Goal: Task Accomplishment & Management: Manage account settings

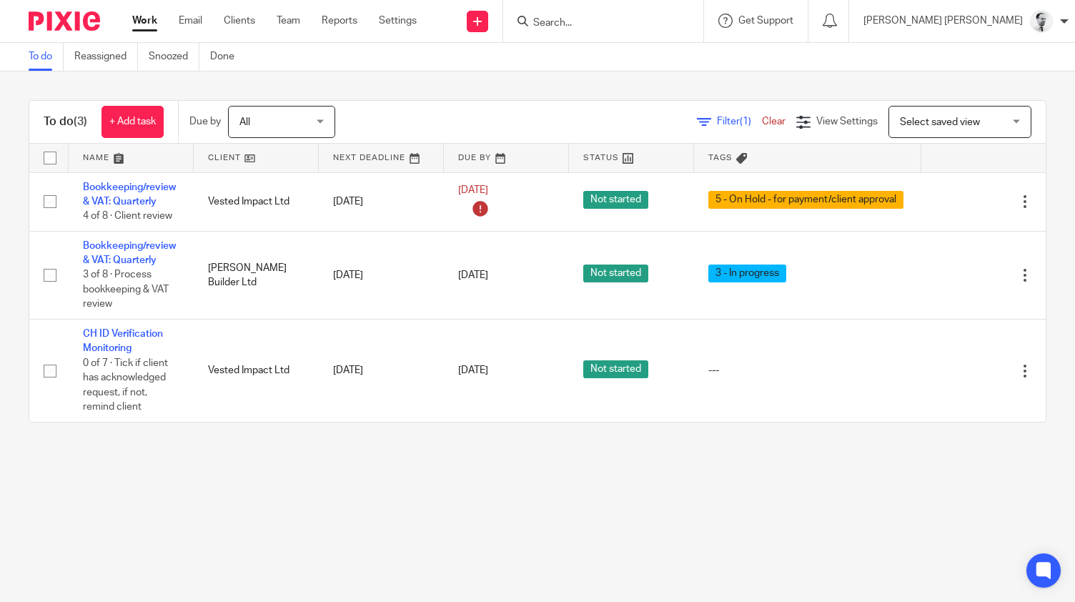
click at [175, 58] on link "Snoozed" at bounding box center [174, 57] width 51 height 28
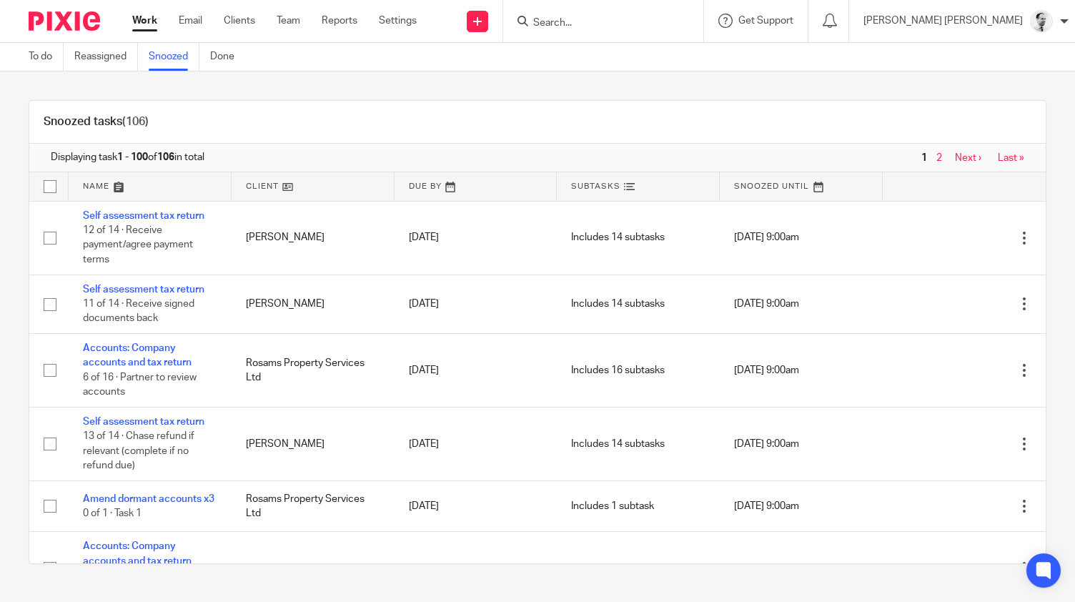
click at [84, 187] on link at bounding box center [150, 186] width 163 height 29
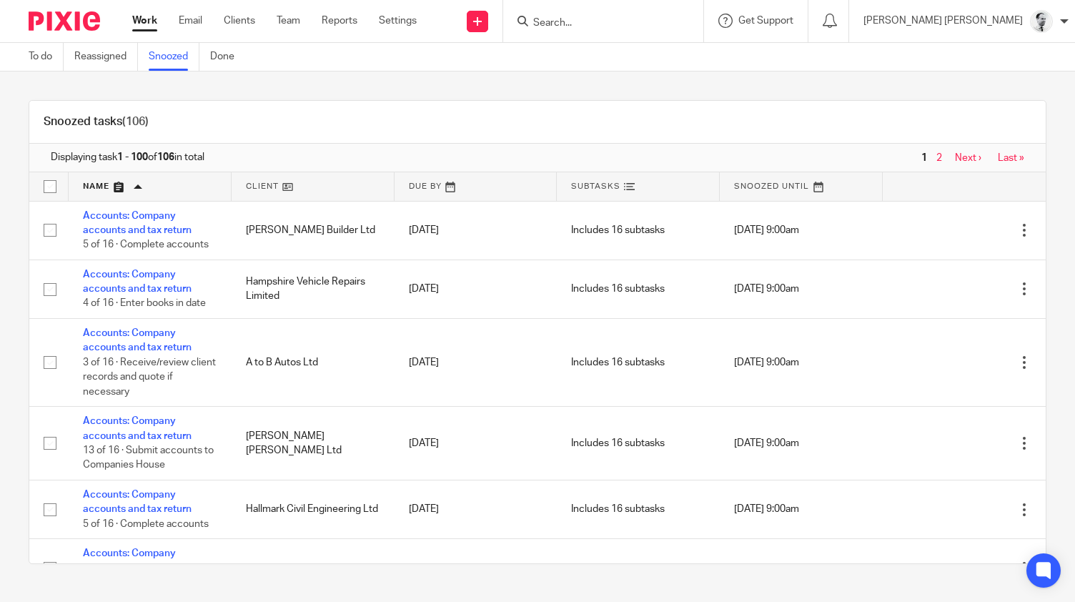
drag, startPoint x: 1045, startPoint y: 190, endPoint x: 1041, endPoint y: 218, distance: 28.2
click at [1041, 218] on div "Snoozed tasks (106) Displaying task 1 - 100 of 106 in total 1 2 Next › Last » N…" at bounding box center [537, 332] width 1017 height 464
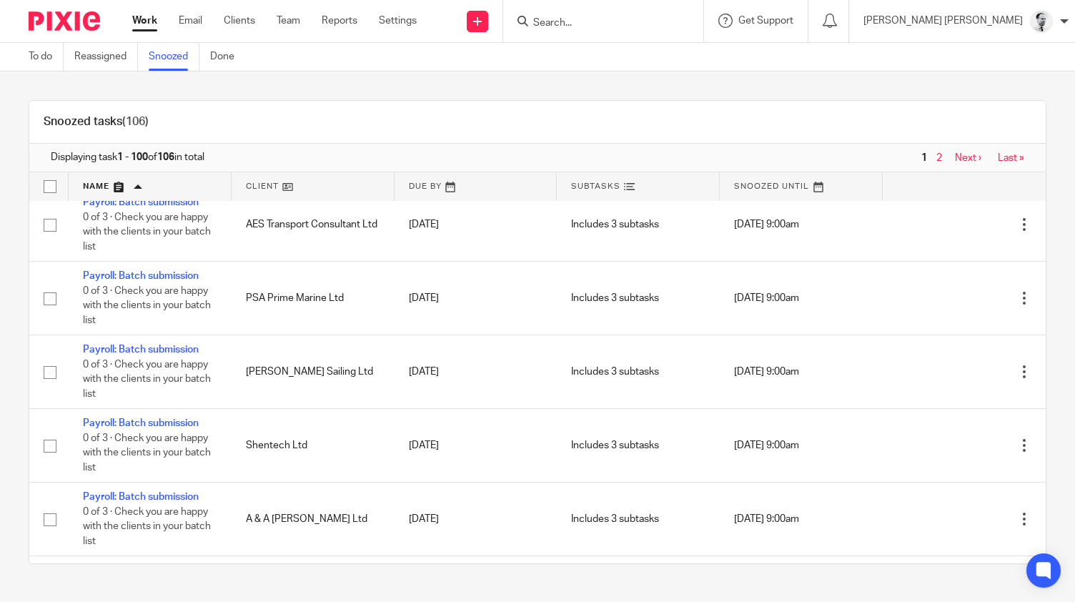
scroll to position [4699, 0]
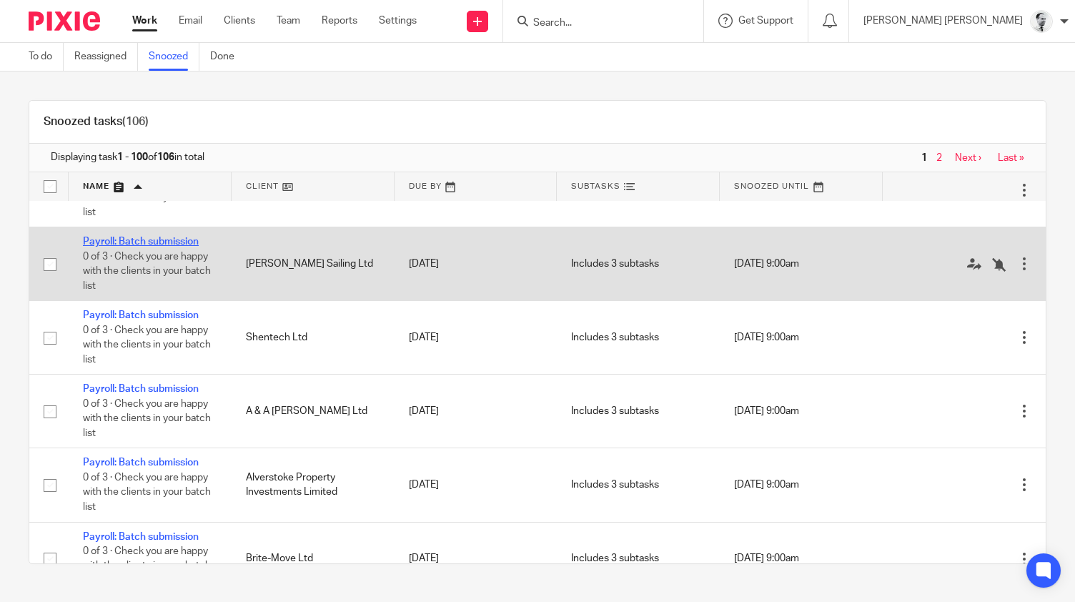
click at [147, 247] on link "Payroll: Batch submission" at bounding box center [141, 242] width 116 height 10
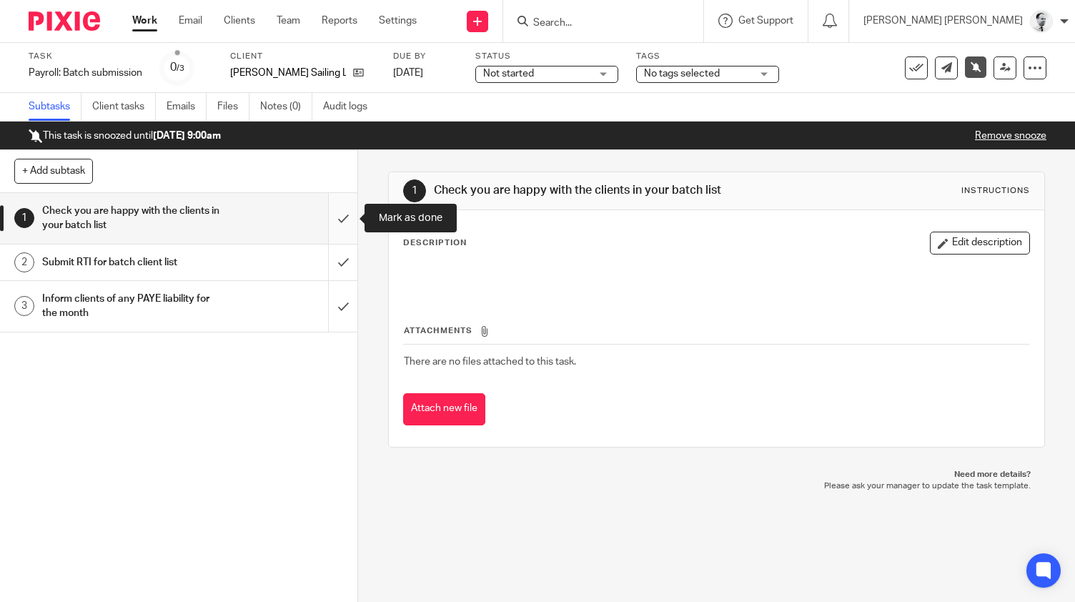
click at [343, 216] on input "submit" at bounding box center [178, 218] width 357 height 51
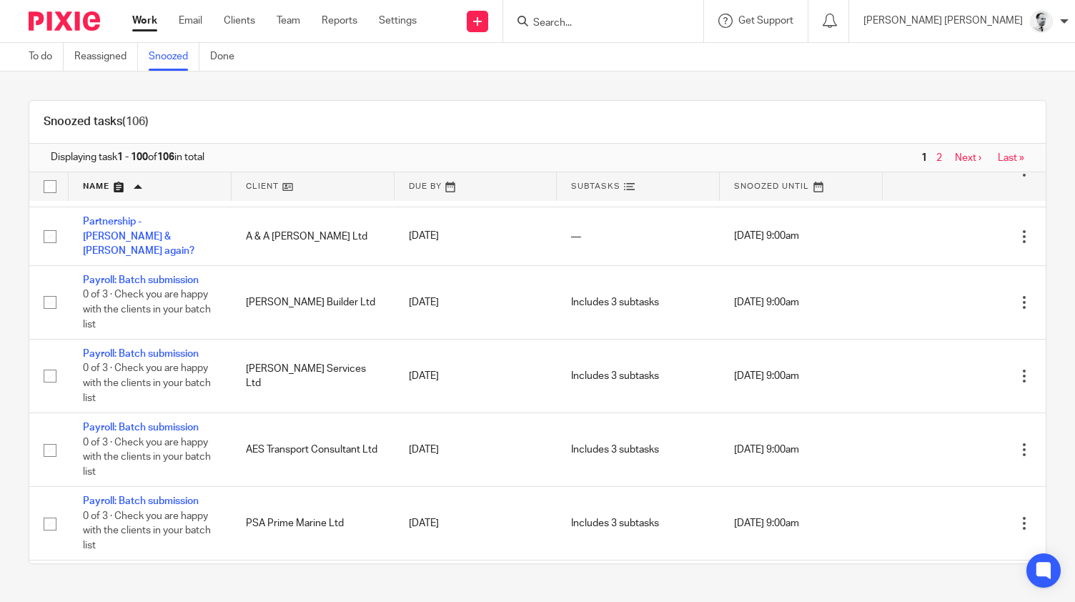
scroll to position [4348, 0]
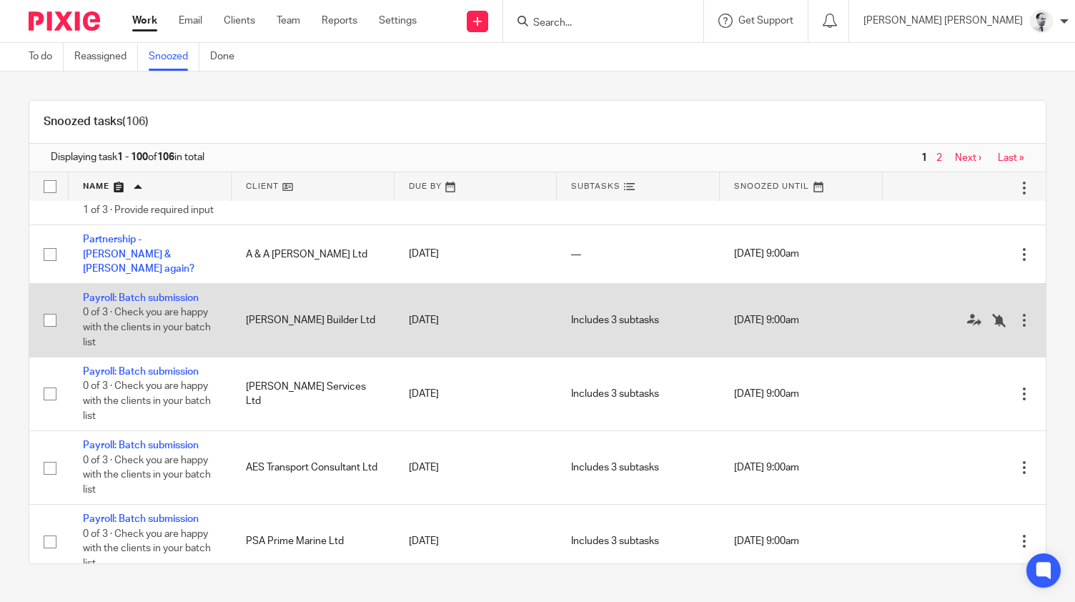
drag, startPoint x: 94, startPoint y: 327, endPoint x: 84, endPoint y: 321, distance: 11.9
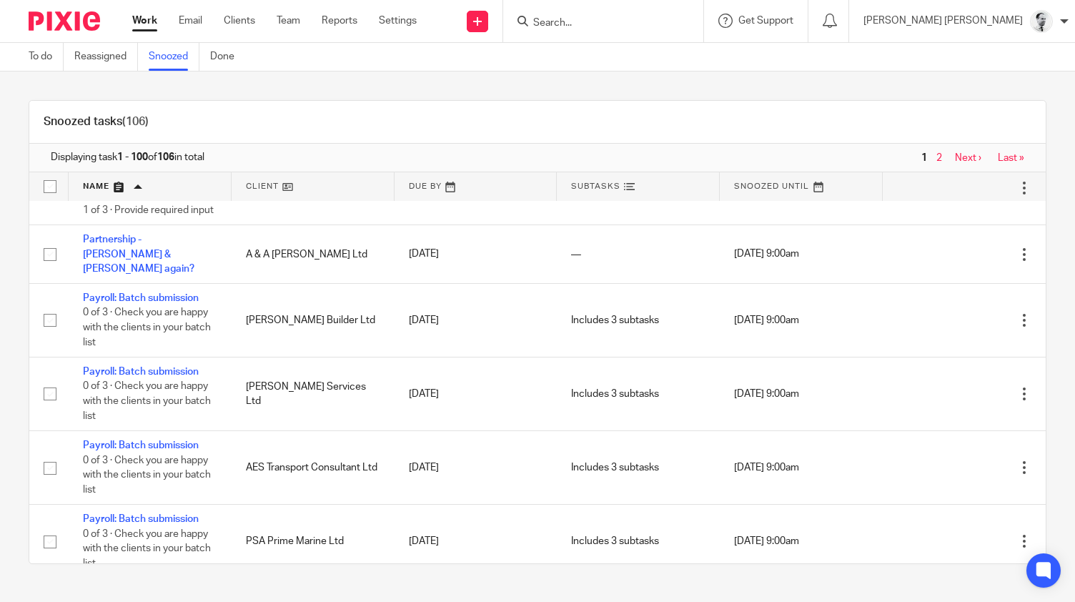
click at [11, 348] on div "Snoozed tasks (106) Displaying task 1 - 100 of 106 in total 1 2 Next › Last » N…" at bounding box center [537, 331] width 1075 height 521
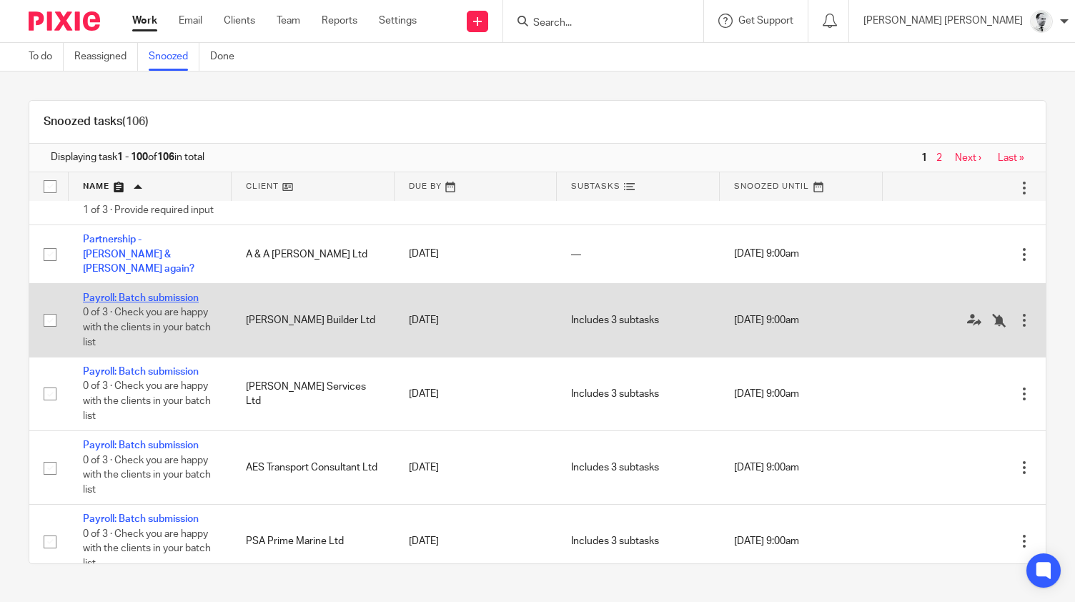
click at [126, 303] on link "Payroll: Batch submission" at bounding box center [141, 298] width 116 height 10
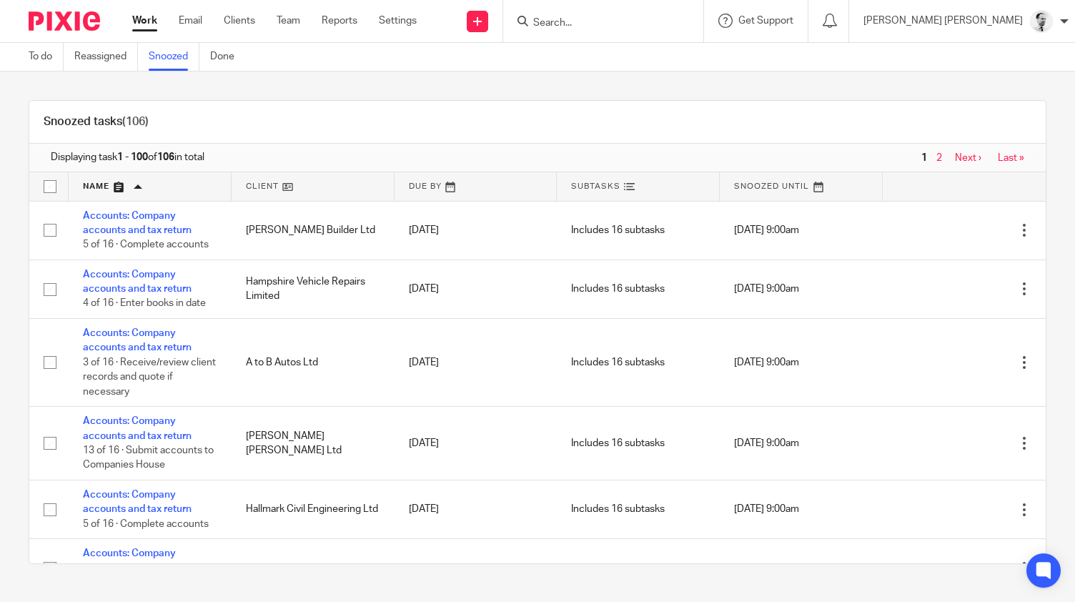
scroll to position [4348, 0]
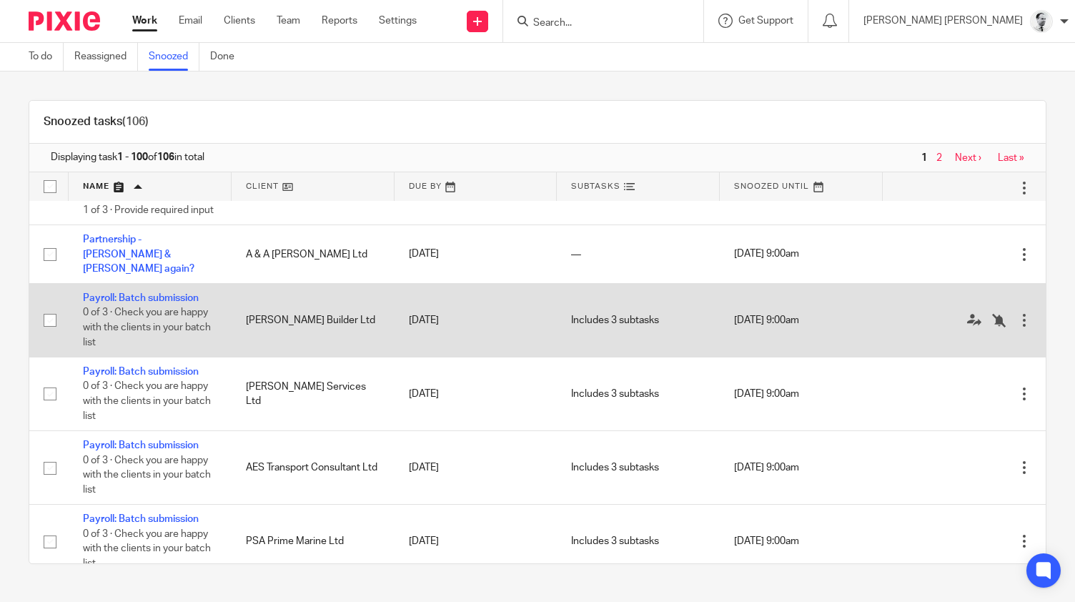
click at [125, 319] on td "Payroll: Batch submission 0 of 3 · Check you are happy with the clients in your…" at bounding box center [150, 321] width 163 height 74
click at [130, 303] on link "Payroll: Batch submission" at bounding box center [141, 298] width 116 height 10
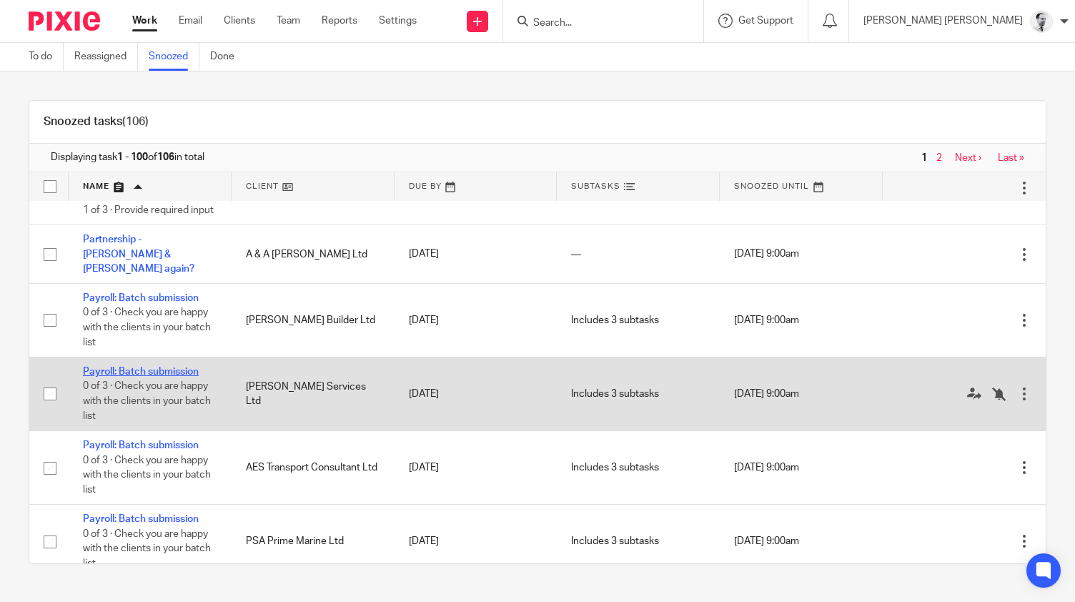
click at [175, 377] on link "Payroll: Batch submission" at bounding box center [141, 372] width 116 height 10
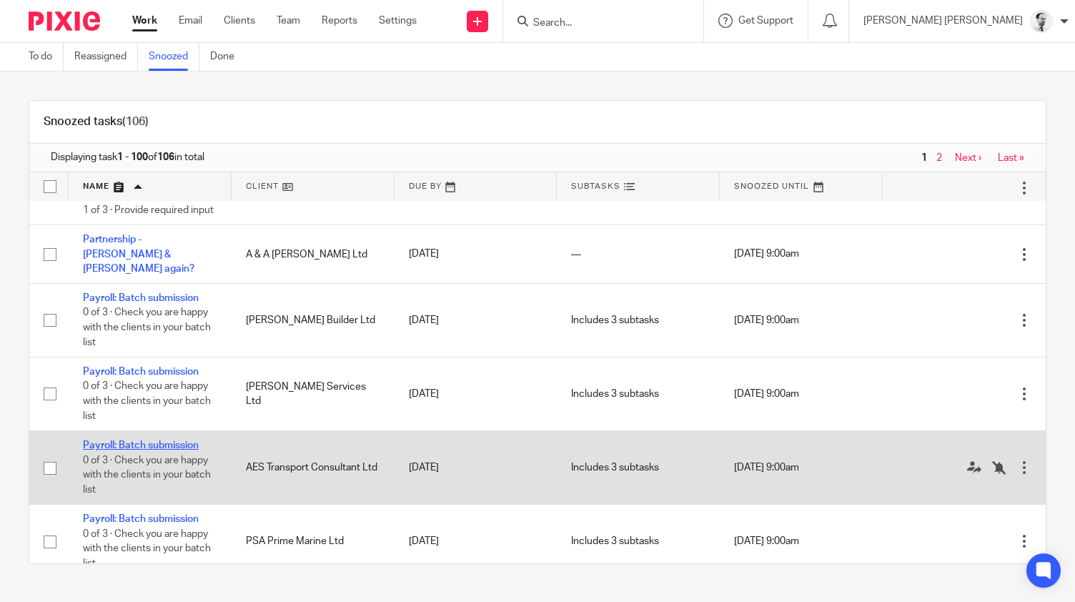
click at [189, 450] on link "Payroll: Batch submission" at bounding box center [141, 445] width 116 height 10
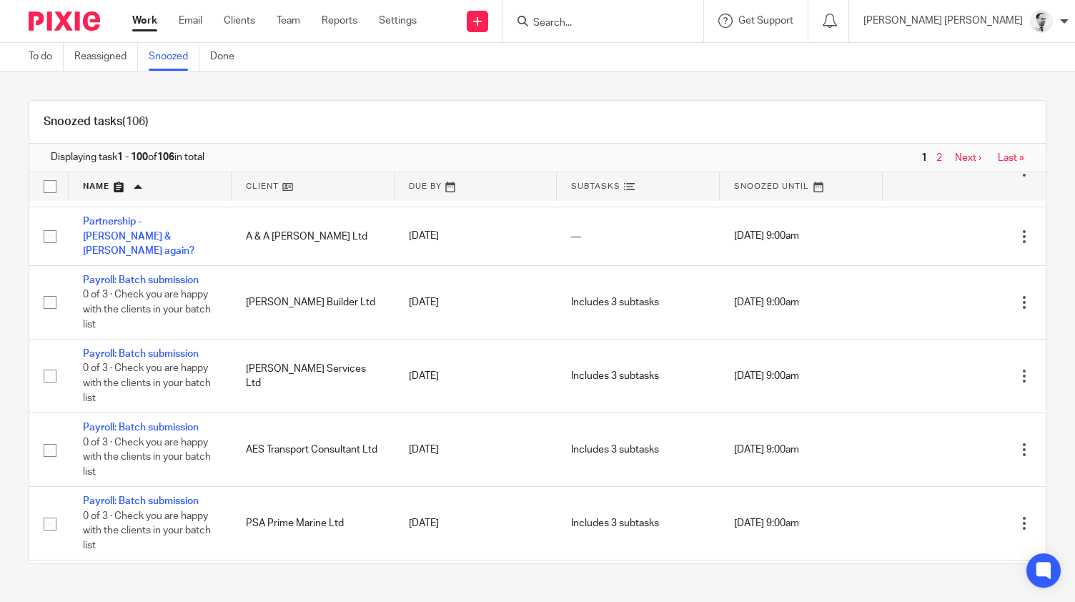
scroll to position [4339, 0]
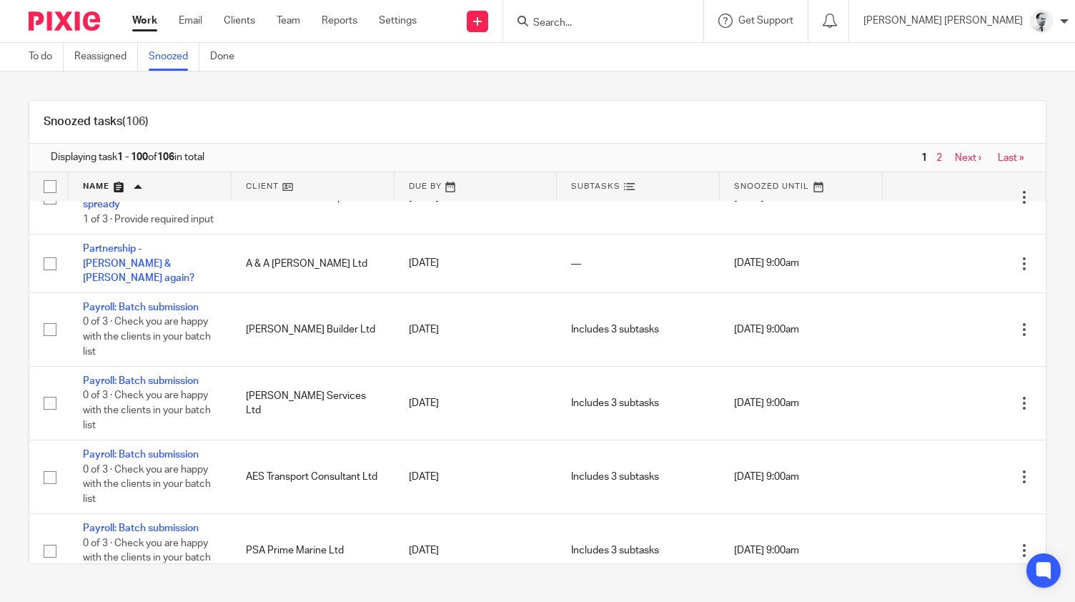
click at [660, 21] on input "Search" at bounding box center [596, 23] width 129 height 13
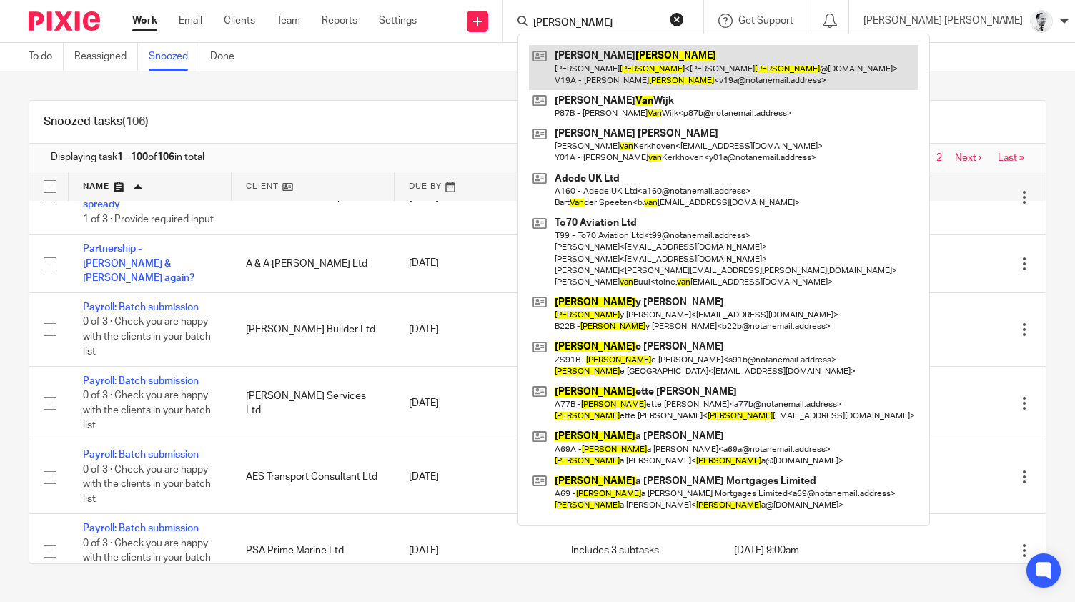
type input "vann"
click at [679, 79] on link at bounding box center [723, 67] width 389 height 44
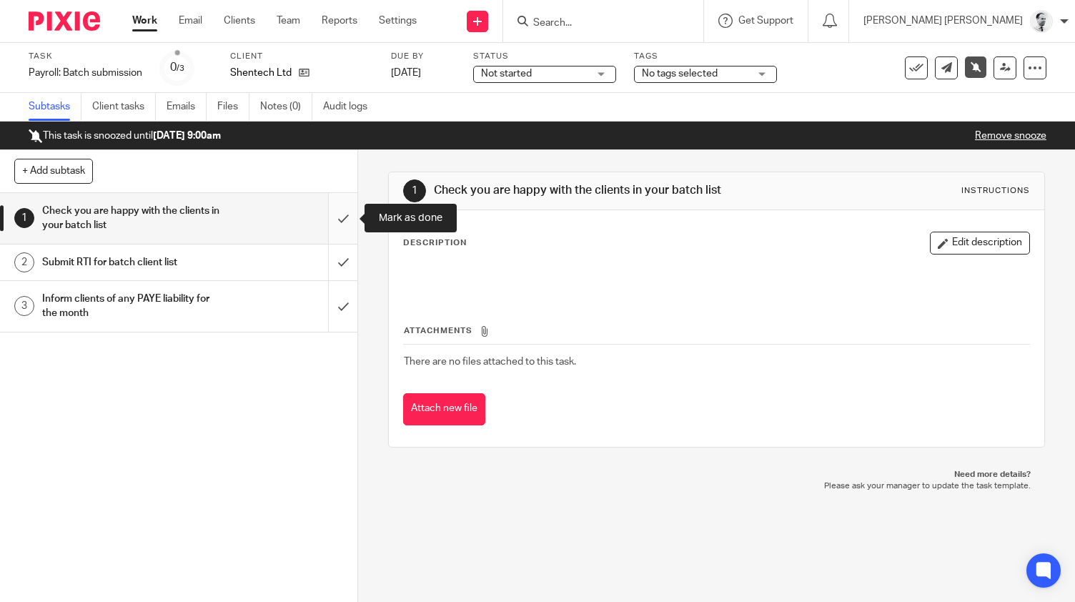
click at [344, 219] on input "submit" at bounding box center [178, 218] width 357 height 51
click at [341, 221] on input "submit" at bounding box center [178, 218] width 357 height 51
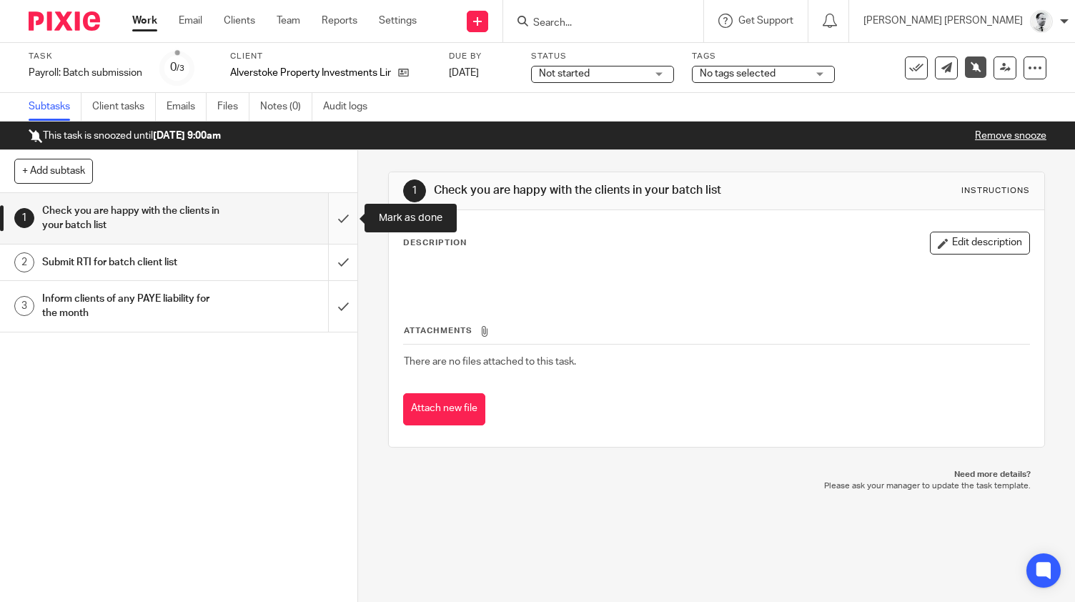
click at [347, 214] on input "submit" at bounding box center [178, 218] width 357 height 51
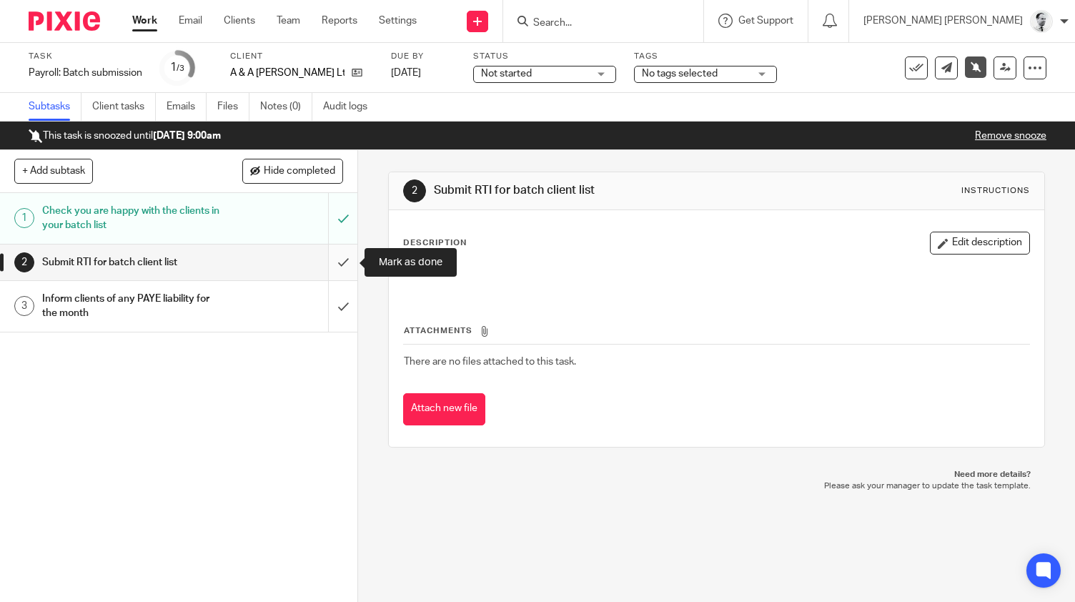
click at [346, 267] on input "submit" at bounding box center [178, 262] width 357 height 36
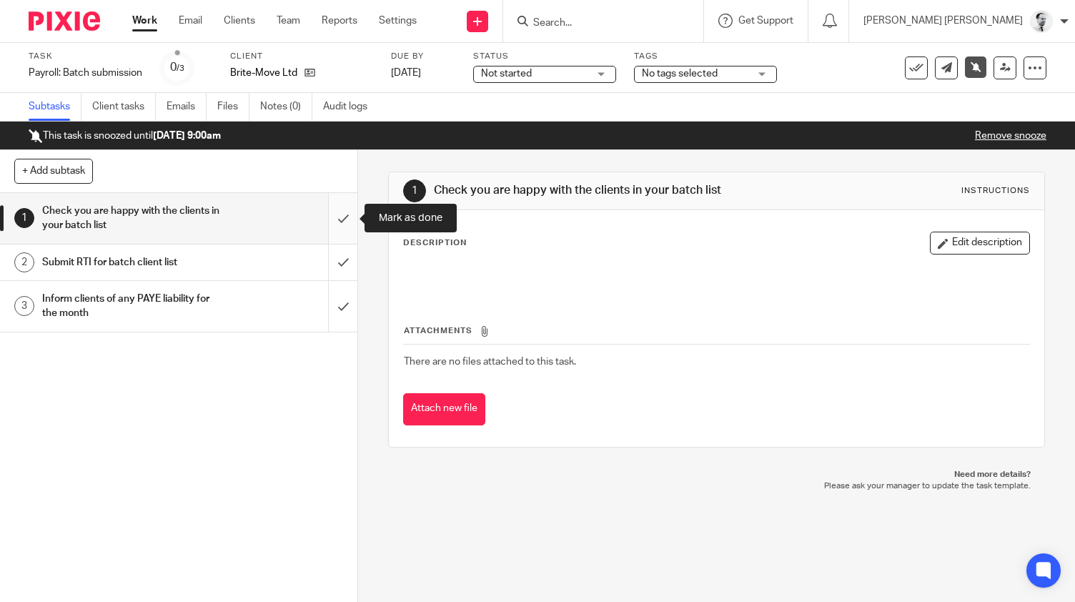
click at [354, 214] on input "submit" at bounding box center [178, 218] width 357 height 51
click at [340, 224] on input "submit" at bounding box center [178, 218] width 357 height 51
click at [344, 216] on input "submit" at bounding box center [178, 218] width 357 height 51
click at [335, 220] on input "submit" at bounding box center [178, 218] width 357 height 51
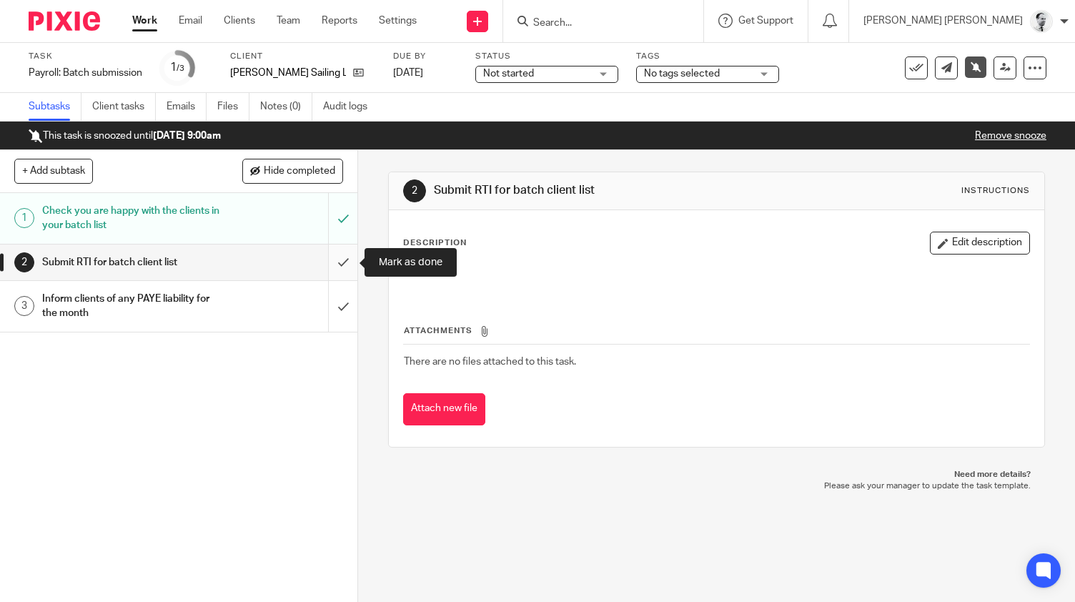
click at [337, 266] on input "submit" at bounding box center [178, 262] width 357 height 36
click at [350, 272] on input "submit" at bounding box center [178, 262] width 357 height 36
click at [351, 308] on input "submit" at bounding box center [178, 306] width 357 height 51
click at [343, 268] on input "submit" at bounding box center [178, 262] width 357 height 36
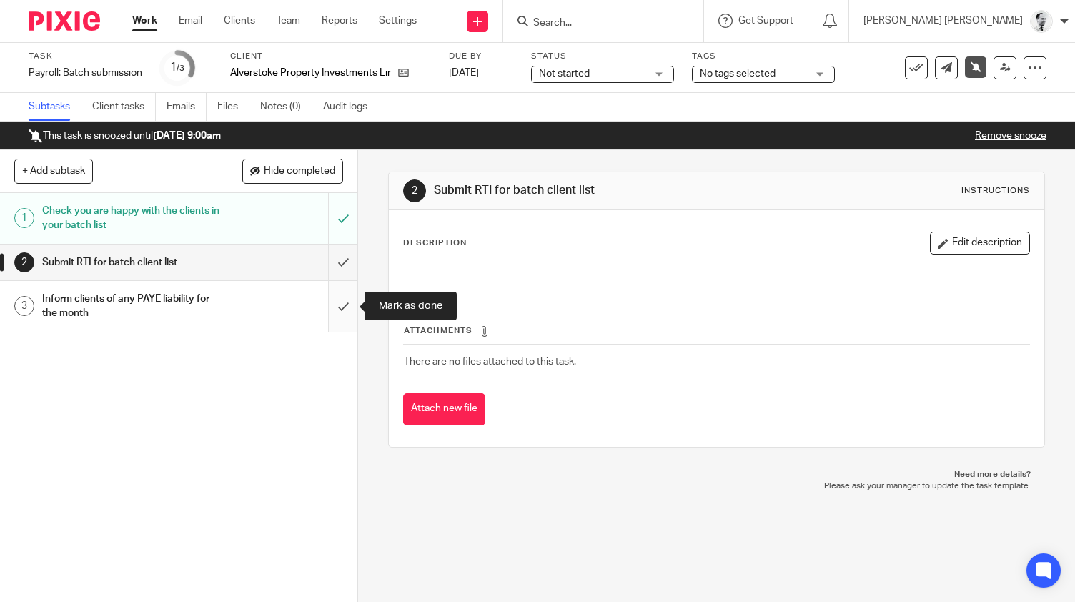
click at [346, 301] on input "submit" at bounding box center [178, 306] width 357 height 51
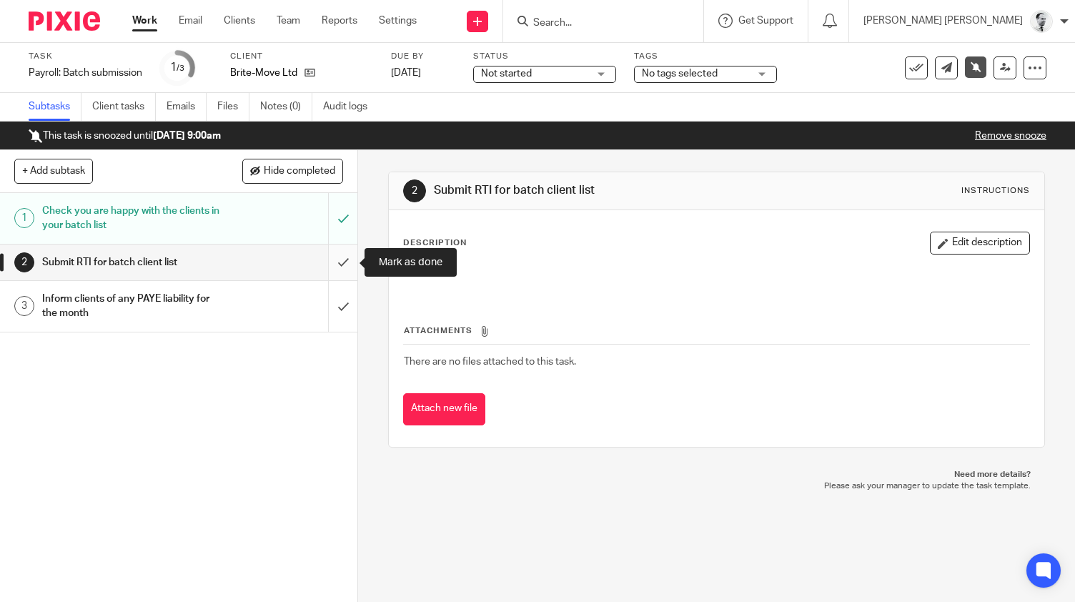
click at [345, 254] on input "submit" at bounding box center [178, 262] width 357 height 36
click at [345, 312] on input "submit" at bounding box center [178, 306] width 357 height 51
click at [345, 270] on input "submit" at bounding box center [178, 262] width 357 height 36
click at [347, 332] on div "1 Check you are happy with the clients in your batch list 2 Submit RTI for batc…" at bounding box center [178, 397] width 357 height 409
click at [344, 299] on input "submit" at bounding box center [178, 306] width 357 height 51
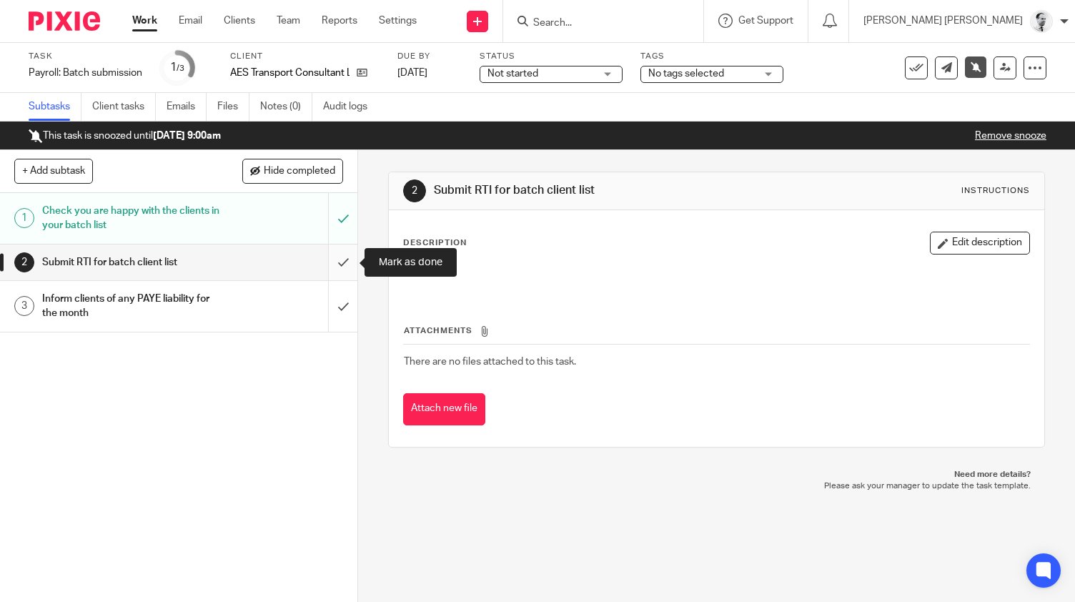
click at [347, 262] on input "submit" at bounding box center [178, 262] width 357 height 36
click at [336, 260] on input "submit" at bounding box center [178, 262] width 357 height 36
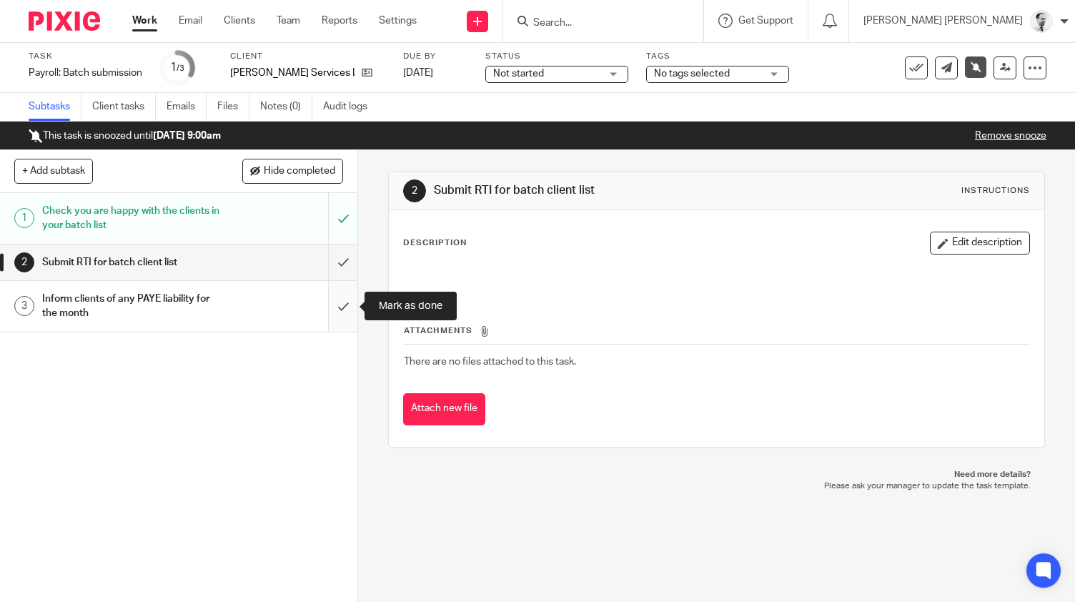
click at [343, 307] on input "submit" at bounding box center [178, 306] width 357 height 51
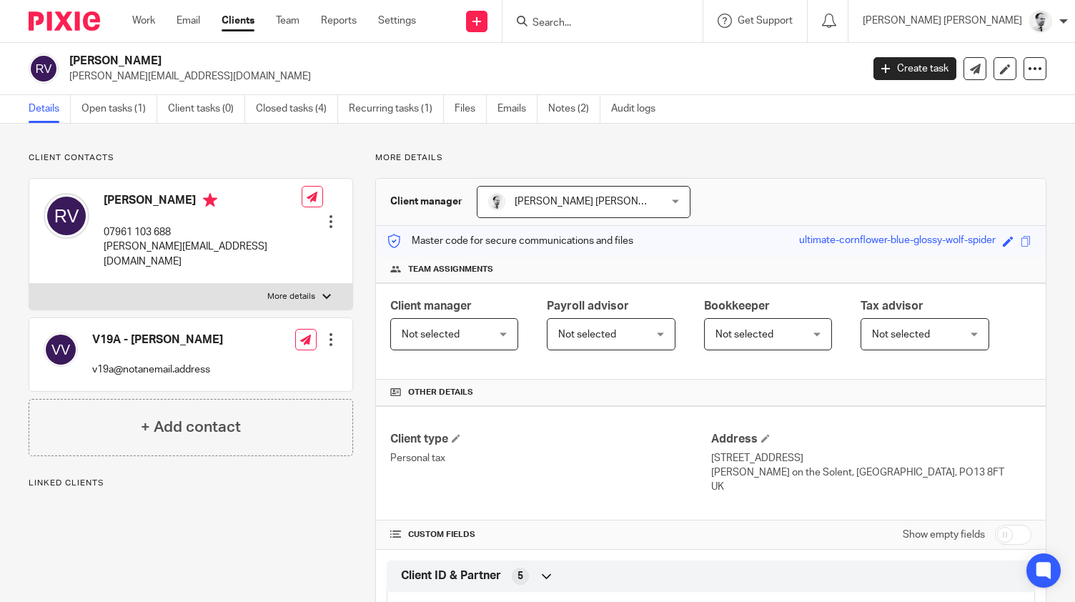
drag, startPoint x: 710, startPoint y: 457, endPoint x: 748, endPoint y: 481, distance: 44.6
click at [748, 481] on div "Client type Personal tax Address 9 Wellington Drive Lee on the Solent, Hampshir…" at bounding box center [710, 463] width 669 height 114
click at [748, 481] on p "UK" at bounding box center [871, 486] width 320 height 14
click at [737, 484] on p "UK" at bounding box center [871, 486] width 320 height 14
drag, startPoint x: 737, startPoint y: 484, endPoint x: 714, endPoint y: 454, distance: 38.3
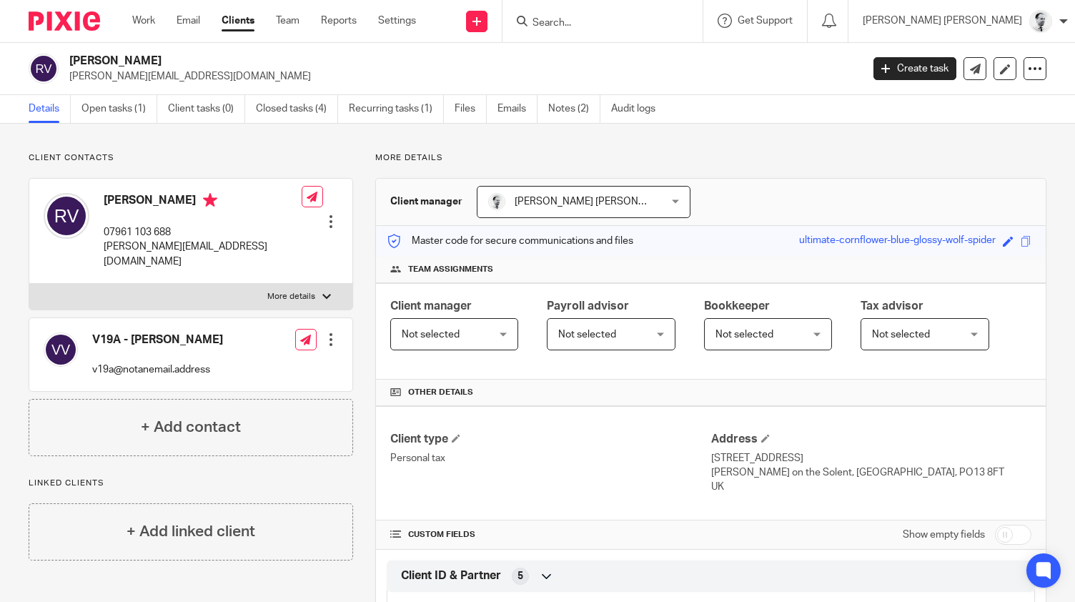
click at [714, 454] on div "Address 9 Wellington Drive Lee on the Solent, Hampshire, PO13 8FT UK" at bounding box center [871, 463] width 320 height 63
copy div "9 Wellington Drive Lee on the Solent, Hampshire, PO13 8FT UK"
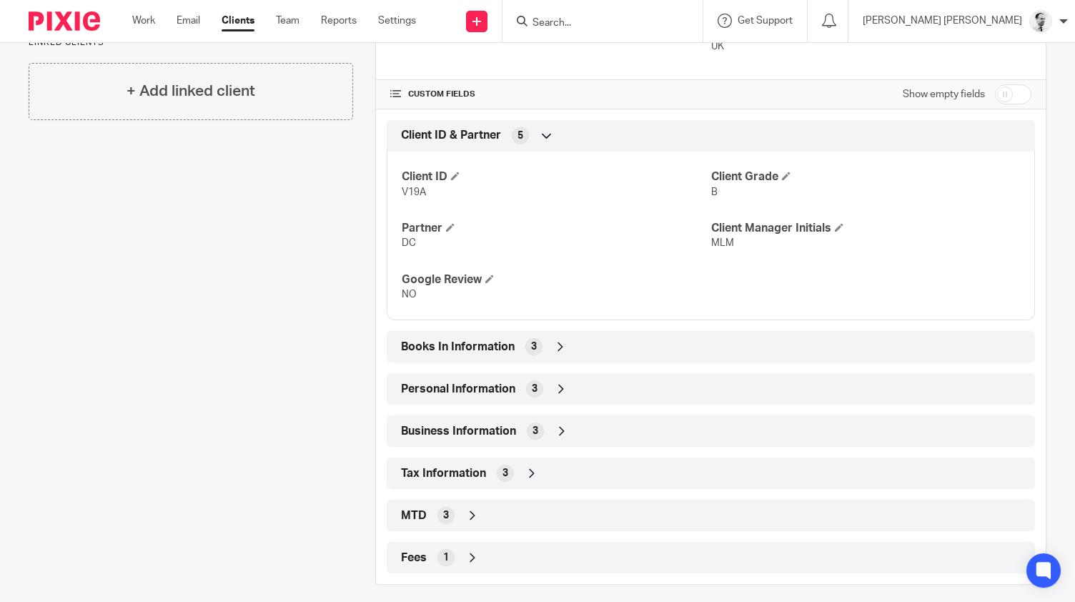
scroll to position [449, 0]
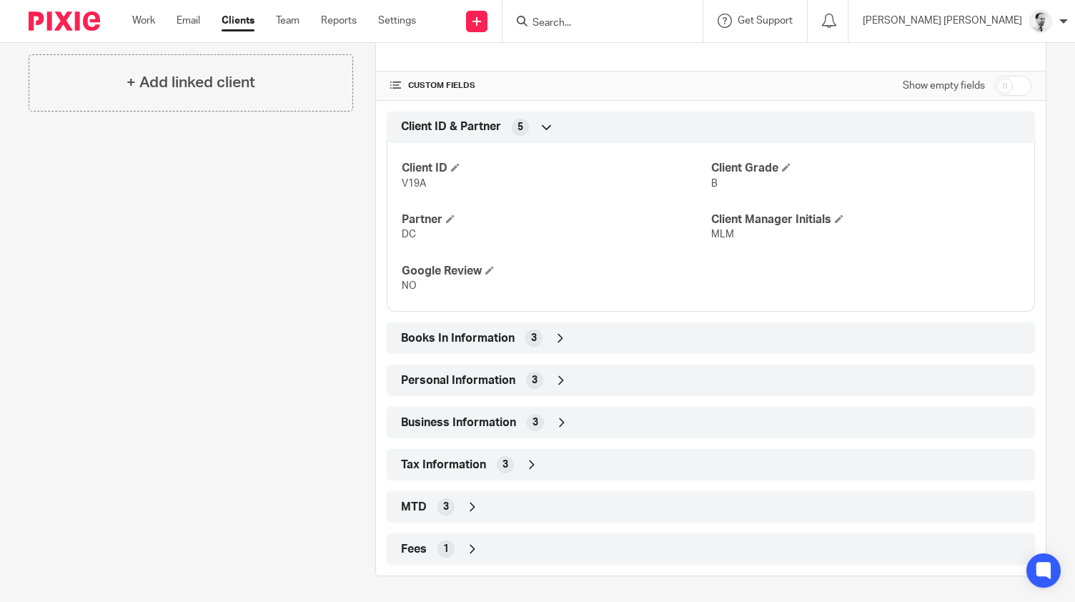
click at [501, 462] on div "3" at bounding box center [505, 464] width 17 height 17
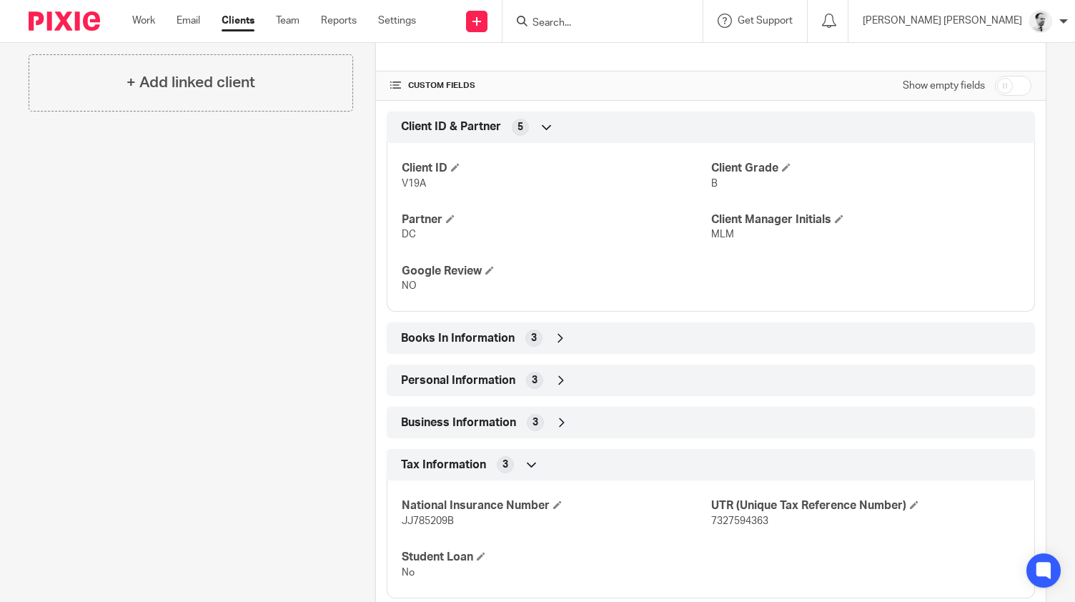
click at [513, 398] on div "Client type Personal tax Address 9 Wellington Drive Lee on the Solent, Hampshir…" at bounding box center [710, 319] width 669 height 725
click at [509, 362] on div "Client type Personal tax Address 9 Wellington Drive Lee on the Solent, Hampshir…" at bounding box center [710, 319] width 669 height 725
click at [506, 374] on span "Personal Information" at bounding box center [458, 380] width 114 height 15
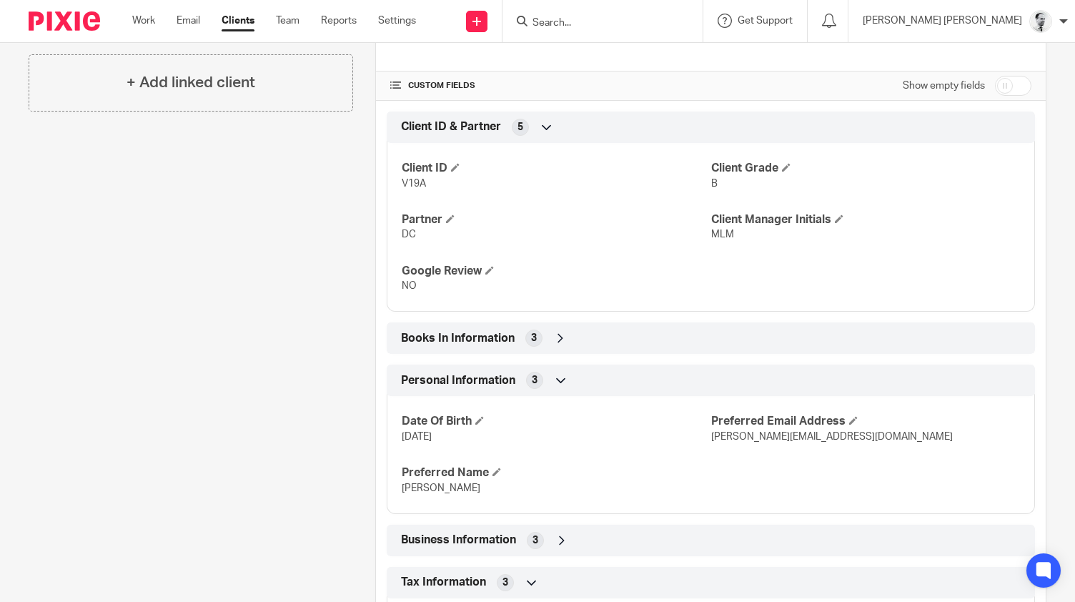
click at [502, 338] on span "Books In Information" at bounding box center [458, 338] width 114 height 15
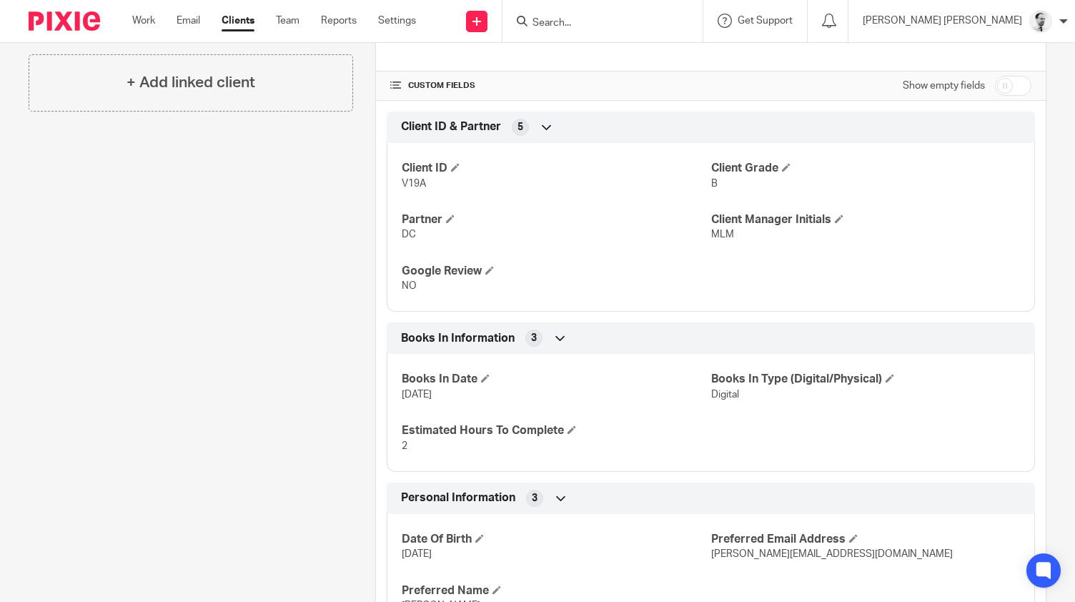
scroll to position [801, 0]
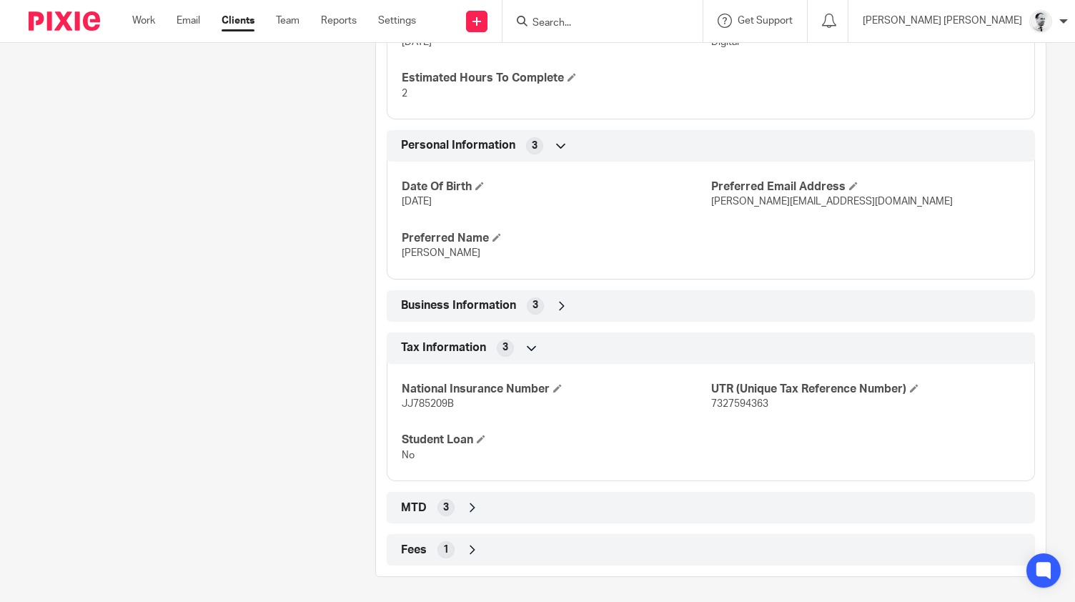
click at [743, 399] on span "7327594363" at bounding box center [739, 404] width 57 height 10
copy span "7327594363"
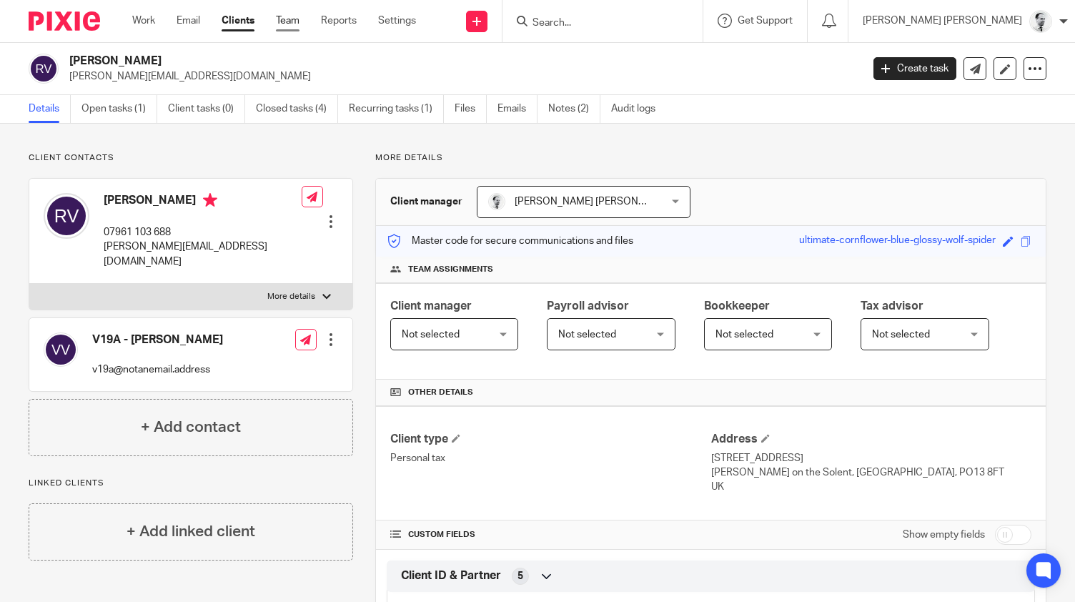
click at [299, 18] on link "Team" at bounding box center [288, 21] width 24 height 14
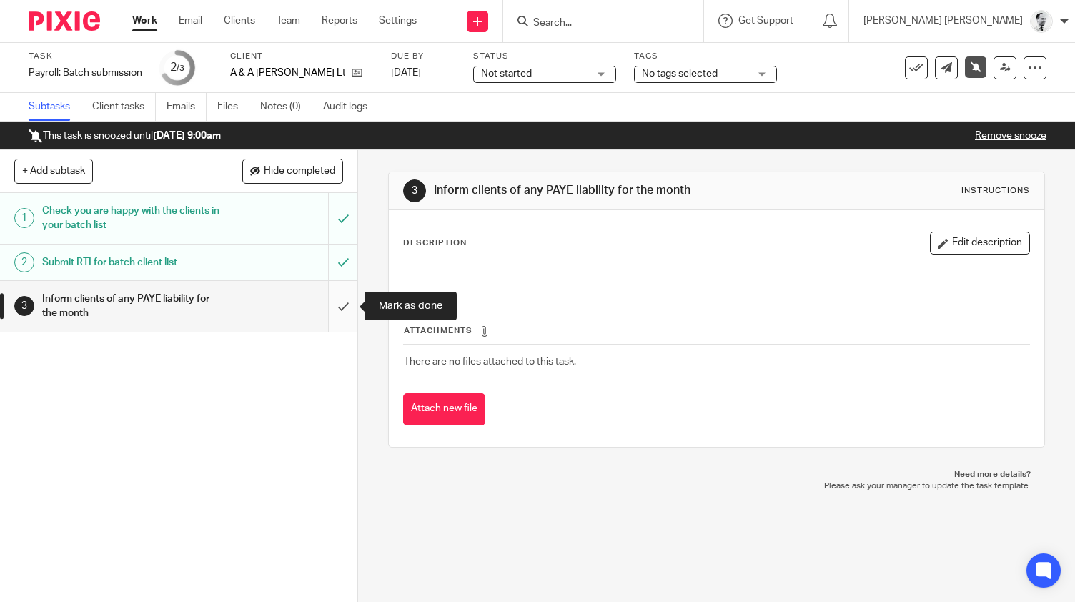
click at [339, 305] on input "submit" at bounding box center [178, 306] width 357 height 51
click at [348, 313] on input "submit" at bounding box center [178, 306] width 357 height 51
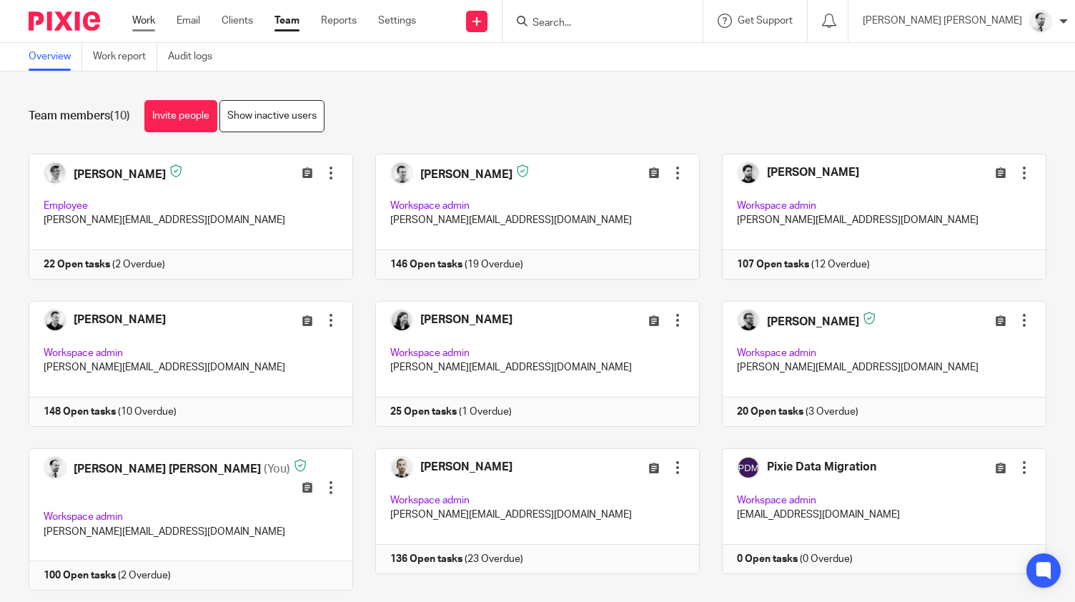
click at [140, 16] on link "Work" at bounding box center [143, 21] width 23 height 14
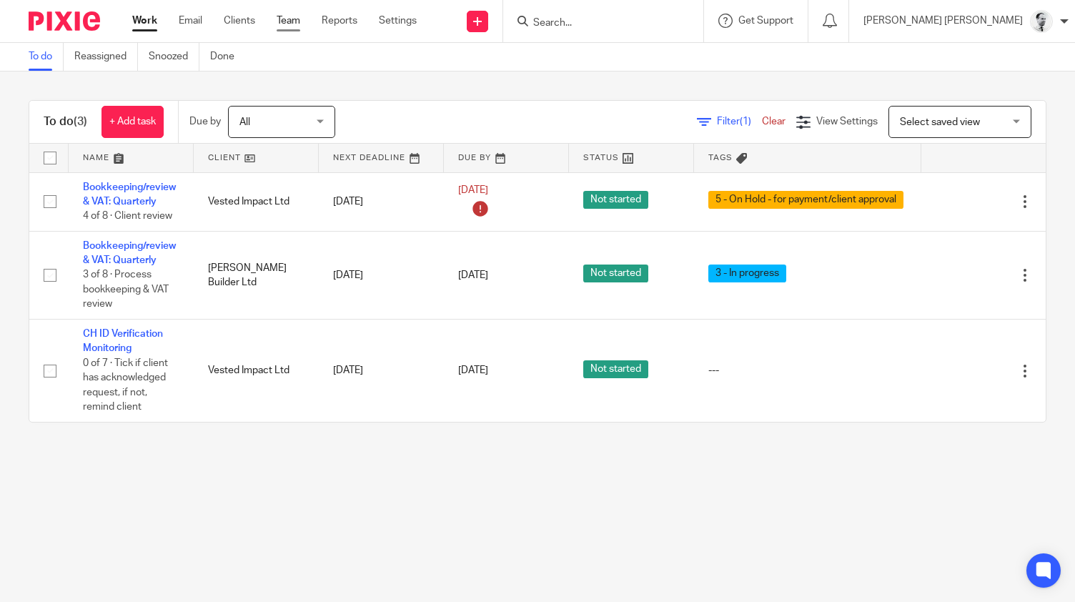
click at [284, 24] on link "Team" at bounding box center [289, 21] width 24 height 14
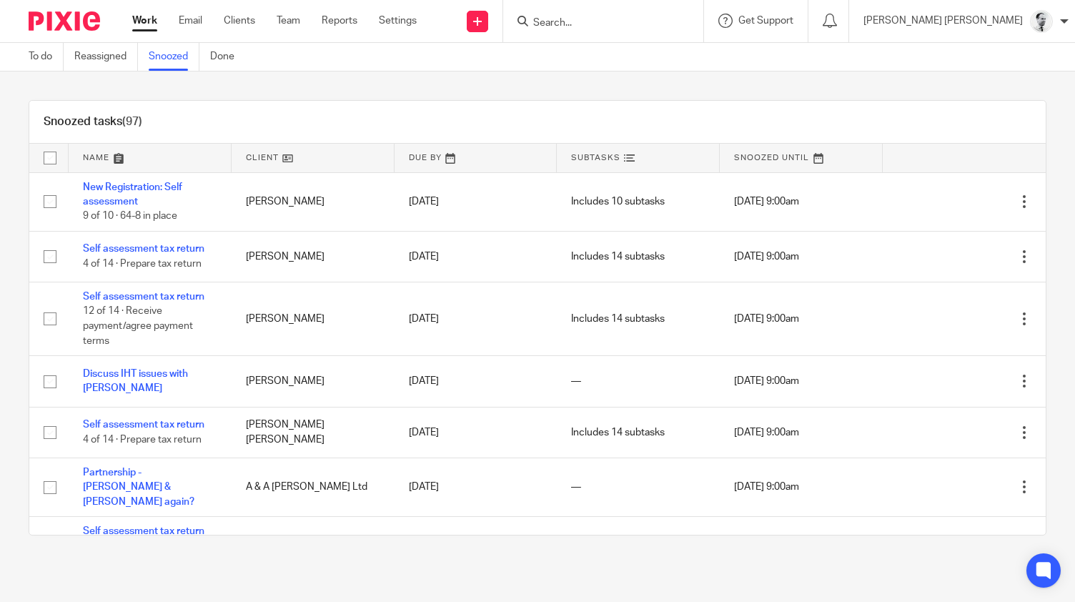
click at [89, 156] on link at bounding box center [150, 158] width 163 height 29
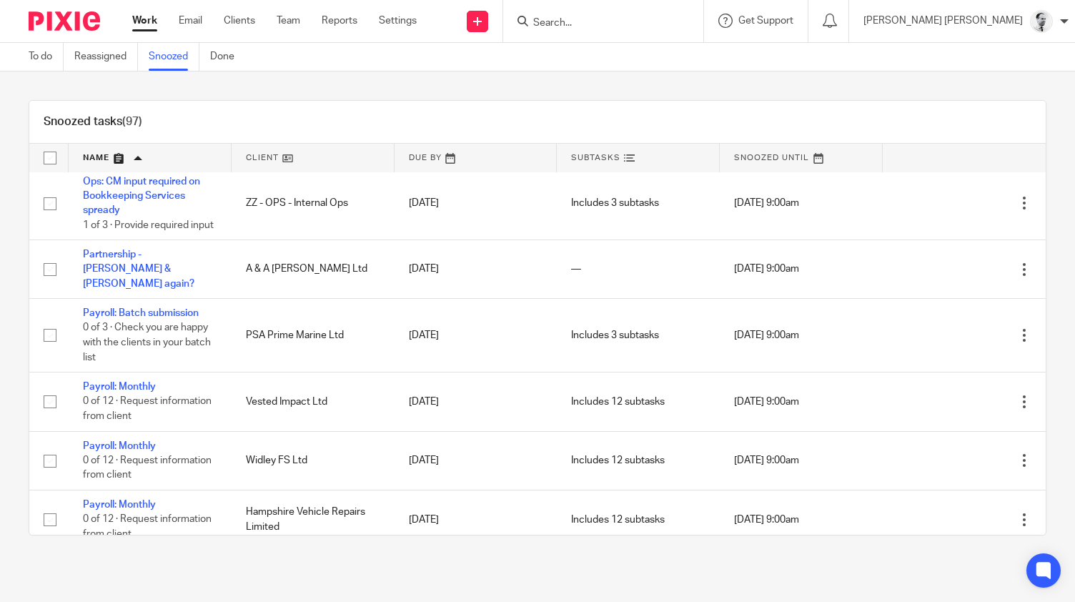
scroll to position [4206, 0]
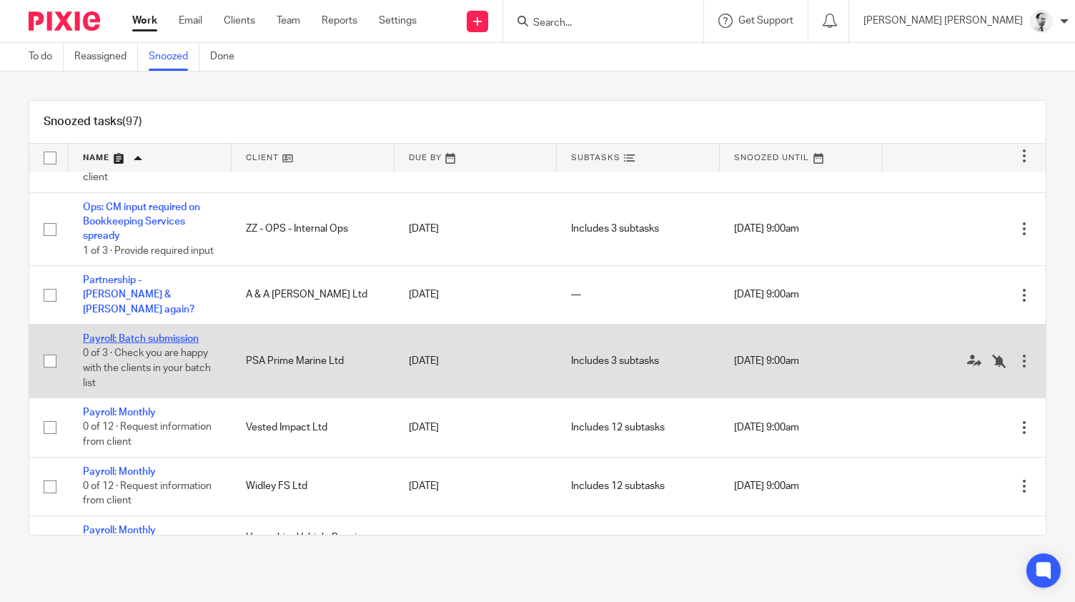
click at [178, 344] on link "Payroll: Batch submission" at bounding box center [141, 339] width 116 height 10
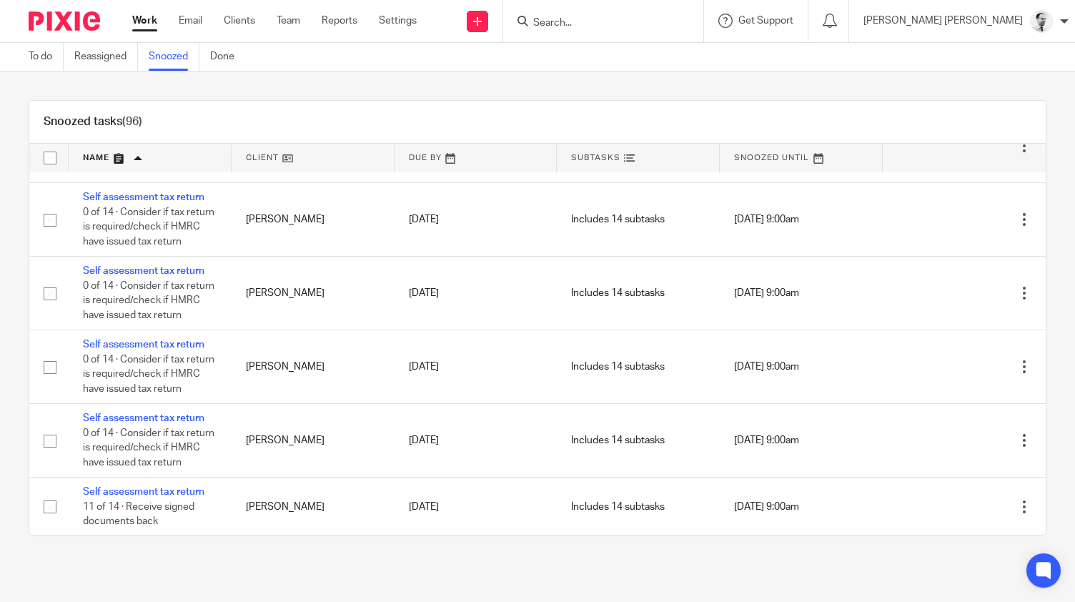
scroll to position [6355, 0]
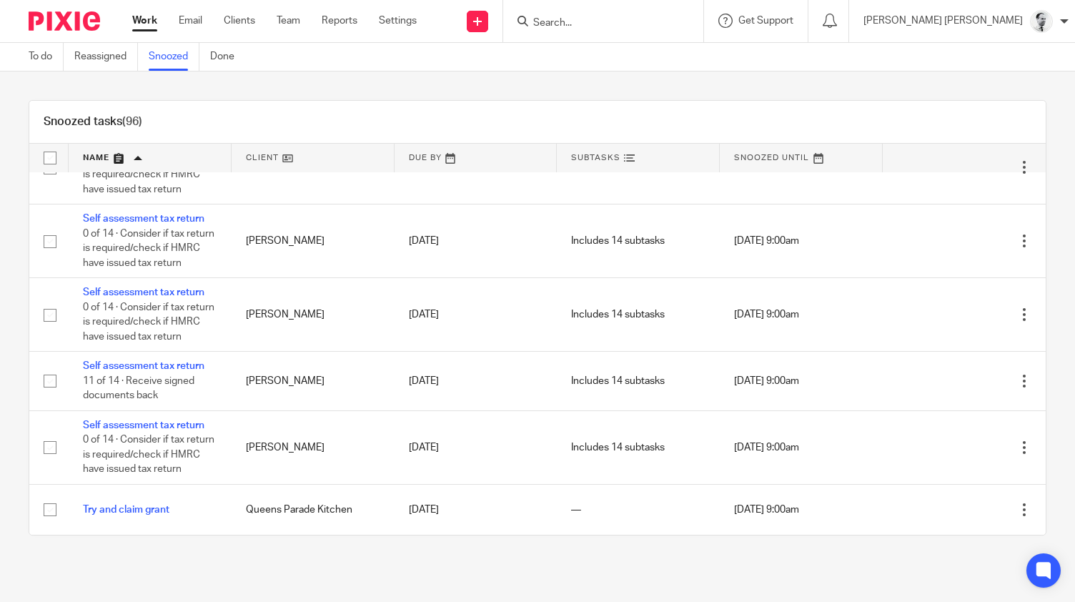
click at [1005, 555] on div "Snoozed tasks (96) Name Client Due By Subtasks Snoozed Until Accounts: Company …" at bounding box center [537, 317] width 1075 height 492
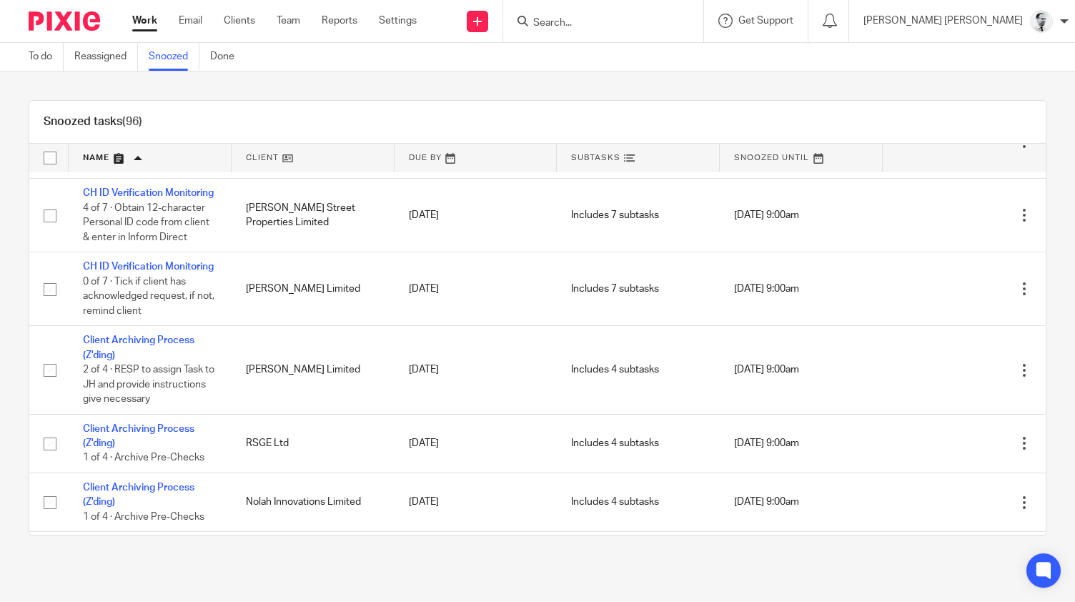
scroll to position [3490, 0]
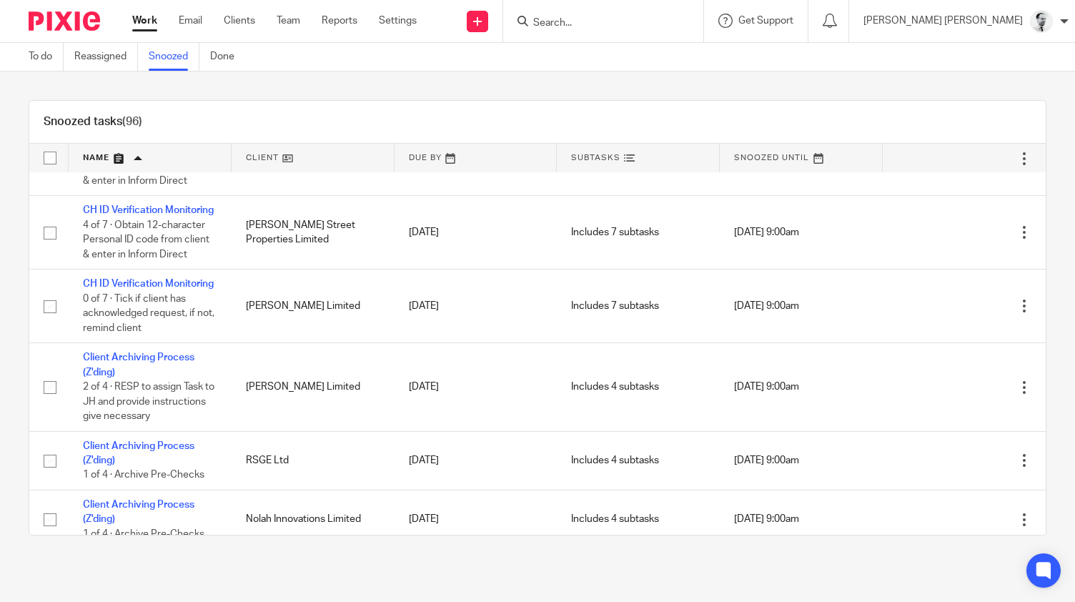
click at [621, 21] on input "Search" at bounding box center [596, 23] width 129 height 13
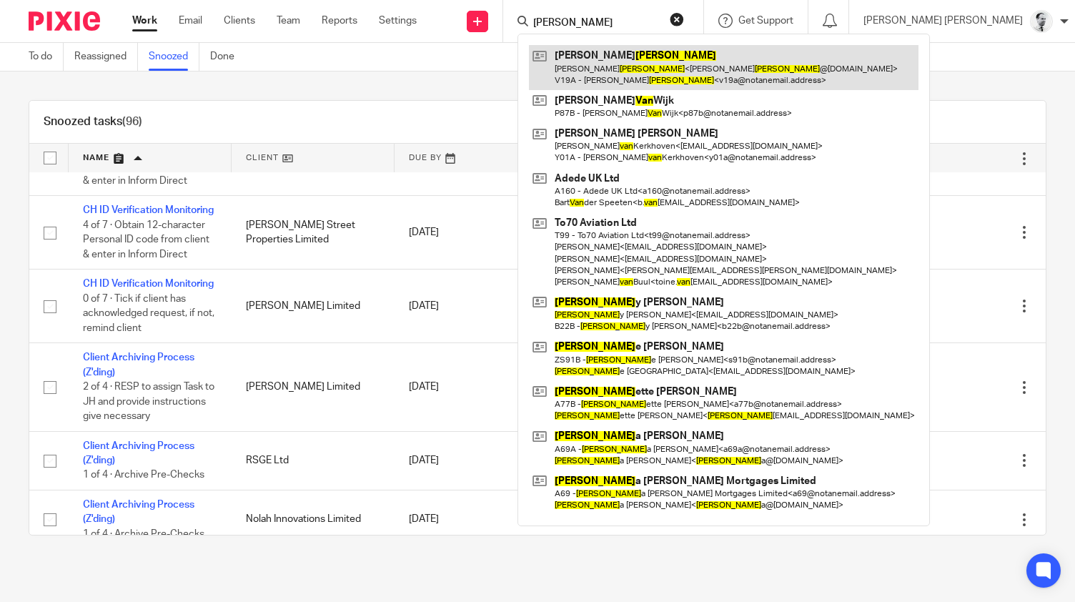
type input "vann"
click at [634, 64] on link at bounding box center [723, 67] width 389 height 44
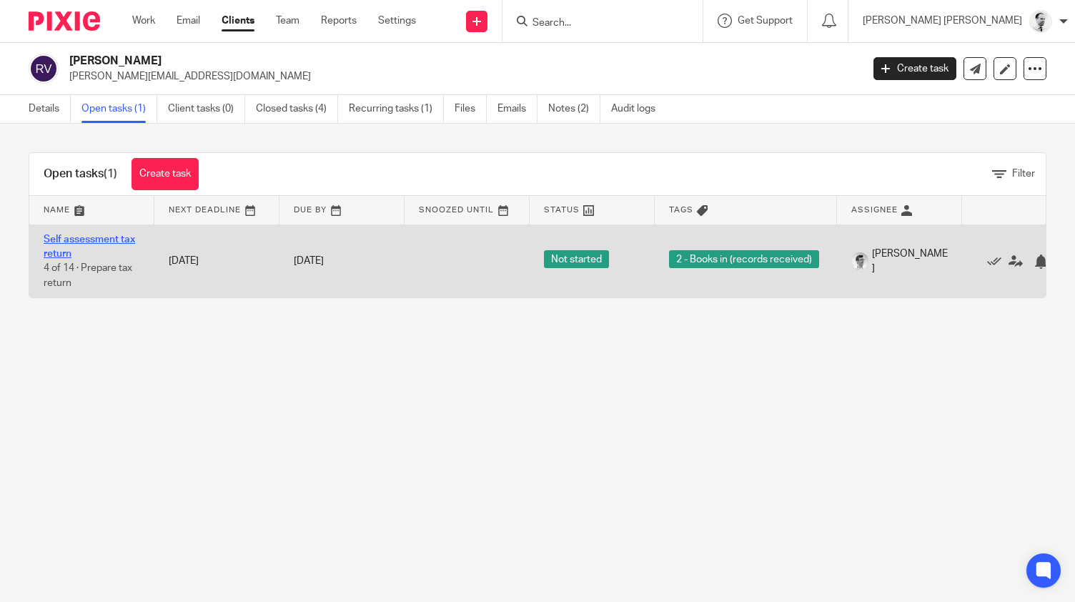
click at [84, 238] on link "Self assessment tax return" at bounding box center [89, 246] width 91 height 24
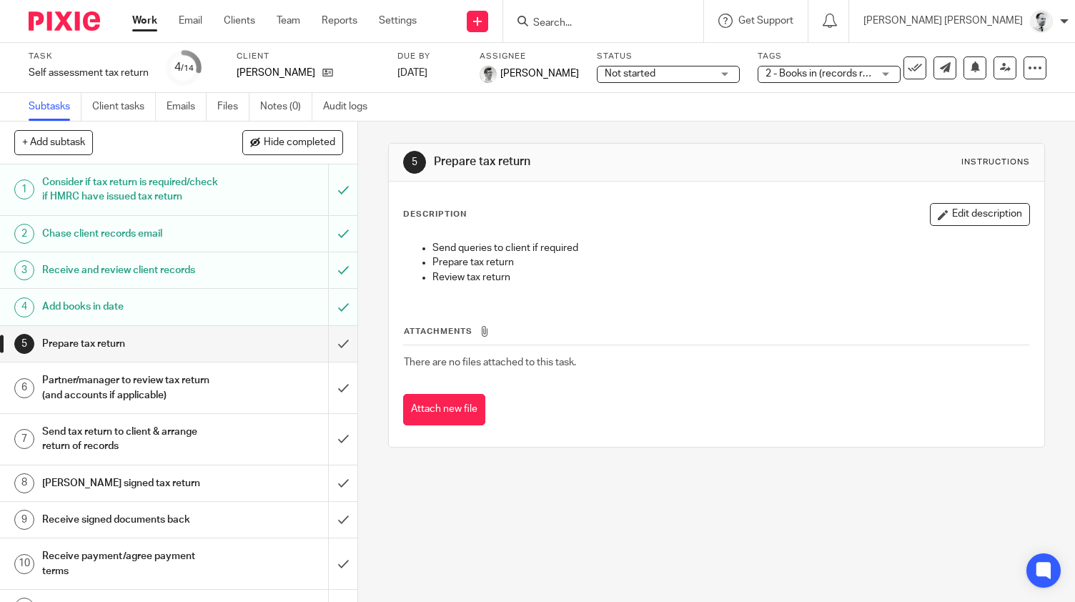
click at [798, 79] on span "2 - Books in (records received)" at bounding box center [818, 73] width 107 height 15
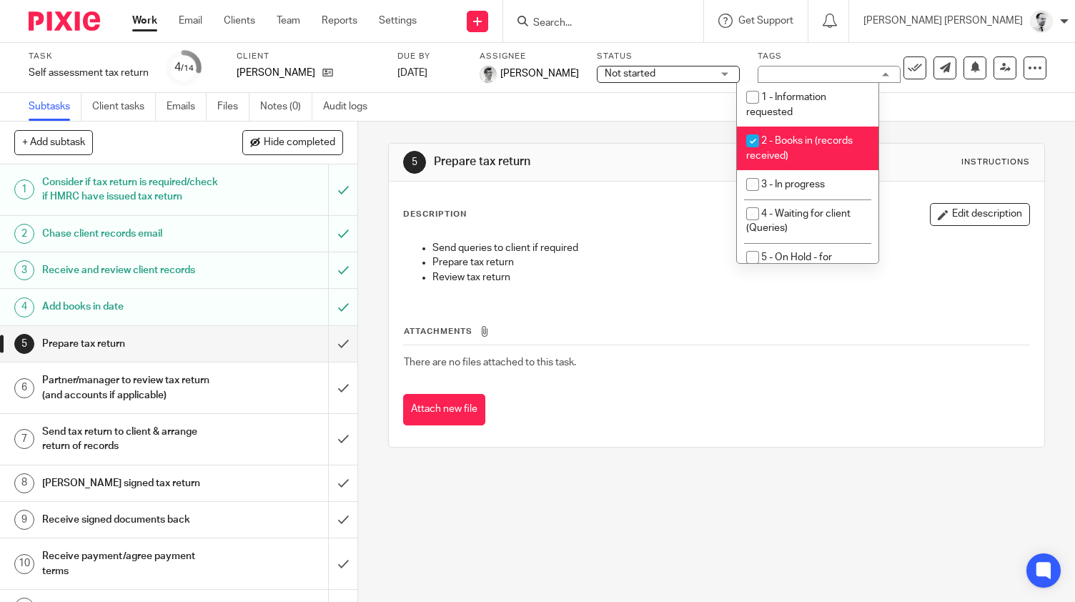
click at [804, 146] on span "2 - Books in (records received)" at bounding box center [799, 148] width 106 height 25
checkbox input "false"
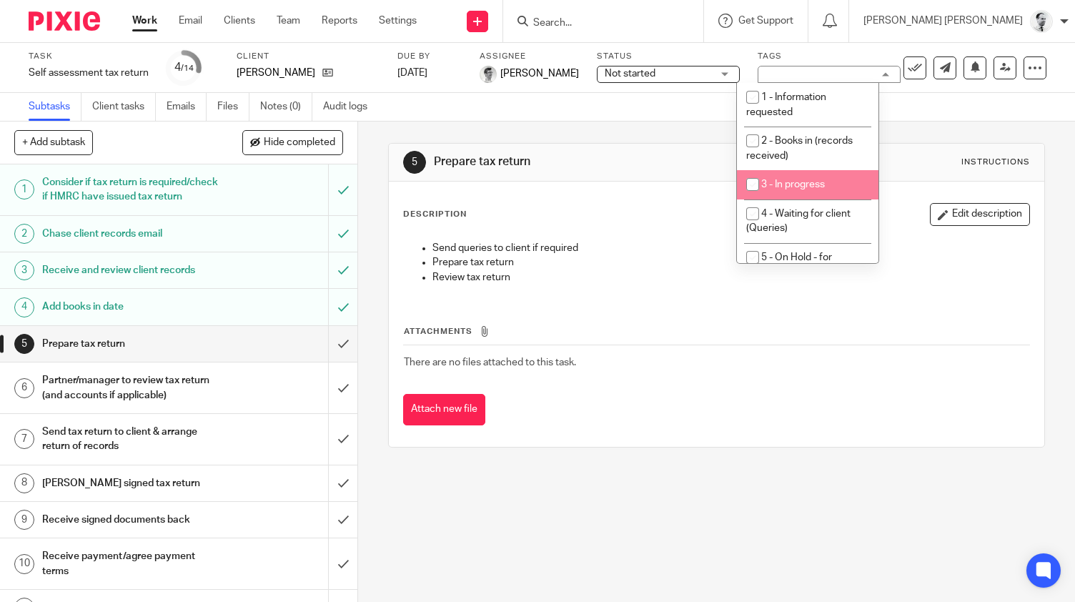
click at [802, 189] on span "3 - In progress" at bounding box center [793, 184] width 64 height 10
checkbox input "true"
click at [606, 166] on h1 "Prepare tax return" at bounding box center [591, 161] width 314 height 15
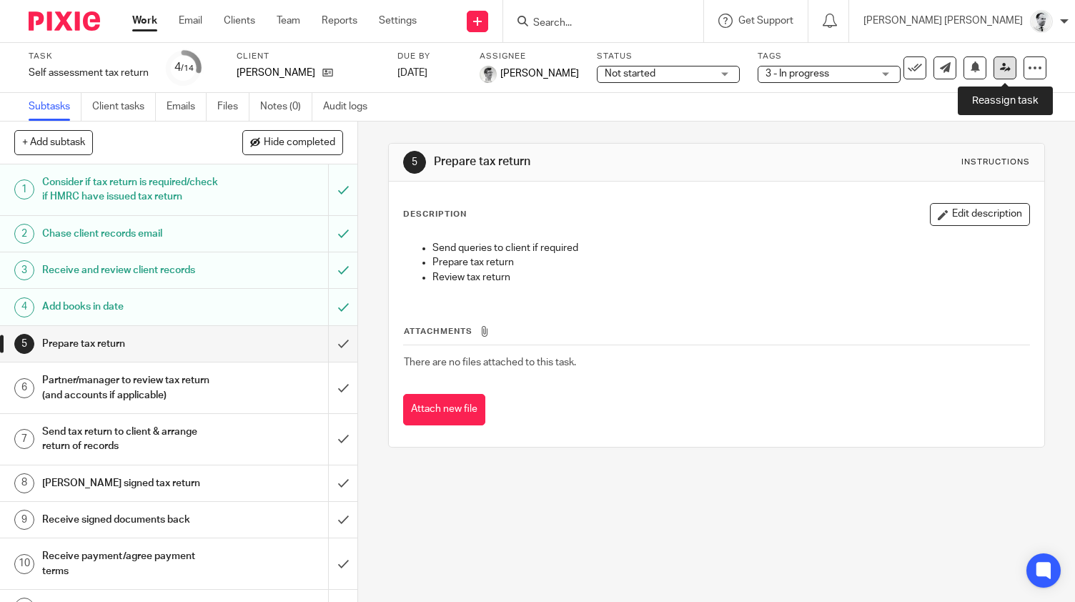
click at [1000, 69] on icon at bounding box center [1005, 67] width 11 height 11
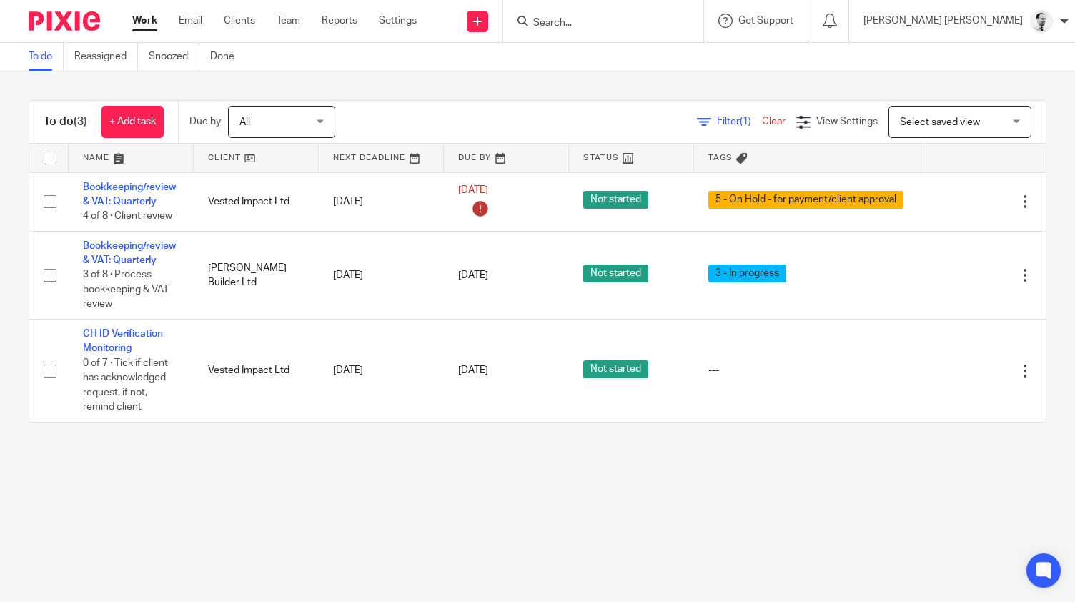
click at [629, 21] on input "Search" at bounding box center [596, 23] width 129 height 13
type input "vaa"
click at [111, 54] on link "Reassigned" at bounding box center [106, 57] width 64 height 28
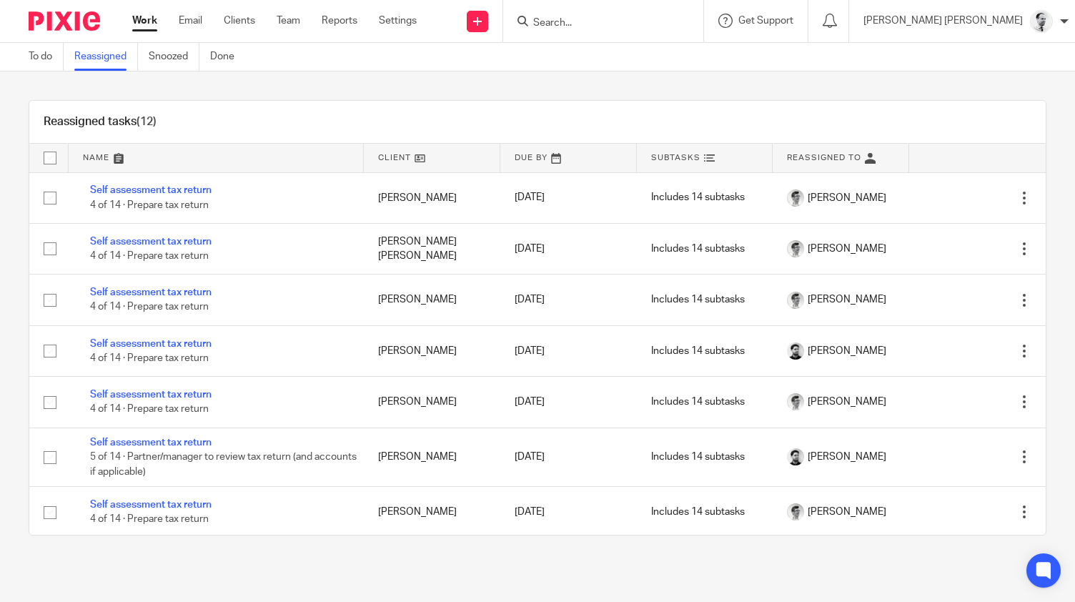
click at [1048, 292] on div "Reassigned tasks (12) Name Client Due By Subtasks Reassigned To Self assessment…" at bounding box center [537, 317] width 1075 height 492
drag, startPoint x: 1048, startPoint y: 292, endPoint x: 1047, endPoint y: 377, distance: 85.0
click at [1047, 377] on div "Reassigned tasks (12) Name Client Due By Subtasks Reassigned To Self assessment…" at bounding box center [537, 317] width 1075 height 492
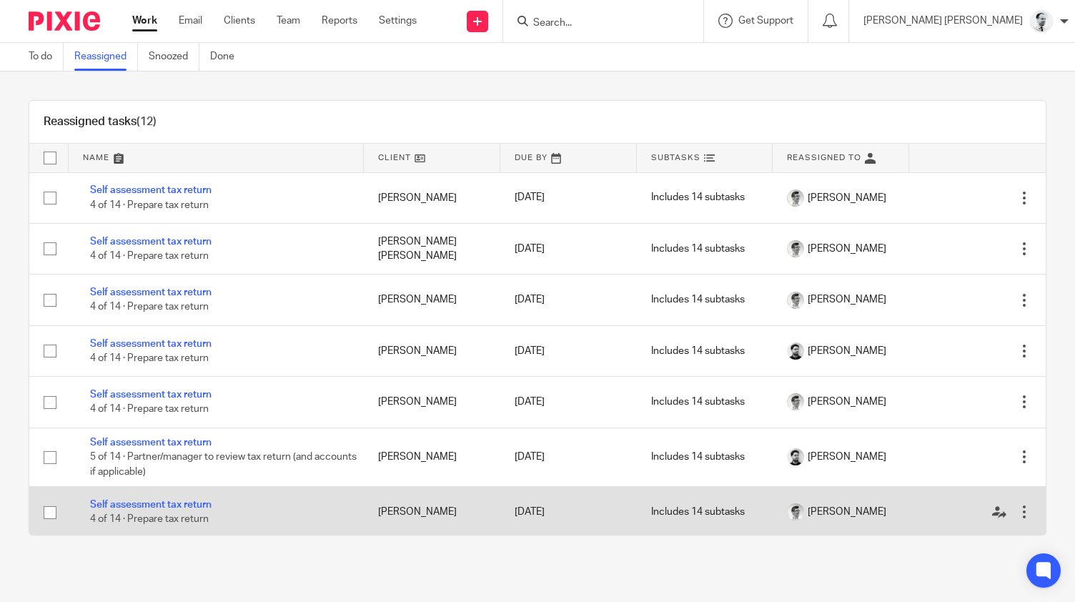
click at [46, 514] on input "checkbox" at bounding box center [49, 512] width 27 height 27
checkbox input "true"
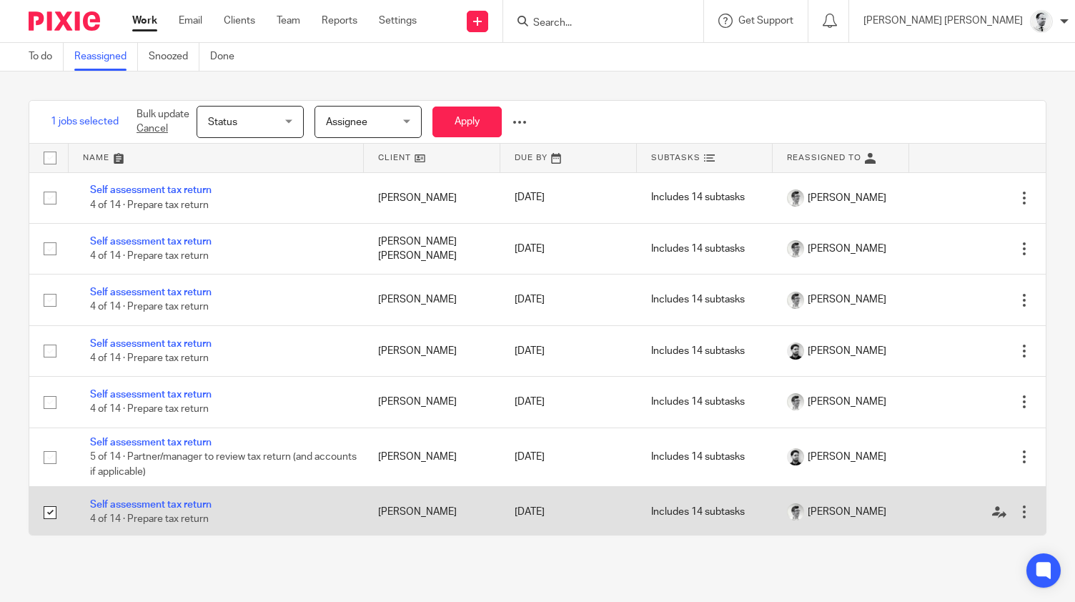
click at [1025, 512] on div at bounding box center [1024, 511] width 14 height 14
click at [997, 515] on icon at bounding box center [999, 512] width 14 height 14
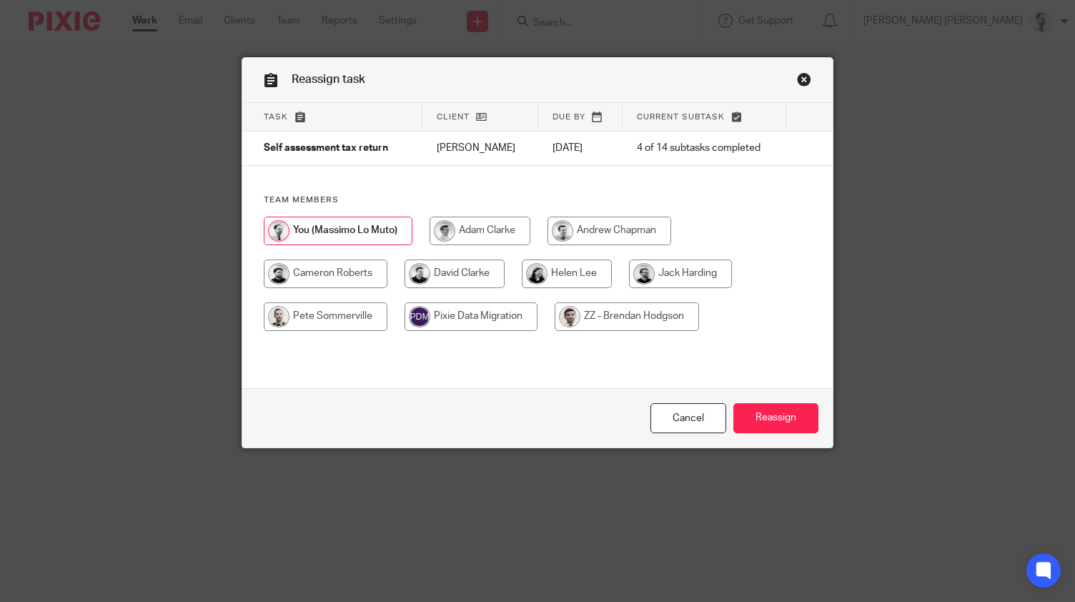
click at [792, 402] on div "Cancel Reassign" at bounding box center [536, 418] width 589 height 60
click at [784, 414] on input "Reassign" at bounding box center [775, 418] width 85 height 31
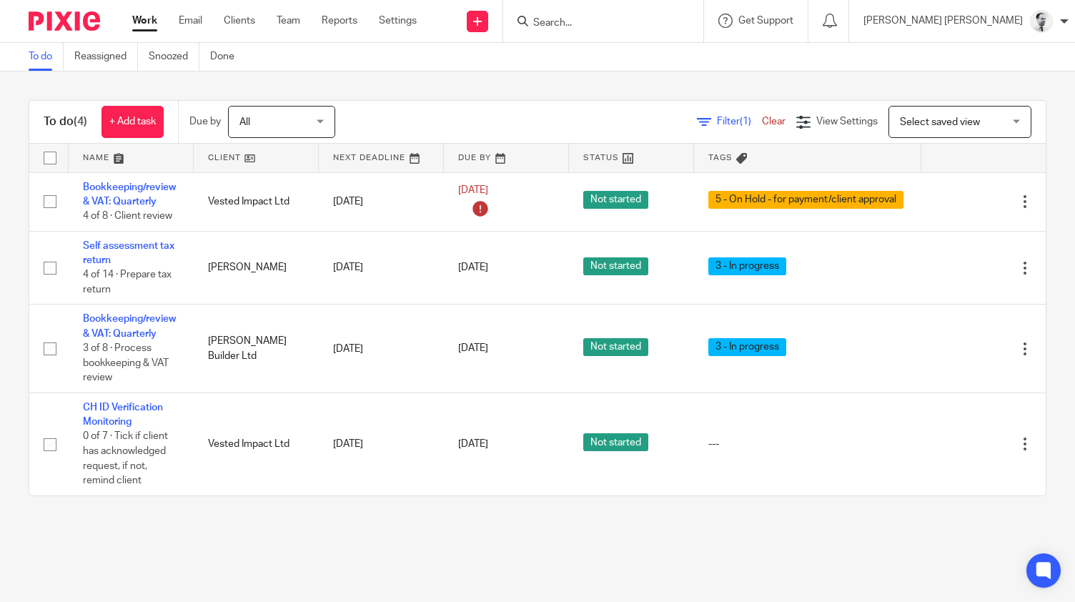
click at [660, 26] on input "Search" at bounding box center [596, 23] width 129 height 13
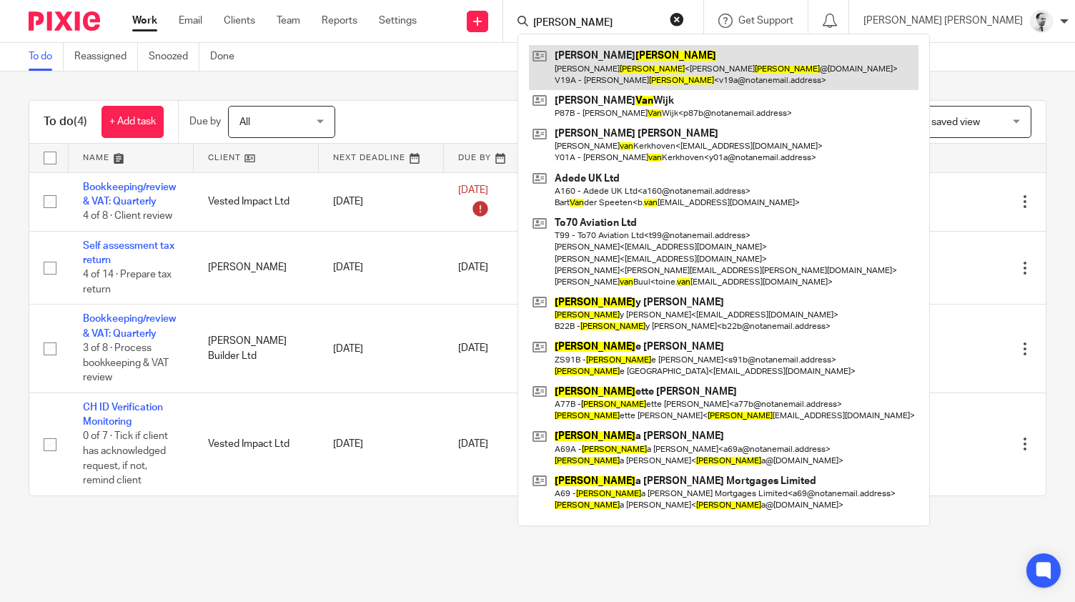
type input "vann"
click at [668, 59] on link at bounding box center [723, 67] width 389 height 44
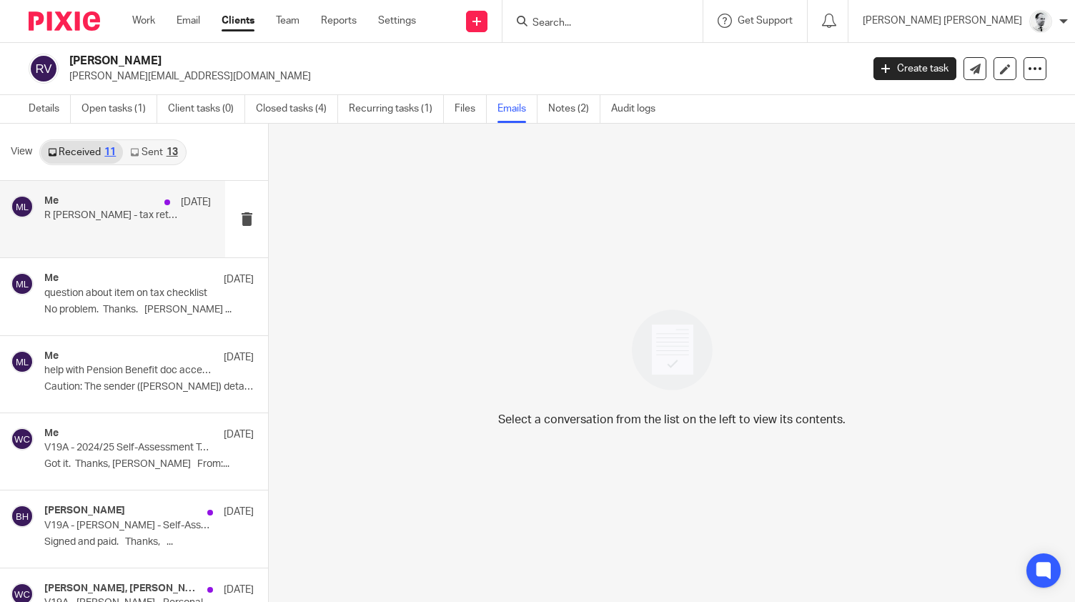
click at [142, 219] on p "R Vann - tax return checklist data" at bounding box center [110, 215] width 133 height 12
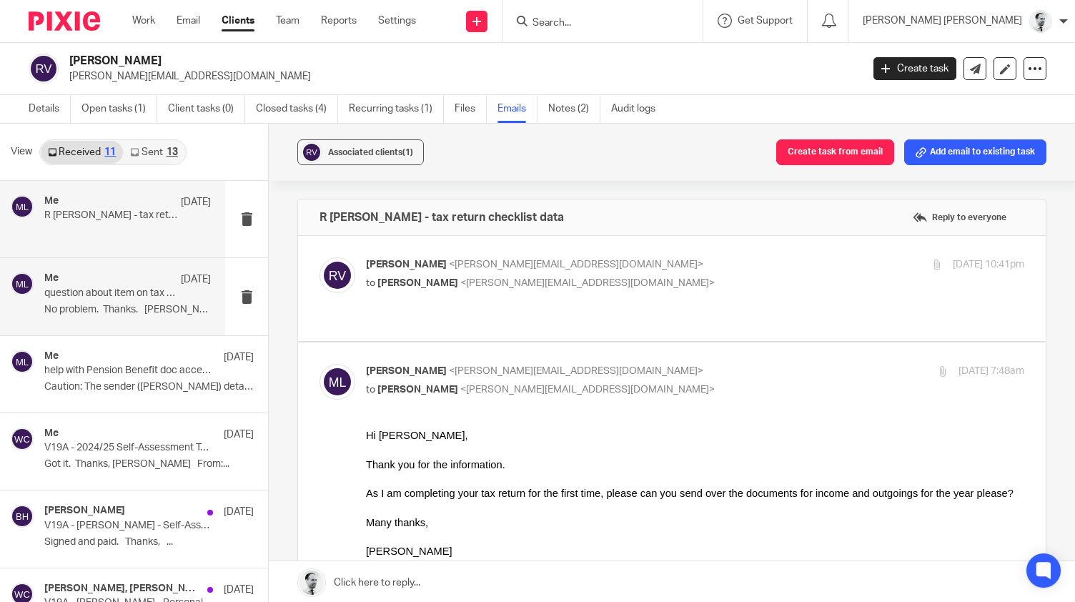
click at [124, 299] on p "question about item on tax checklist" at bounding box center [110, 293] width 133 height 12
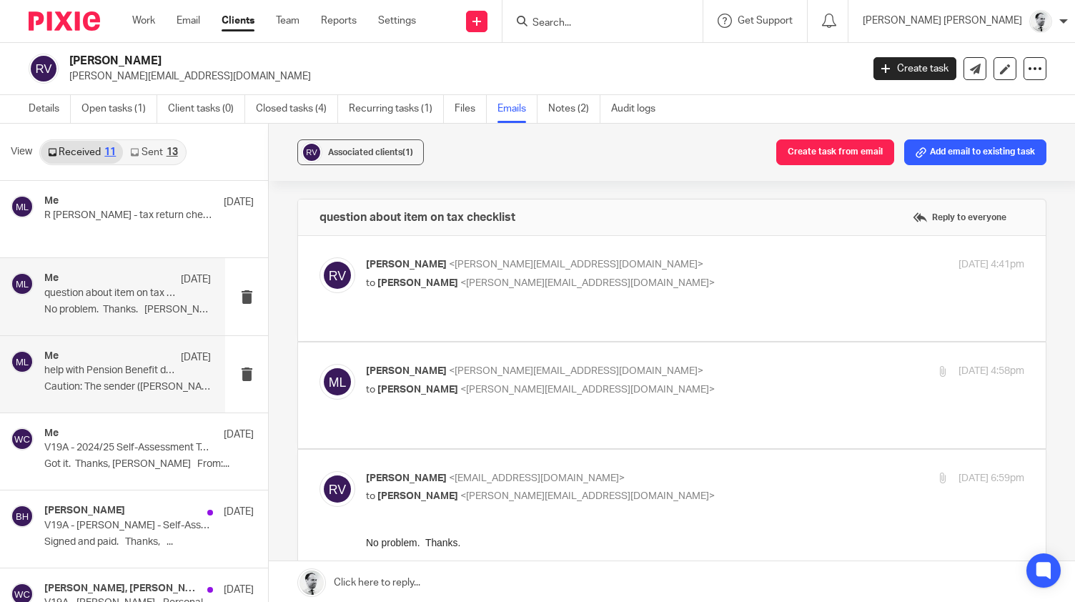
click at [131, 362] on div "Me 28 Jul" at bounding box center [127, 357] width 166 height 14
click at [211, 299] on div "Me 2 Oct question about item on tax checklist No problem. Thanks. Roger ..." at bounding box center [127, 296] width 166 height 48
click at [418, 277] on p "to Massimo Lo-Muto <m.lo-muto@woodhicks.co.uk>" at bounding box center [585, 283] width 439 height 15
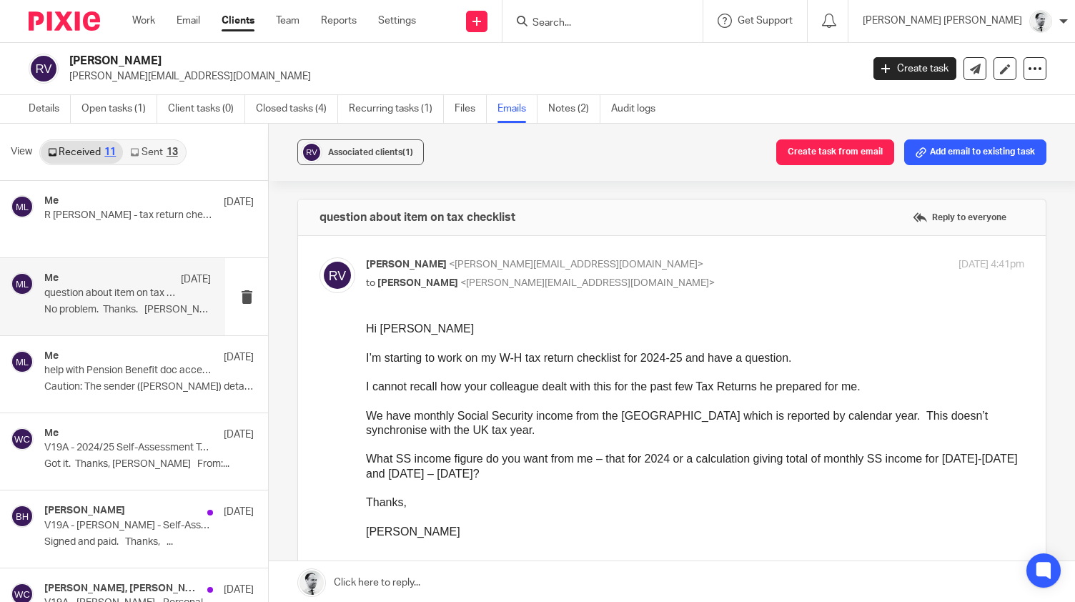
click at [418, 277] on p "to Massimo Lo-Muto <m.lo-muto@woodhicks.co.uk>" at bounding box center [585, 283] width 439 height 15
checkbox input "false"
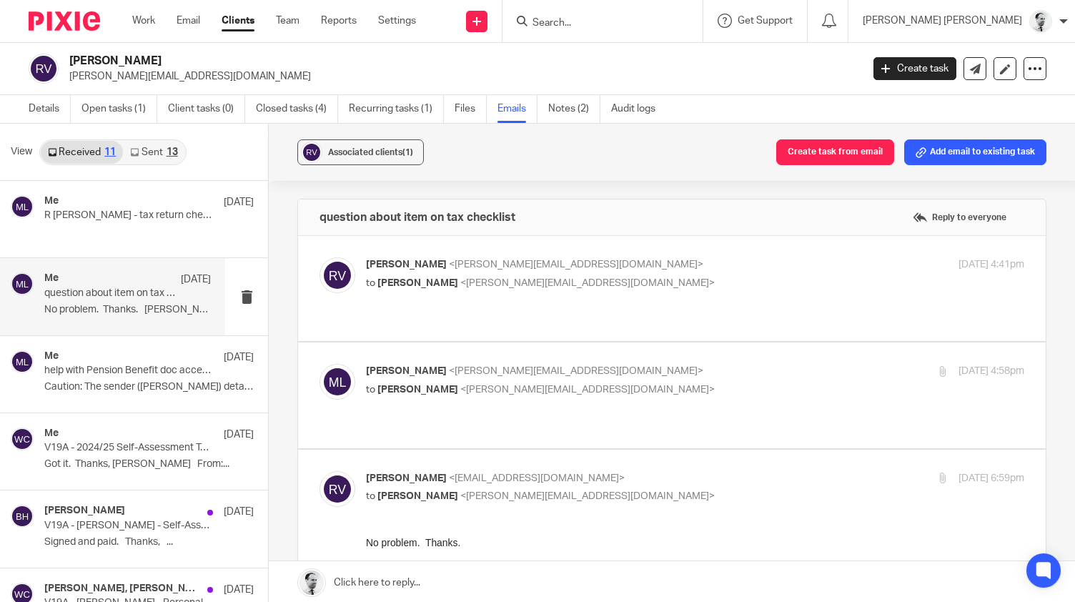
click at [417, 366] on span "Massimo Lo-Muto" at bounding box center [406, 371] width 81 height 10
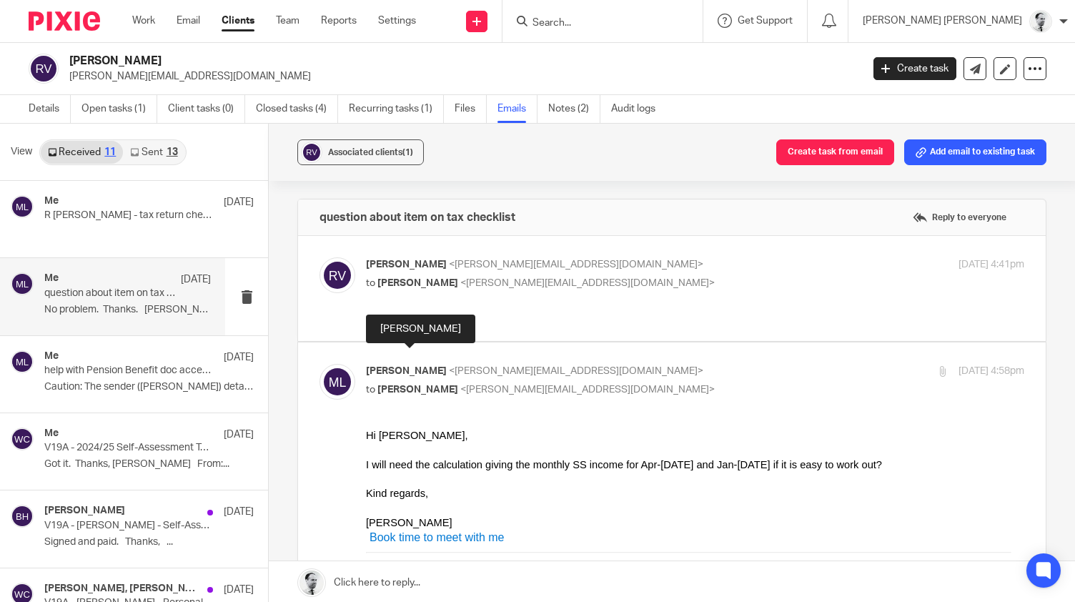
click at [417, 366] on span "Massimo Lo-Muto" at bounding box center [406, 371] width 81 height 10
checkbox input "false"
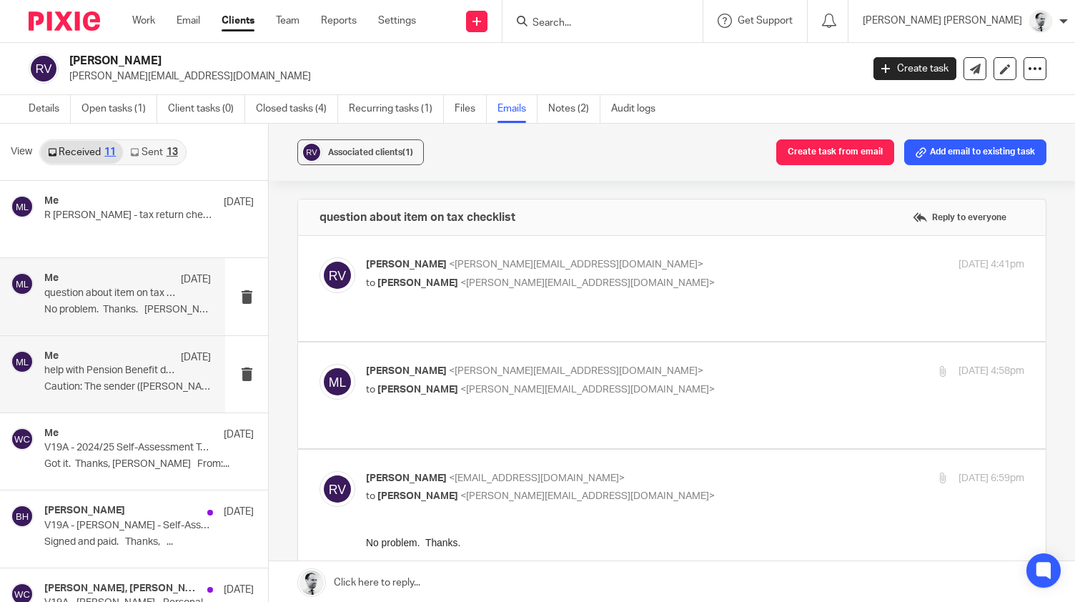
click at [111, 369] on p "help with Pension Benefit doc access" at bounding box center [110, 370] width 133 height 12
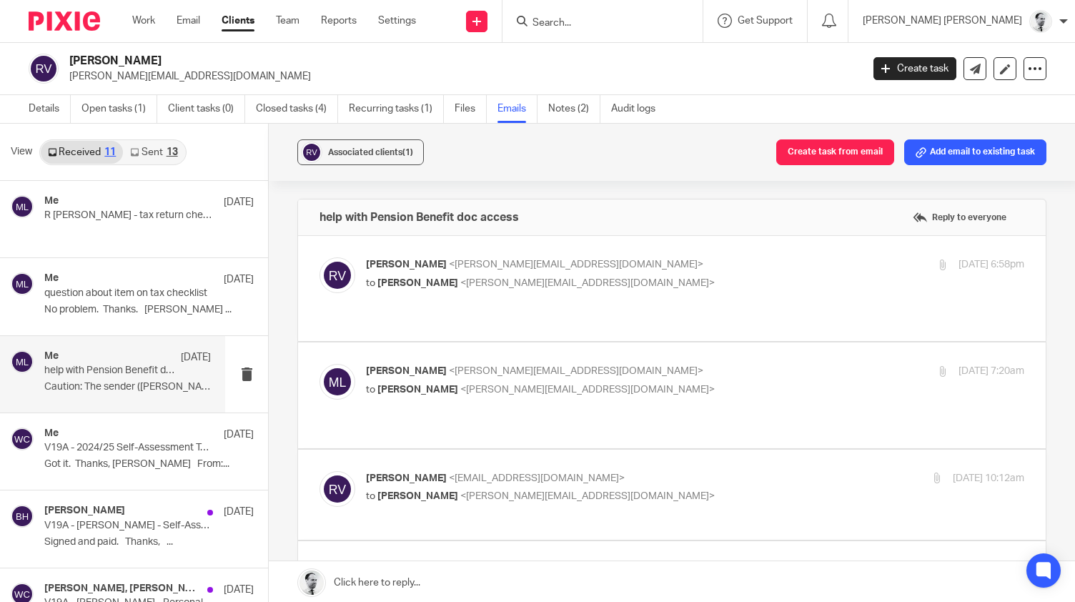
click at [434, 257] on label at bounding box center [671, 288] width 747 height 105
click at [319, 257] on input "checkbox" at bounding box center [319, 257] width 1 height 1
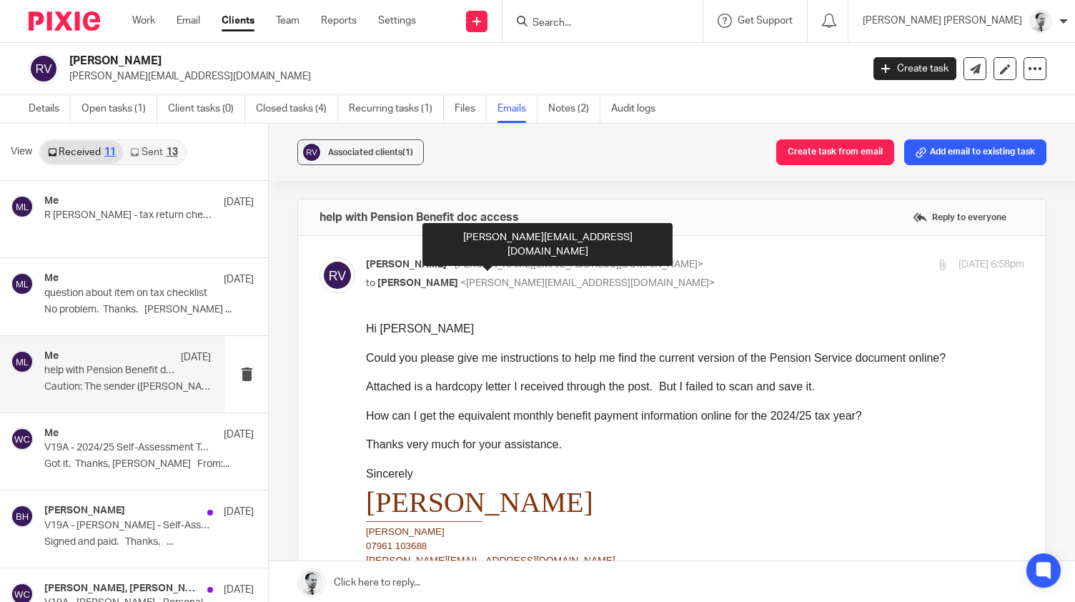
click at [449, 262] on span "<roger_vann@hotmail.com>" at bounding box center [576, 264] width 254 height 10
checkbox input "false"
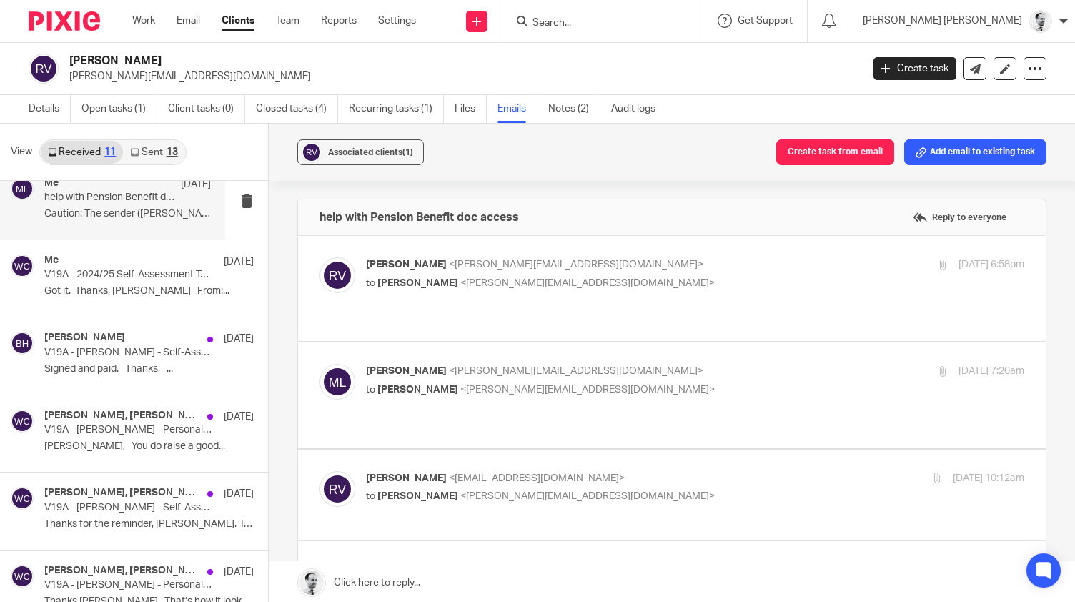
scroll to position [181, 0]
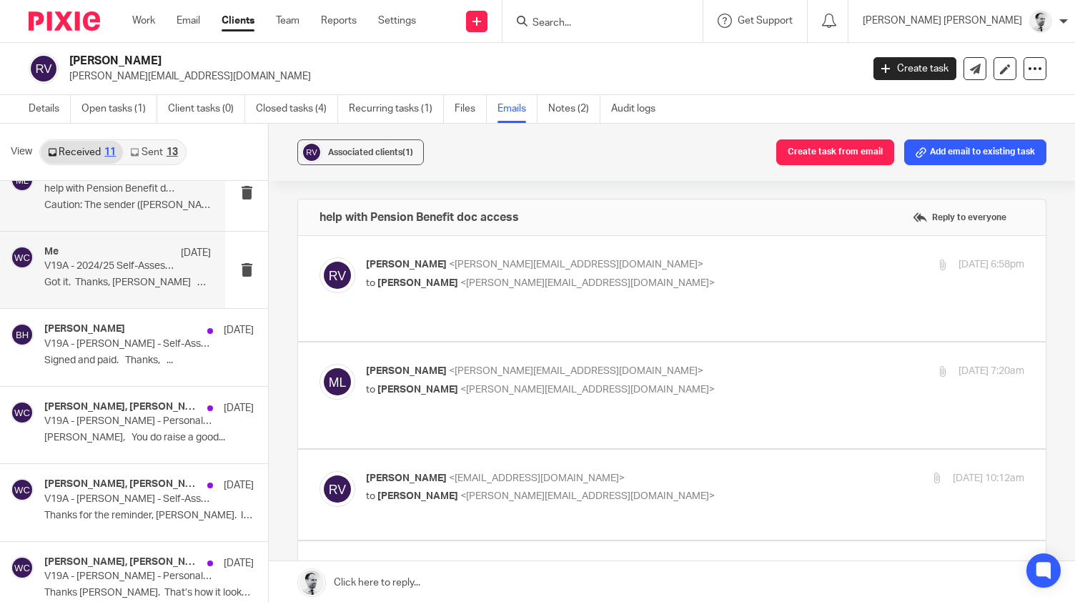
click at [69, 273] on div "Me 7 May V19A - 2024/25 Self-Assessment Tax Return Checklist Got it. Thanks, Ro…" at bounding box center [127, 270] width 166 height 48
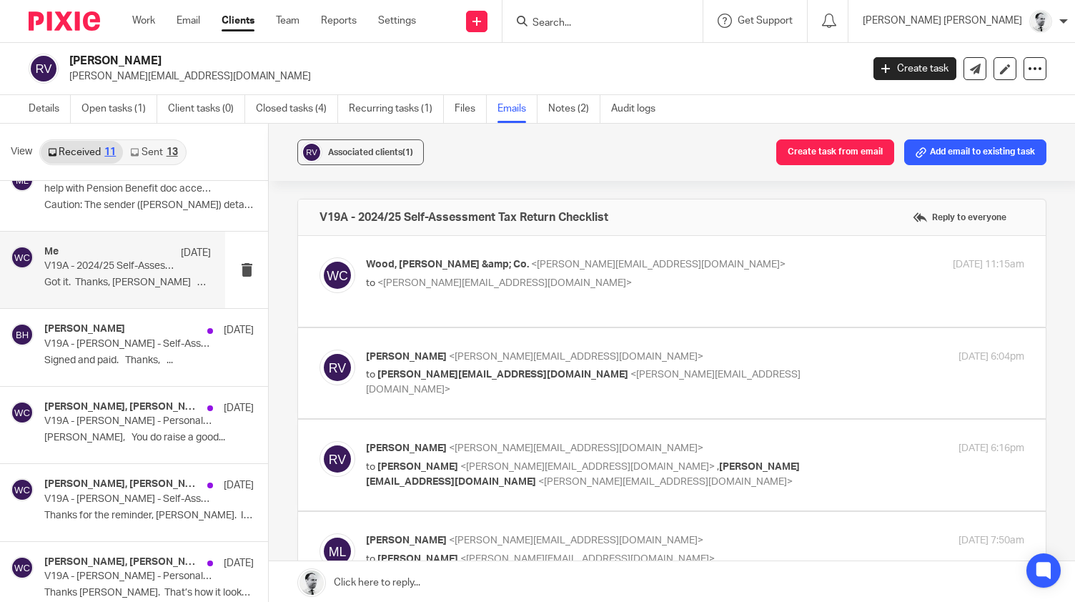
click at [402, 284] on span "<roger@newfoundations.cc>" at bounding box center [504, 283] width 254 height 10
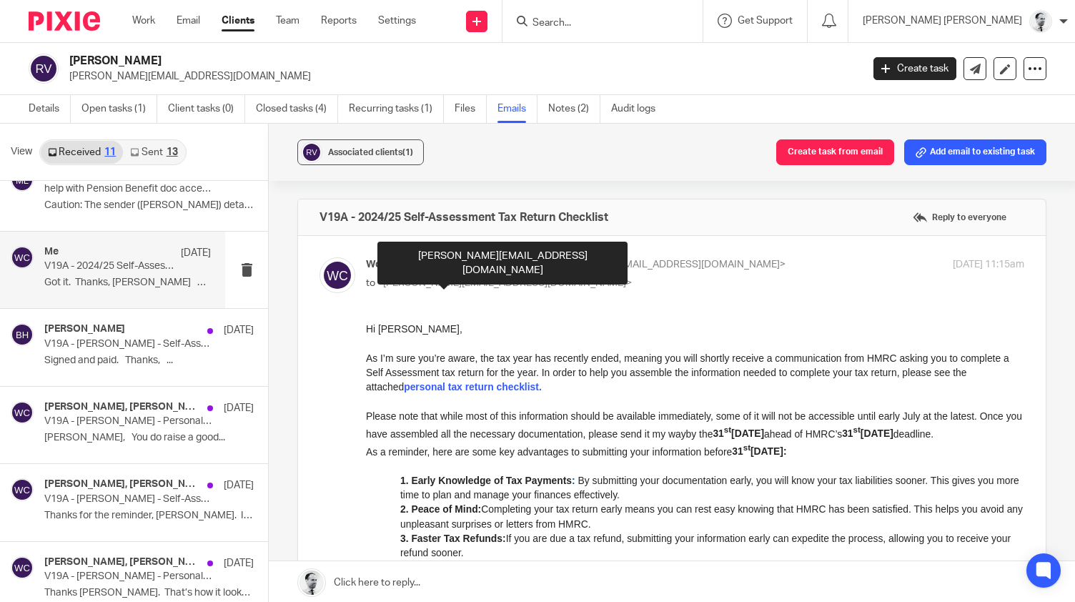
scroll to position [0, 0]
click at [402, 277] on p "to <roger@newfoundations.cc>" at bounding box center [585, 283] width 439 height 15
checkbox input "false"
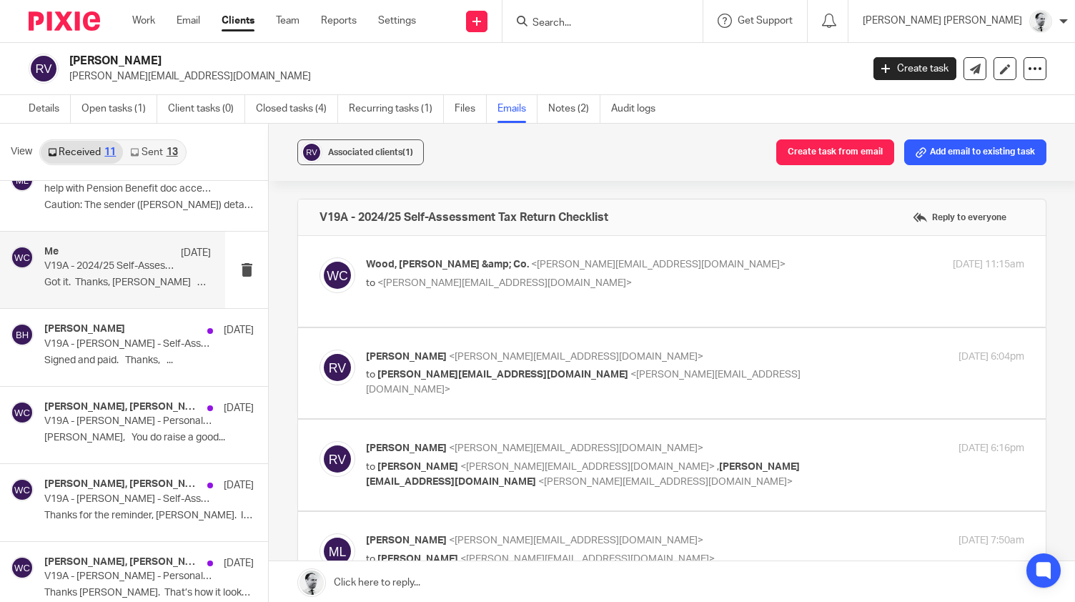
click at [417, 352] on span "Roger Vann" at bounding box center [406, 357] width 81 height 10
checkbox input "true"
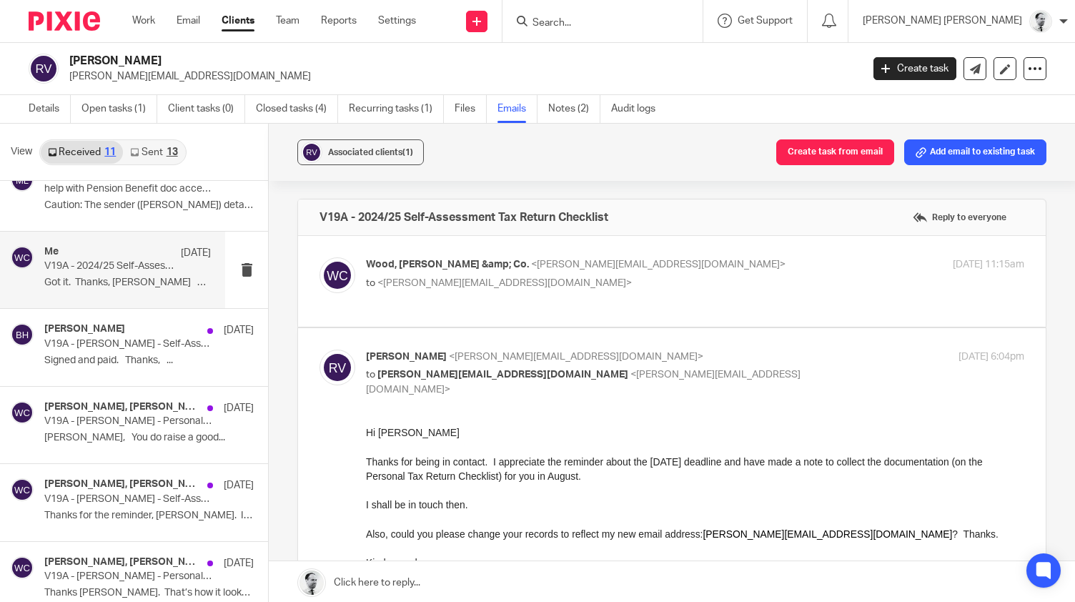
scroll to position [1, 0]
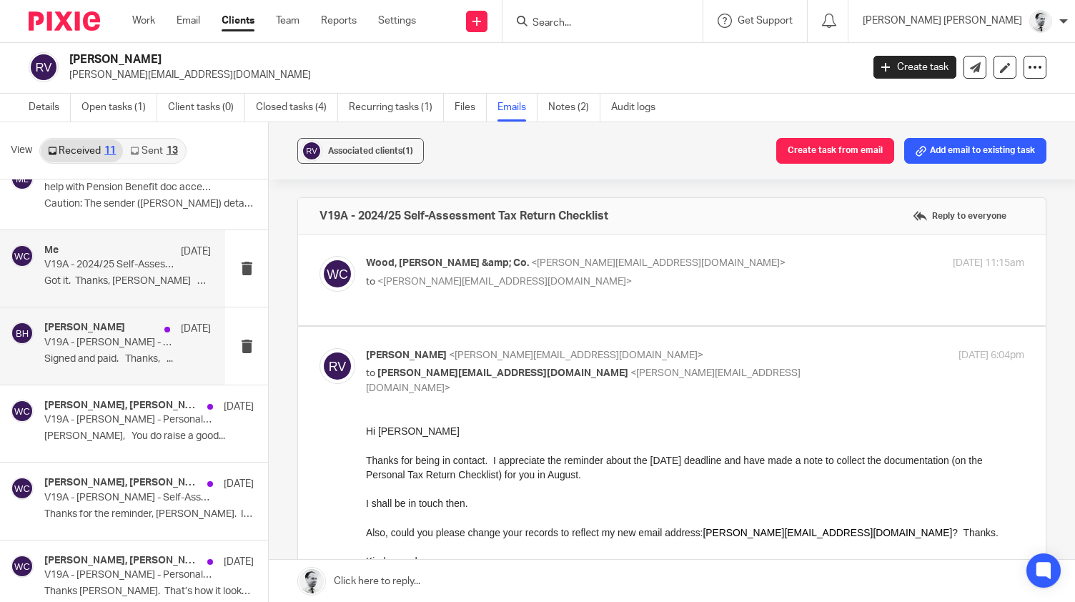
click at [154, 350] on div "Brendan Hodgson 20 Nov V19A - Roger Gibson Vann - Self-Assessment Tax Return 20…" at bounding box center [127, 346] width 166 height 48
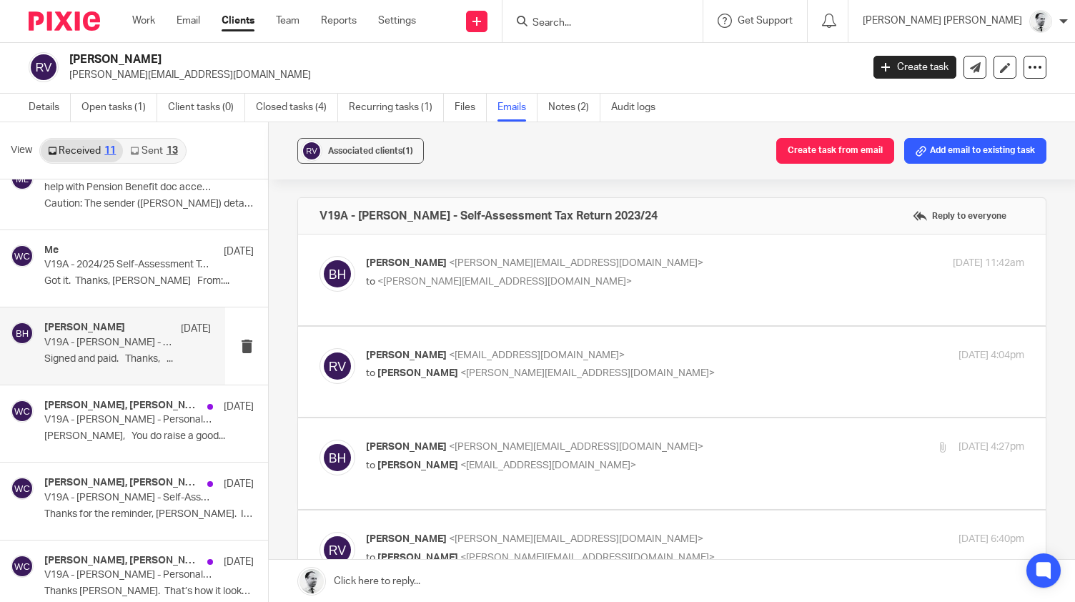
click at [421, 303] on label at bounding box center [671, 279] width 747 height 91
click at [319, 256] on input "checkbox" at bounding box center [319, 255] width 1 height 1
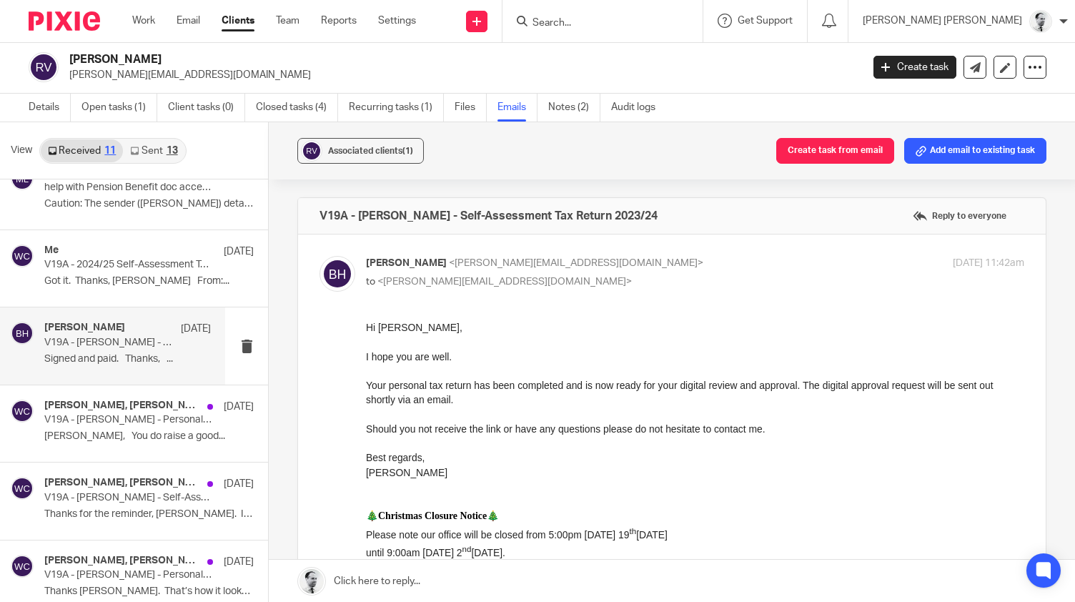
scroll to position [0, 0]
click at [421, 275] on p "to <roger_vann@hotmail.com>" at bounding box center [585, 281] width 439 height 15
checkbox input "false"
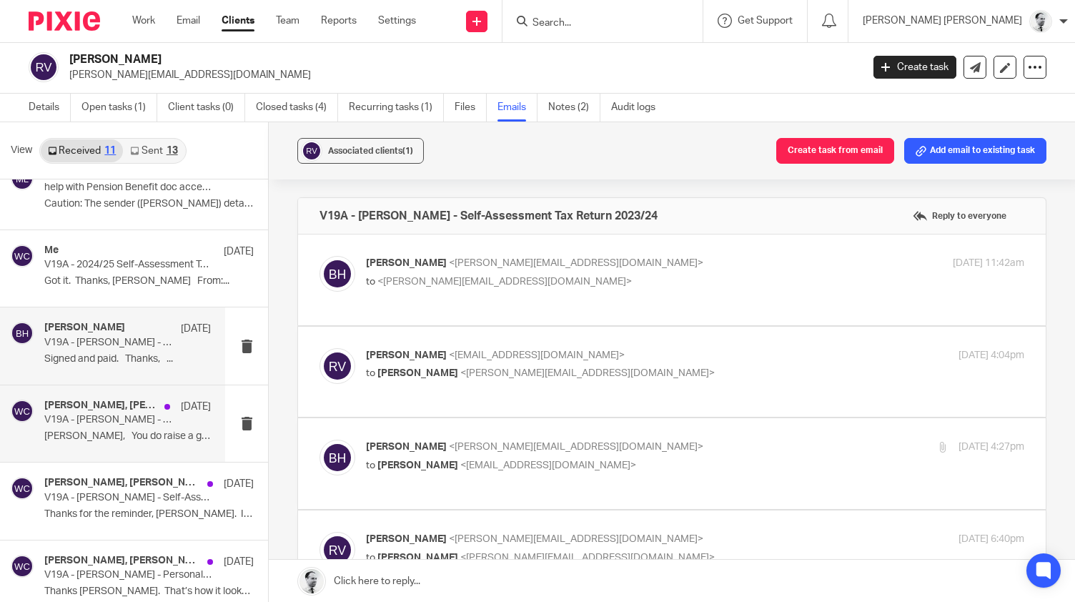
click at [110, 424] on div "Brendan Hodgson, Roger Vann, Wood, Hicks &amp; Co. 29 Oct V19A - Roger Gibson V…" at bounding box center [127, 423] width 166 height 48
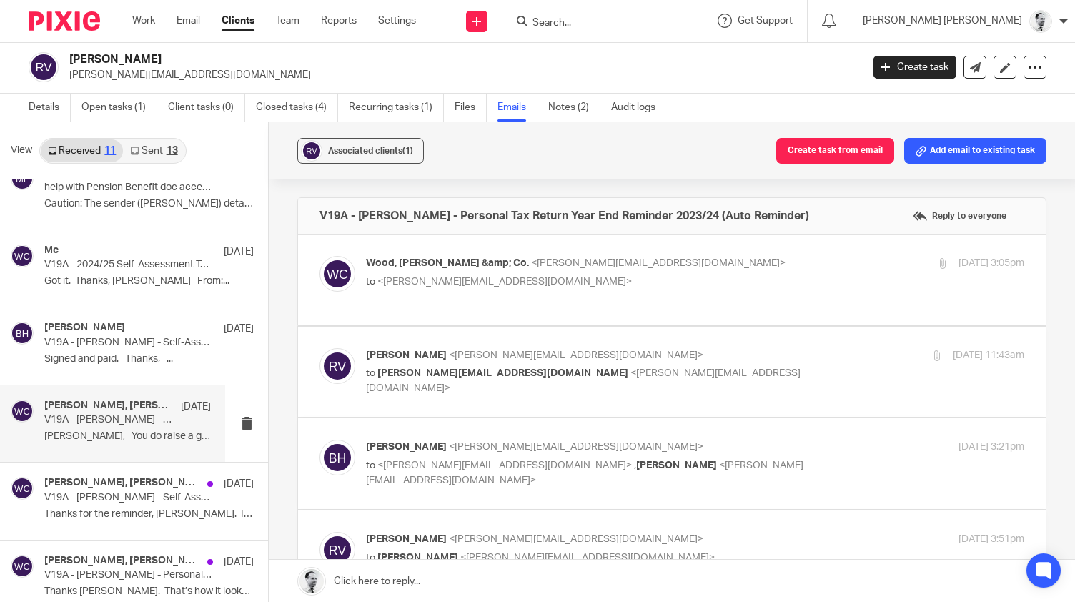
click at [417, 283] on span "<roger@newfoundations.cc>" at bounding box center [504, 282] width 254 height 10
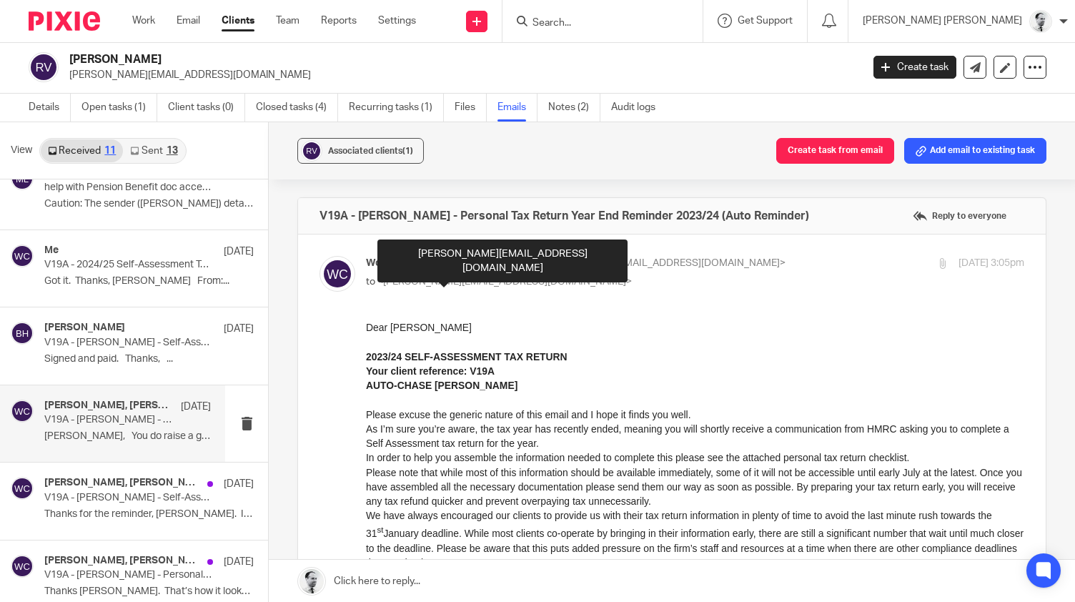
click at [417, 283] on span "<roger@newfoundations.cc>" at bounding box center [504, 282] width 254 height 10
checkbox input "false"
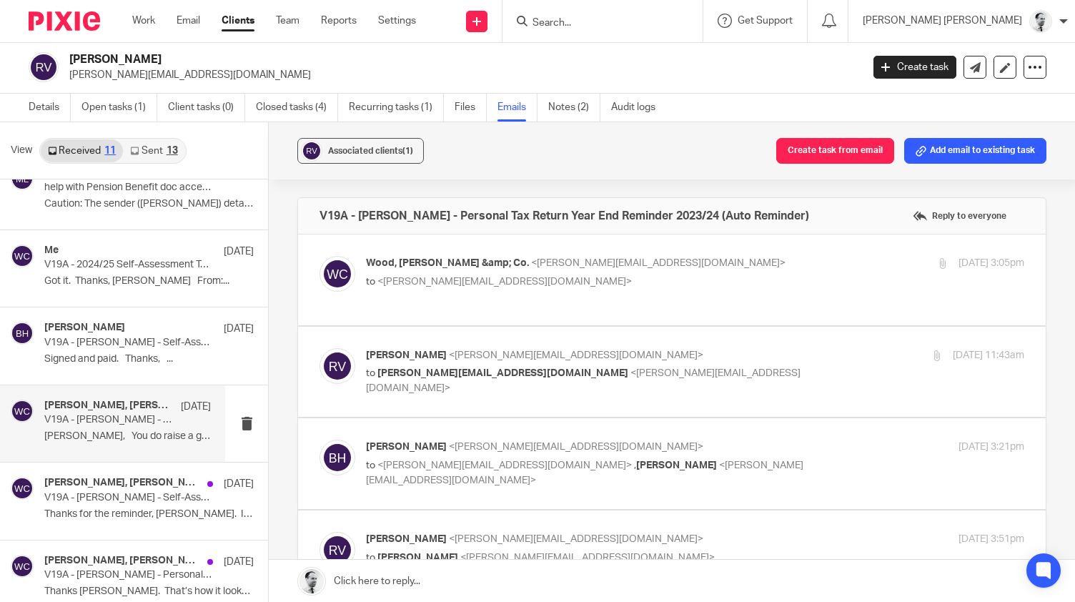
click at [718, 541] on p "Roger Vann <roger_vann@hotmail.com>" at bounding box center [585, 539] width 439 height 15
checkbox input "true"
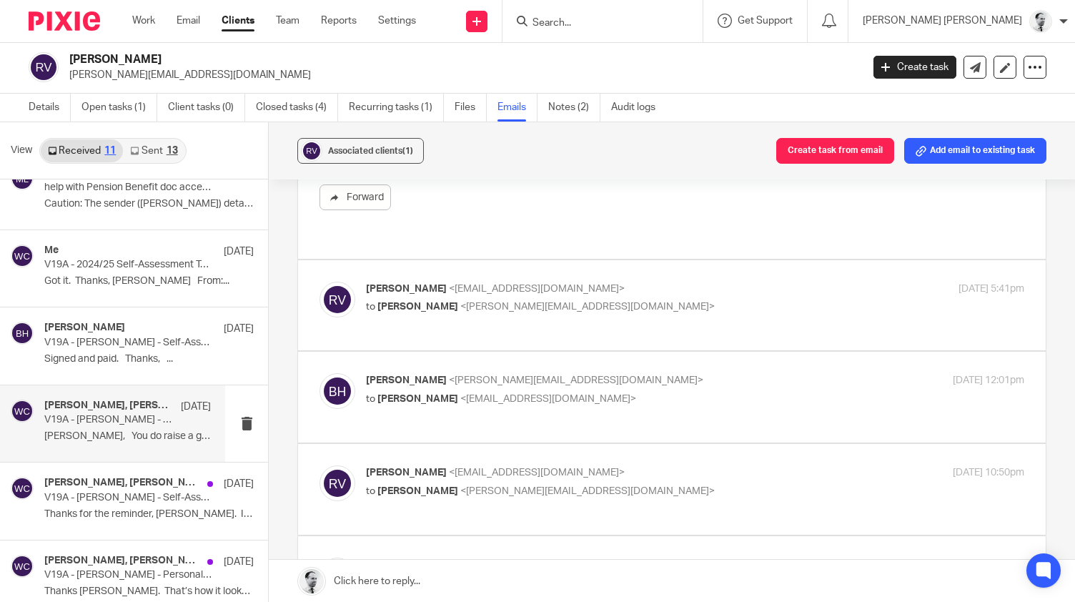
scroll to position [1305, 0]
click at [968, 292] on div "Roger Vann <rogervann@agape.org.uk> to Brendan Hodgson <b.hodgson@woodhicks.co.…" at bounding box center [695, 298] width 658 height 36
checkbox input "true"
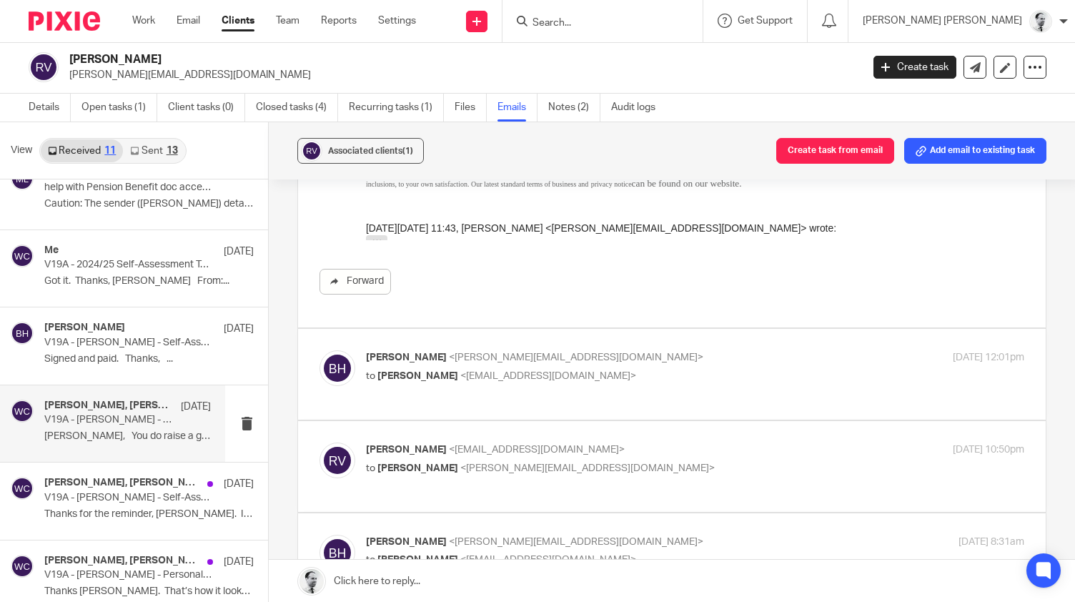
scroll to position [2312, 0]
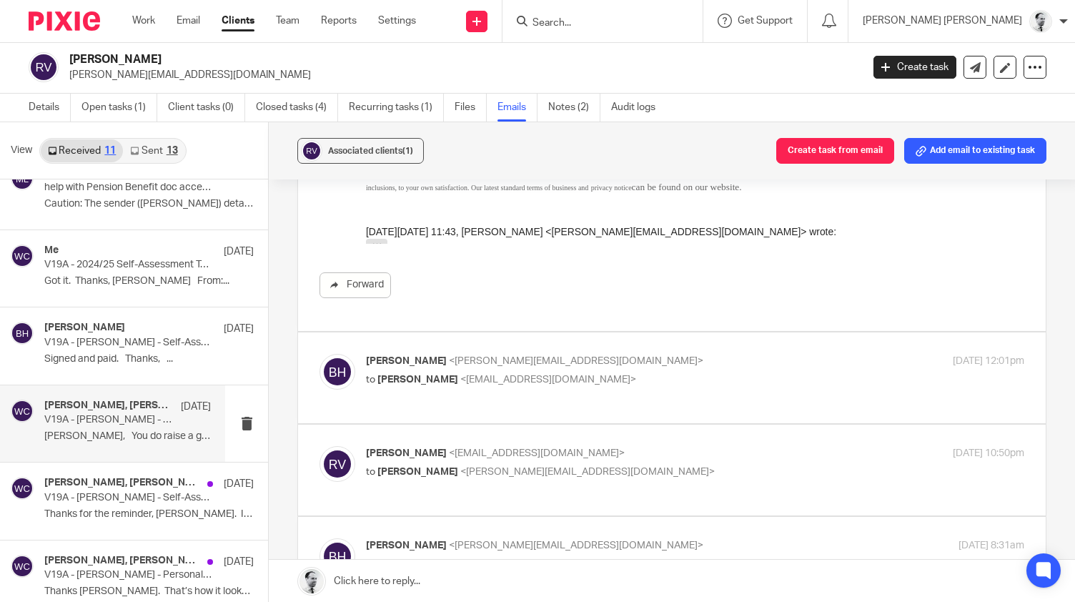
click at [973, 354] on p "29 Oct 2024 12:01pm" at bounding box center [987, 361] width 71 height 15
checkbox input "true"
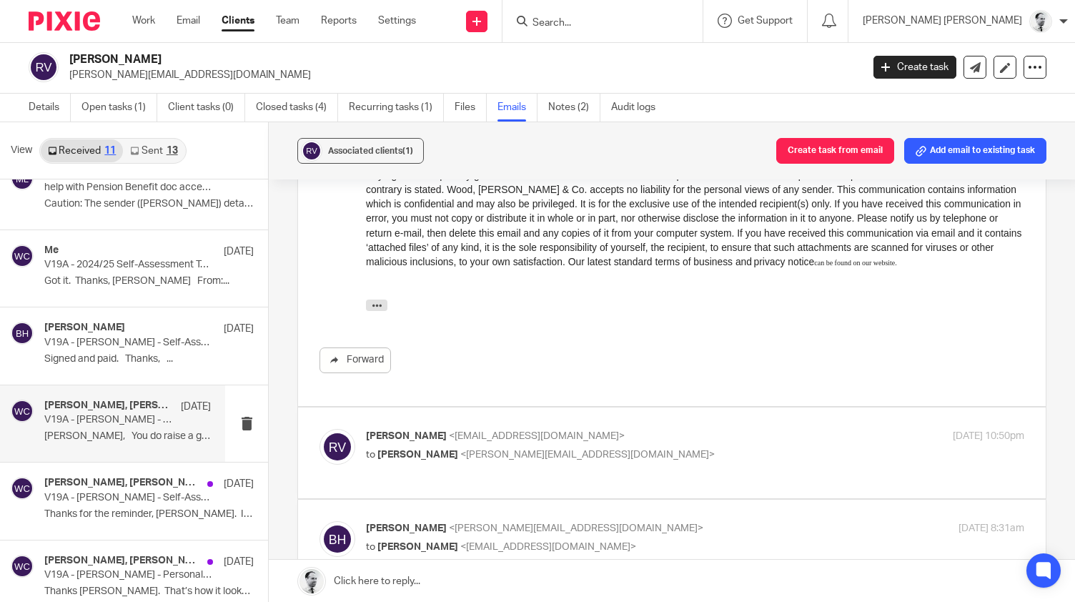
scroll to position [3177, 0]
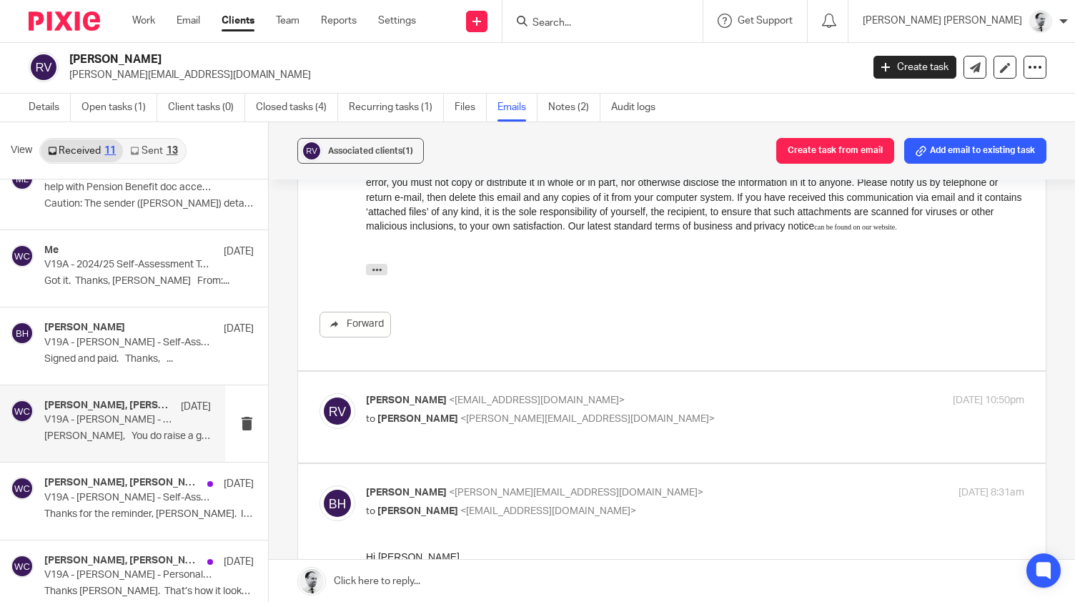
click at [967, 397] on div "Roger Vann <rogervann@agape.org.uk> to Brendan Hodgson <b.hodgson@woodhicks.co.…" at bounding box center [695, 411] width 658 height 36
checkbox input "true"
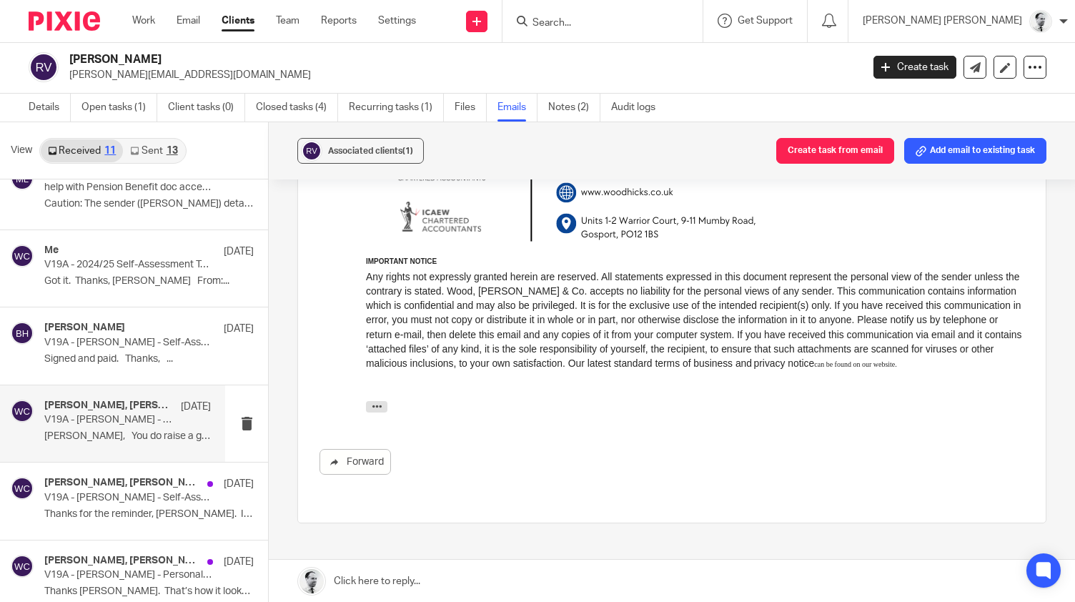
scroll to position [5129, 0]
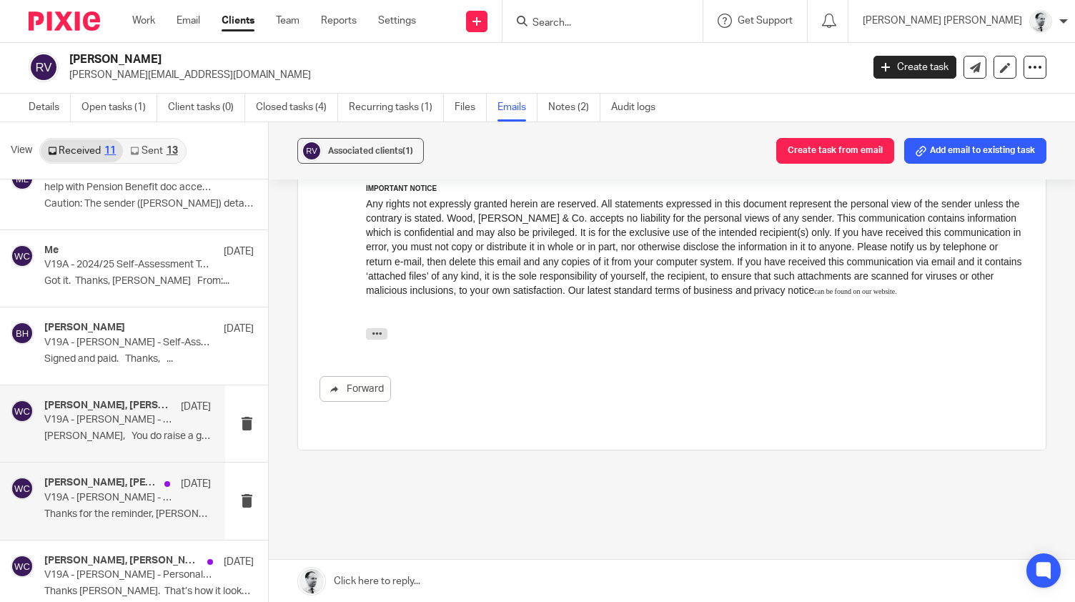
click at [154, 483] on h4 "Brendan Hodgson, Roger Vann, Wood, Hicks &amp; Co." at bounding box center [100, 483] width 113 height 12
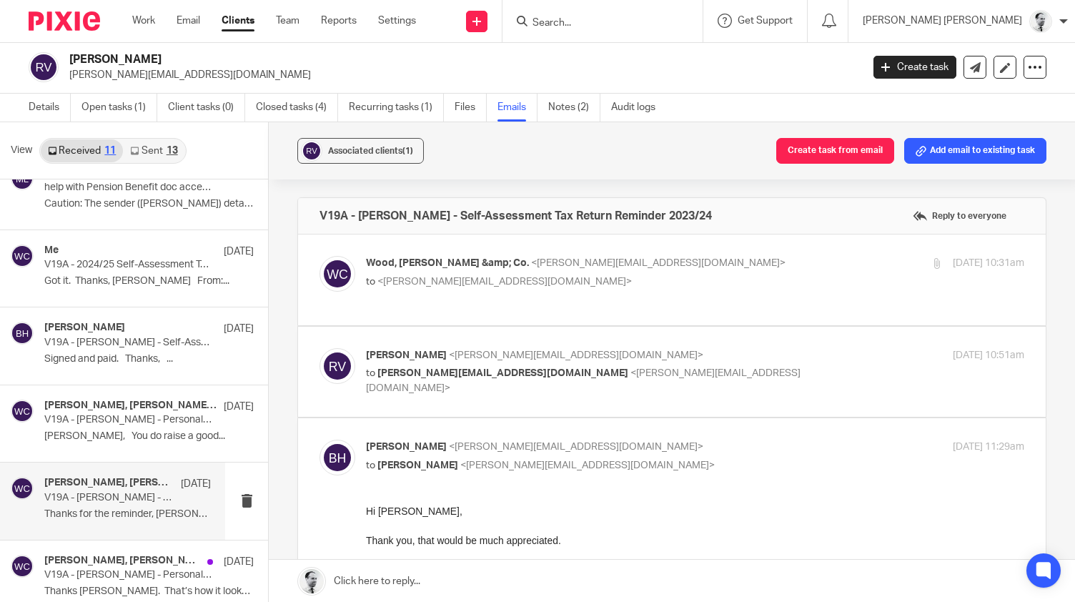
scroll to position [0, 0]
click at [725, 256] on p "Wood, Hicks &amp; Co. <b.hodgson@woodhicks.co.uk>" at bounding box center [585, 263] width 439 height 15
checkbox input "true"
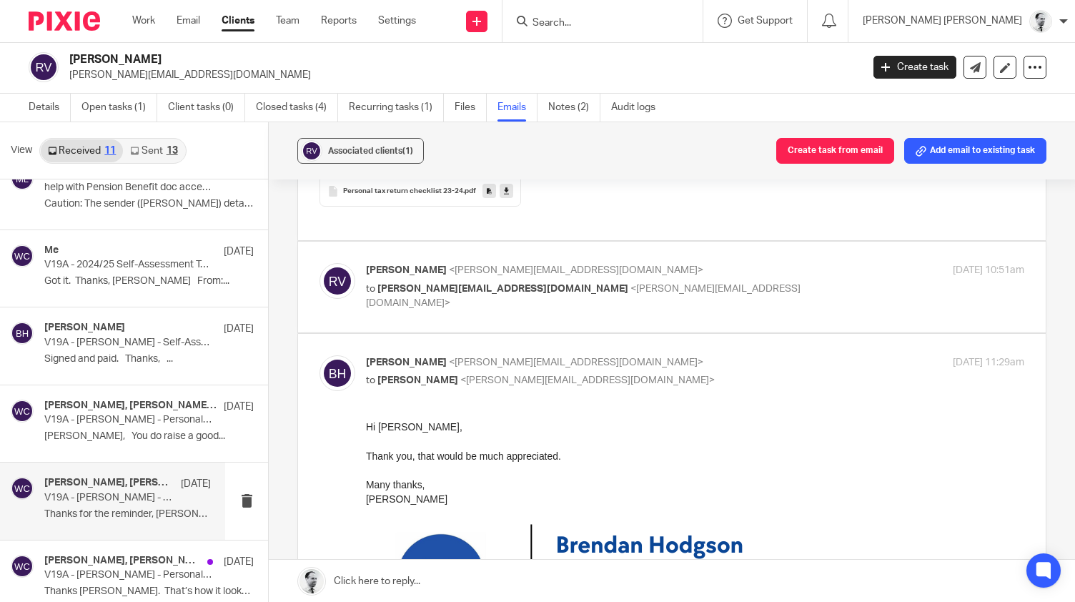
scroll to position [968, 0]
click at [768, 273] on p "Roger Vann <roger@newfoundations.cc>" at bounding box center [585, 269] width 439 height 15
checkbox input "true"
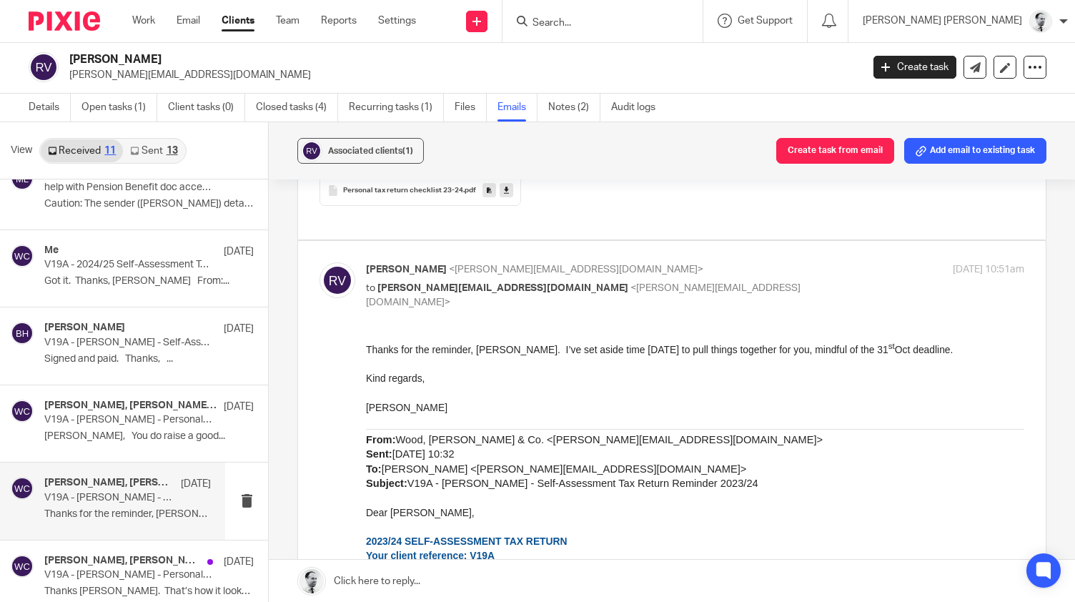
scroll to position [0, 0]
click at [142, 417] on p "V19A - Roger Gibson Vann - Personal Tax Return Year End Reminder 2023/24 (Auto …" at bounding box center [110, 420] width 133 height 12
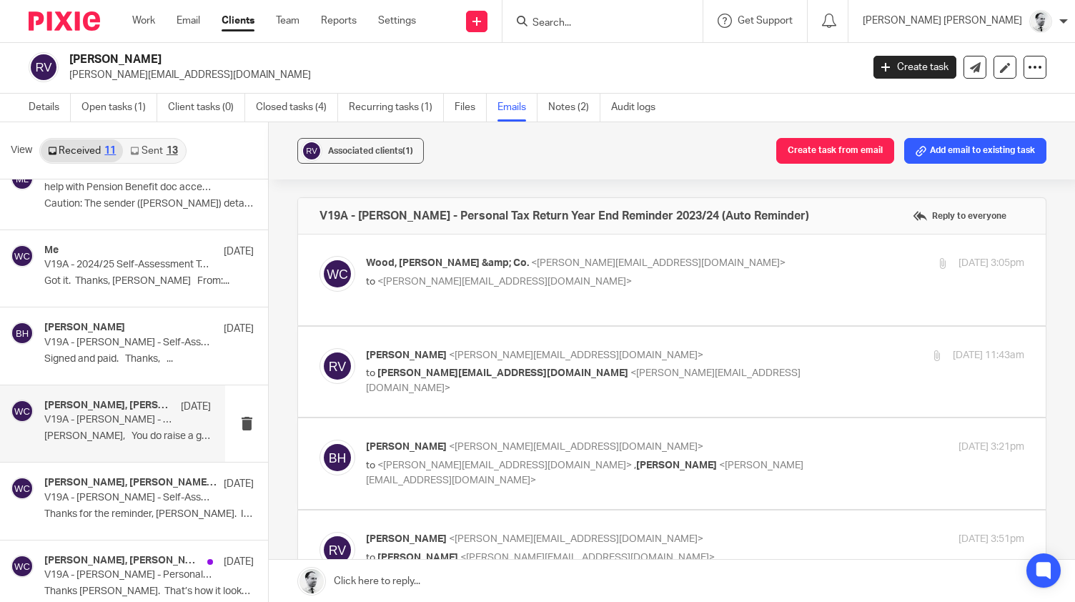
click at [409, 258] on span "Wood, Hicks &amp; Co." at bounding box center [447, 263] width 163 height 10
checkbox input "true"
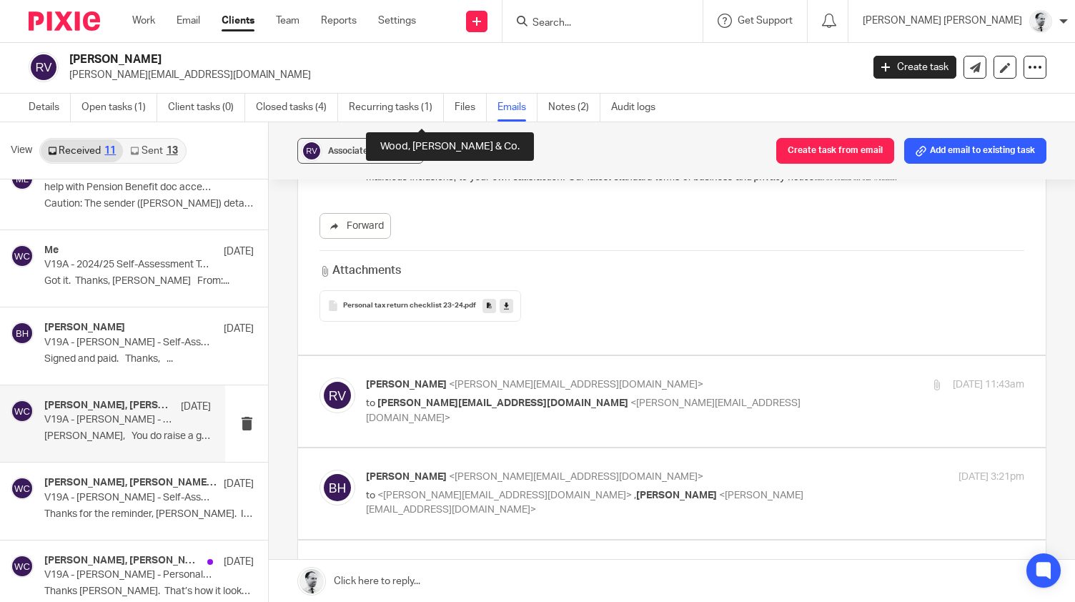
scroll to position [820, 0]
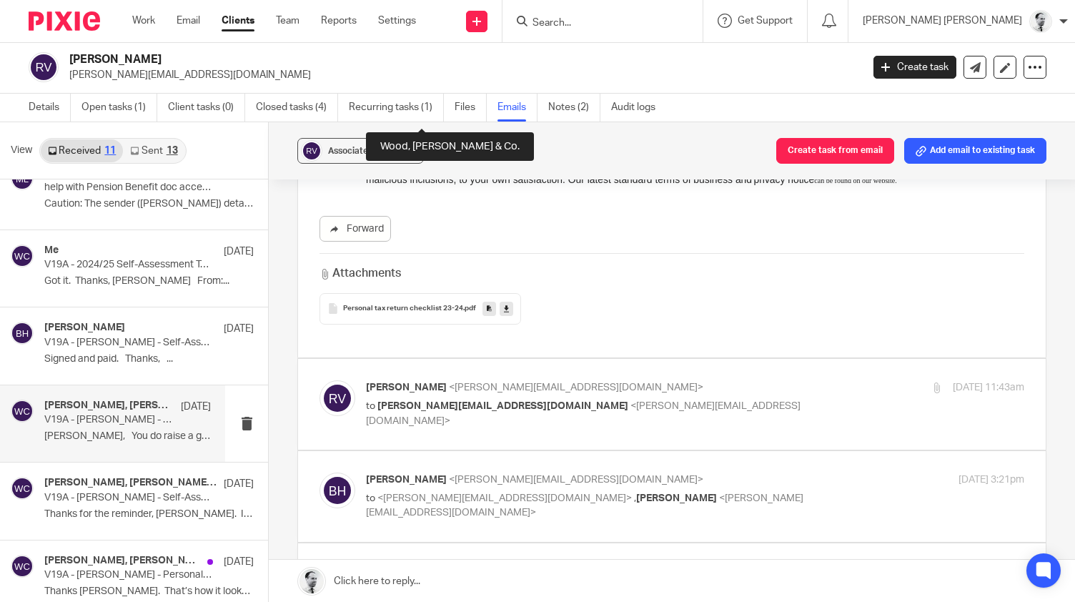
click at [842, 403] on div "Roger Vann <roger@newfoundations.cc> to b.hodgson@woodhicks.co.uk <b.hodgson@wo…" at bounding box center [695, 404] width 658 height 48
checkbox input "true"
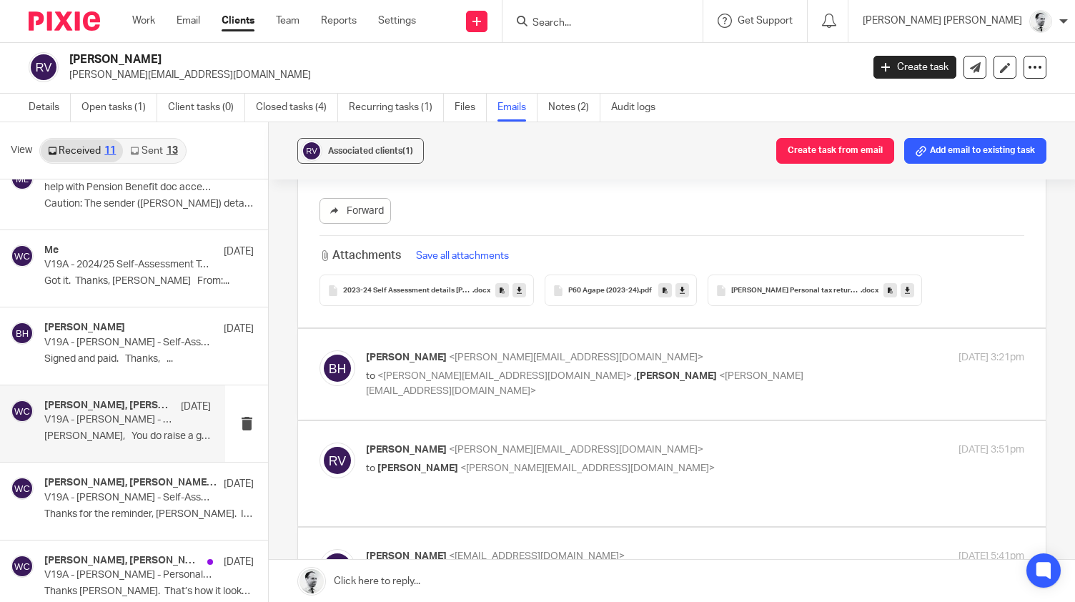
scroll to position [1986, 0]
click at [898, 369] on div "Brendan Hodgson <b.hodgson@woodhicks.co.uk> to <roger_vann@hotmail.com> , Roger…" at bounding box center [695, 375] width 658 height 48
checkbox input "true"
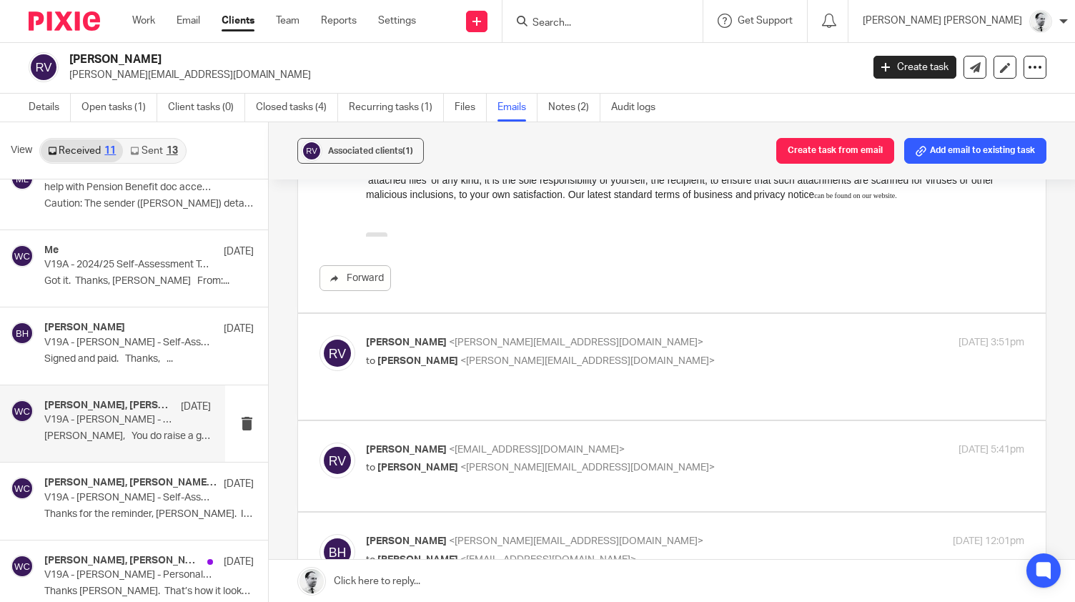
scroll to position [2672, 0]
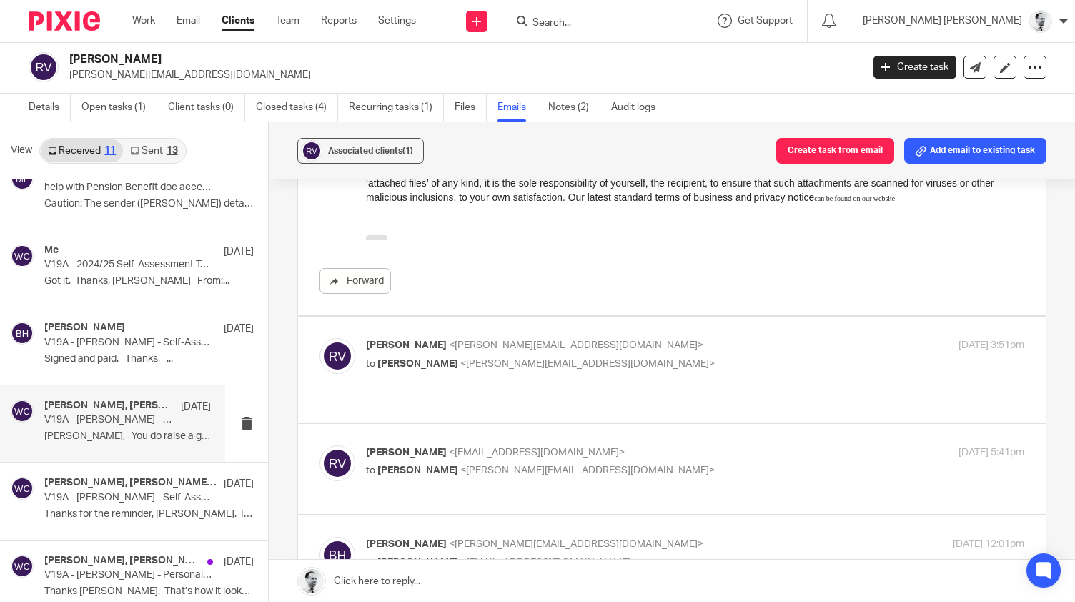
click at [966, 349] on div "Roger Vann <roger_vann@hotmail.com> to Brendan Hodgson <b.hodgson@woodhicks.co.…" at bounding box center [695, 356] width 658 height 36
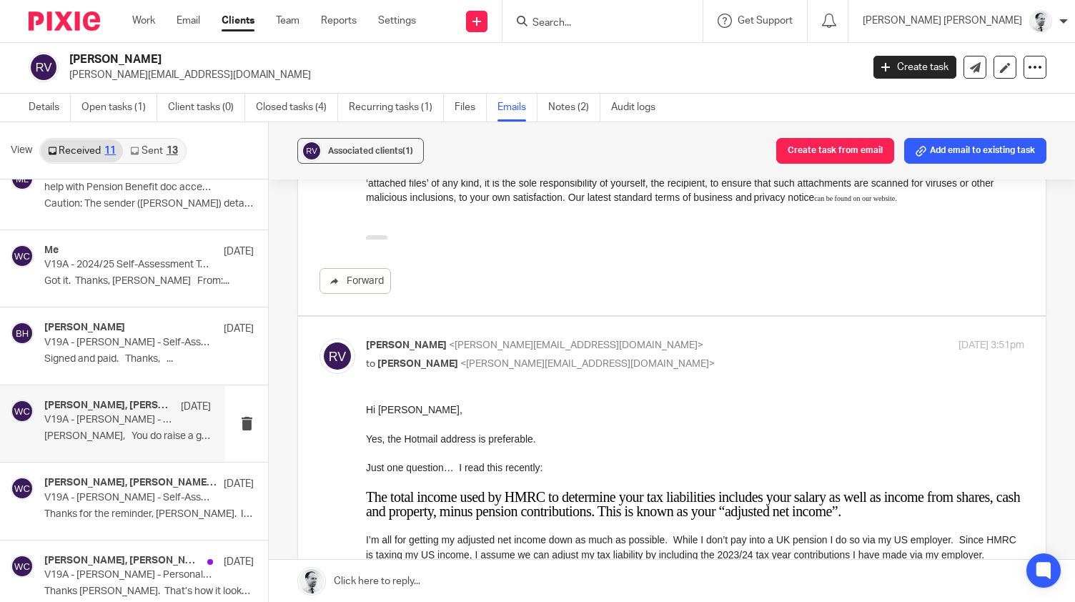
scroll to position [0, 0]
click at [958, 338] on p "28 Oct 2024 3:51pm" at bounding box center [991, 345] width 66 height 15
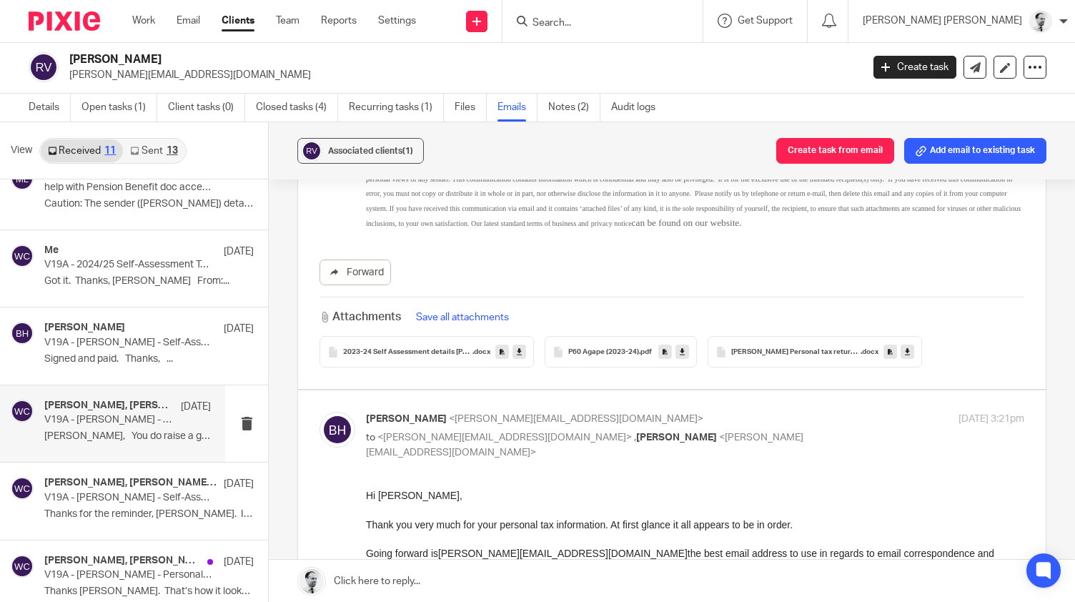
scroll to position [1928, 0]
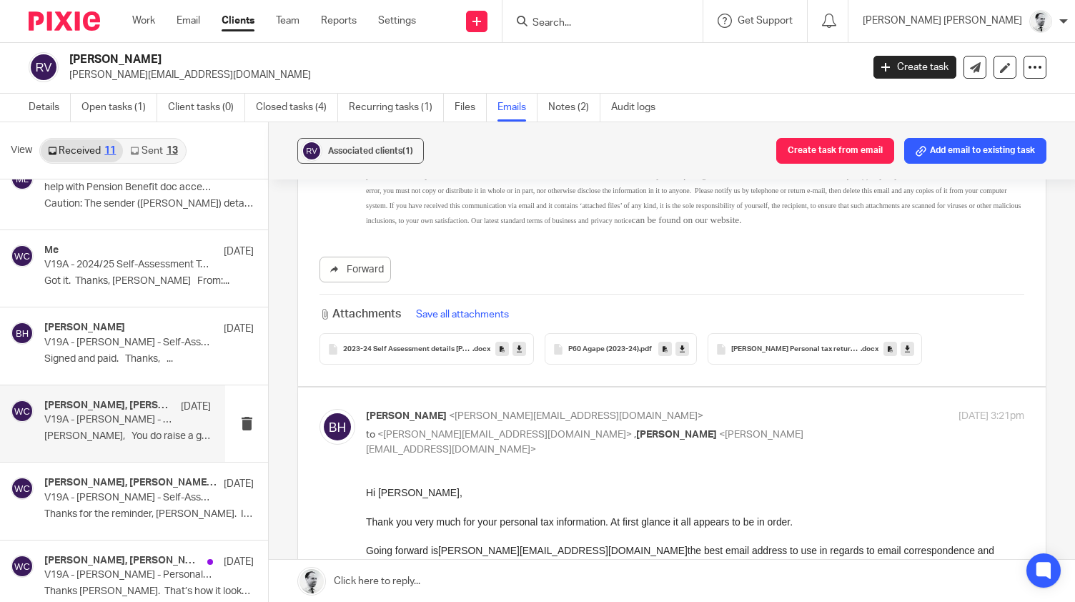
click at [518, 344] on icon at bounding box center [519, 349] width 5 height 11
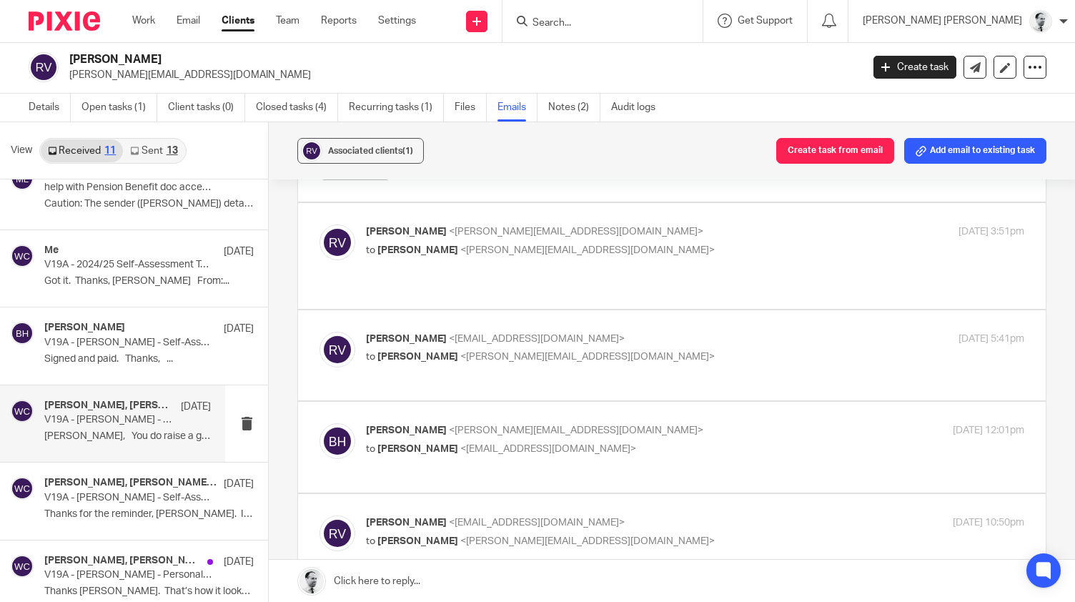
scroll to position [2787, 0]
click at [814, 255] on div "Roger Vann <roger_vann@hotmail.com> to Brendan Hodgson <b.hodgson@woodhicks.co.…" at bounding box center [671, 255] width 705 height 62
click at [760, 224] on p "Roger Vann <roger_vann@hotmail.com>" at bounding box center [585, 231] width 439 height 15
checkbox input "true"
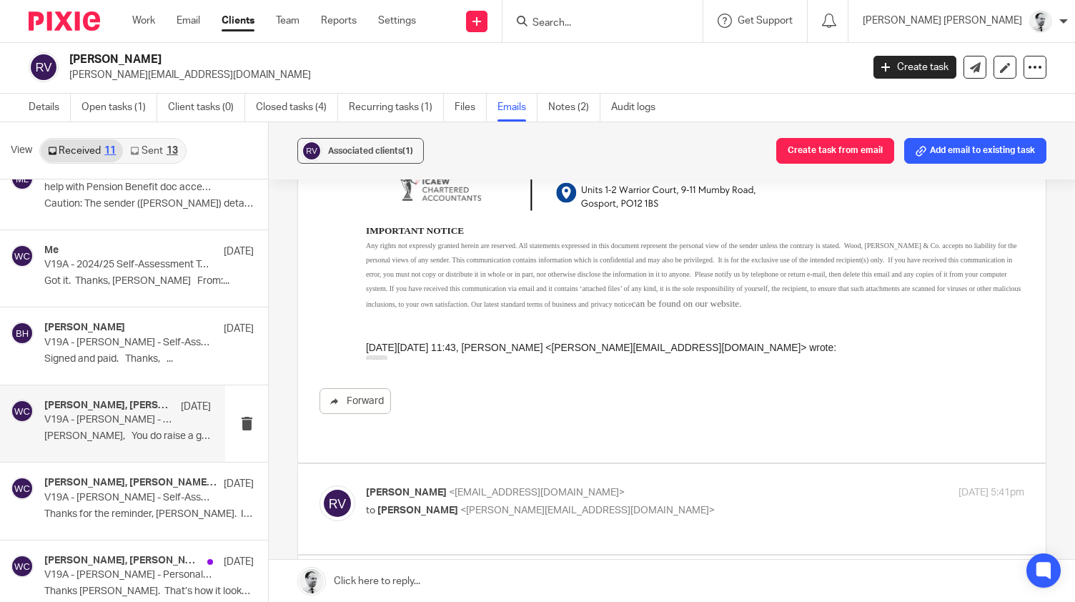
scroll to position [3577, 0]
click at [830, 487] on div "Roger Vann <rogervann@agape.org.uk> to Brendan Hodgson <b.hodgson@woodhicks.co.…" at bounding box center [695, 505] width 658 height 36
checkbox input "true"
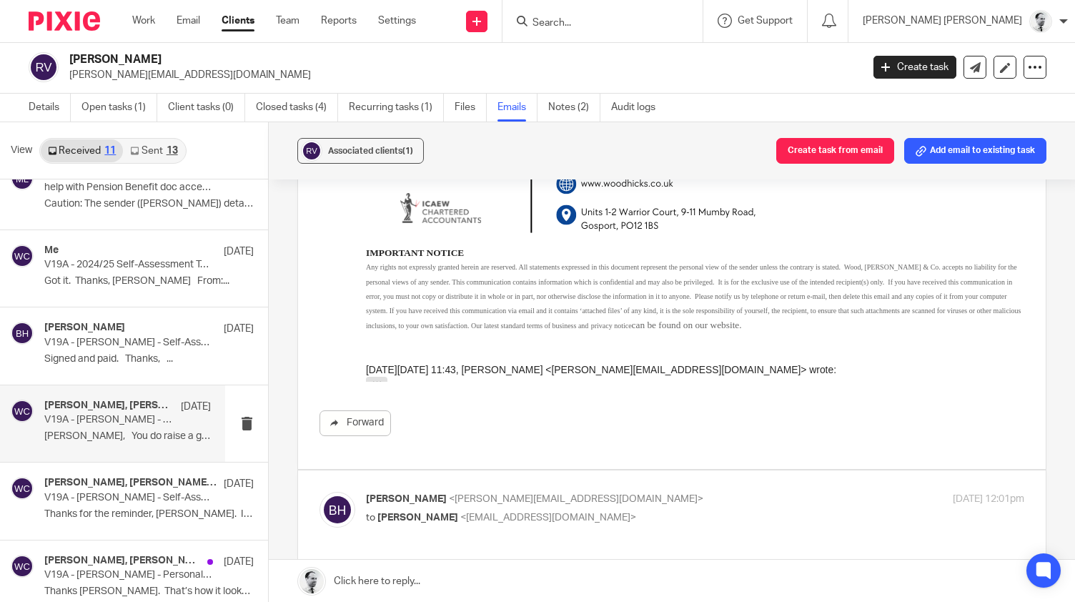
scroll to position [4699, 0]
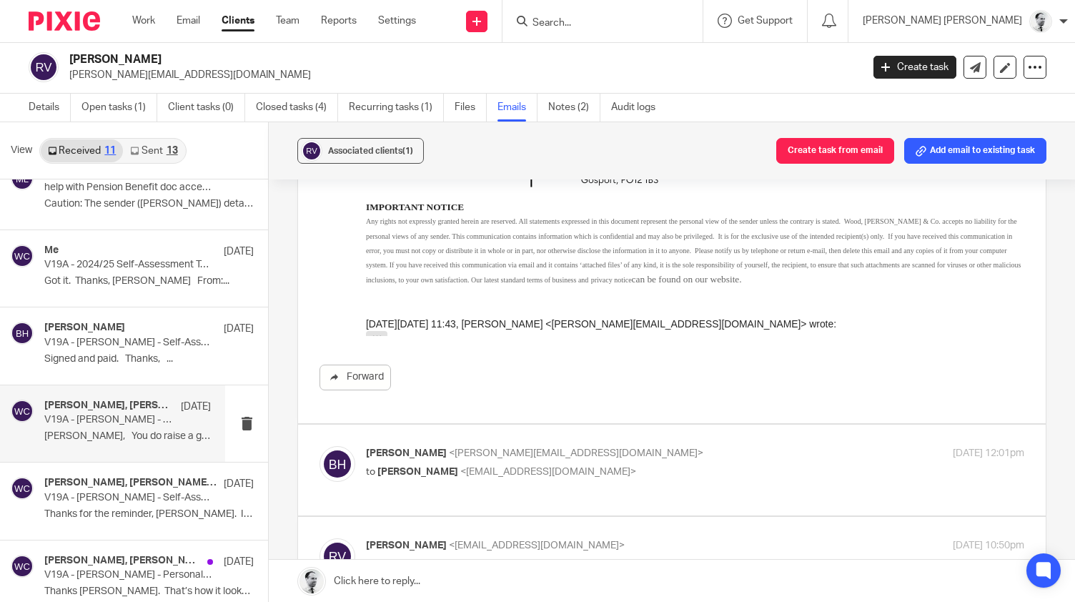
click at [882, 446] on div "Brendan Hodgson <b.hodgson@woodhicks.co.uk> to Roger Vann <rogervann@agape.org.…" at bounding box center [695, 464] width 658 height 36
checkbox input "true"
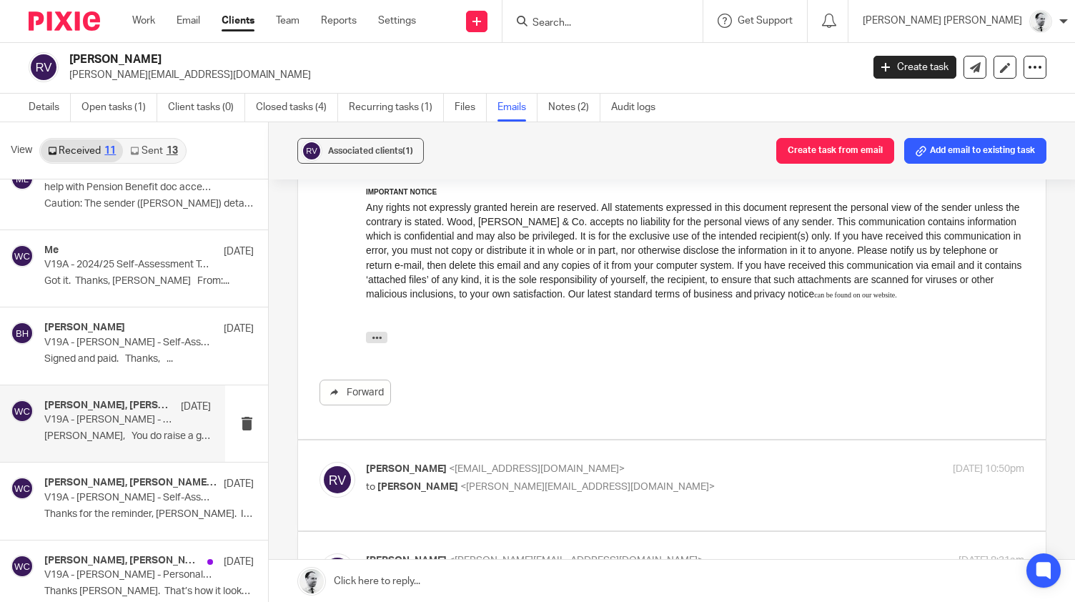
scroll to position [5645, 0]
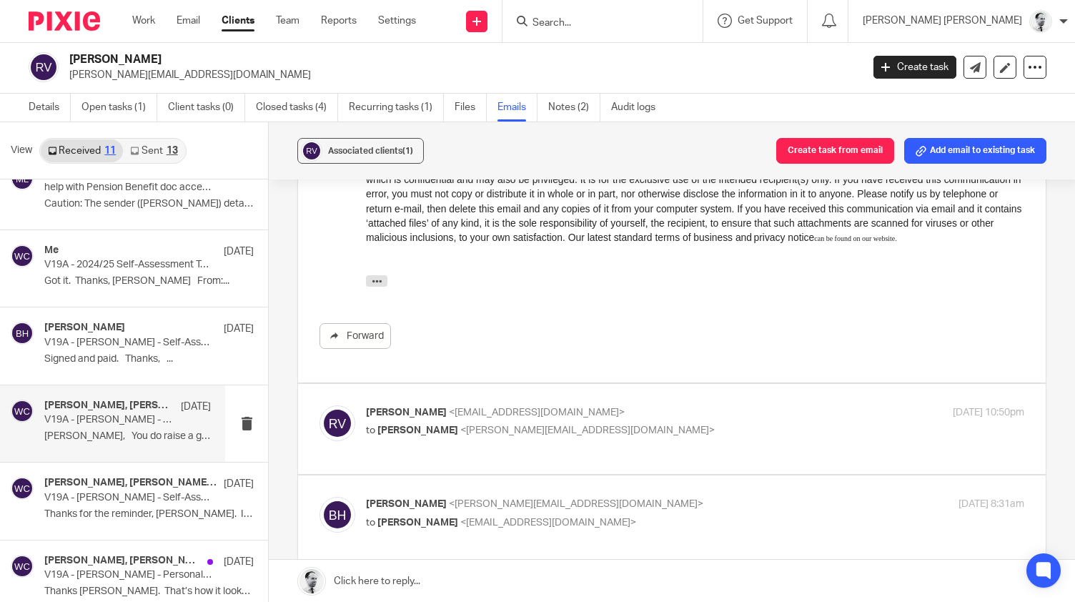
click at [900, 405] on div "Roger Vann <rogervann@agape.org.uk> to Brendan Hodgson <b.hodgson@woodhicks.co.…" at bounding box center [695, 423] width 658 height 36
checkbox input "true"
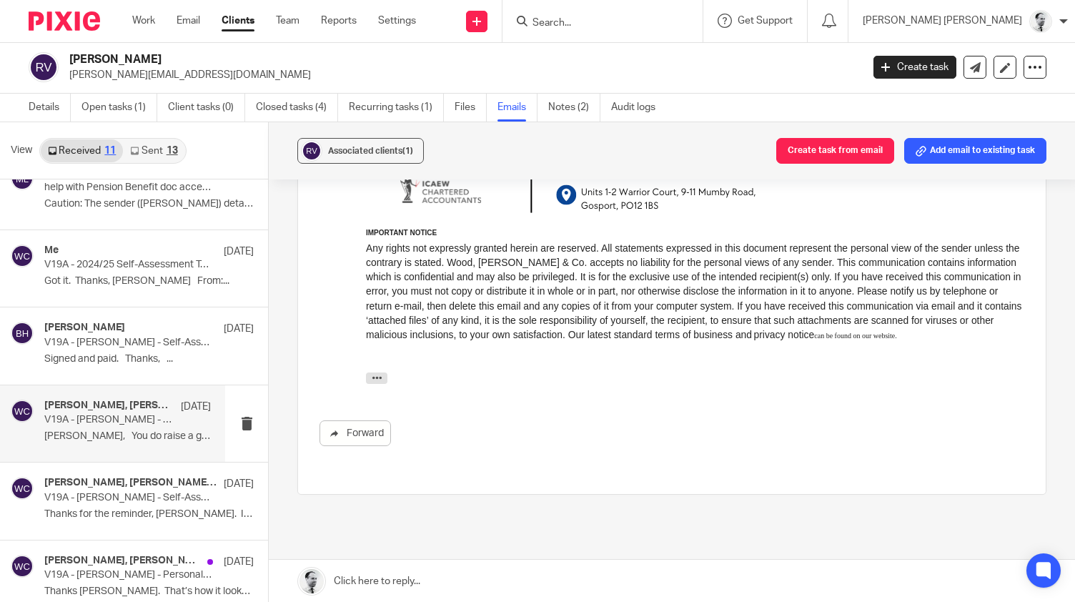
scroll to position [7595, 0]
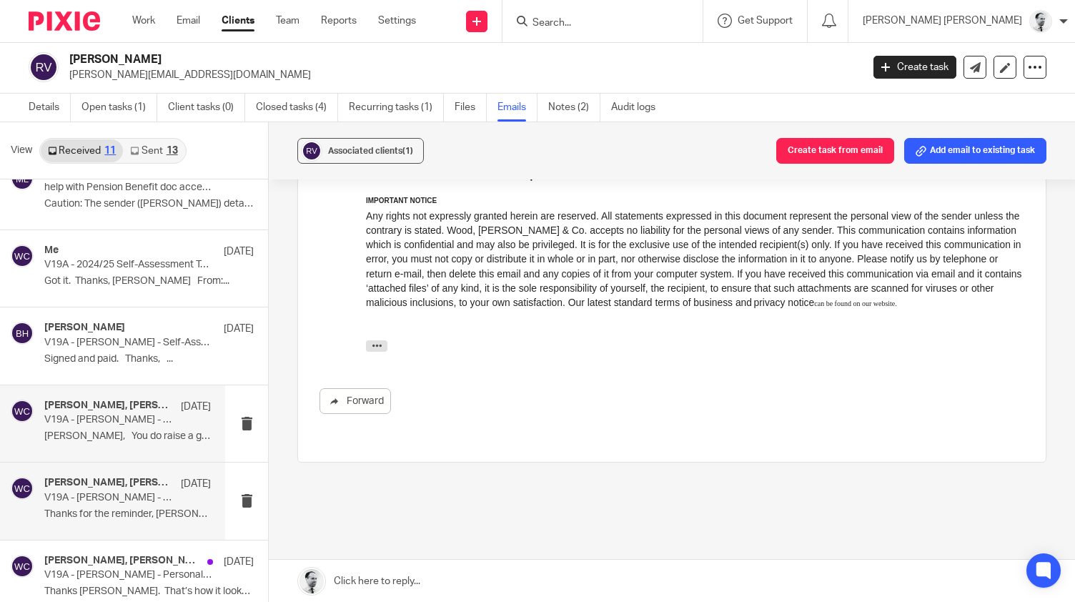
click at [135, 517] on p "Thanks for the reminder, Brendan. I’ve..." at bounding box center [127, 514] width 166 height 12
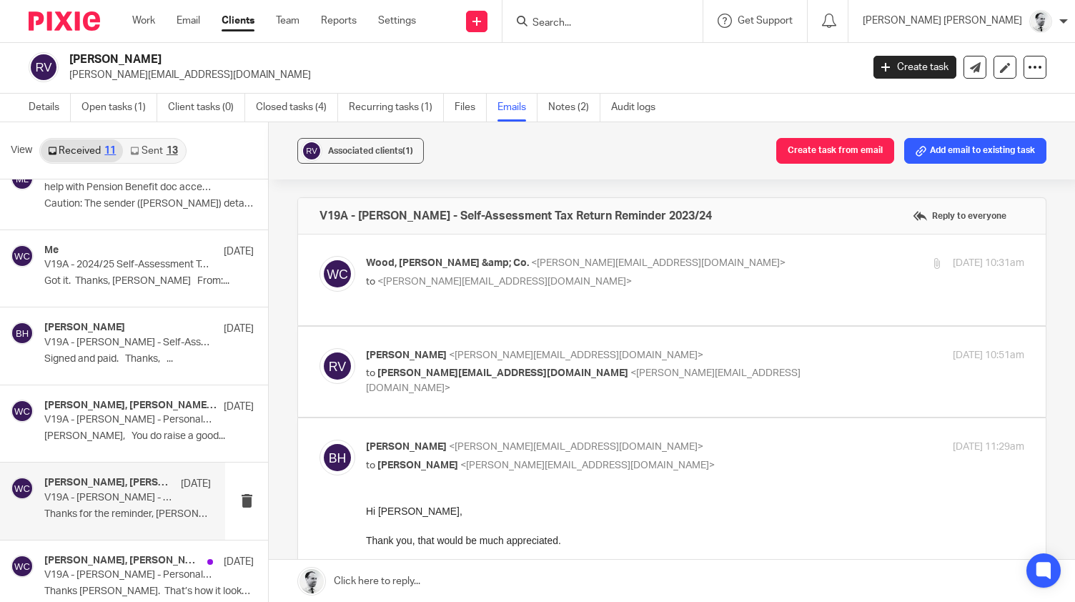
scroll to position [0, 0]
click at [565, 289] on div "Wood, Hicks &amp; Co. <b.hodgson@woodhicks.co.uk> to <roger@newfoundations.cc> …" at bounding box center [695, 274] width 658 height 36
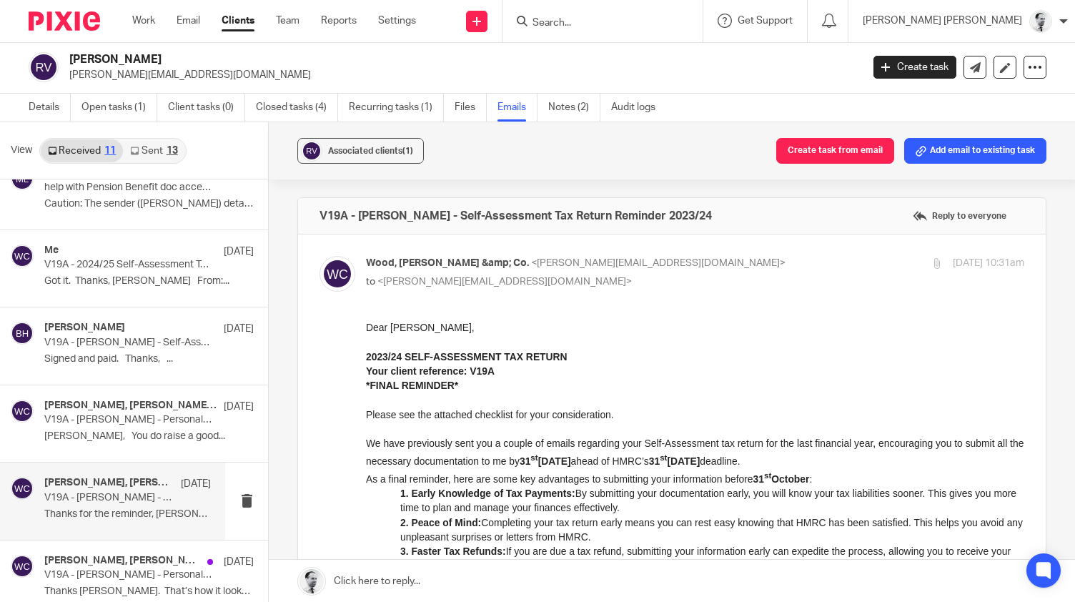
click at [561, 267] on p "Wood, Hicks &amp; Co. <b.hodgson@woodhicks.co.uk>" at bounding box center [585, 263] width 439 height 15
checkbox input "false"
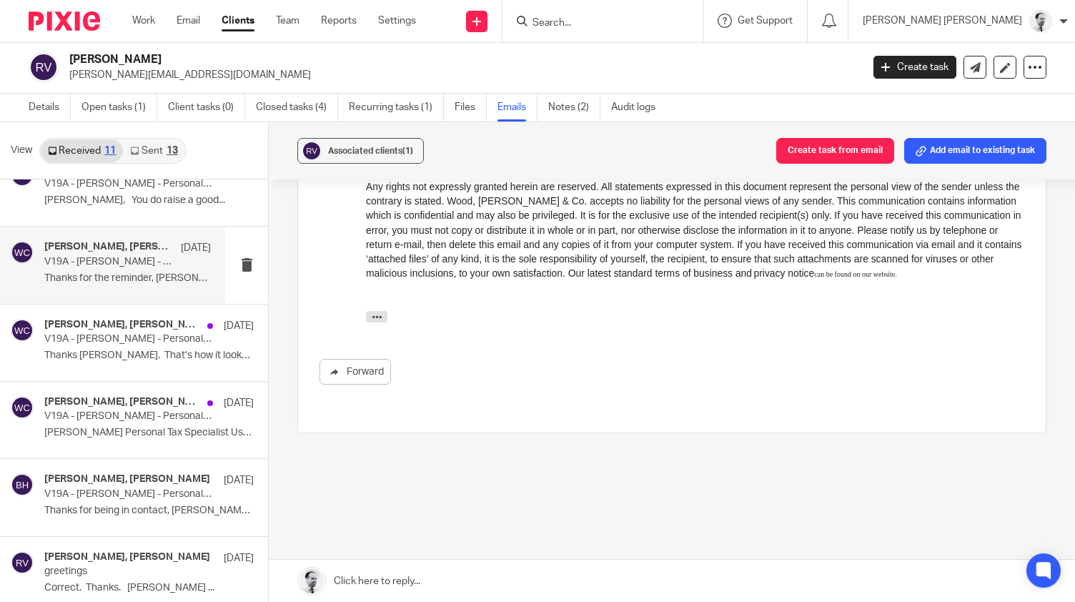
scroll to position [426, 0]
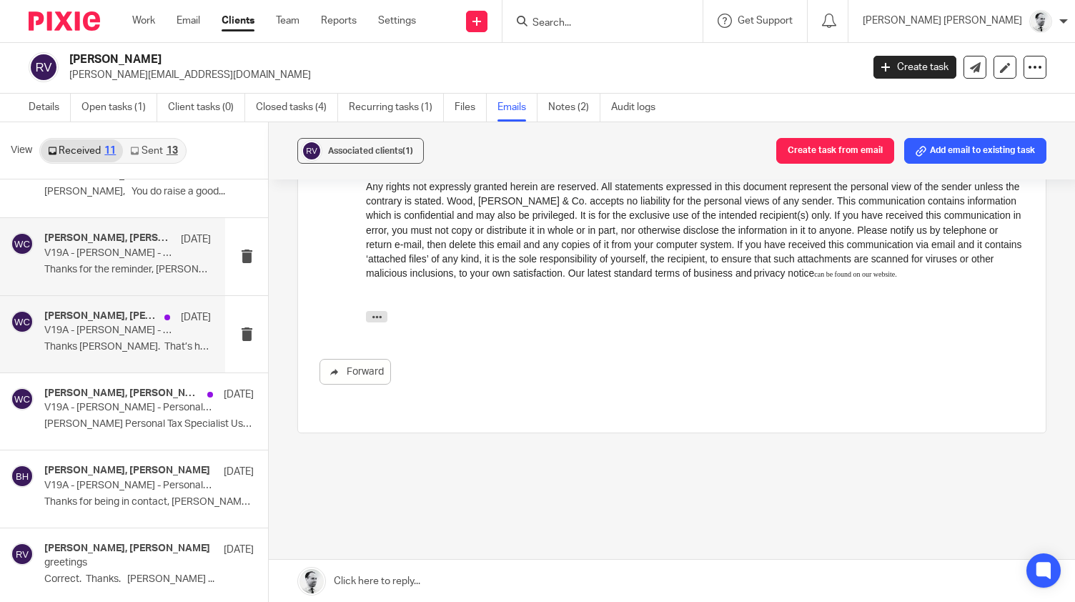
click at [146, 324] on p "V19A - Roger Gibson Vann - Personal Tax Return Year End Reminder 2022-23 (AUTO-…" at bounding box center [110, 330] width 133 height 12
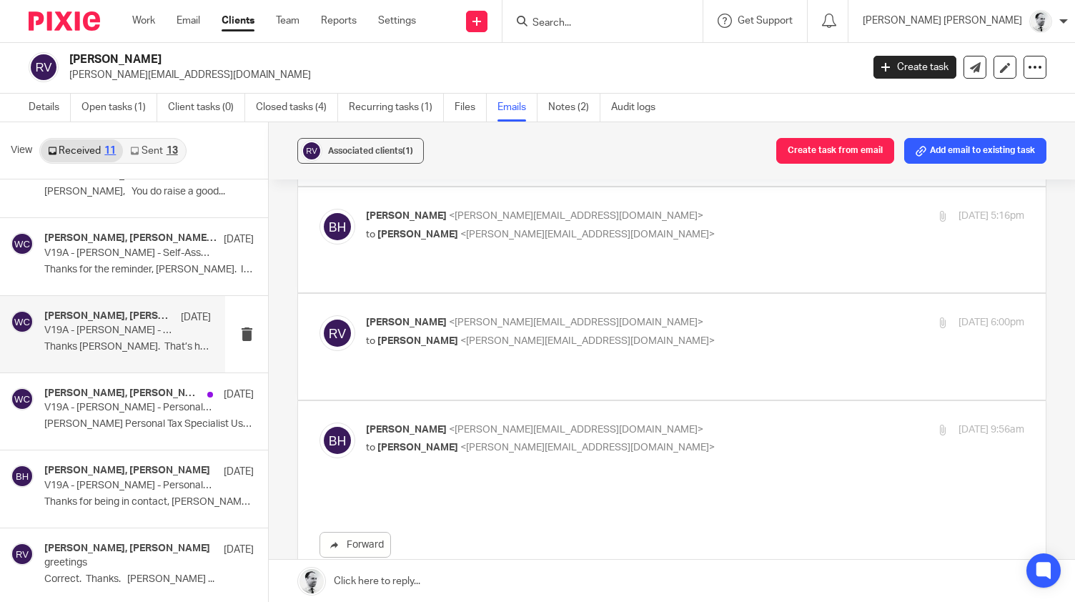
scroll to position [0, 0]
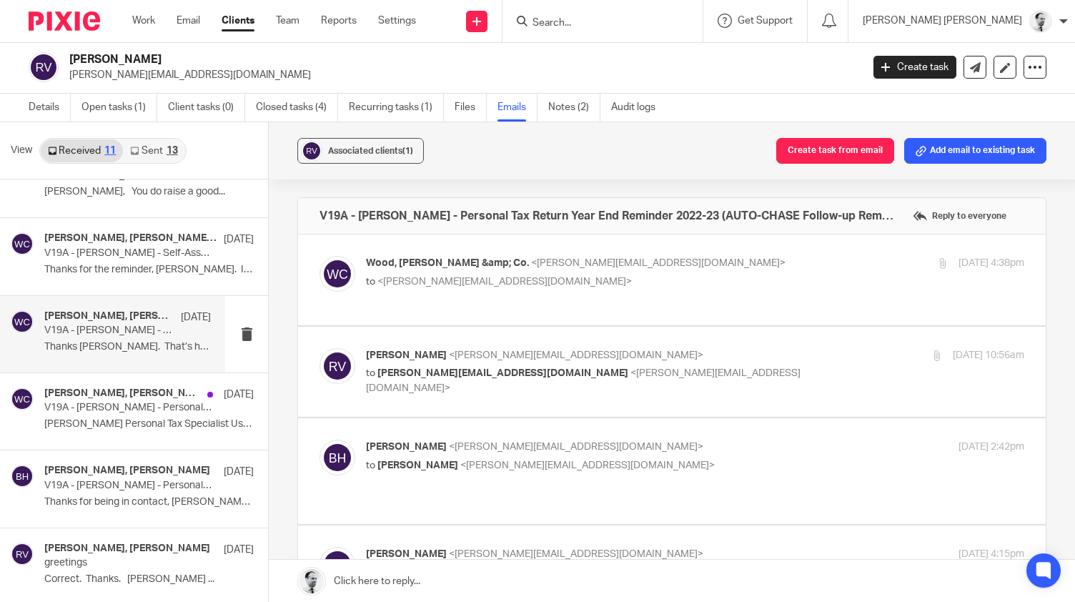
click at [402, 277] on span "<roger@newfoundations.cc>" at bounding box center [504, 282] width 254 height 10
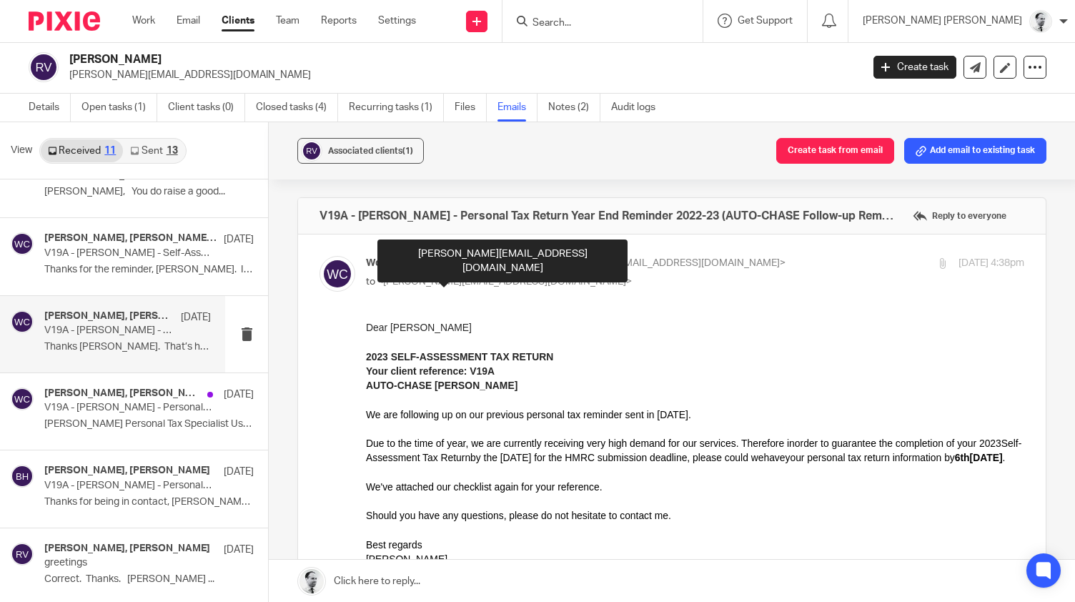
click at [402, 277] on span "<roger@newfoundations.cc>" at bounding box center [504, 282] width 254 height 10
checkbox input "false"
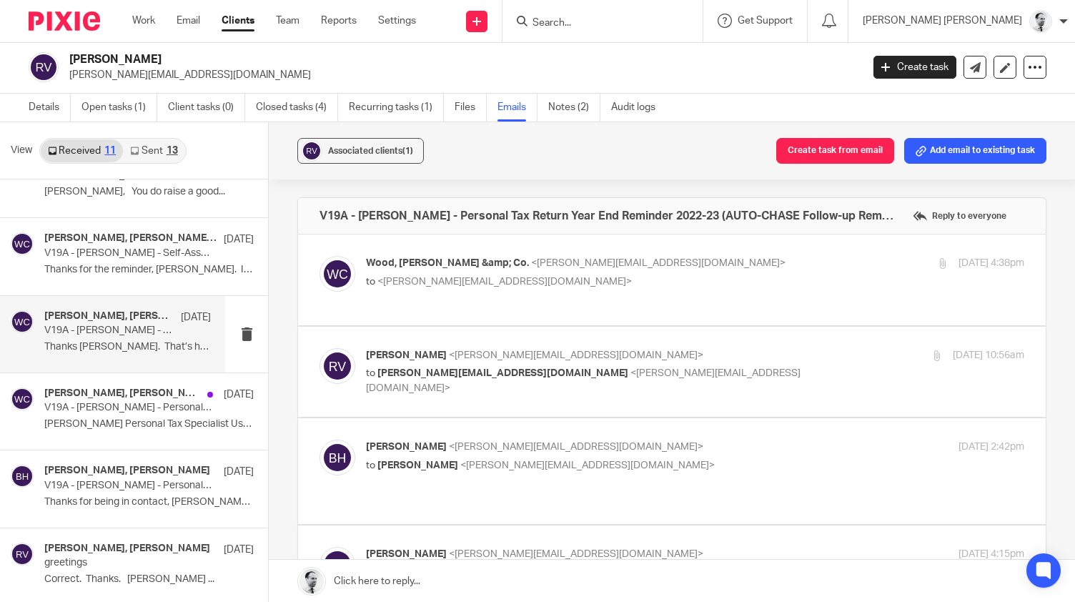
click at [612, 547] on p "Roger Vann <roger@newfoundations.cc>" at bounding box center [585, 554] width 439 height 15
checkbox input "true"
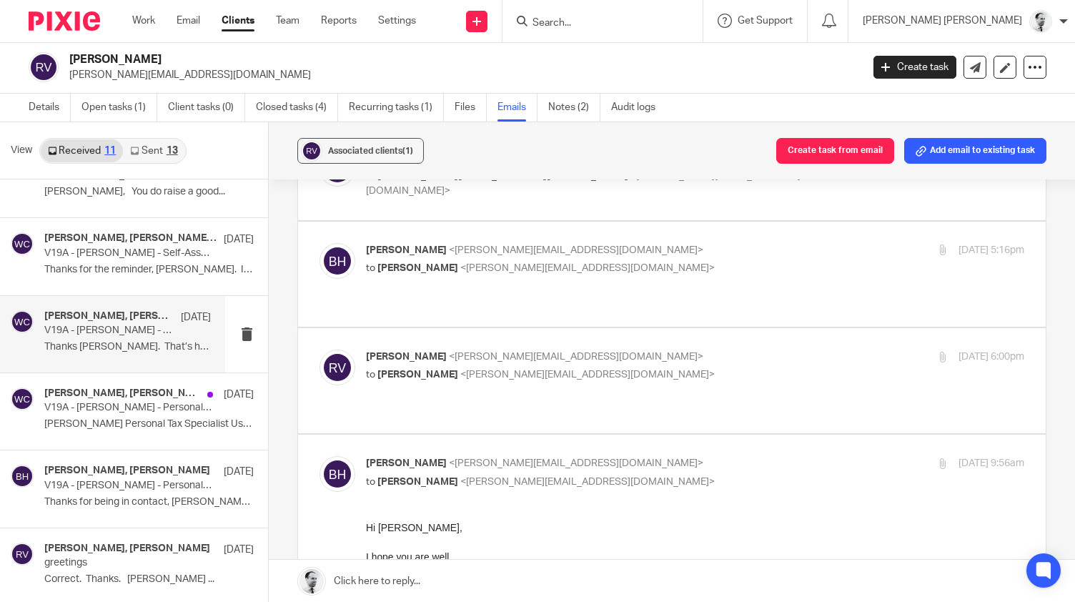
scroll to position [1238, 0]
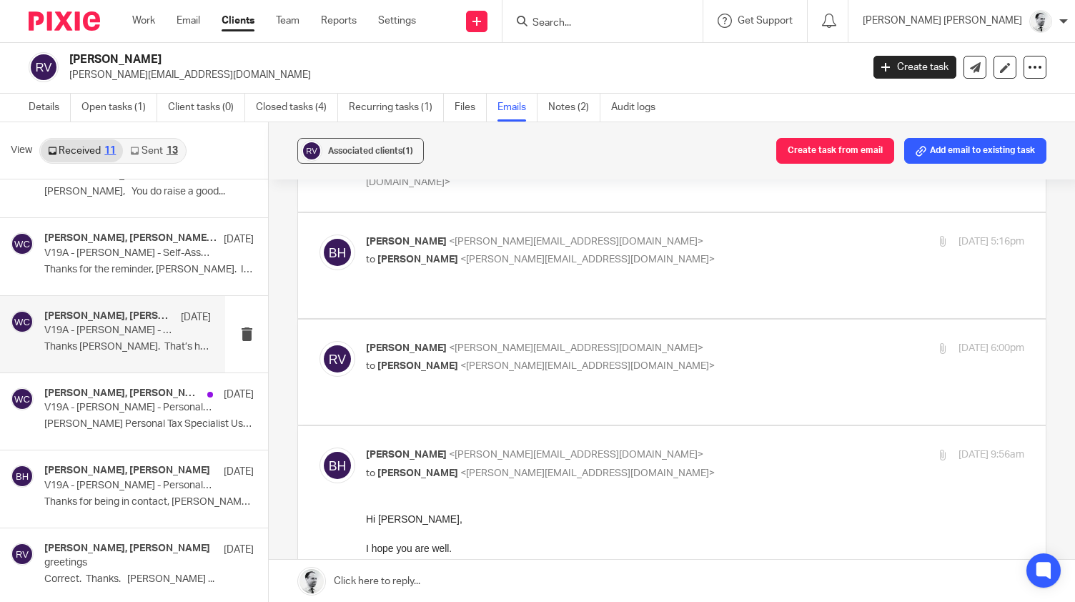
click at [784, 359] on p "to Brendan Hodgson <b.hodgson@woodhicks.co.uk>" at bounding box center [585, 366] width 439 height 15
checkbox input "true"
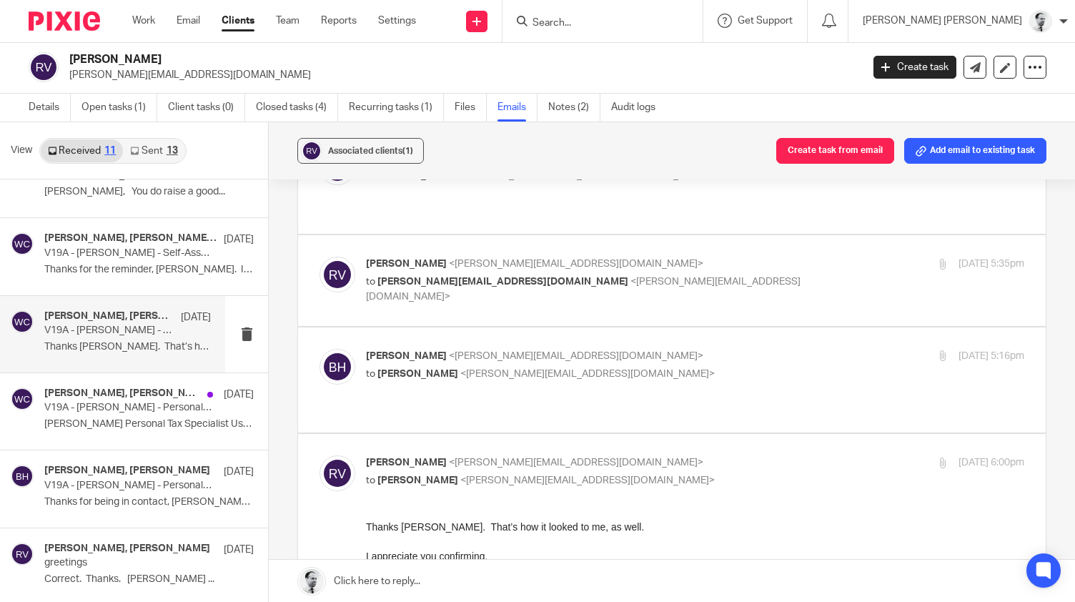
scroll to position [1126, 0]
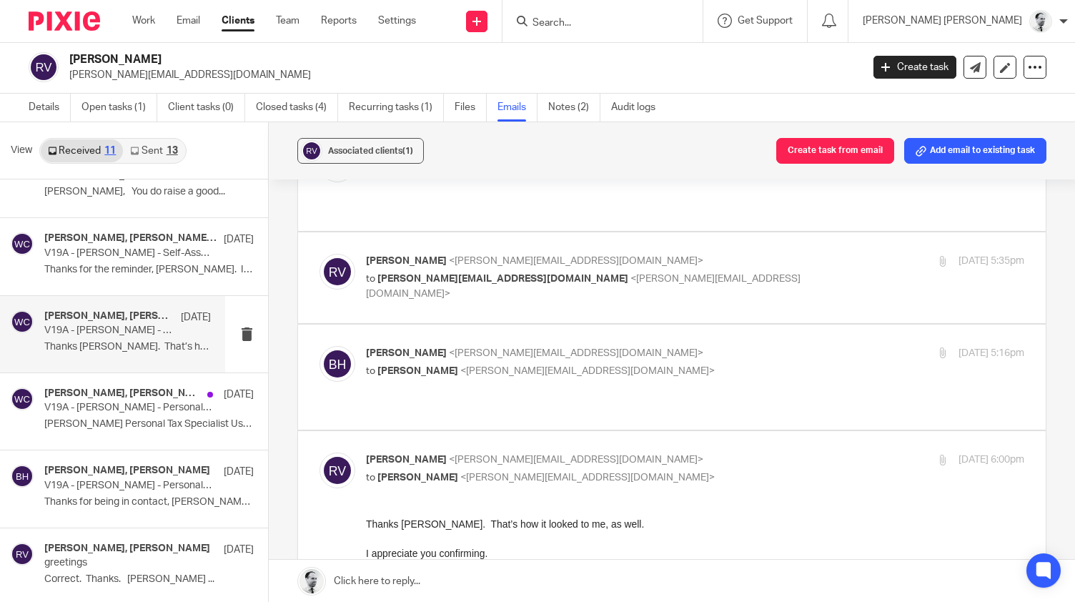
click at [775, 346] on div "Brendan Hodgson <b.hodgson@woodhicks.co.uk> to Roger Vann <roger@newfoundations…" at bounding box center [585, 362] width 439 height 33
checkbox input "true"
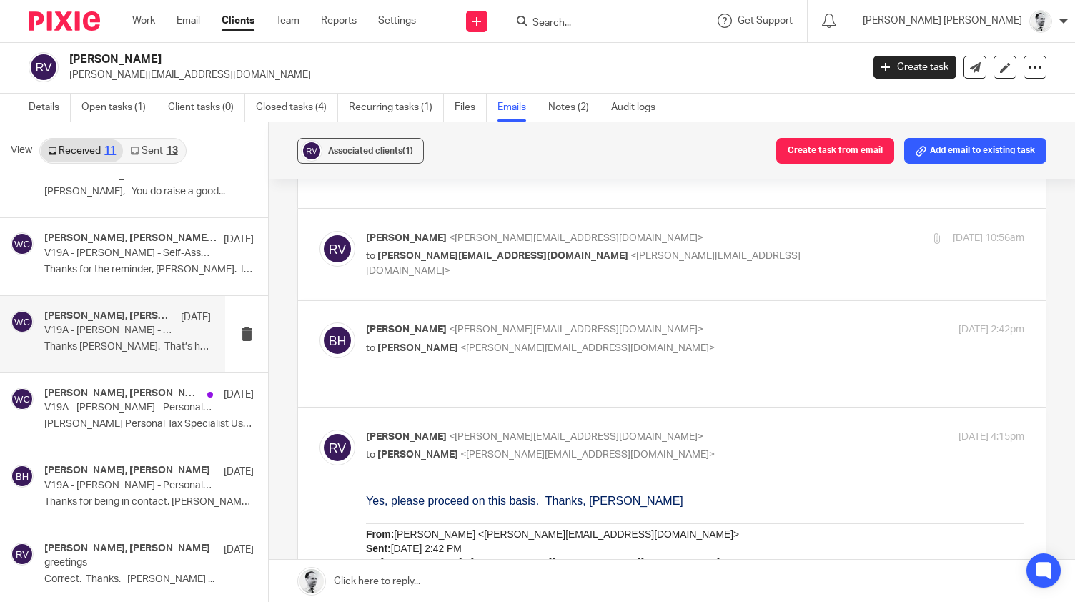
scroll to position [0, 0]
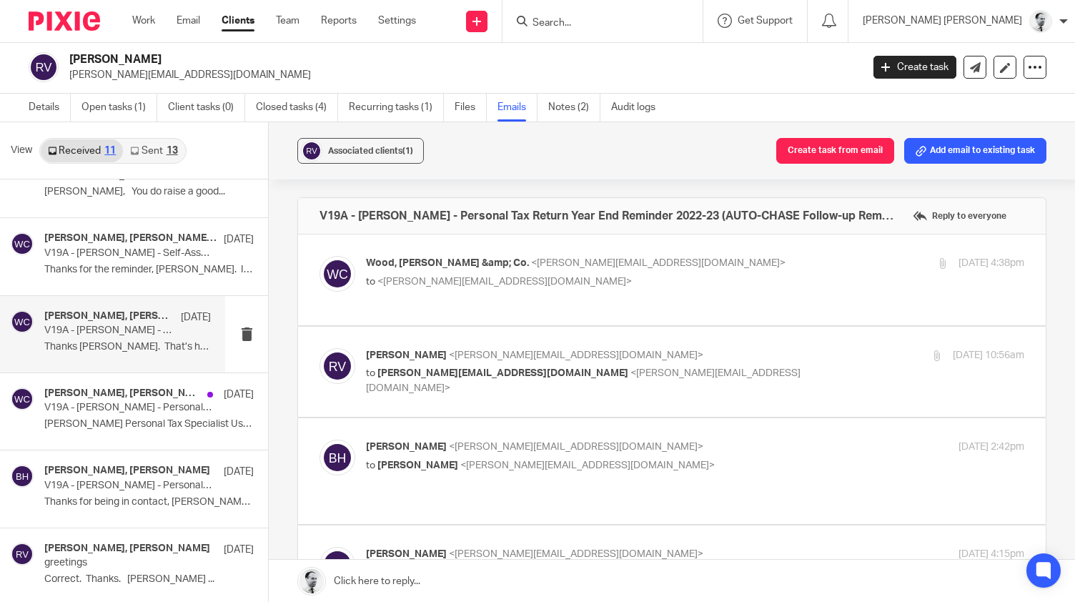
click at [572, 280] on p "to <roger@newfoundations.cc>" at bounding box center [585, 281] width 439 height 15
checkbox input "true"
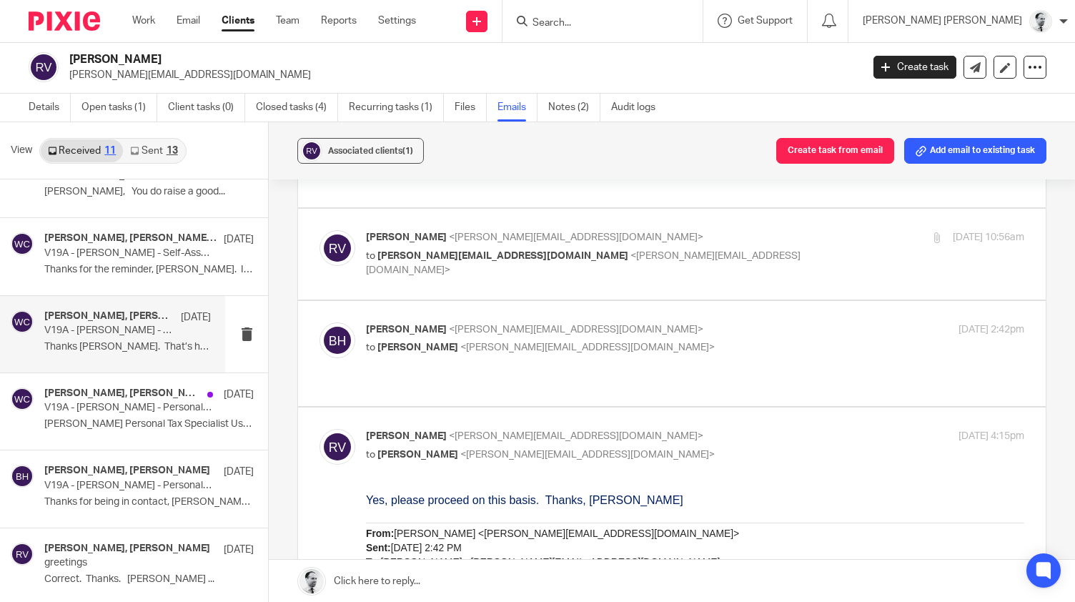
scroll to position [800, 0]
click at [732, 339] on p "to Roger Vann <roger@newfoundations.cc>" at bounding box center [585, 345] width 439 height 15
checkbox input "true"
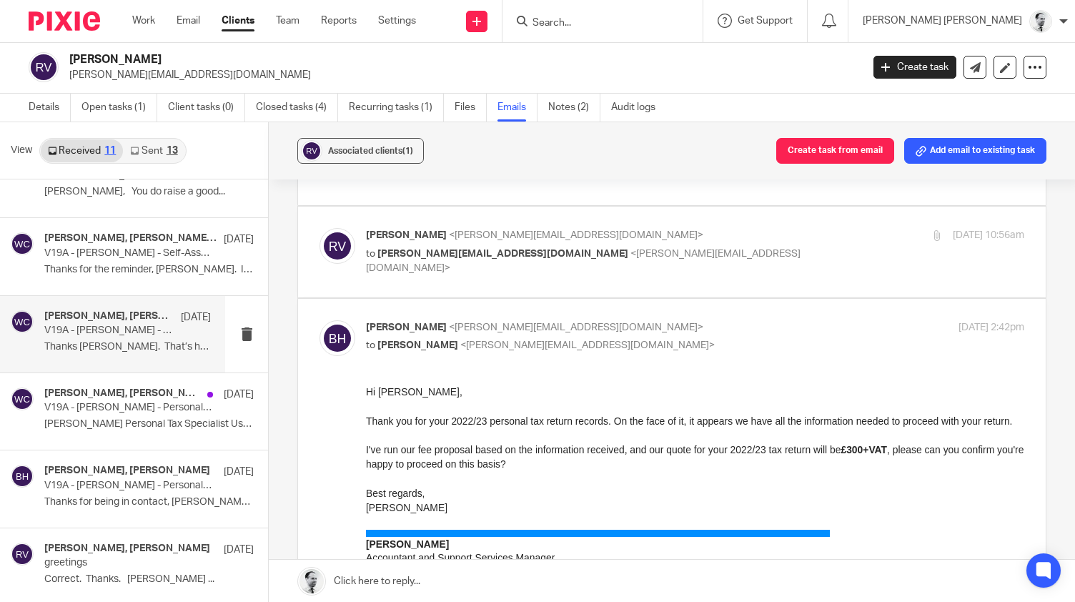
scroll to position [0, 0]
click at [784, 260] on div "Roger Vann <roger@newfoundations.cc> to b.hodgson@woodhicks.co.uk <b.hodgson@wo…" at bounding box center [695, 252] width 658 height 48
checkbox input "true"
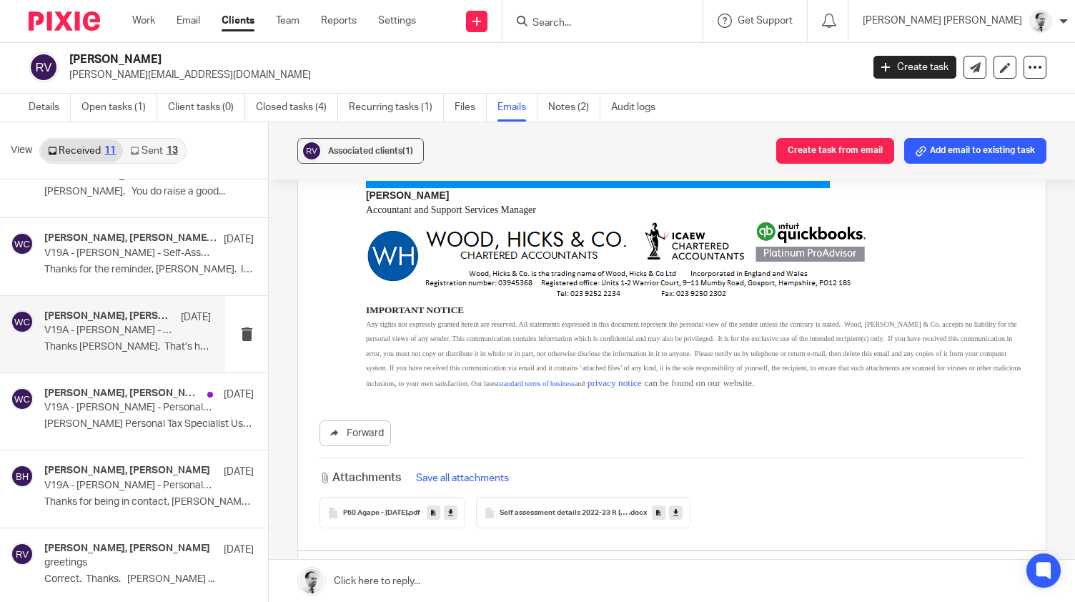
scroll to position [1559, 0]
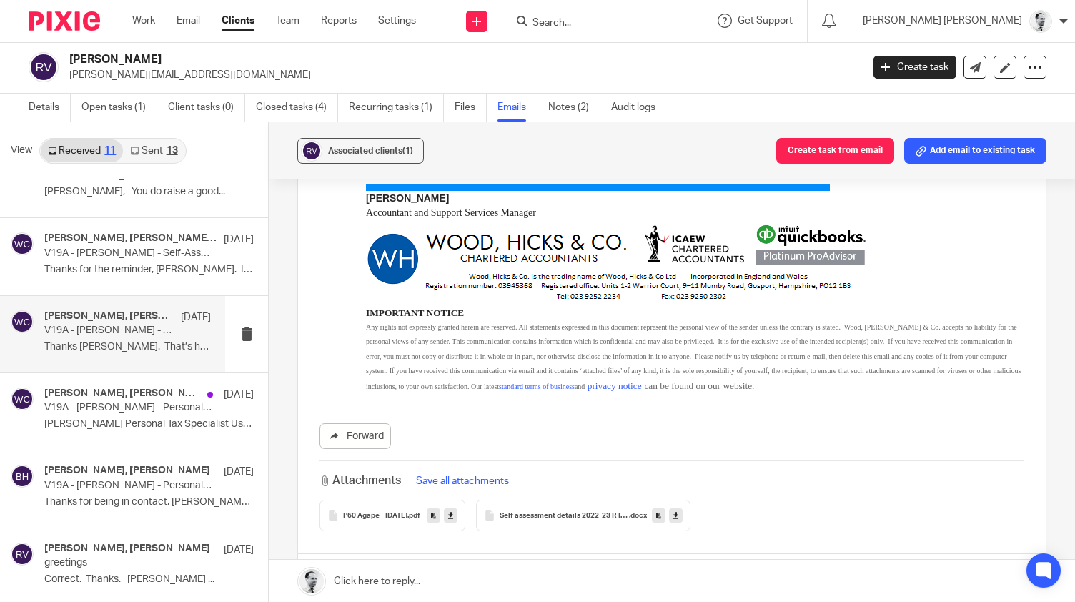
click at [678, 510] on icon at bounding box center [675, 515] width 5 height 11
click at [147, 404] on p "V19A - Roger Gibson Vann - Personal Tax Return Year End Reminder 2022-23" at bounding box center [110, 408] width 133 height 12
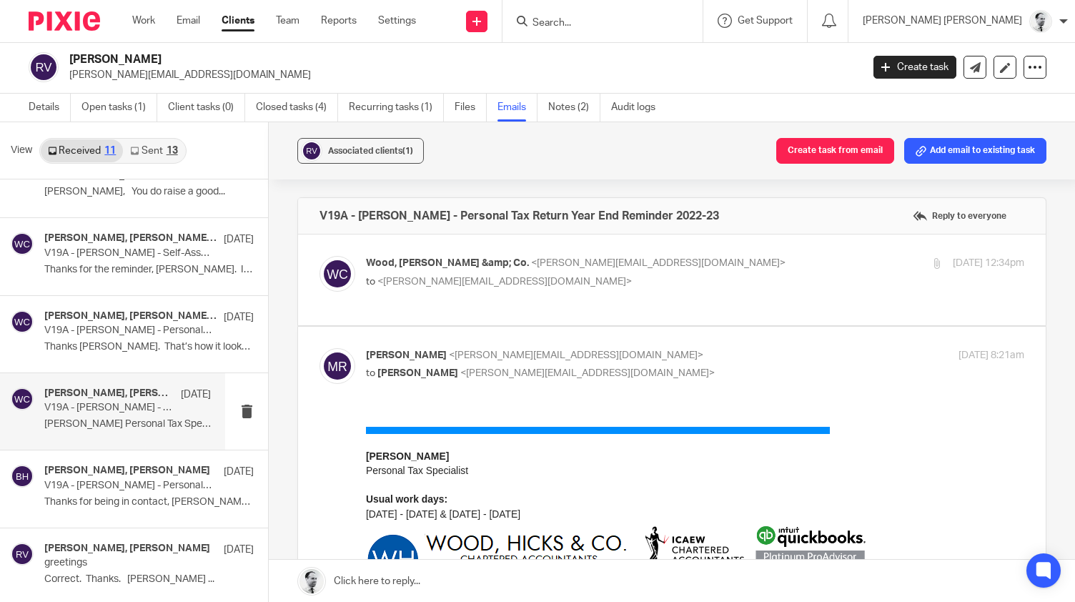
scroll to position [0, 0]
click at [531, 262] on span "<b.hodgson@woodhicks.co.uk>" at bounding box center [658, 263] width 254 height 10
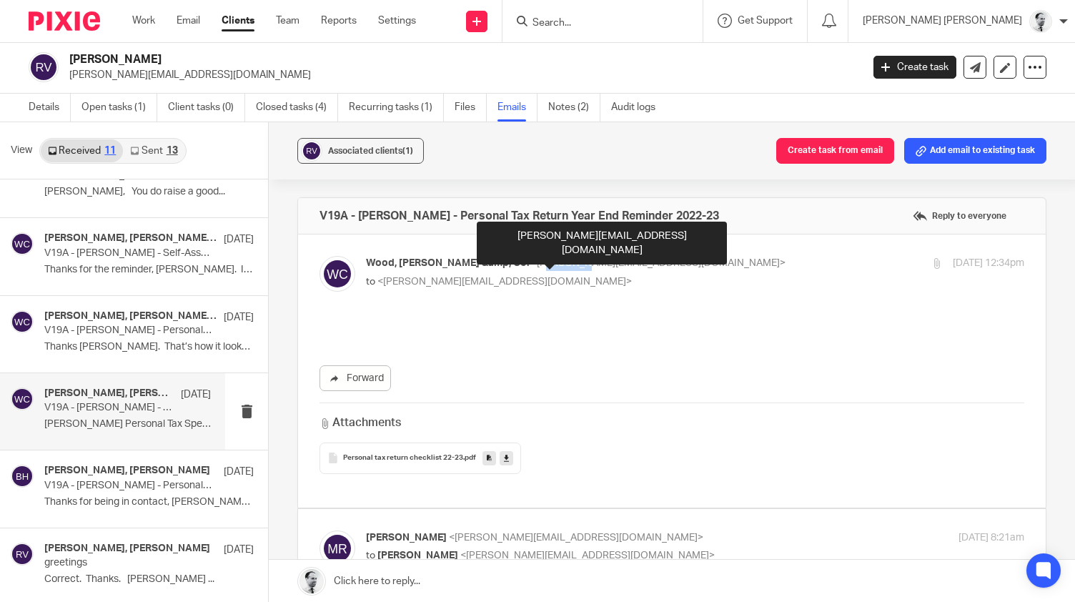
click at [531, 262] on span "<b.hodgson@woodhicks.co.uk>" at bounding box center [658, 263] width 254 height 10
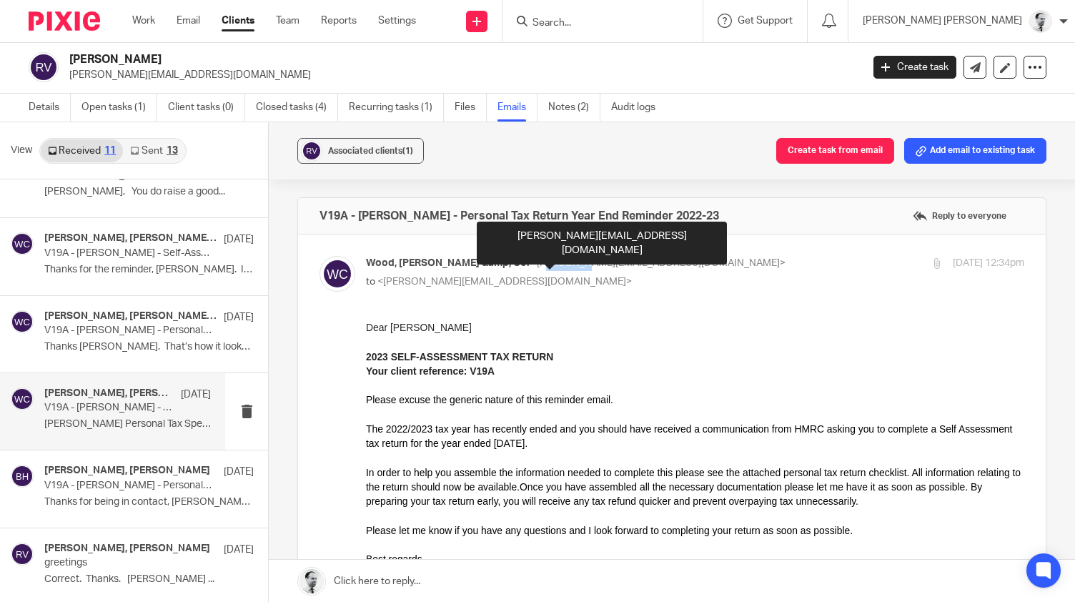
click at [531, 262] on span "<b.hodgson@woodhicks.co.uk>" at bounding box center [658, 263] width 254 height 10
checkbox input "false"
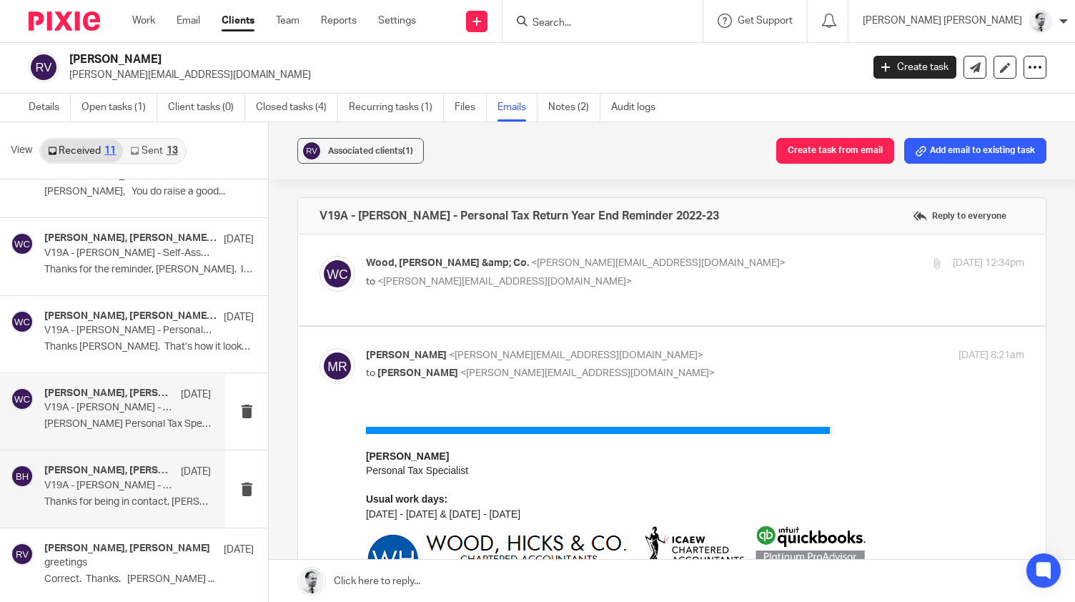
click at [184, 468] on p "7 Nov 2022" at bounding box center [196, 471] width 30 height 14
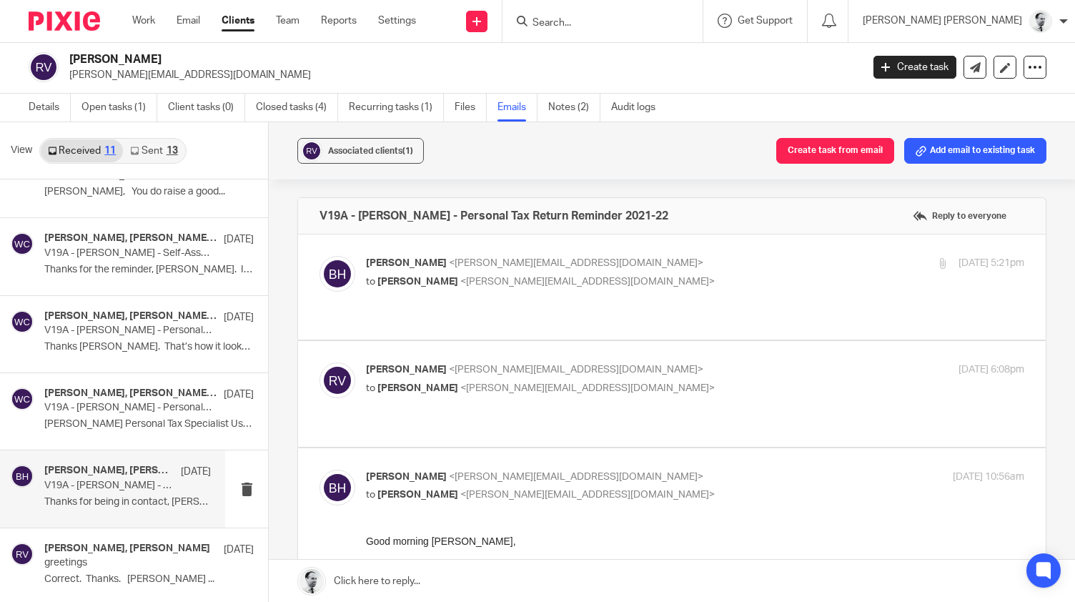
click at [589, 264] on span "<b.hodgson@woodhicks.co.uk>" at bounding box center [576, 263] width 254 height 10
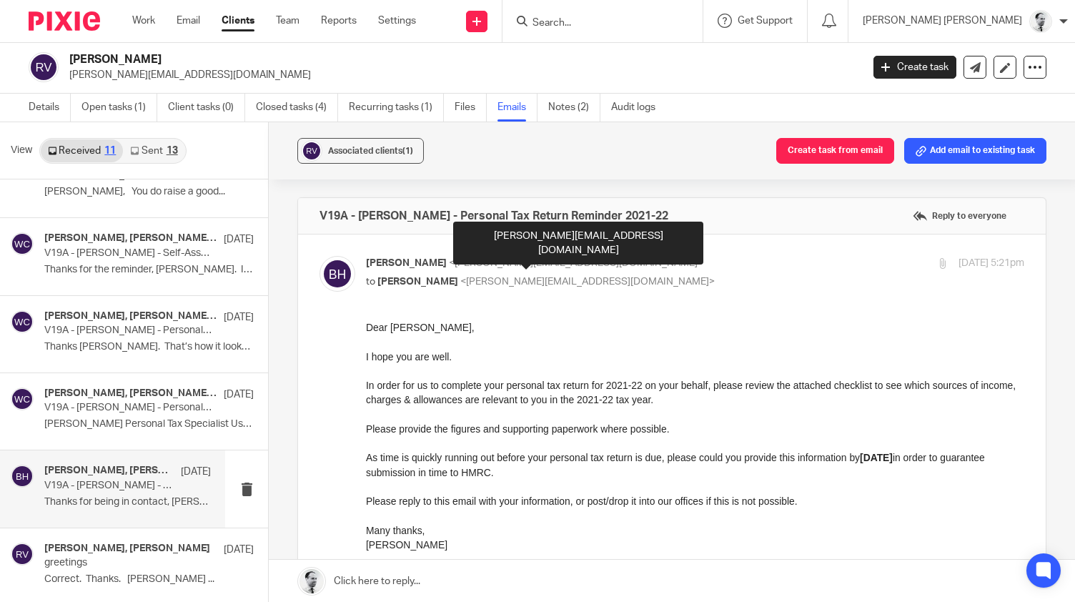
click at [589, 264] on span "<b.hodgson@woodhicks.co.uk>" at bounding box center [576, 263] width 254 height 10
checkbox input "false"
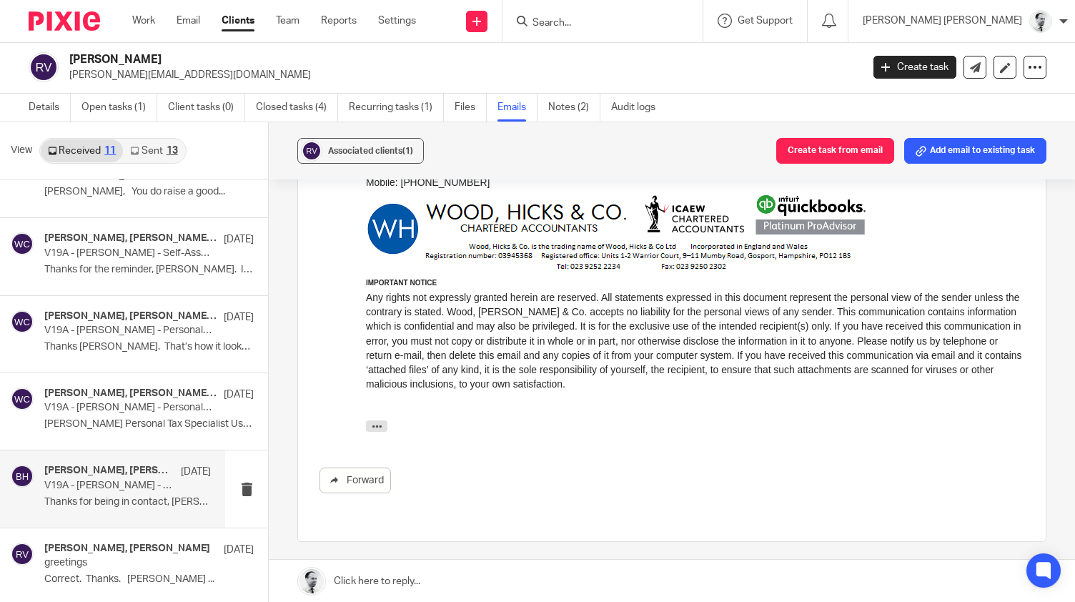
scroll to position [604, 0]
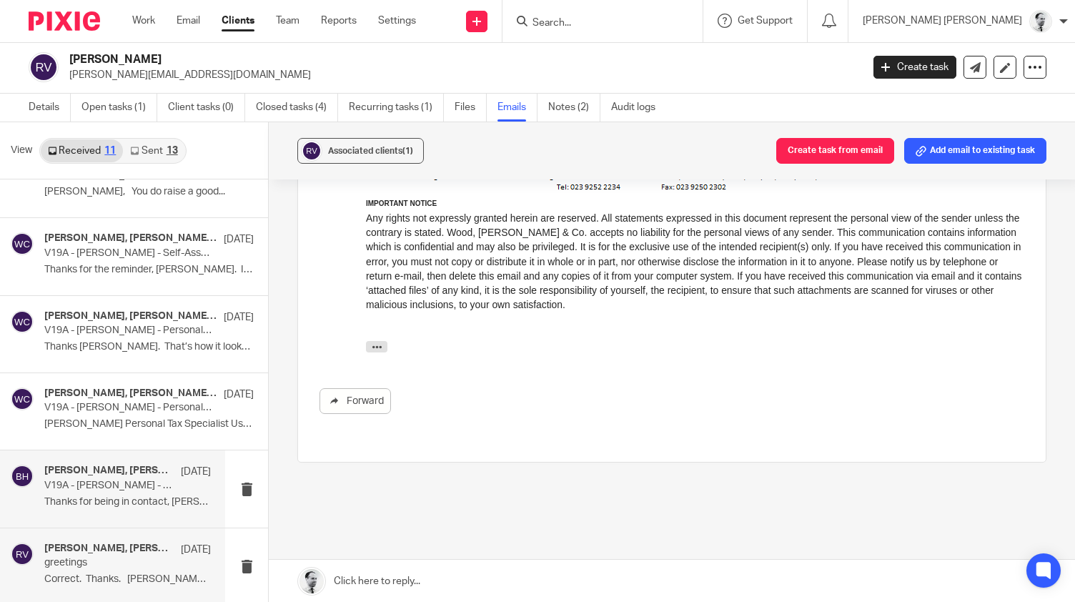
click at [141, 569] on div "Roger Vann, Brendan Hodgson 4 Jul 2022 greetings Correct. Thanks. Roger ..." at bounding box center [127, 566] width 166 height 48
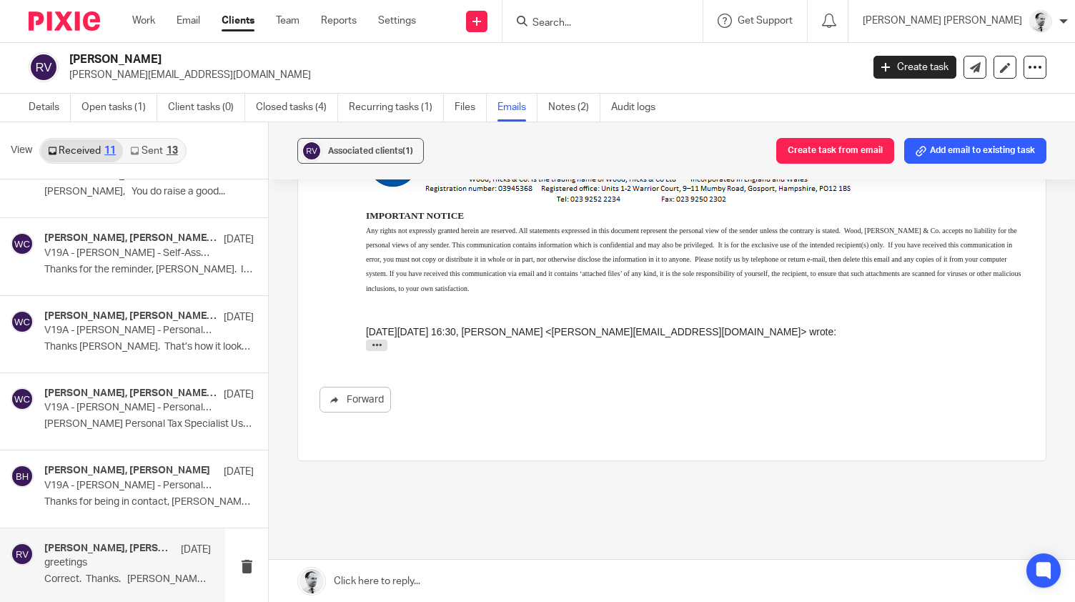
scroll to position [1017, 0]
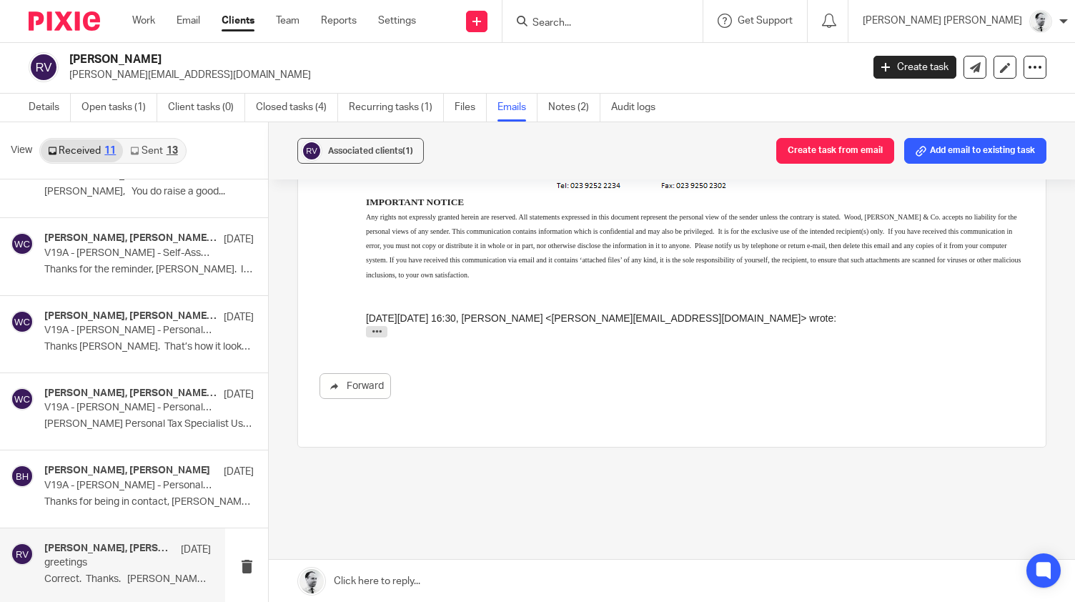
click at [156, 145] on link "Sent 13" at bounding box center [153, 150] width 61 height 23
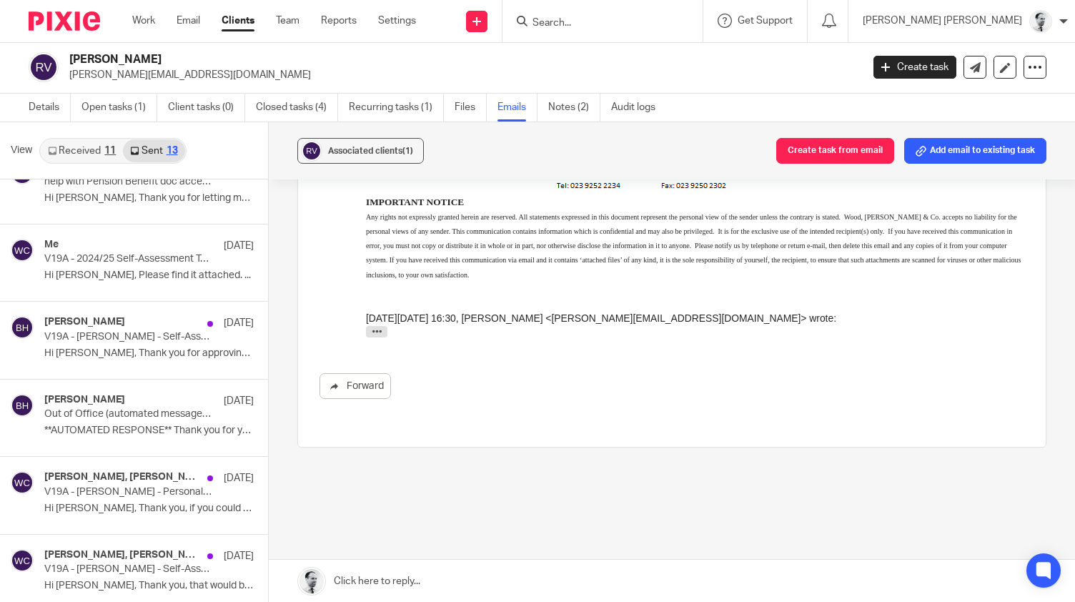
scroll to position [192, 0]
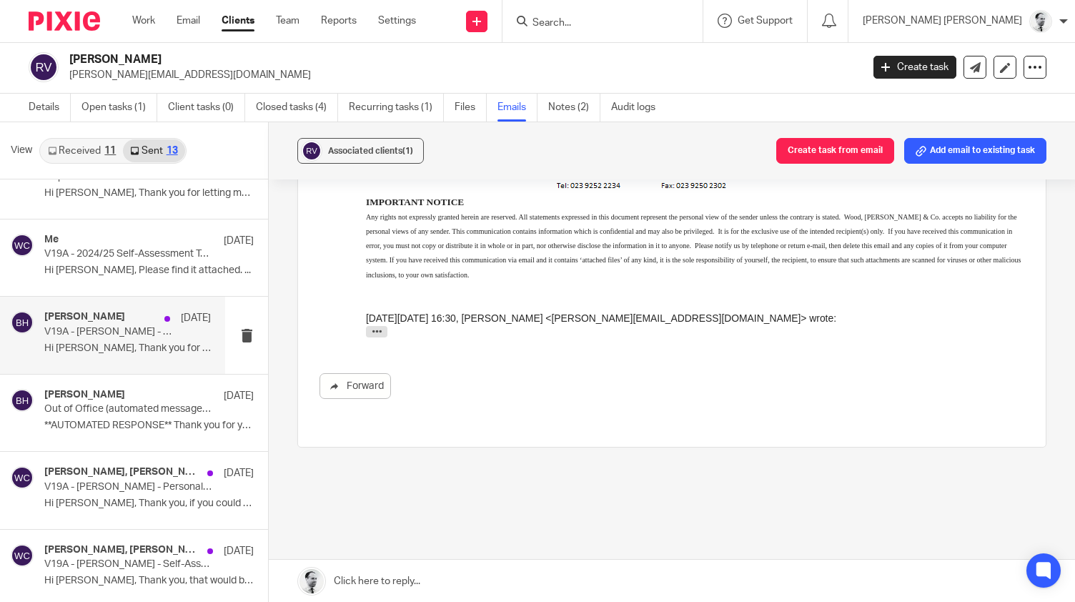
click at [130, 342] on p "Hi Roger, Thank you for approving your..." at bounding box center [127, 348] width 166 height 12
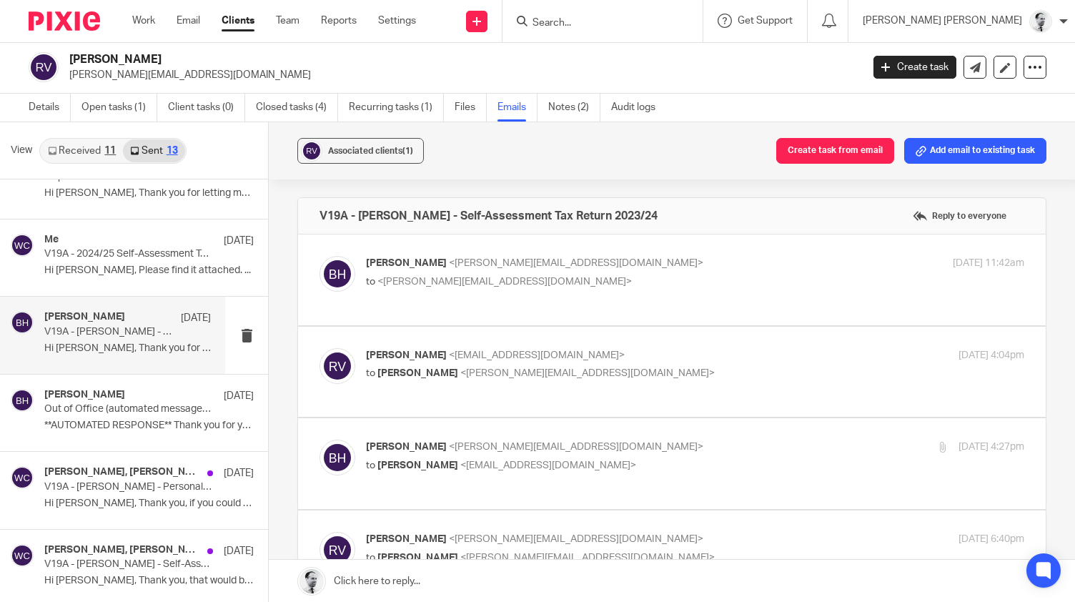
scroll to position [0, 0]
click at [710, 265] on p "Brendan Hodgson <b.hodgson@woodhicks.co.uk>" at bounding box center [585, 263] width 439 height 15
checkbox input "true"
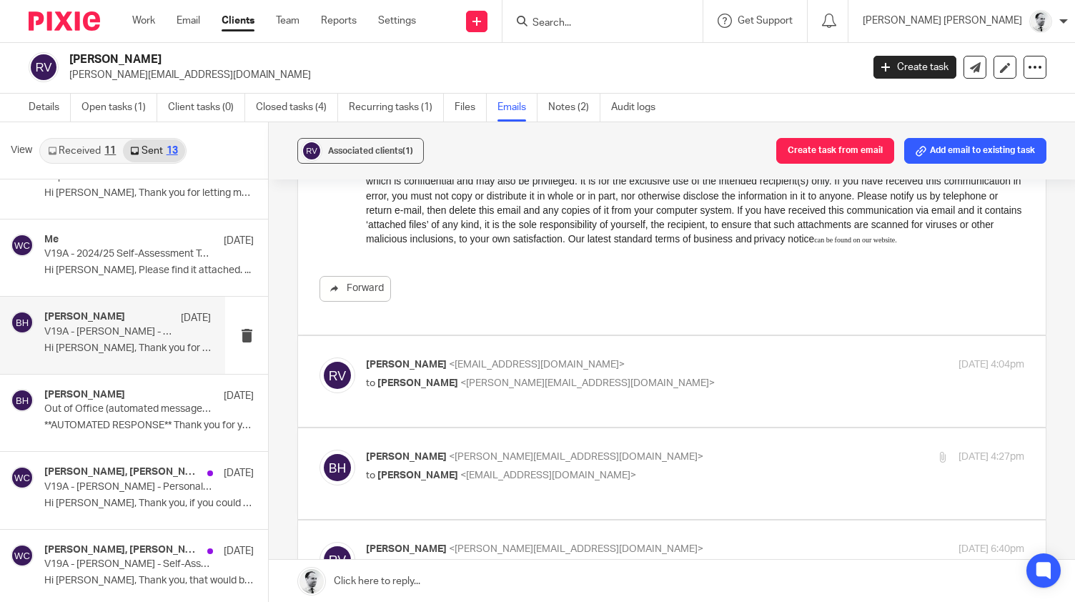
scroll to position [647, 0]
click at [751, 389] on div "Roger Vann <rogervann@agape.org.uk> to Brendan Hodgson <b.hodgson@woodhicks.co.…" at bounding box center [695, 374] width 658 height 36
checkbox input "true"
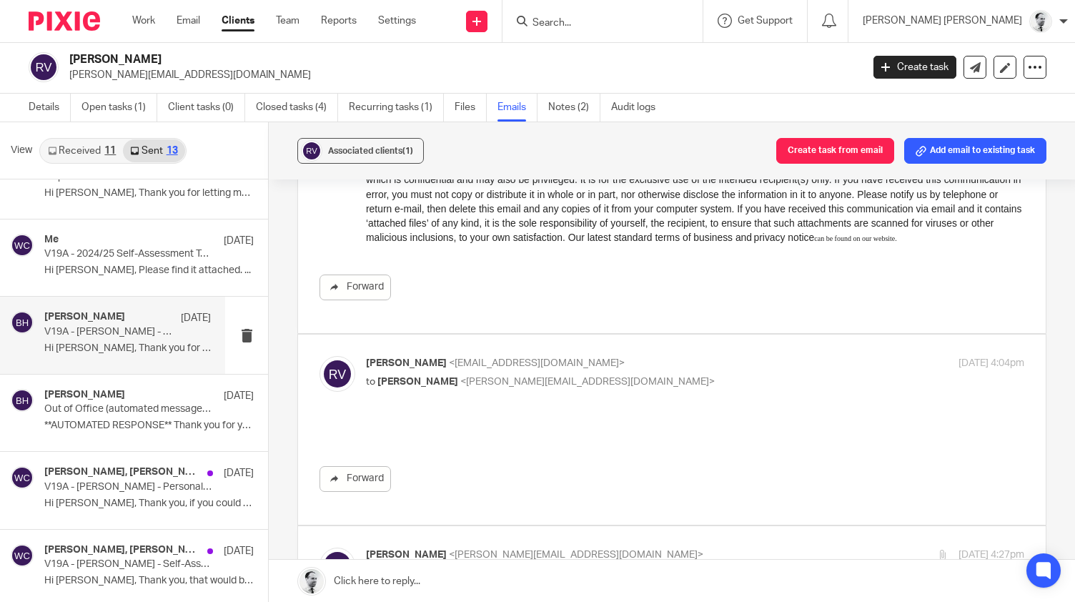
scroll to position [0, 0]
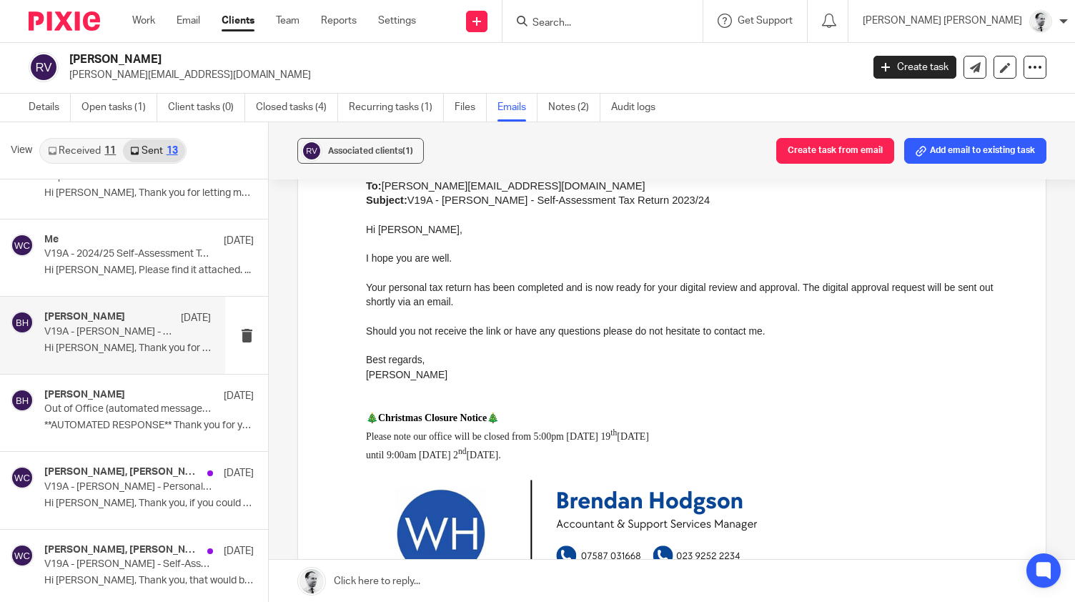
click at [827, 373] on p "Brendan" at bounding box center [695, 374] width 658 height 14
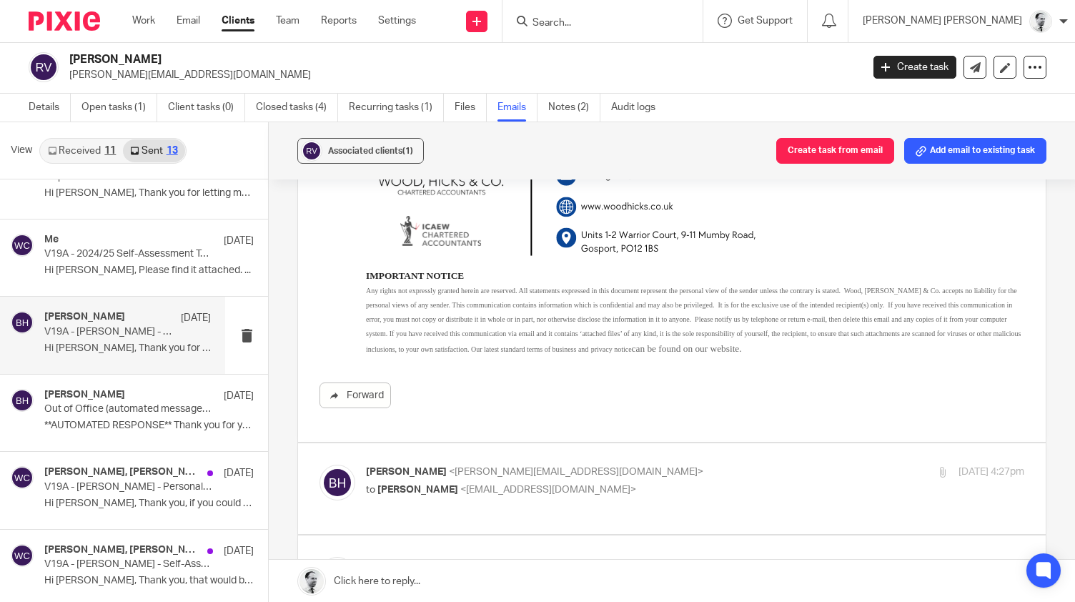
click at [809, 487] on div "Brendan Hodgson <b.hodgson@woodhicks.co.uk> to Roger Vann <rogervann@agape.org.…" at bounding box center [695, 482] width 658 height 36
checkbox input "true"
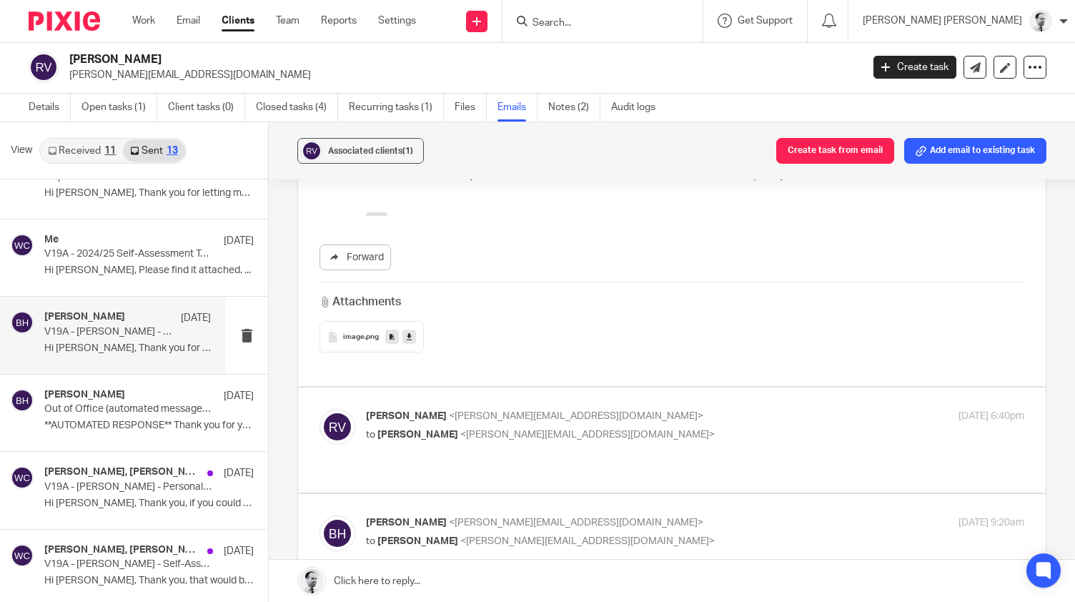
scroll to position [2574, 0]
click at [807, 443] on div "Roger Vann <roger_vann@hotmail.com> to Brendan Hodgson <b.hodgson@woodhicks.co.…" at bounding box center [671, 439] width 705 height 62
click at [735, 427] on p "to Brendan Hodgson <b.hodgson@woodhicks.co.uk>" at bounding box center [585, 434] width 439 height 15
checkbox input "true"
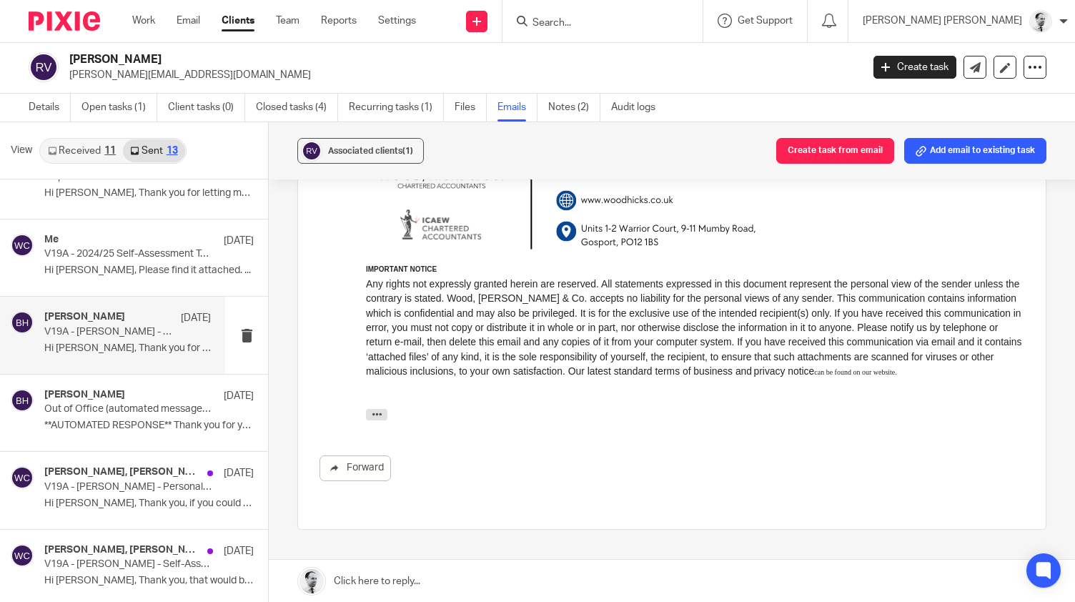
scroll to position [4187, 0]
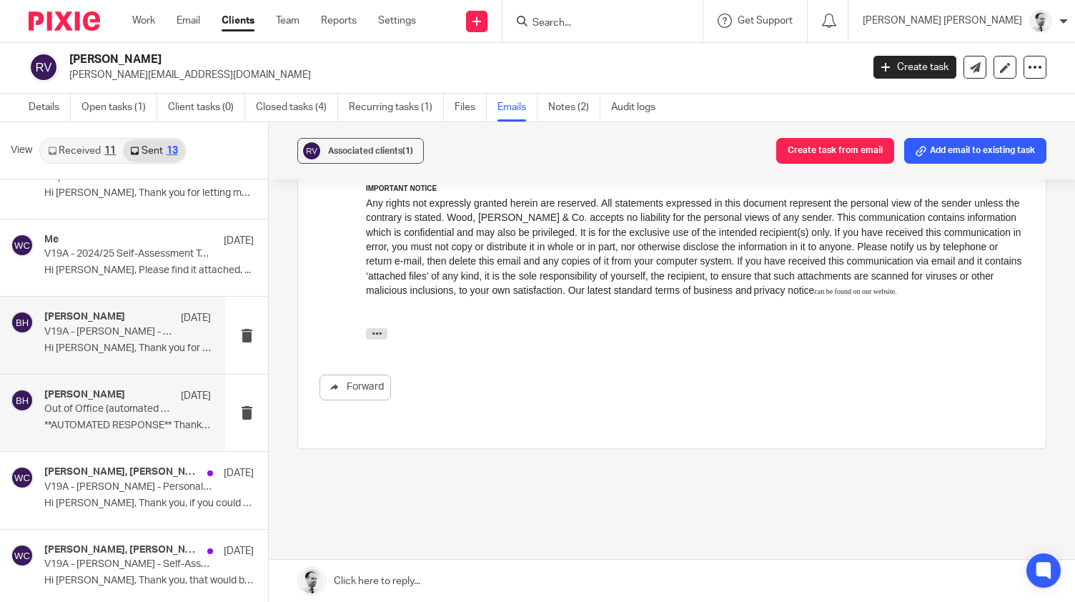
click at [171, 403] on p "Out of Office (automated message) RE: V19A - Roger Gibson Vann - Self-Assessmen…" at bounding box center [110, 409] width 133 height 12
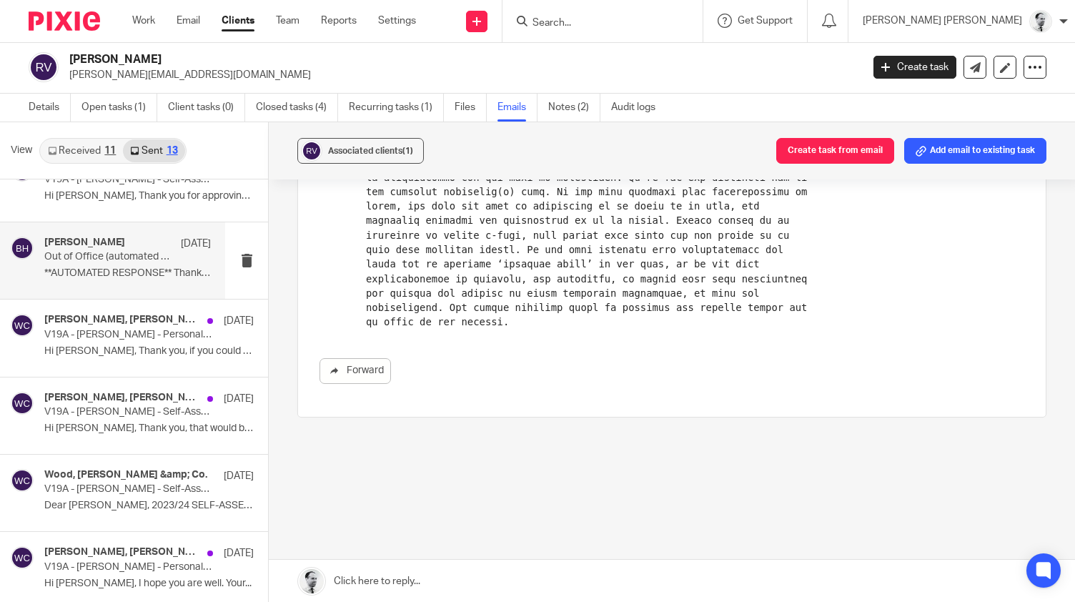
scroll to position [343, 0]
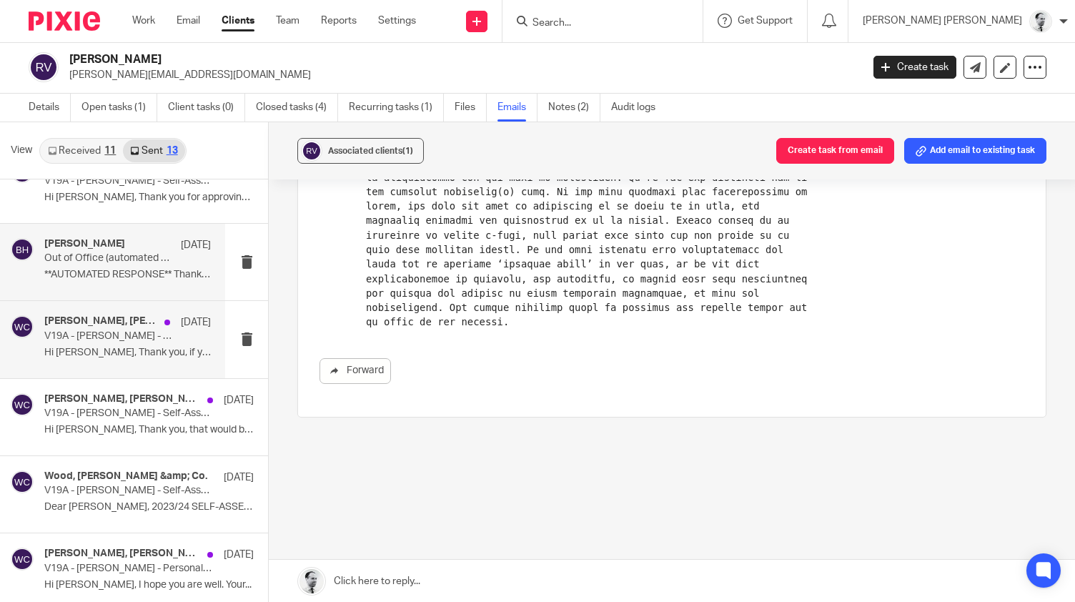
click at [147, 353] on p "Hi Roger, Thank you, if you could find out..." at bounding box center [127, 353] width 166 height 12
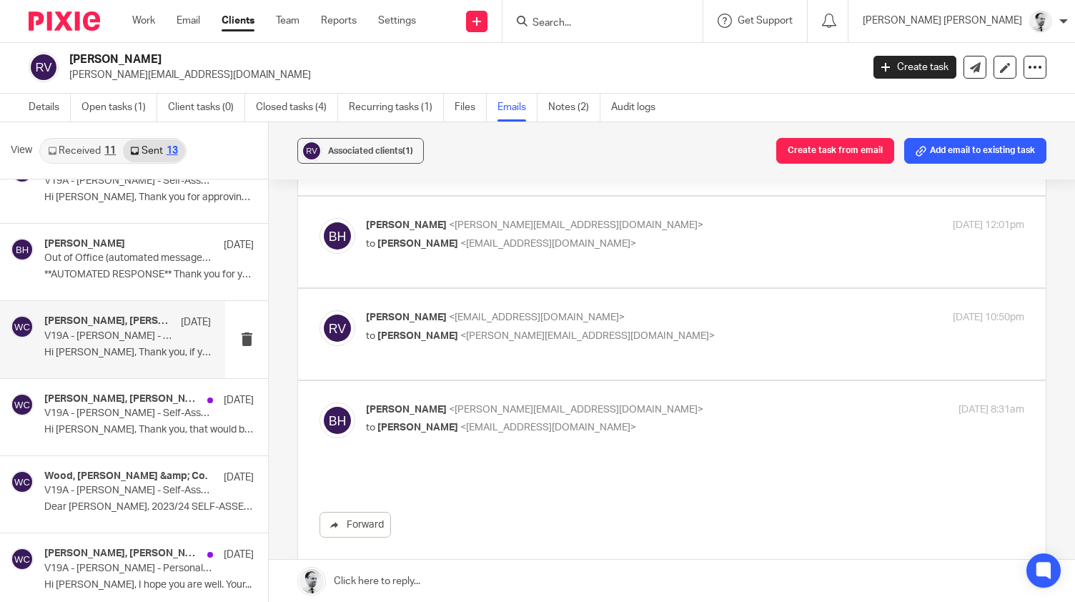
scroll to position [0, 0]
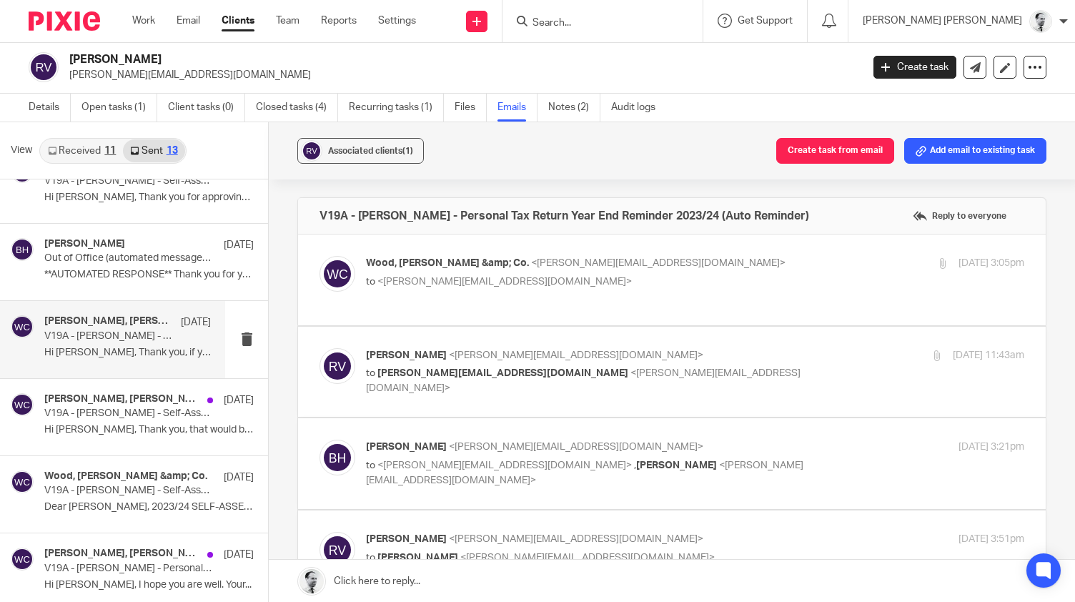
click at [661, 274] on p "to <roger@newfoundations.cc>" at bounding box center [585, 281] width 439 height 15
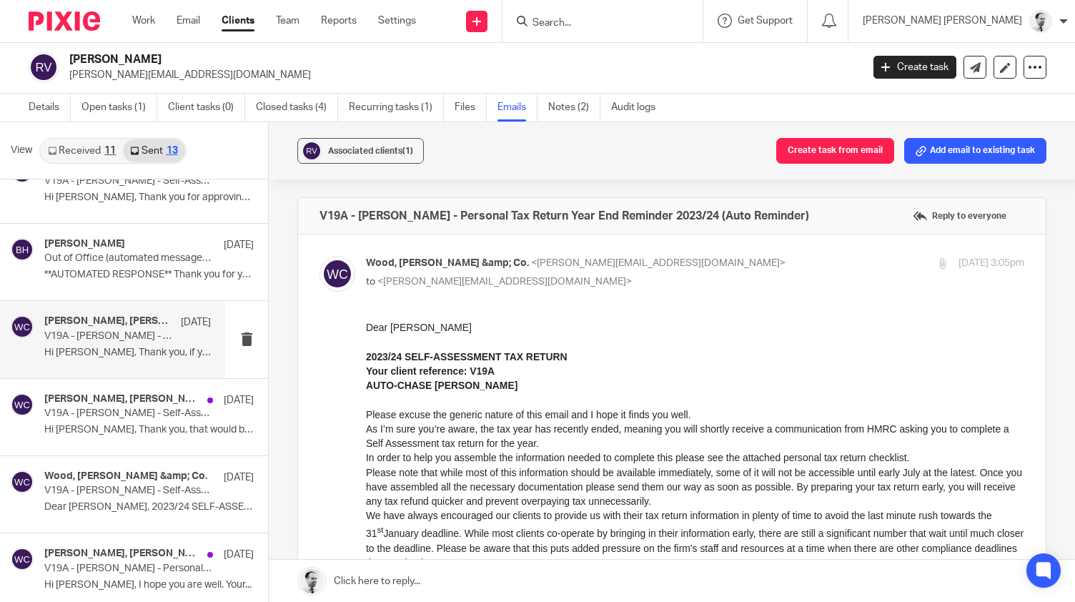
click at [753, 282] on p "to <roger@newfoundations.cc>" at bounding box center [585, 281] width 439 height 15
checkbox input "false"
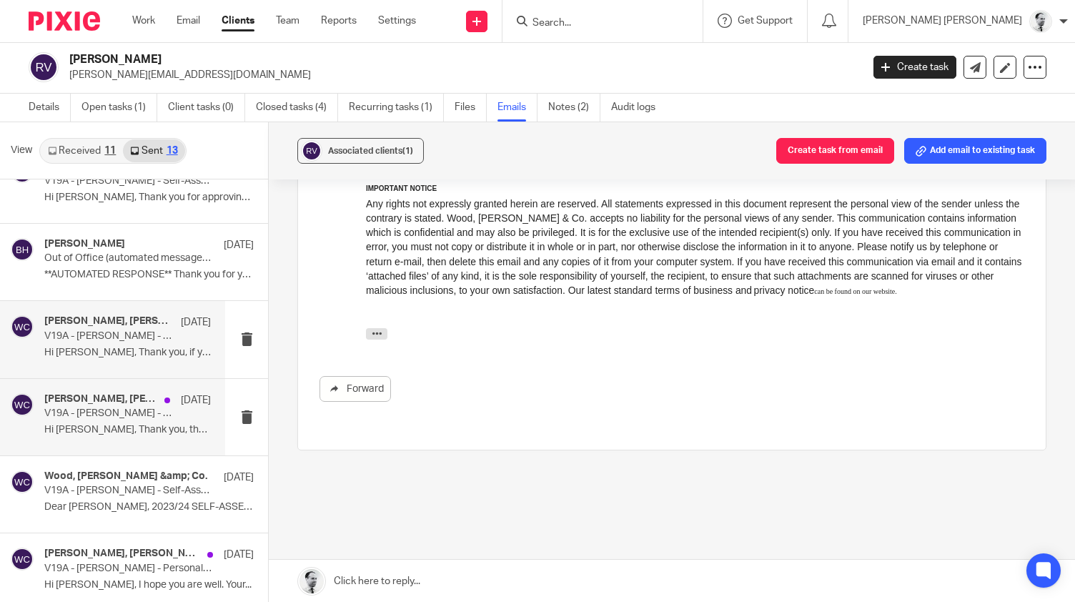
click at [126, 401] on h4 "Brendan Hodgson, Wood, Hicks &amp; Co." at bounding box center [100, 399] width 113 height 12
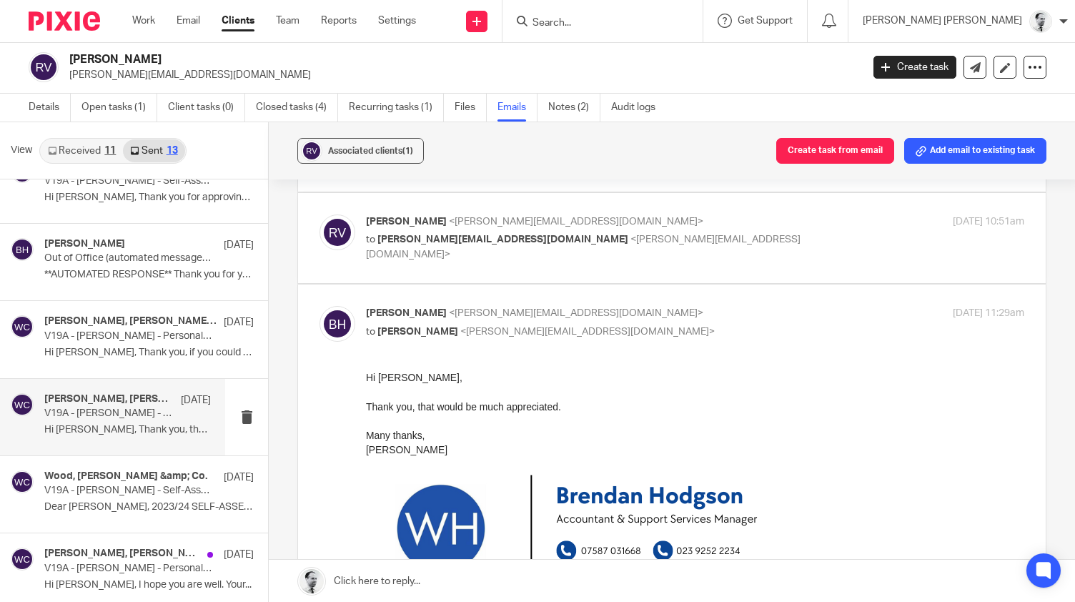
click at [659, 243] on p "to b.hodgson@woodhicks.co.uk <b.hodgson@woodhicks.co.uk>" at bounding box center [585, 246] width 439 height 29
checkbox input "true"
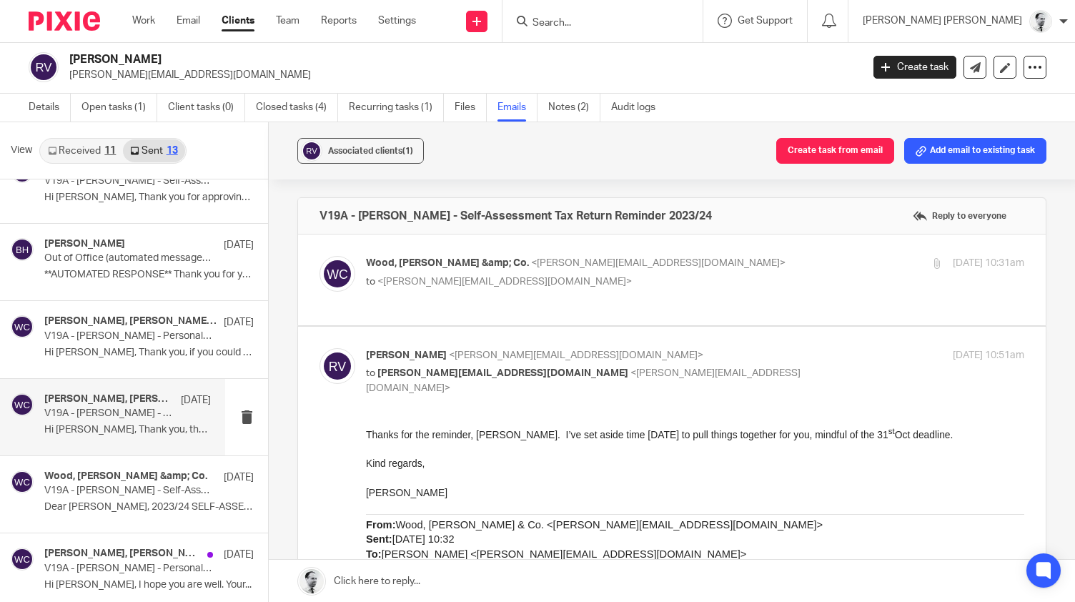
click at [747, 274] on p "to <roger@newfoundations.cc>" at bounding box center [585, 281] width 439 height 15
checkbox input "true"
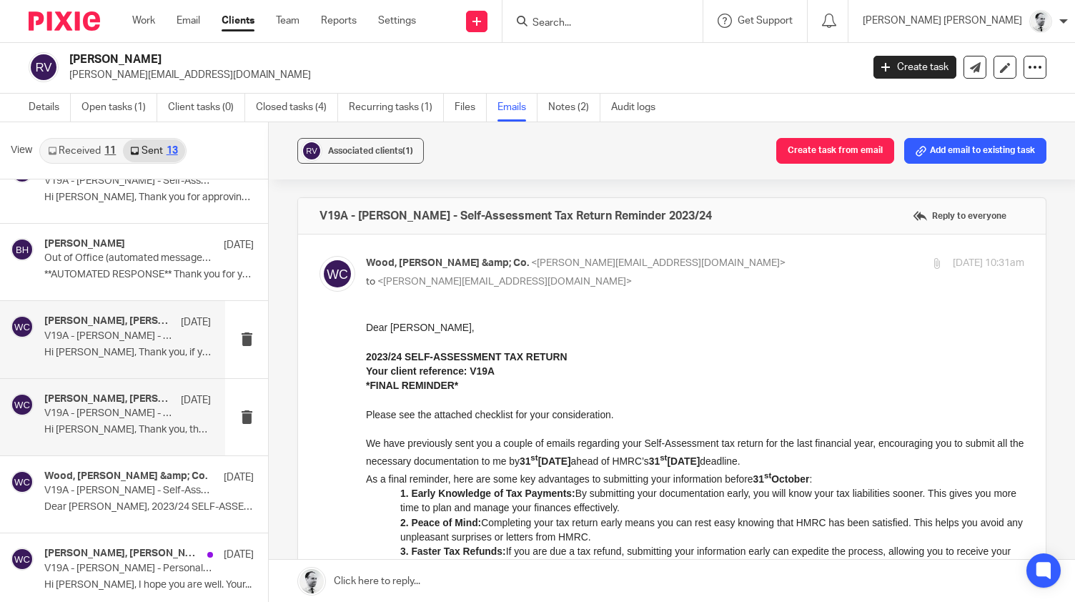
click at [170, 318] on h4 "Brendan Hodgson, Wood, Hicks &amp; Co." at bounding box center [108, 321] width 129 height 12
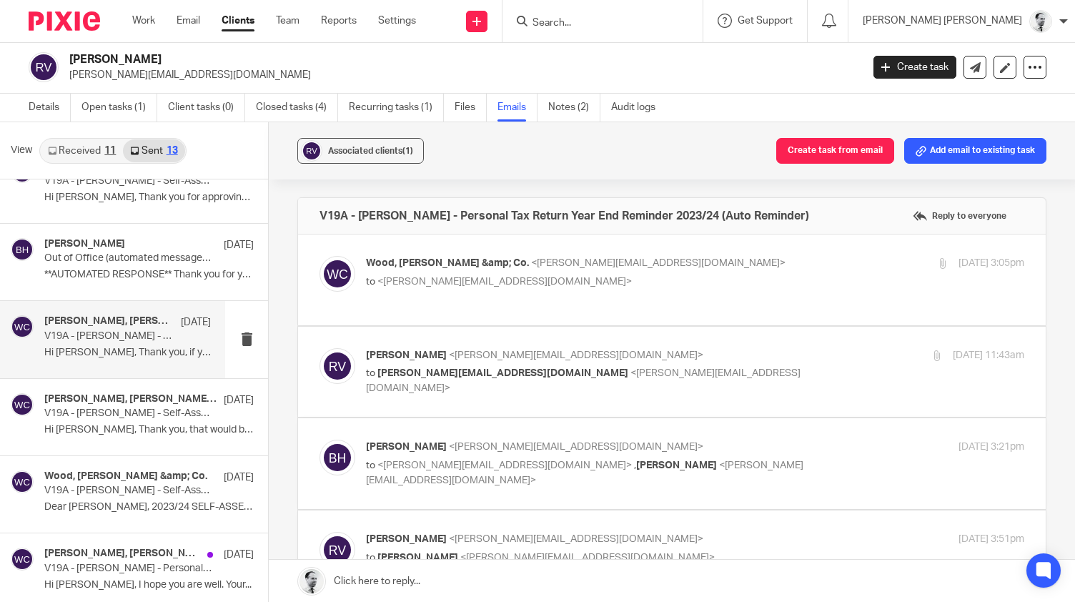
click at [607, 260] on span "<b.hodgson@woodhicks.co.uk>" at bounding box center [658, 263] width 254 height 10
checkbox input "true"
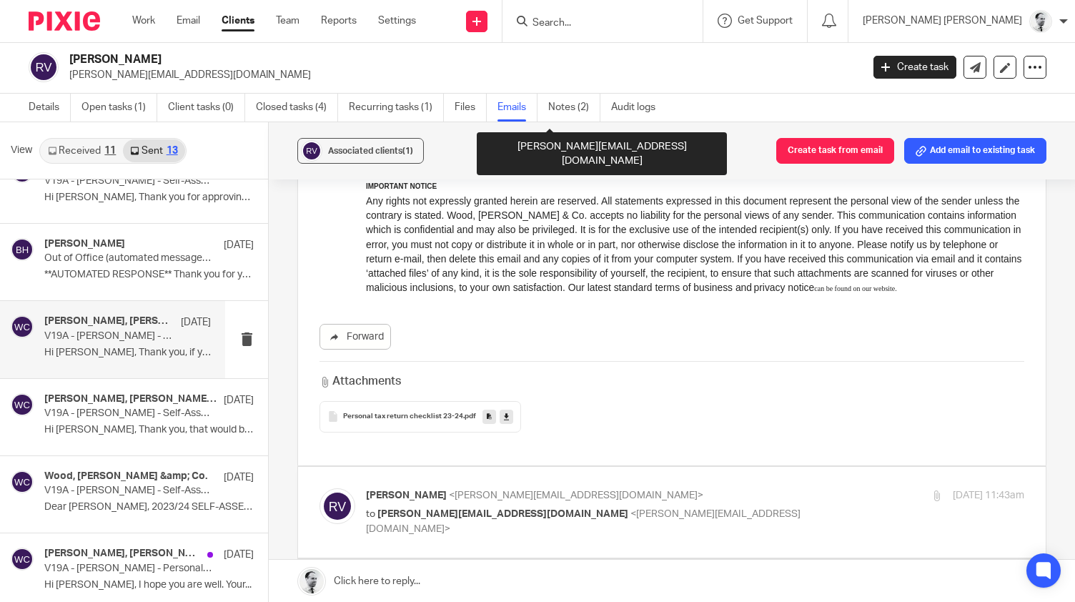
click at [715, 519] on p "to b.hodgson@woodhicks.co.uk <b.hodgson@woodhicks.co.uk>" at bounding box center [585, 521] width 439 height 29
checkbox input "true"
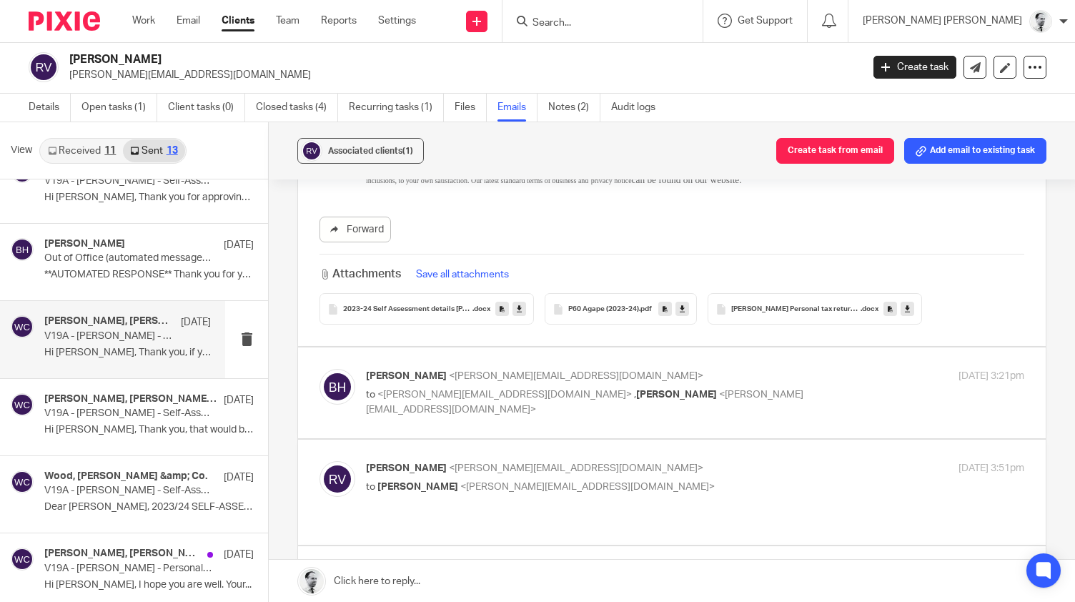
click at [835, 369] on div "28 Oct 2024 3:21pm" at bounding box center [914, 376] width 219 height 15
checkbox input "true"
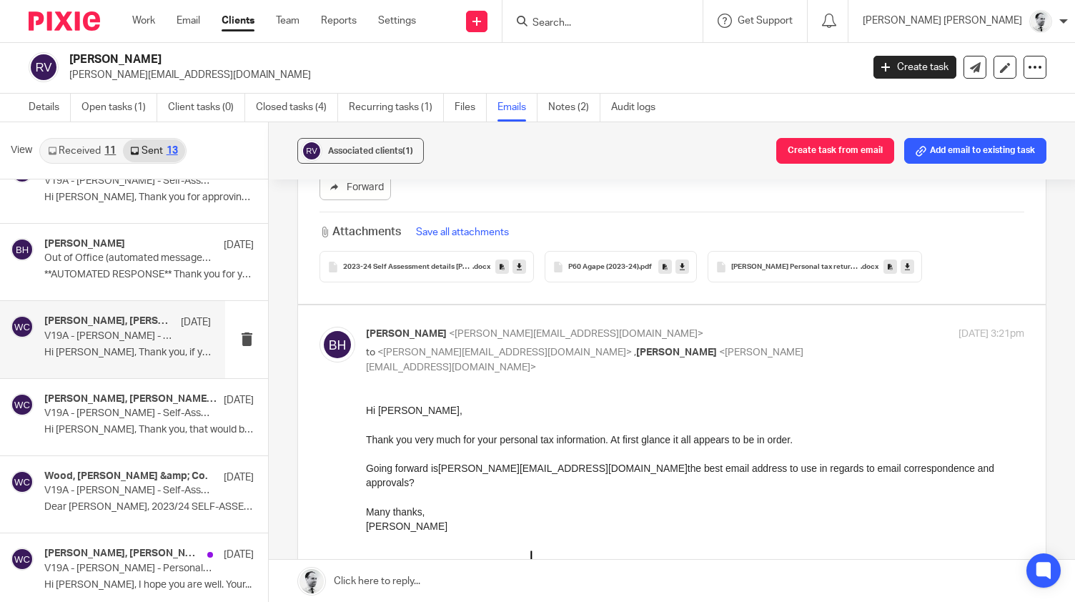
click at [910, 259] on link at bounding box center [907, 266] width 14 height 14
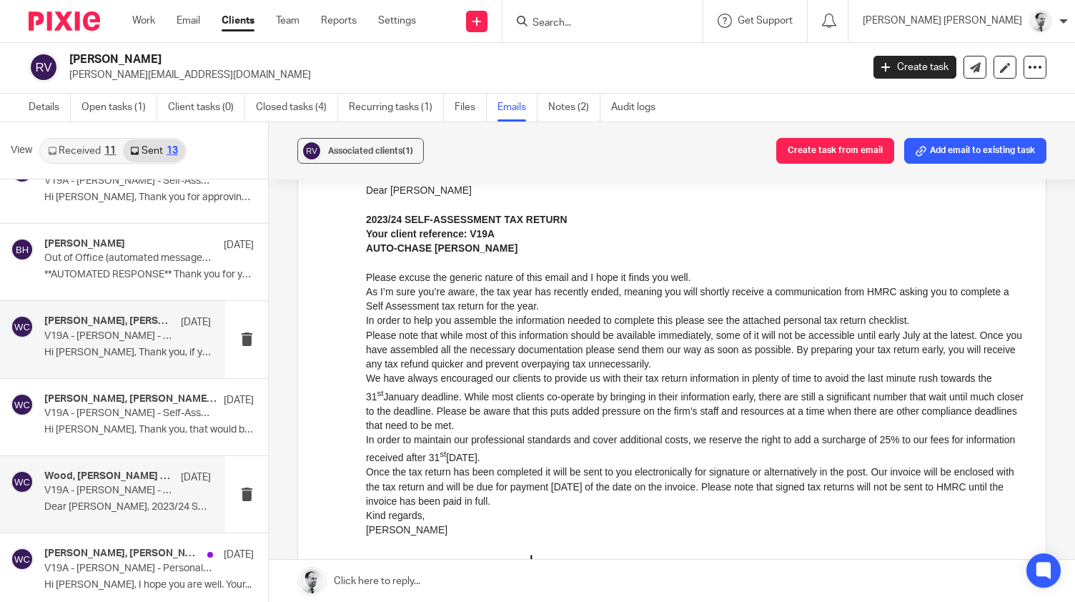
click at [140, 494] on div "Wood, Hicks &amp; Co. 3 Sep 2024 V19A - Roger Gibson Vann - Self-Assessment Tax…" at bounding box center [127, 494] width 166 height 48
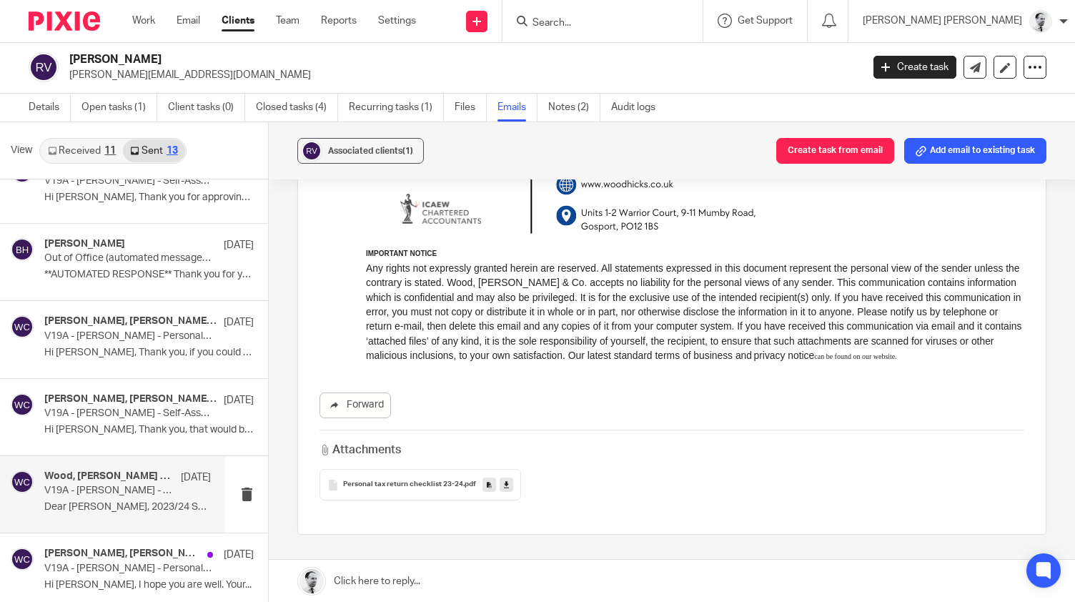
scroll to position [834, 0]
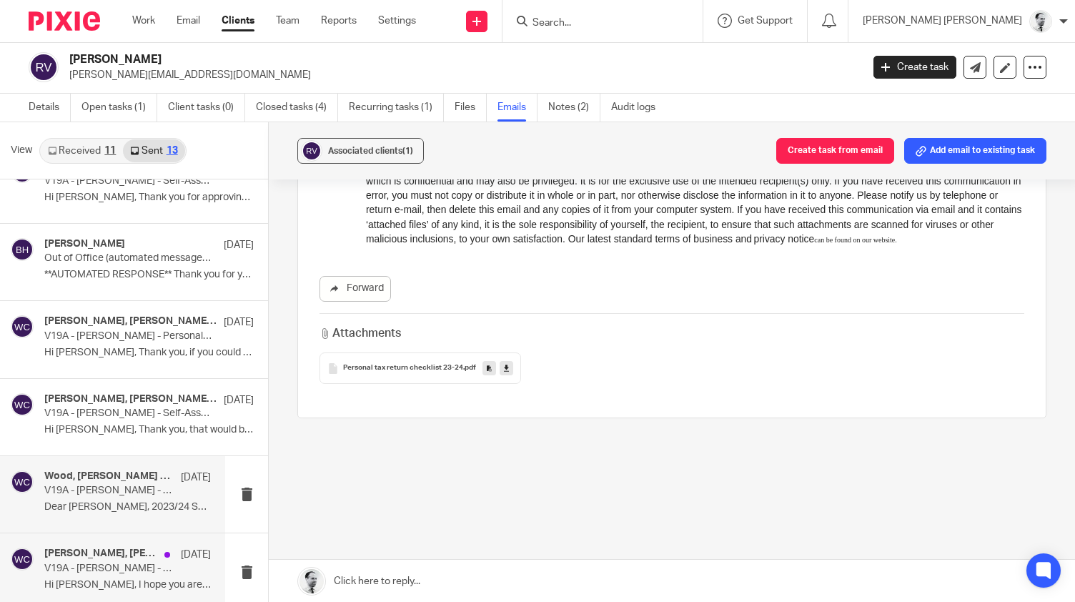
click at [132, 566] on p "V19A - Roger Gibson Vann - Personal Tax Return Year End Reminder 2022-23 (AUTO-…" at bounding box center [110, 568] width 133 height 12
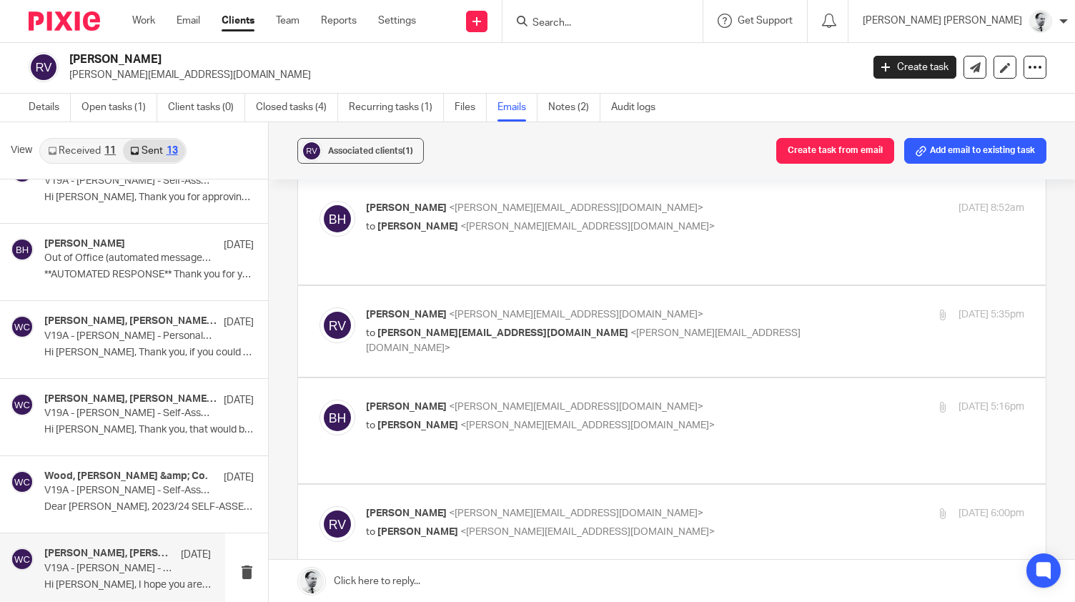
scroll to position [0, 0]
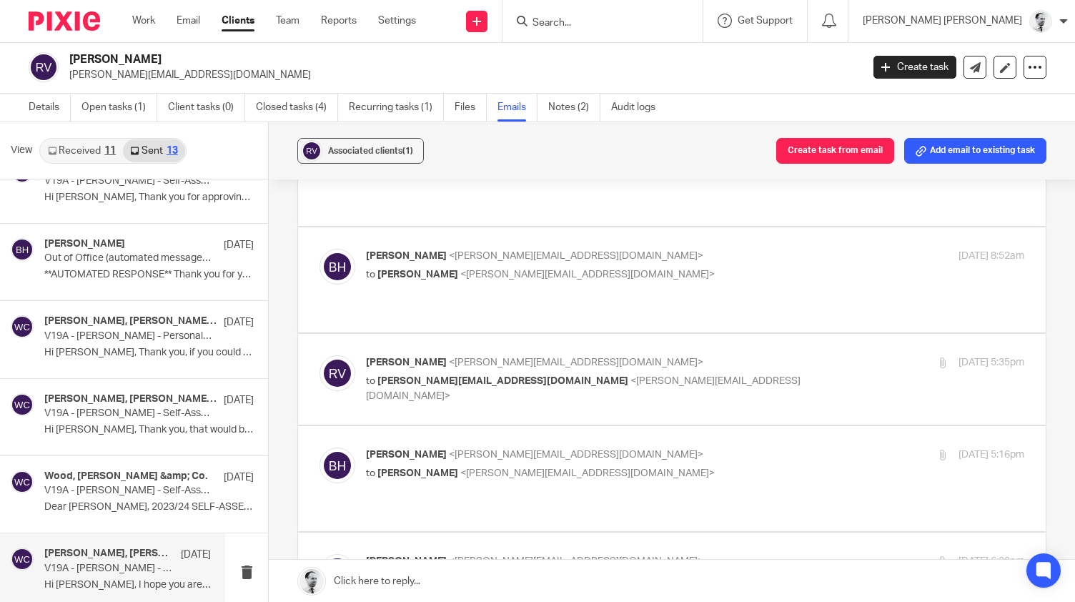
click at [694, 554] on p "Roger Vann <roger@newfoundations.cc>" at bounding box center [585, 561] width 439 height 15
checkbox input "true"
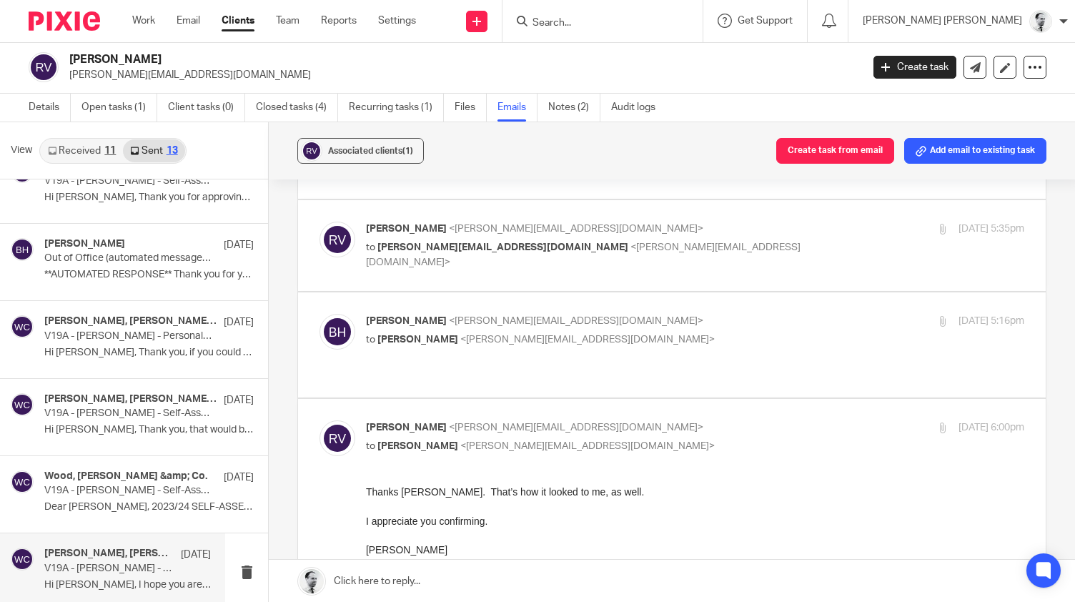
scroll to position [532, 0]
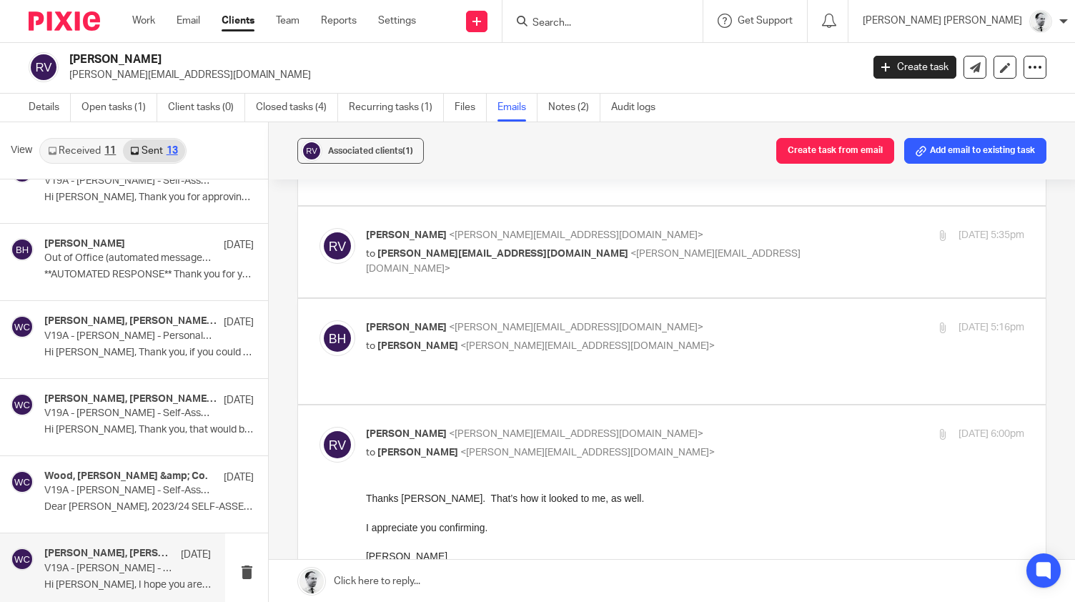
click at [750, 339] on p "to Roger Vann <roger@newfoundations.cc>" at bounding box center [585, 346] width 439 height 15
checkbox input "true"
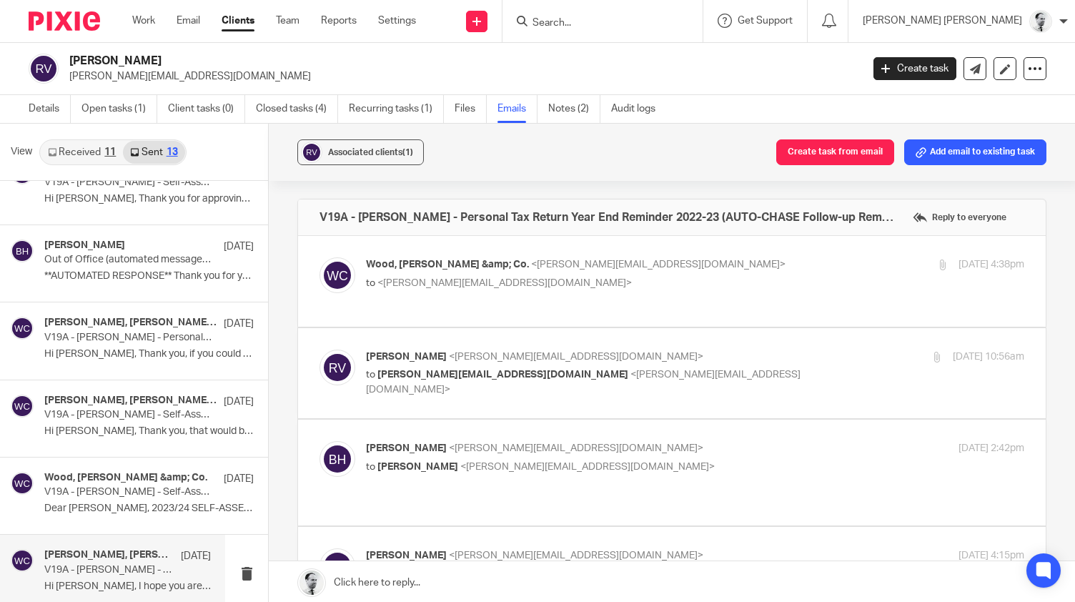
scroll to position [0, 0]
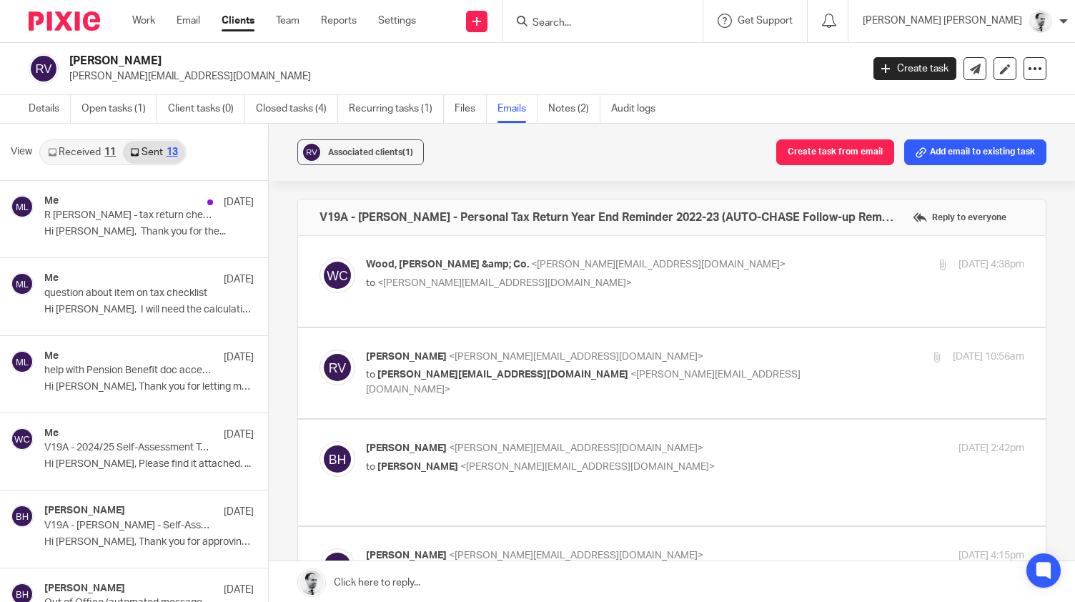
click at [111, 146] on link "Received 11" at bounding box center [82, 152] width 82 height 23
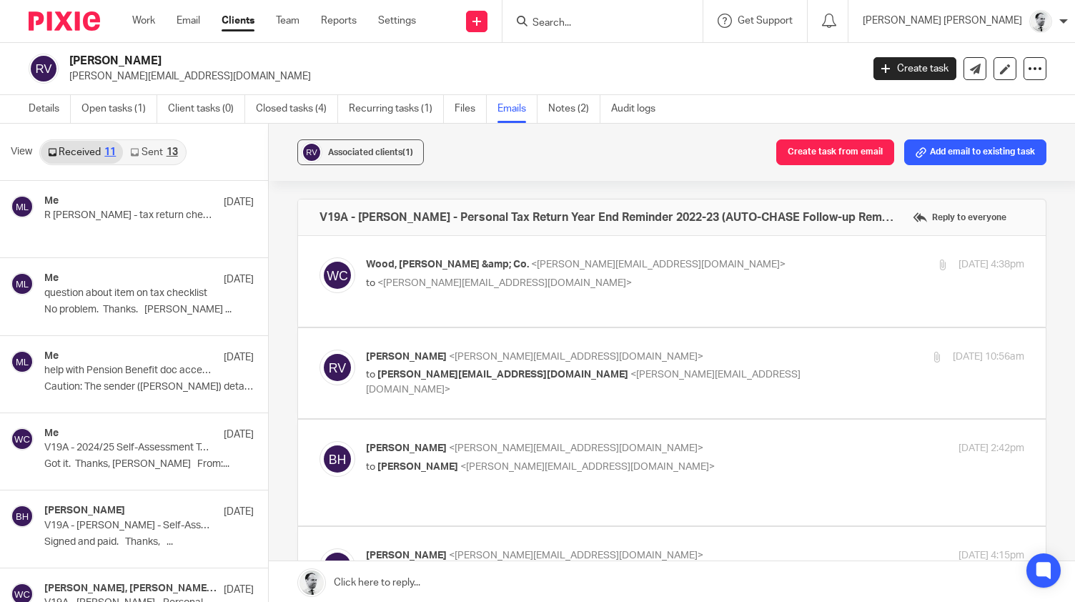
scroll to position [1, 0]
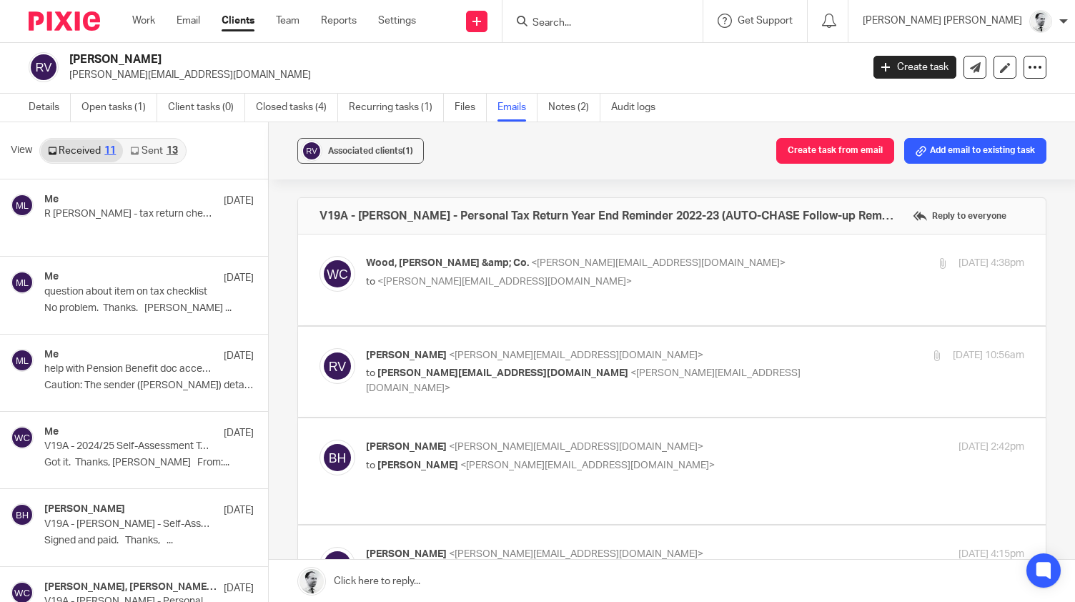
click at [135, 147] on icon at bounding box center [134, 150] width 9 height 9
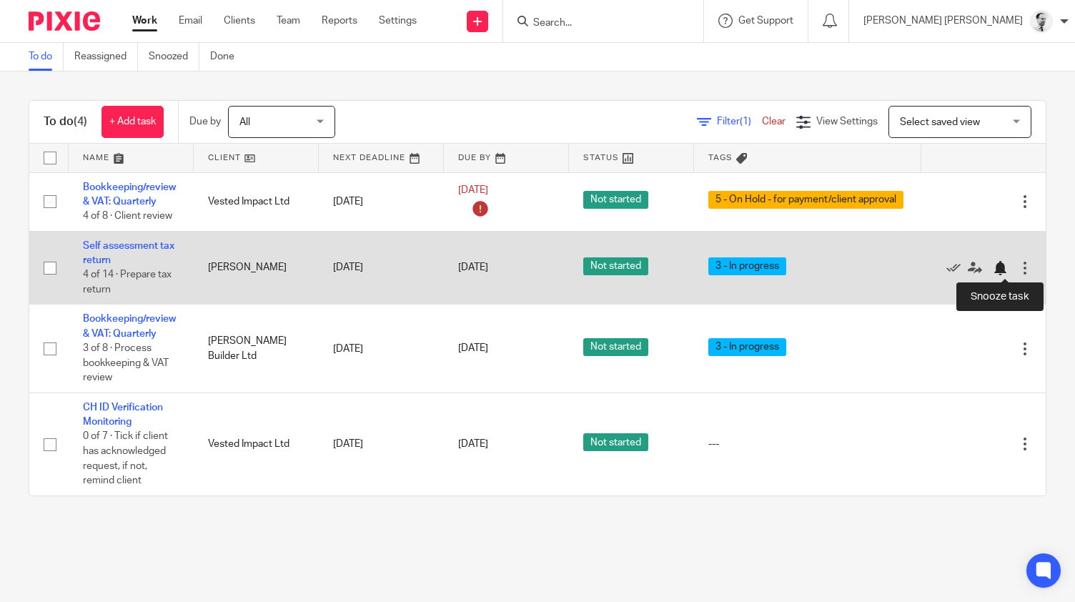
click at [1003, 268] on div at bounding box center [999, 268] width 14 height 14
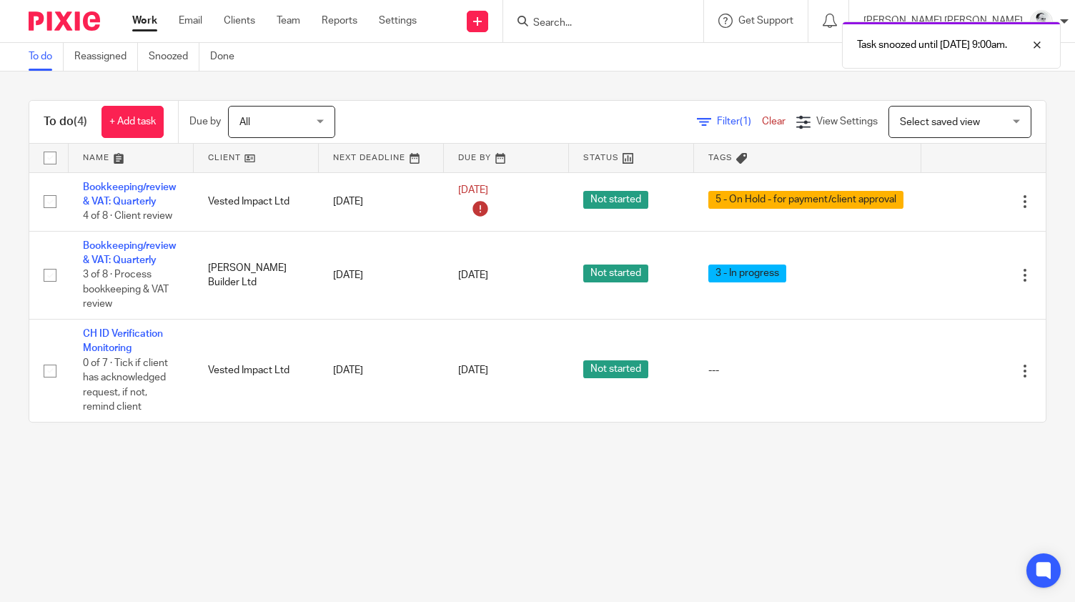
click at [674, 20] on div "Task snoozed until 20 Oct 2025 9:00am." at bounding box center [798, 41] width 523 height 54
click at [604, 23] on div "Task snoozed until 20 Oct 2025 9:00am." at bounding box center [798, 41] width 523 height 54
click at [595, 22] on div "Task snoozed until 20 Oct 2025 9:00am." at bounding box center [798, 41] width 523 height 54
click at [627, 24] on input "Search" at bounding box center [596, 23] width 129 height 13
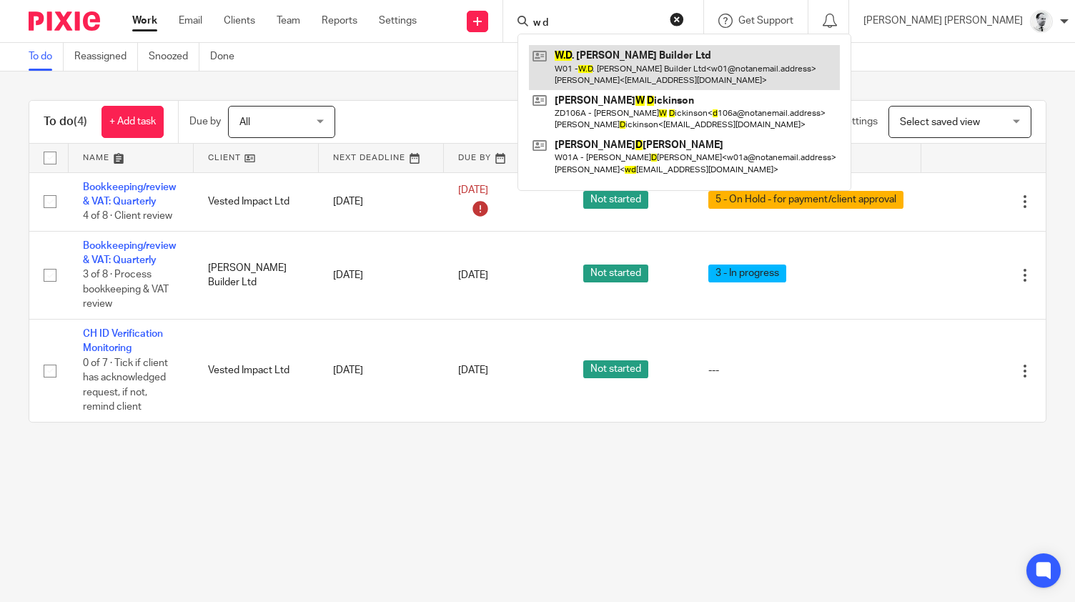
type input "w d"
click at [641, 68] on link at bounding box center [684, 67] width 311 height 44
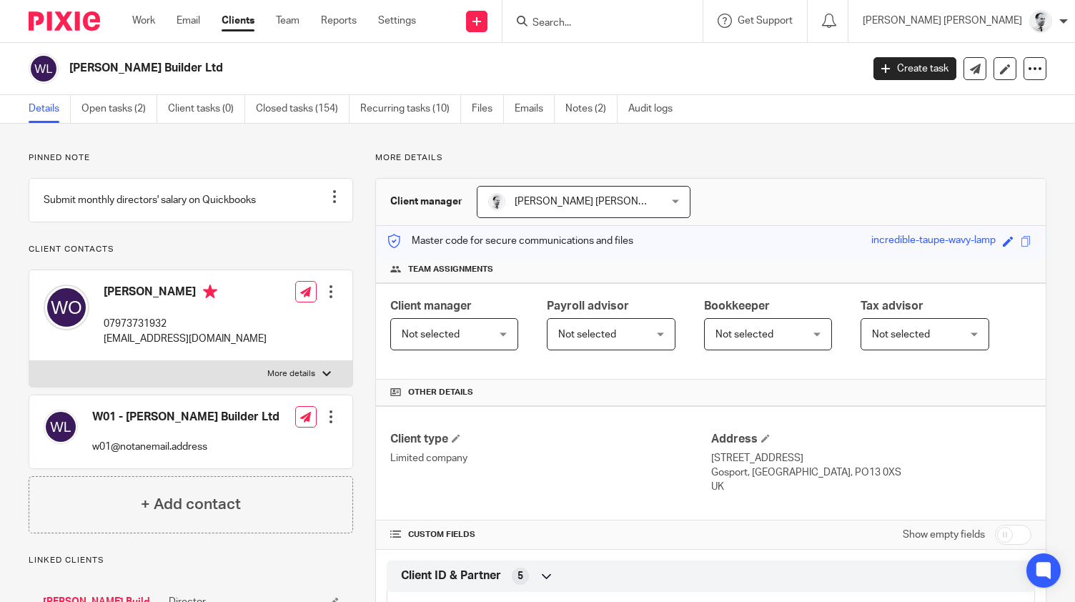
click at [122, 114] on link "Open tasks (2)" at bounding box center [119, 109] width 76 height 28
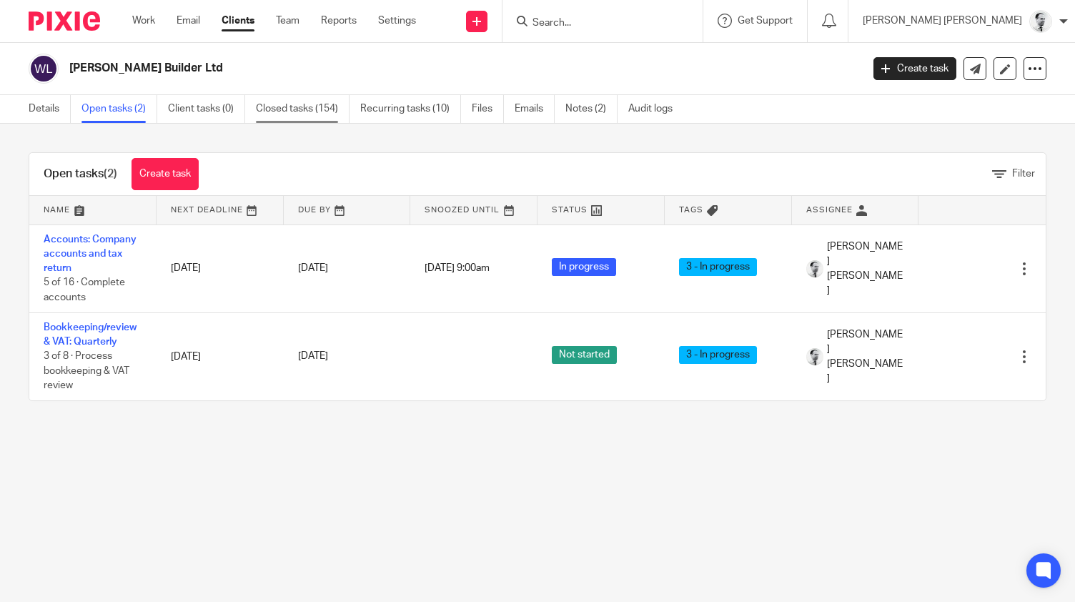
click at [307, 104] on link "Closed tasks (154)" at bounding box center [303, 109] width 94 height 28
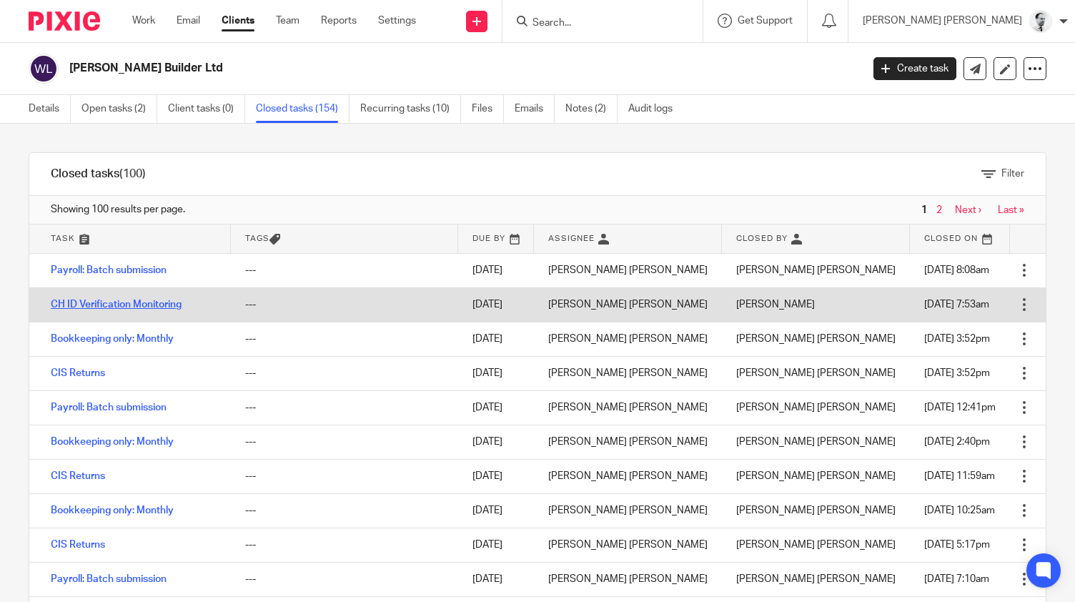
click at [106, 304] on link "CH ID Verification Monitoring" at bounding box center [116, 304] width 131 height 10
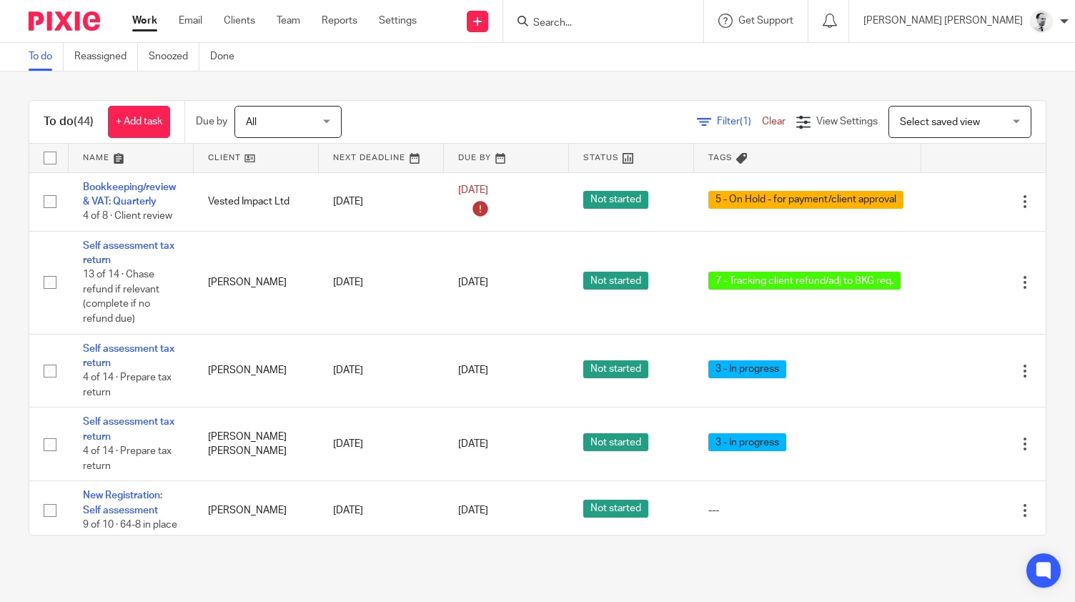
click at [642, 17] on input "Search" at bounding box center [596, 23] width 129 height 13
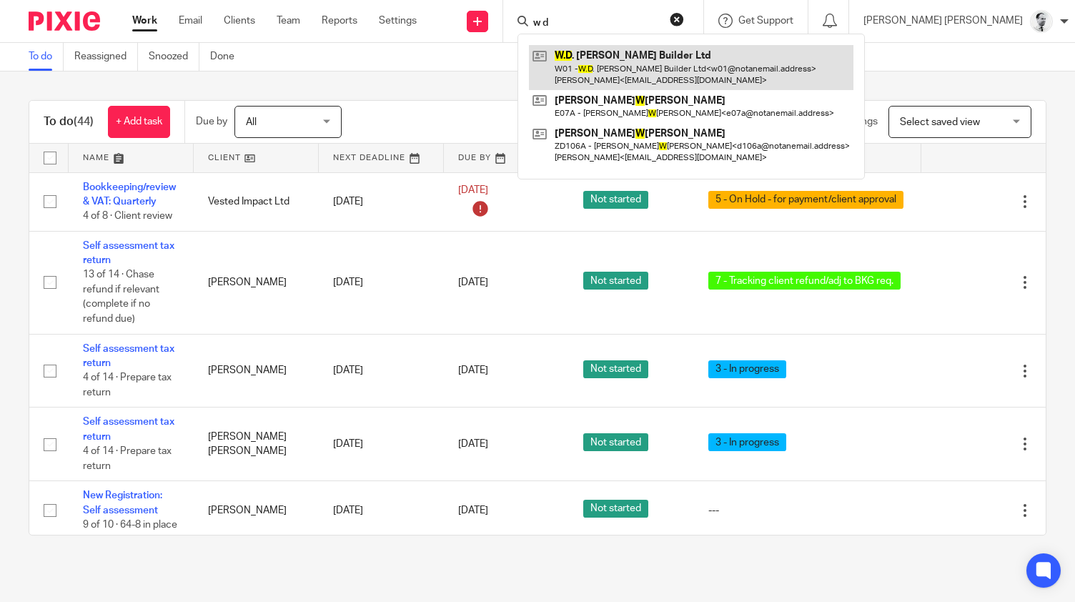
type input "w d"
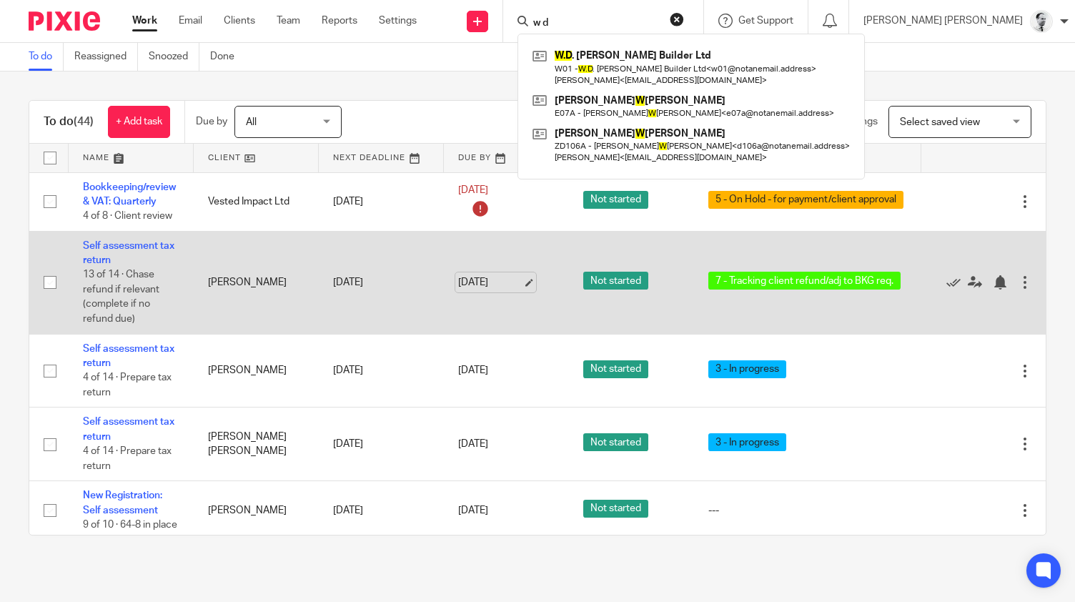
click at [489, 278] on link "17 Oct 2025" at bounding box center [490, 282] width 64 height 15
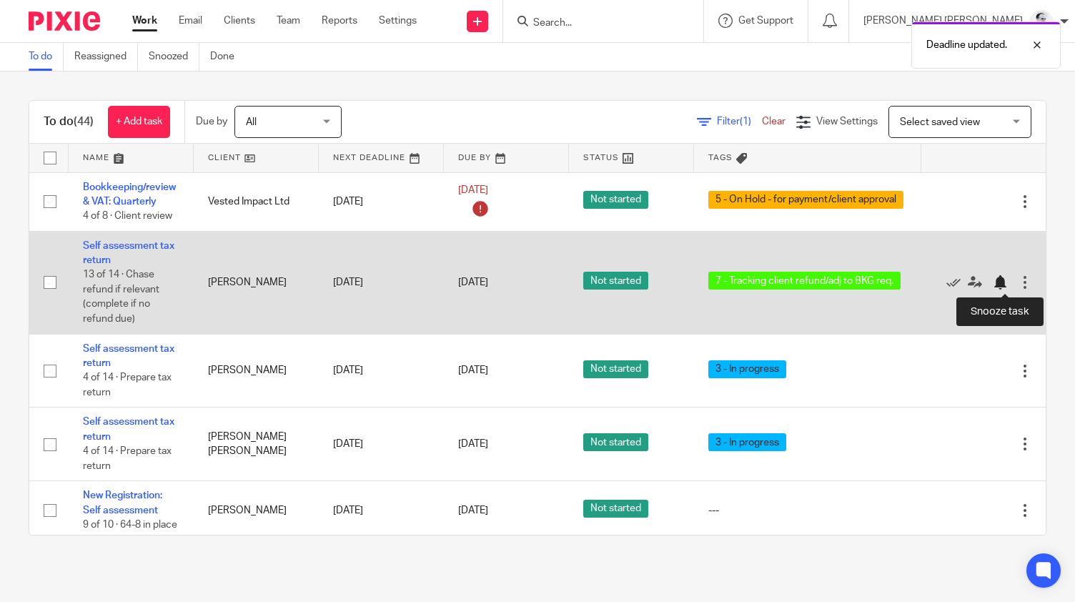
click at [1000, 277] on div at bounding box center [999, 282] width 14 height 14
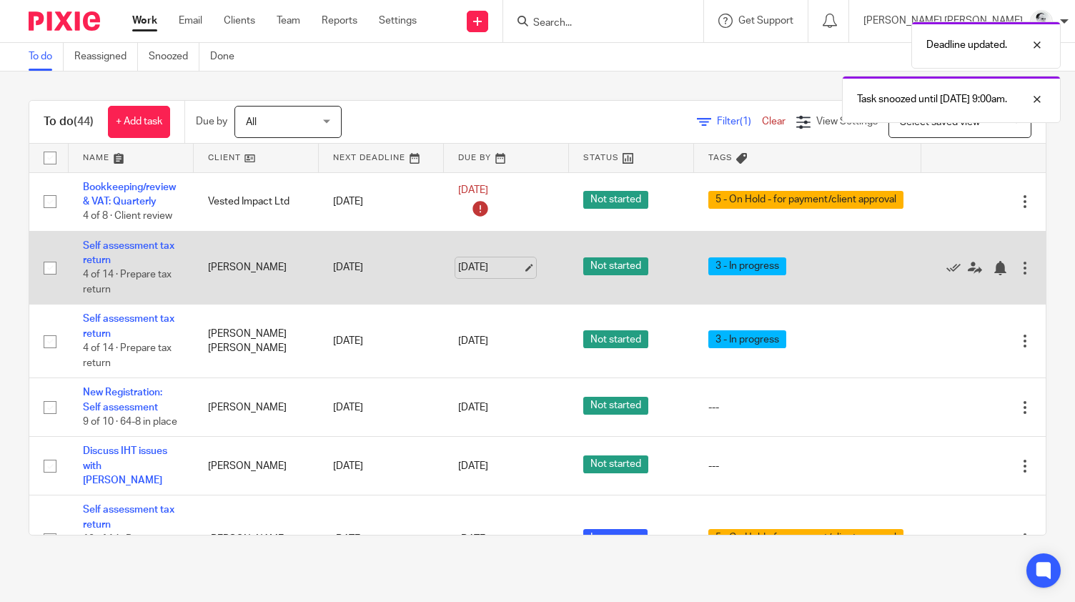
click at [503, 268] on link "17 Oct 2025" at bounding box center [490, 267] width 64 height 15
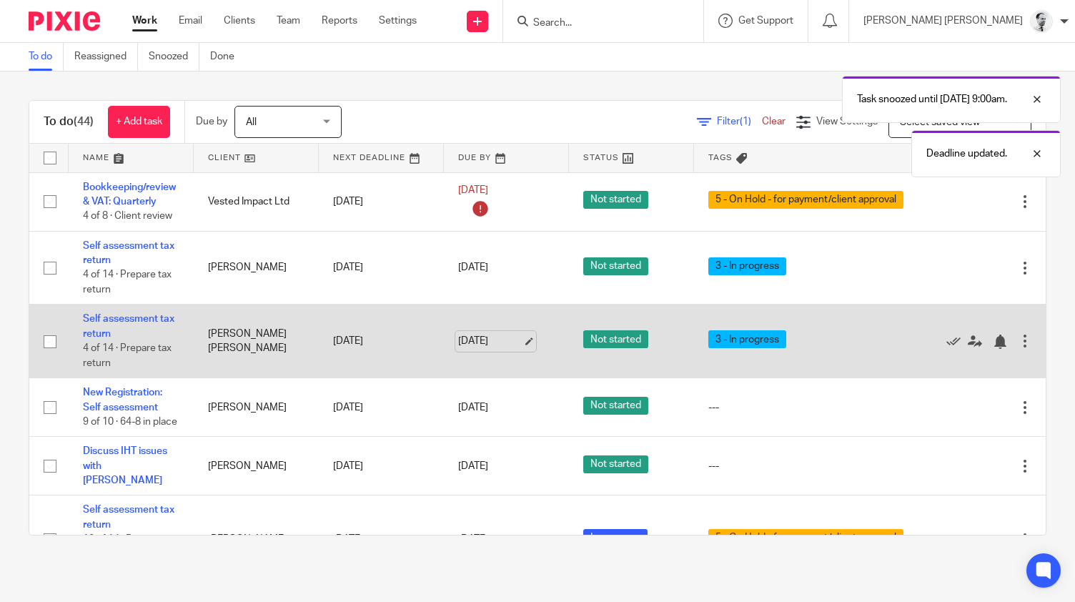
click at [467, 336] on link "17 Oct 2025" at bounding box center [490, 341] width 64 height 15
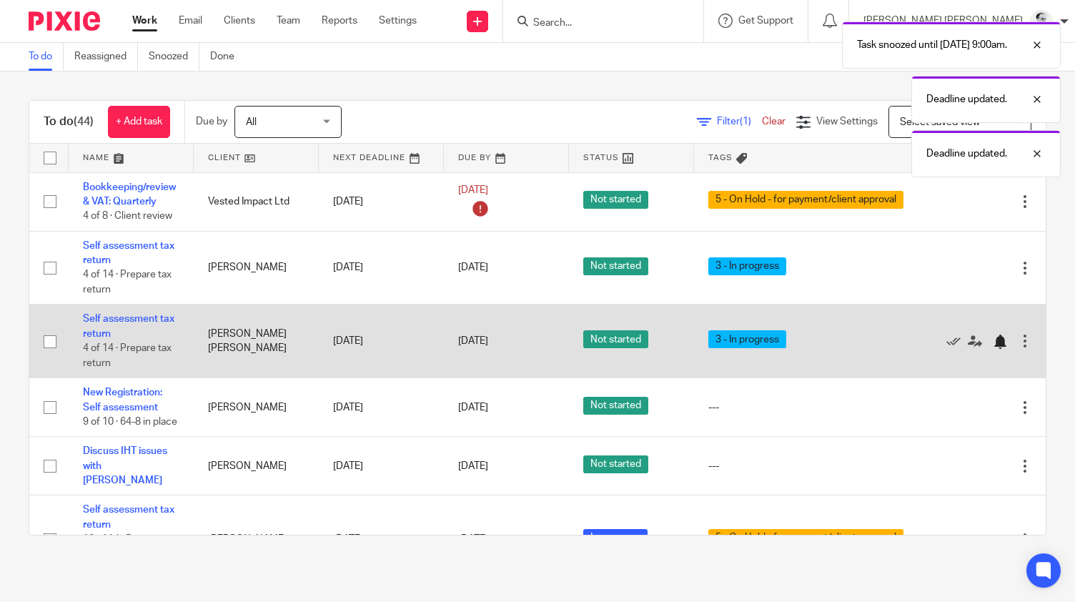
click at [1002, 337] on div at bounding box center [999, 341] width 14 height 14
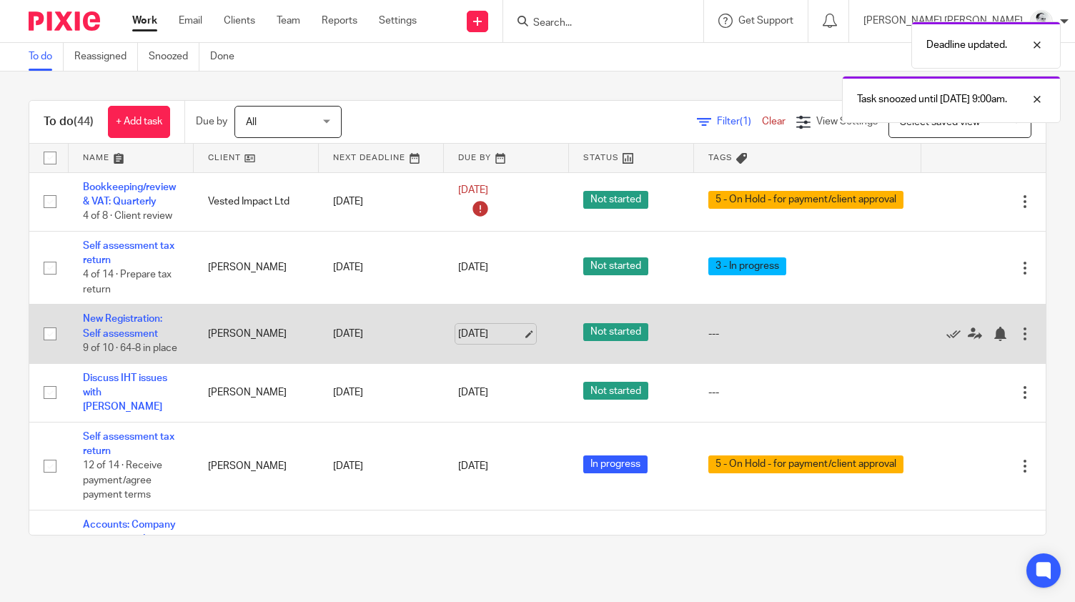
click at [477, 335] on link "17 Oct 2025" at bounding box center [490, 334] width 64 height 15
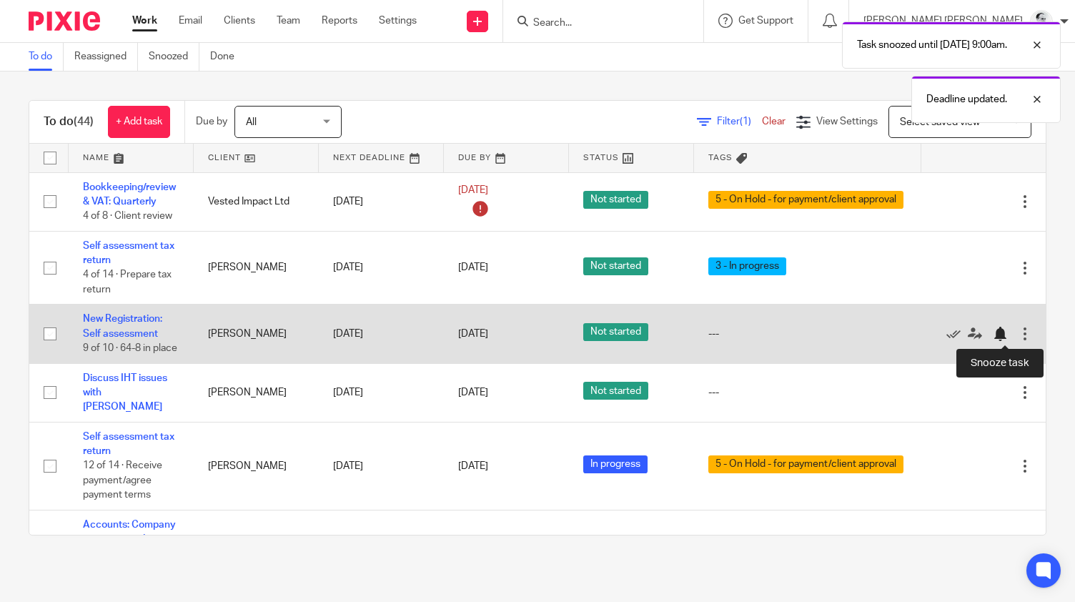
click at [998, 338] on div at bounding box center [999, 334] width 14 height 14
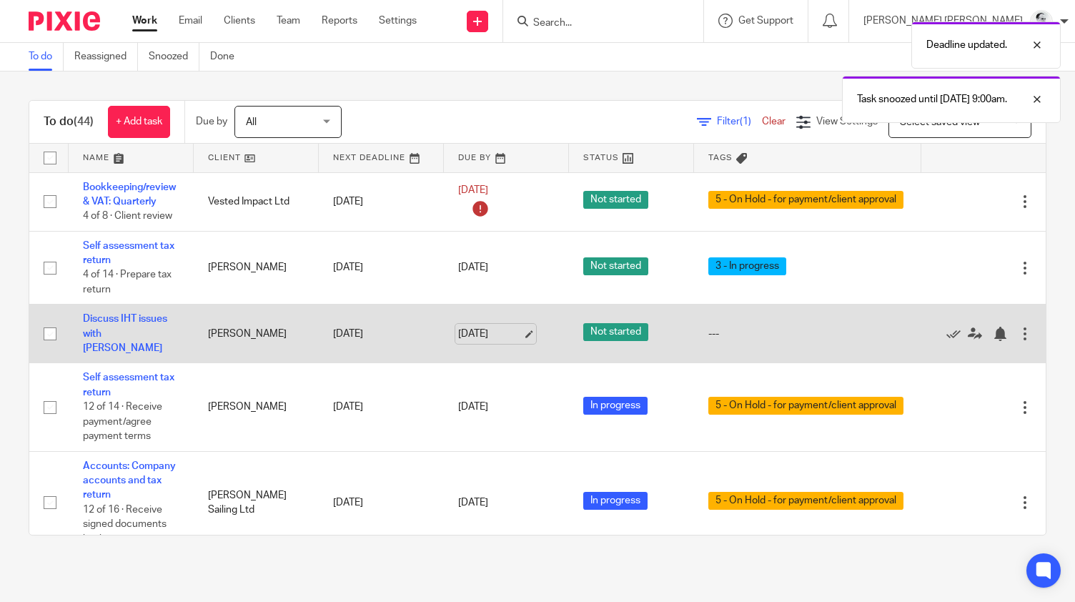
click at [487, 332] on link "17 Oct 2025" at bounding box center [490, 334] width 64 height 15
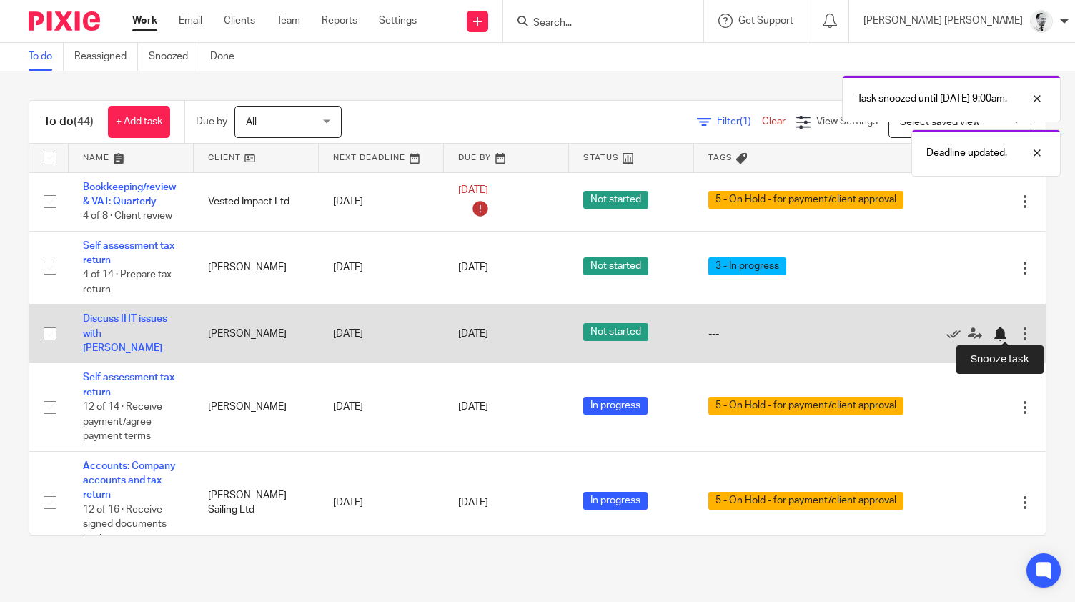
click at [1000, 327] on div at bounding box center [999, 334] width 14 height 14
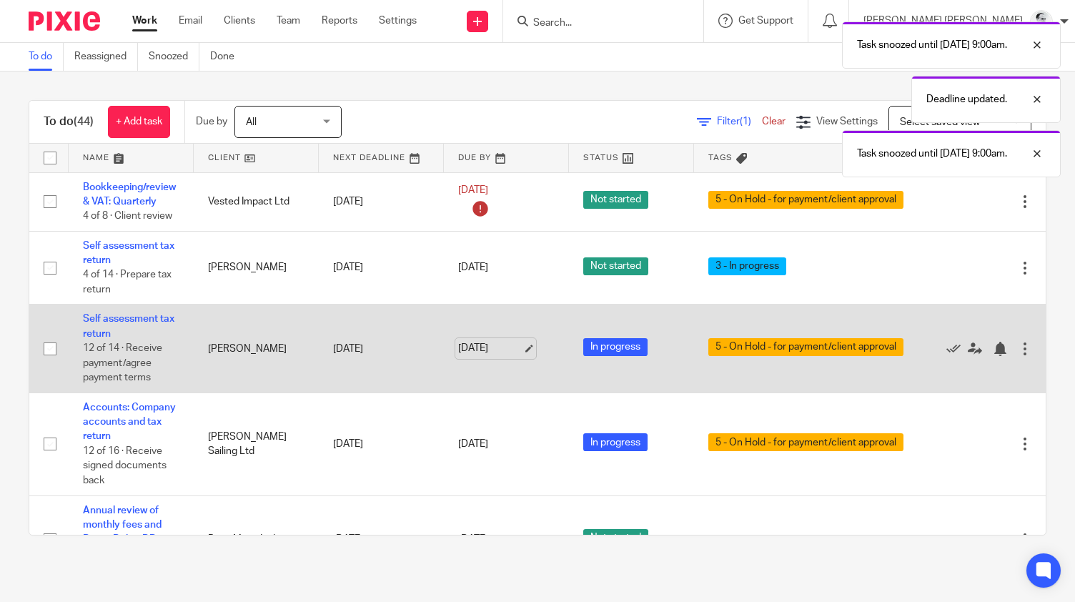
click at [507, 351] on link "17 Oct 2025" at bounding box center [490, 348] width 64 height 15
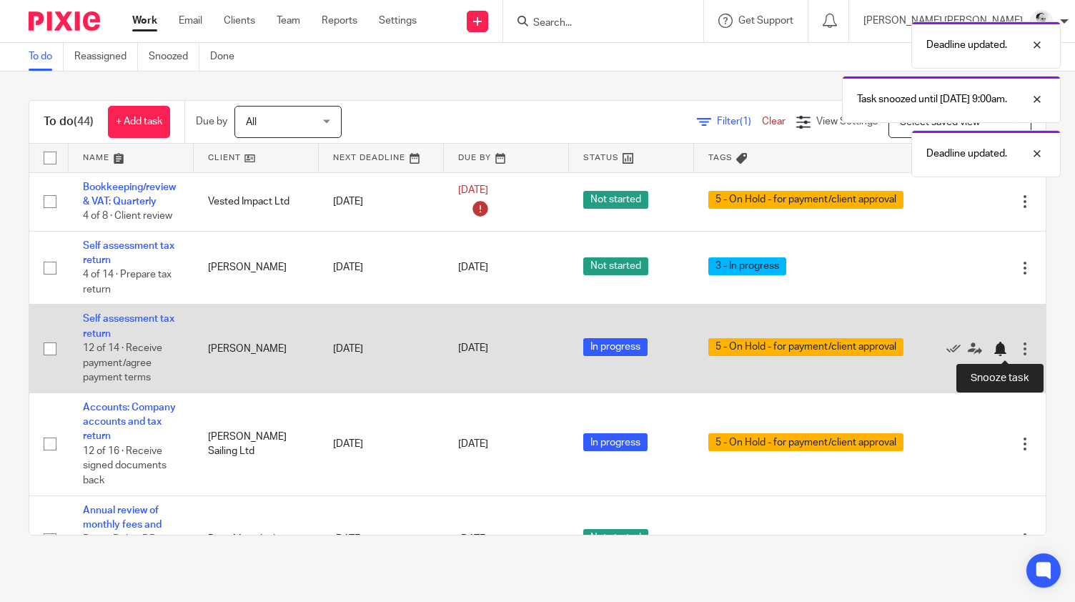
click at [1000, 352] on div at bounding box center [999, 349] width 14 height 14
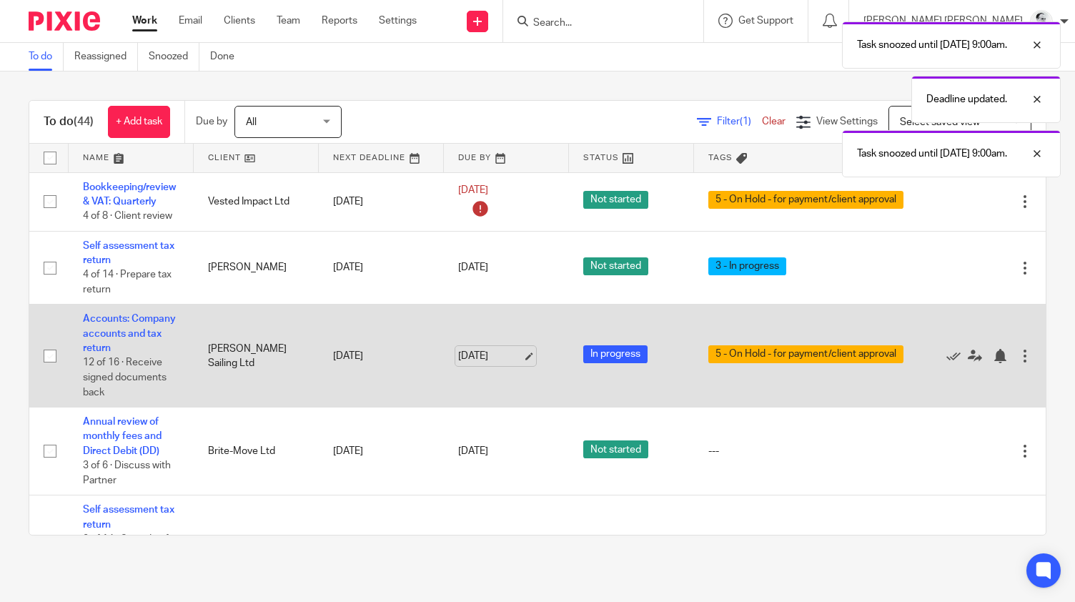
click at [471, 361] on link "17 Oct 2025" at bounding box center [490, 356] width 64 height 15
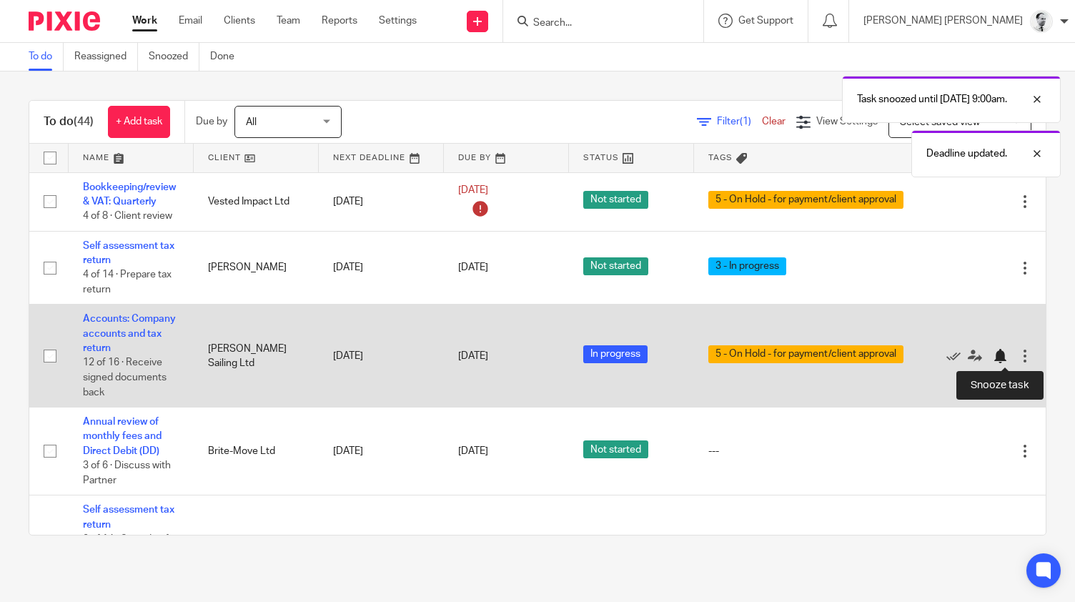
click at [1007, 359] on div at bounding box center [999, 356] width 14 height 14
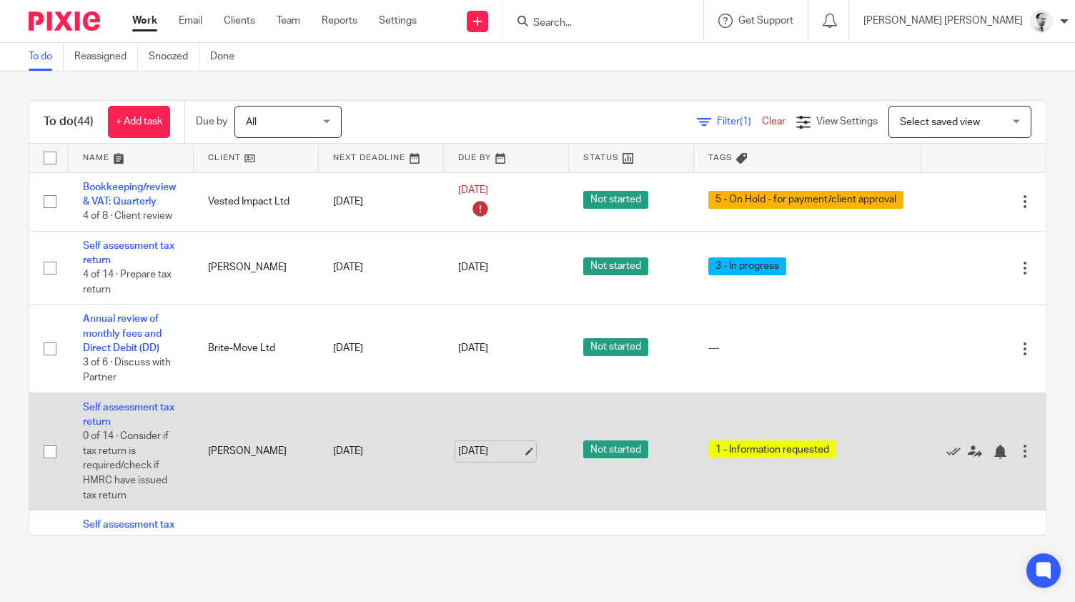
click at [485, 444] on link "17 Oct 2025" at bounding box center [490, 451] width 64 height 15
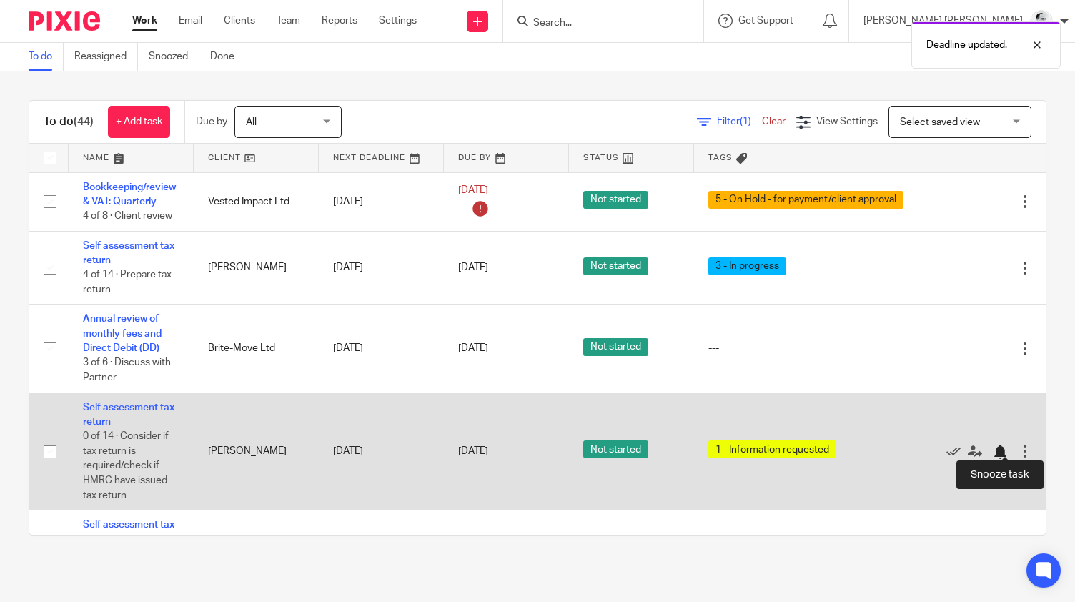
click at [998, 444] on div at bounding box center [999, 451] width 14 height 14
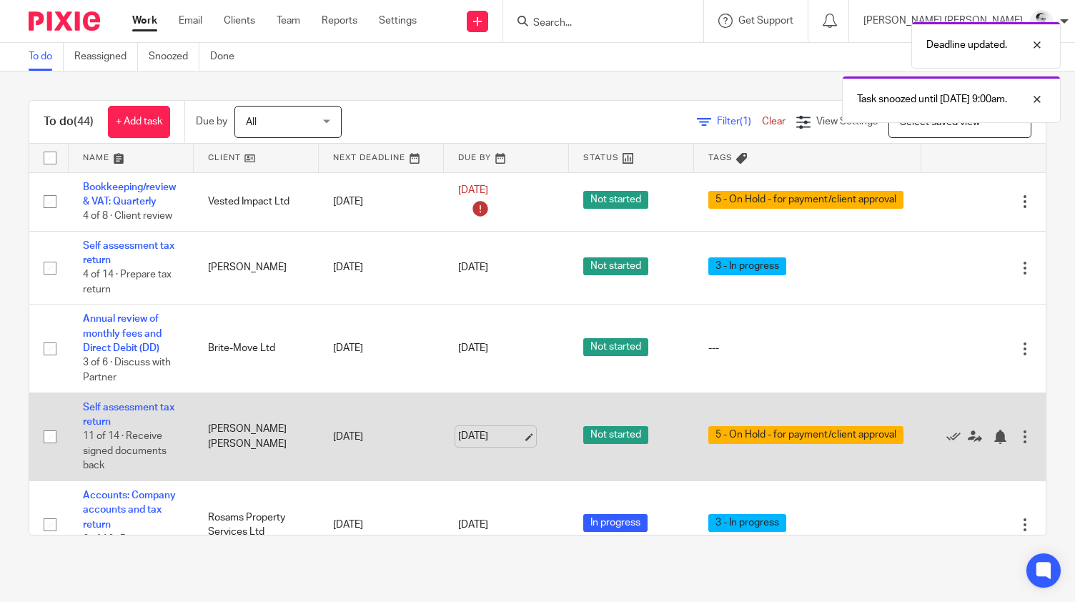
click at [521, 442] on link "17 Oct 2025" at bounding box center [490, 436] width 64 height 15
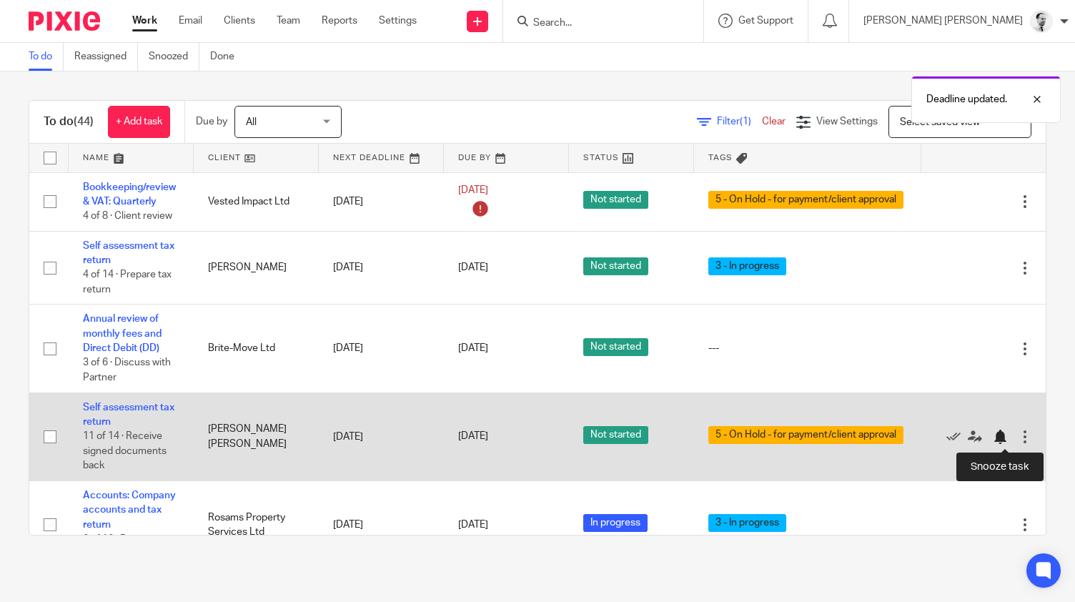
click at [1011, 432] on div at bounding box center [1002, 436] width 21 height 14
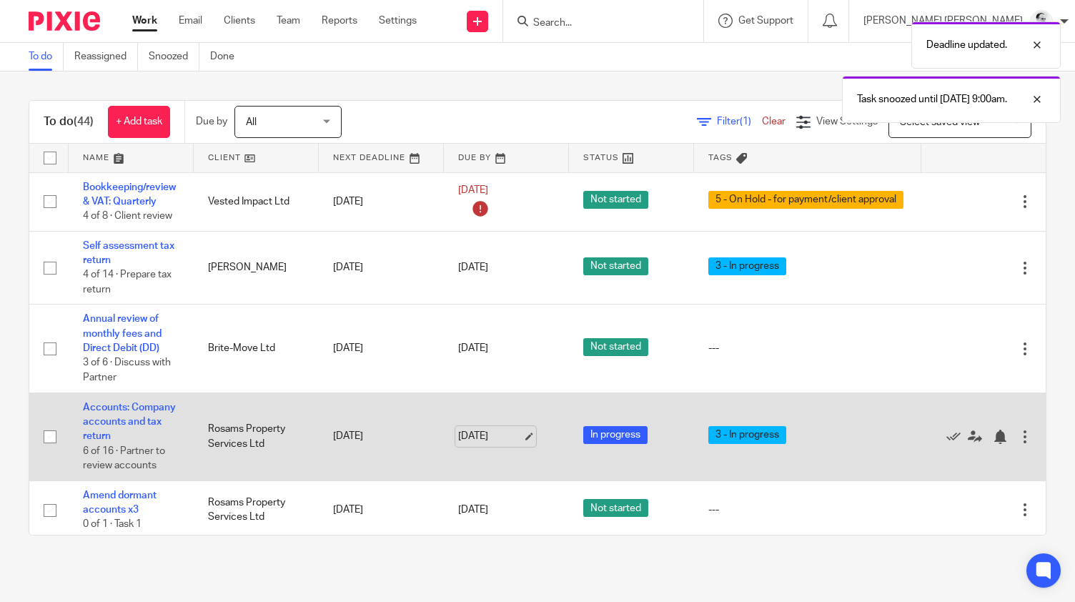
click at [491, 429] on link "17 Oct 2025" at bounding box center [490, 436] width 64 height 15
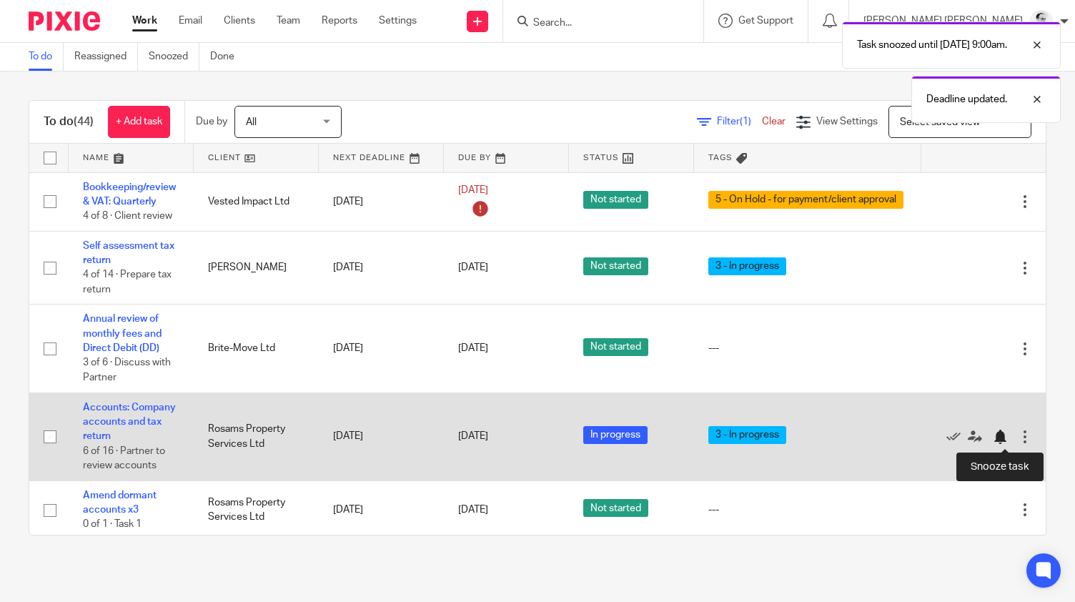
click at [997, 441] on div at bounding box center [999, 436] width 14 height 14
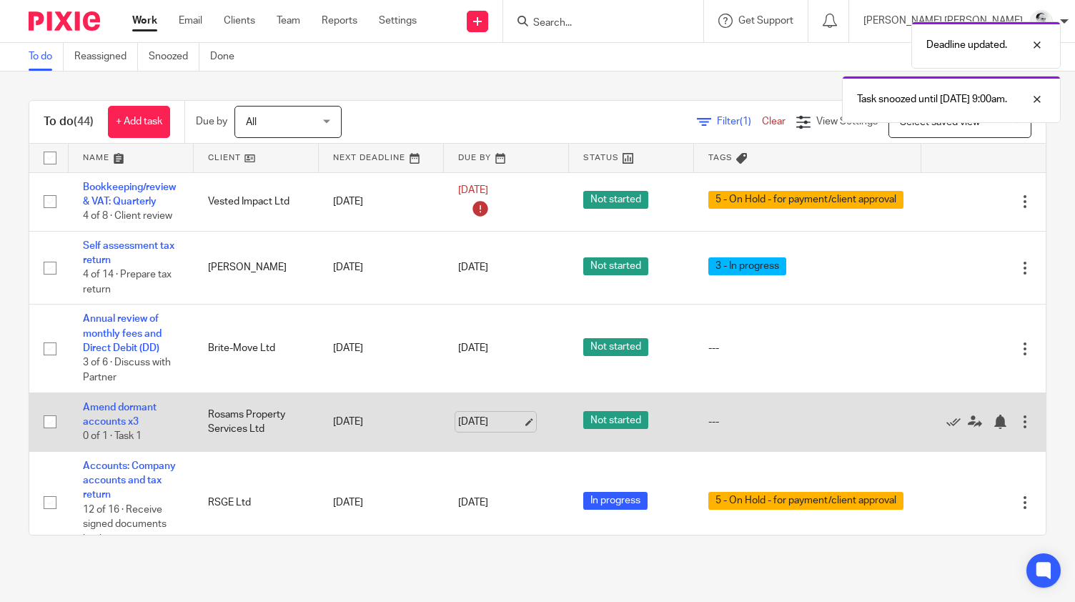
click at [499, 421] on link "17 Oct 2025" at bounding box center [490, 421] width 64 height 15
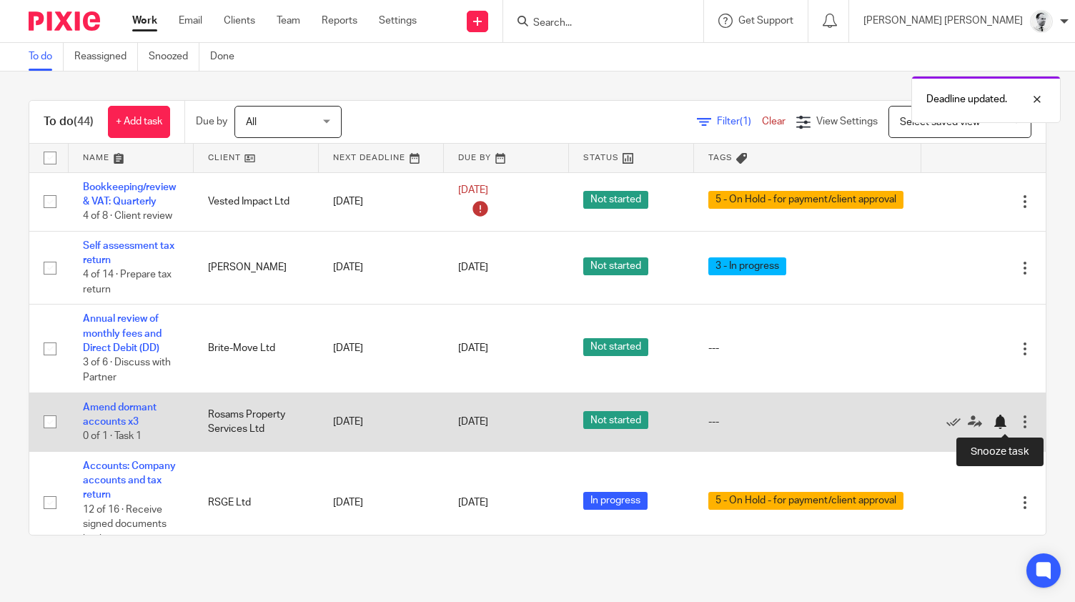
click at [997, 417] on div at bounding box center [999, 421] width 14 height 14
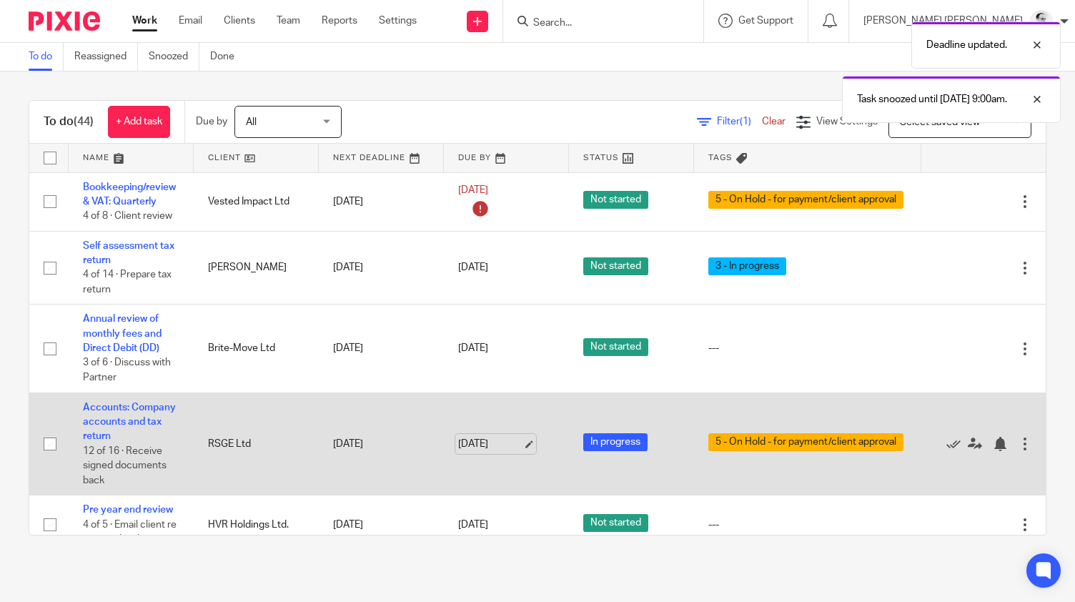
click at [492, 445] on link "17 Oct 2025" at bounding box center [490, 444] width 64 height 15
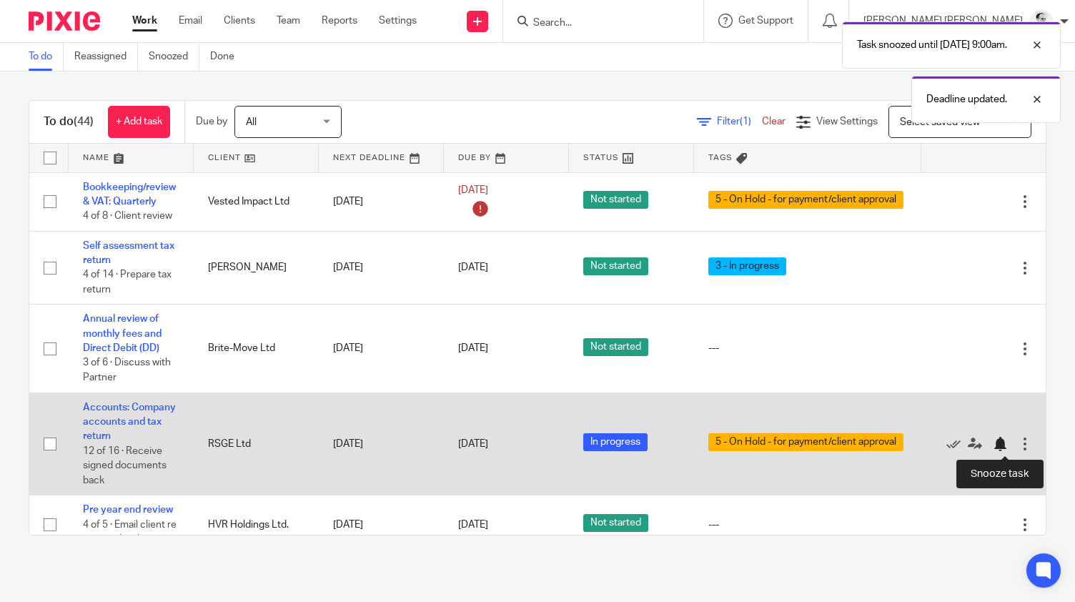
click at [1000, 439] on div at bounding box center [999, 444] width 14 height 14
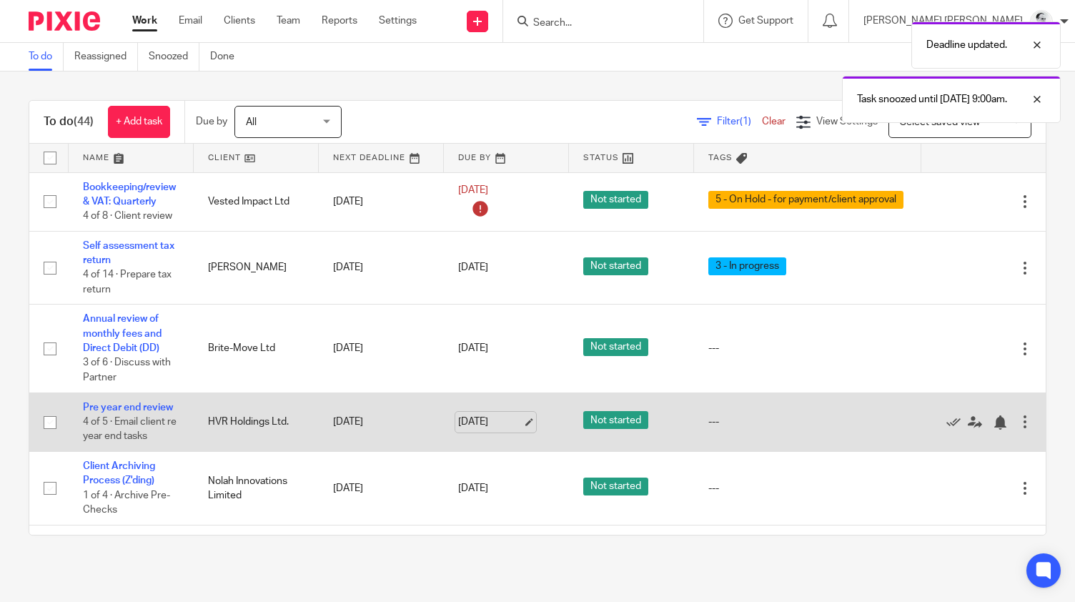
click at [489, 421] on link "17 Oct 2025" at bounding box center [490, 421] width 64 height 15
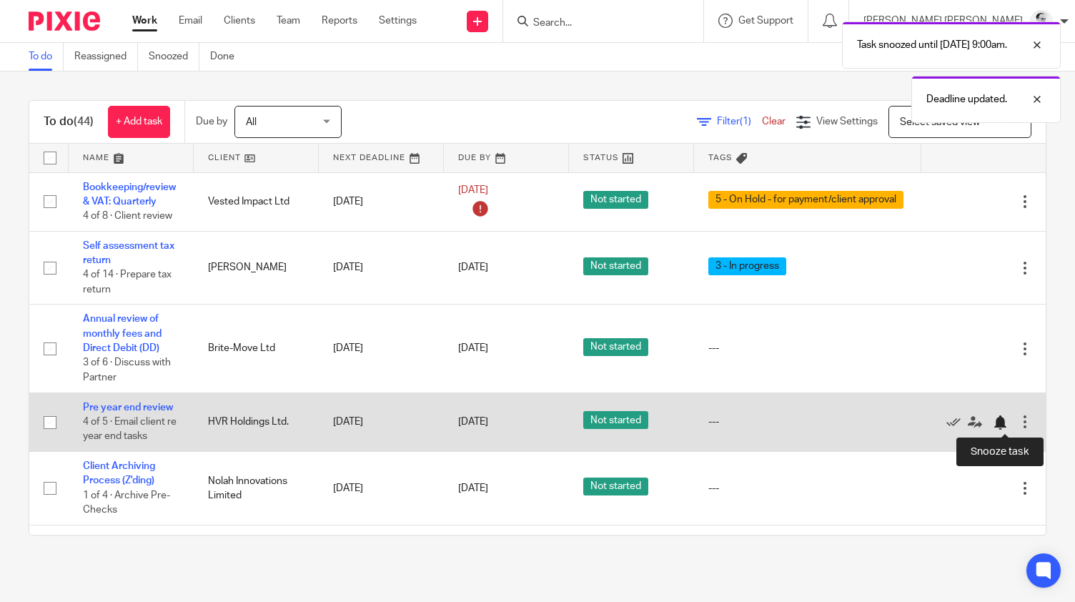
click at [1002, 429] on div at bounding box center [999, 422] width 14 height 14
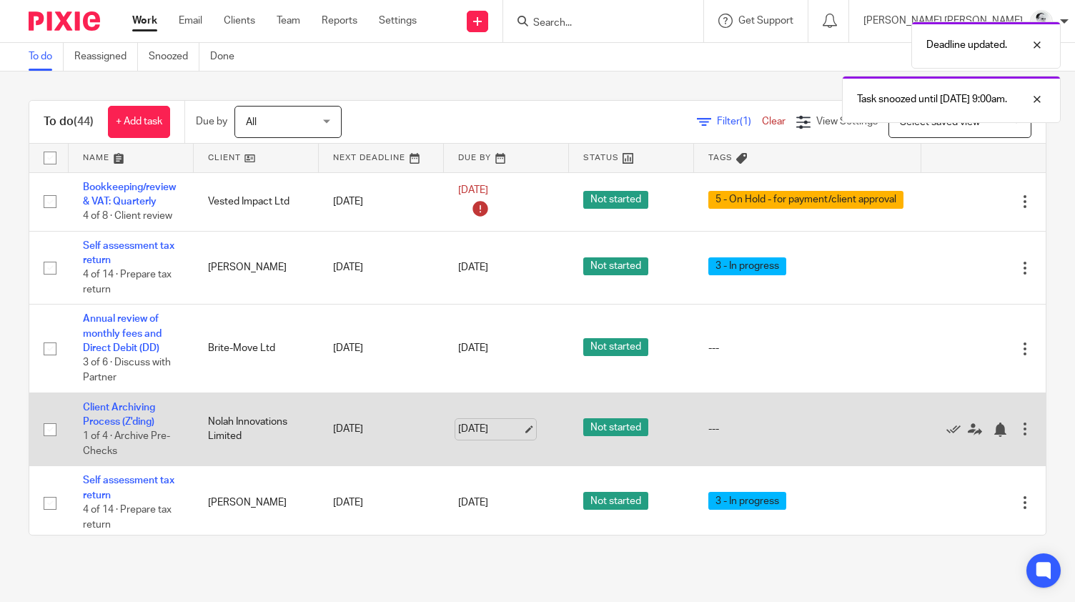
click at [499, 429] on link "17 Oct 2025" at bounding box center [490, 429] width 64 height 15
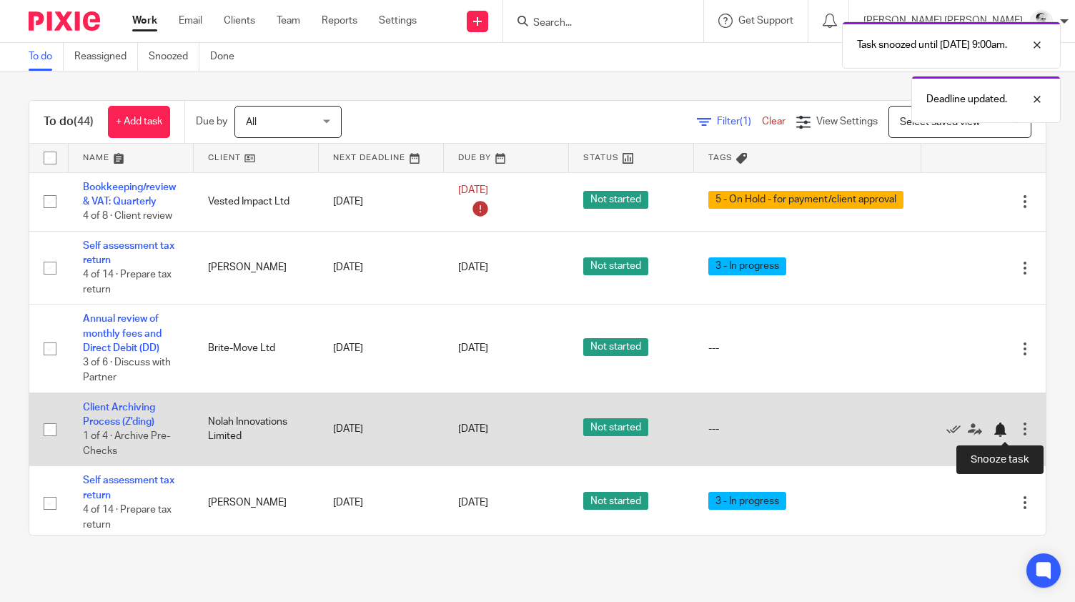
click at [1001, 432] on div at bounding box center [999, 429] width 14 height 14
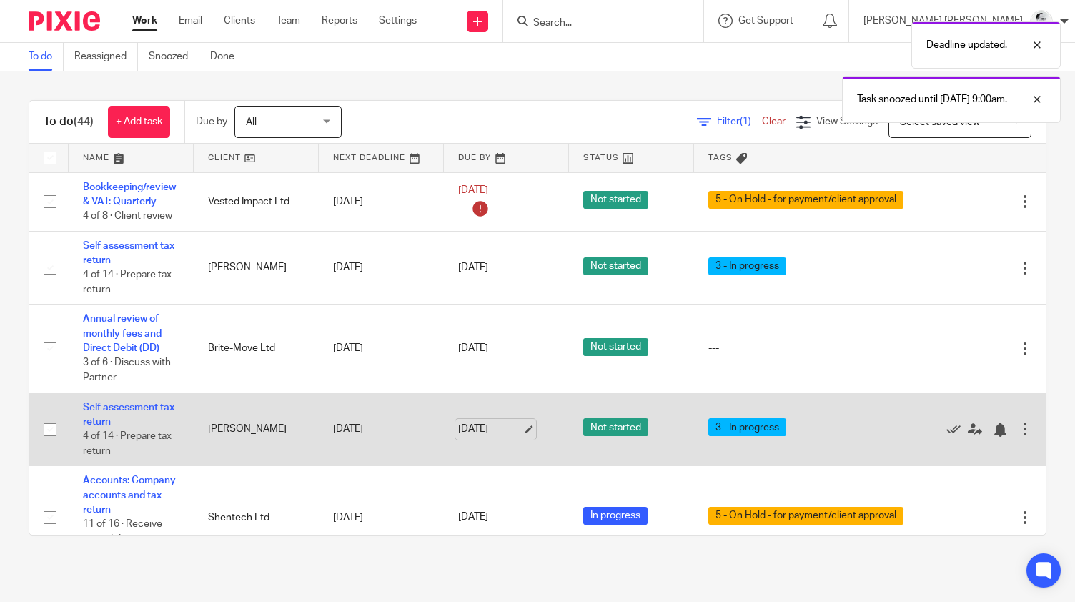
click at [496, 437] on link "17 Oct 2025" at bounding box center [490, 429] width 64 height 15
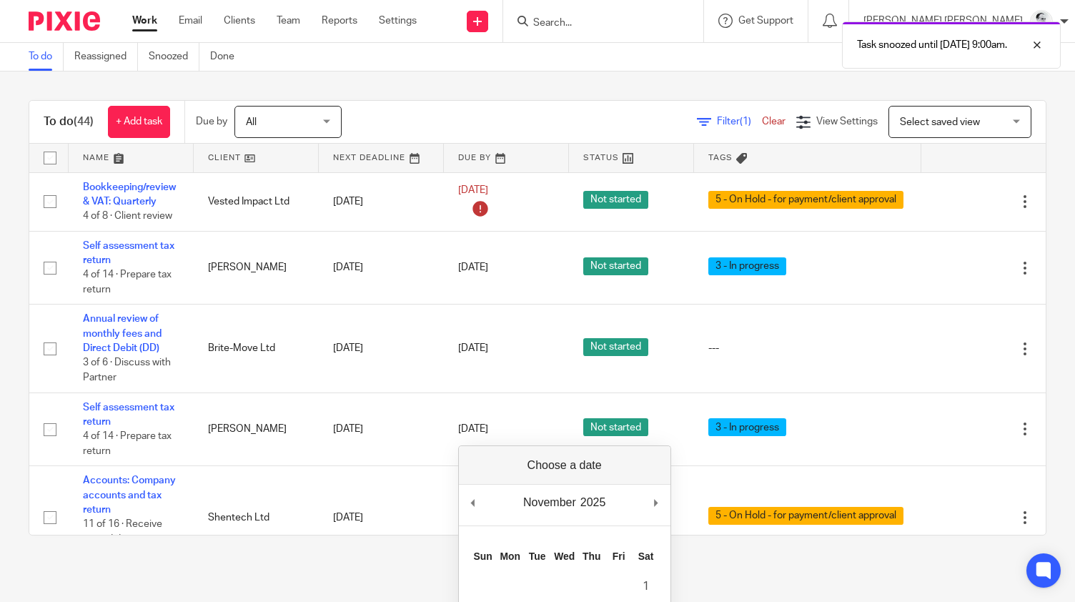
click at [479, 501] on div "November January February March April May June July August September October No…" at bounding box center [564, 504] width 211 height 41
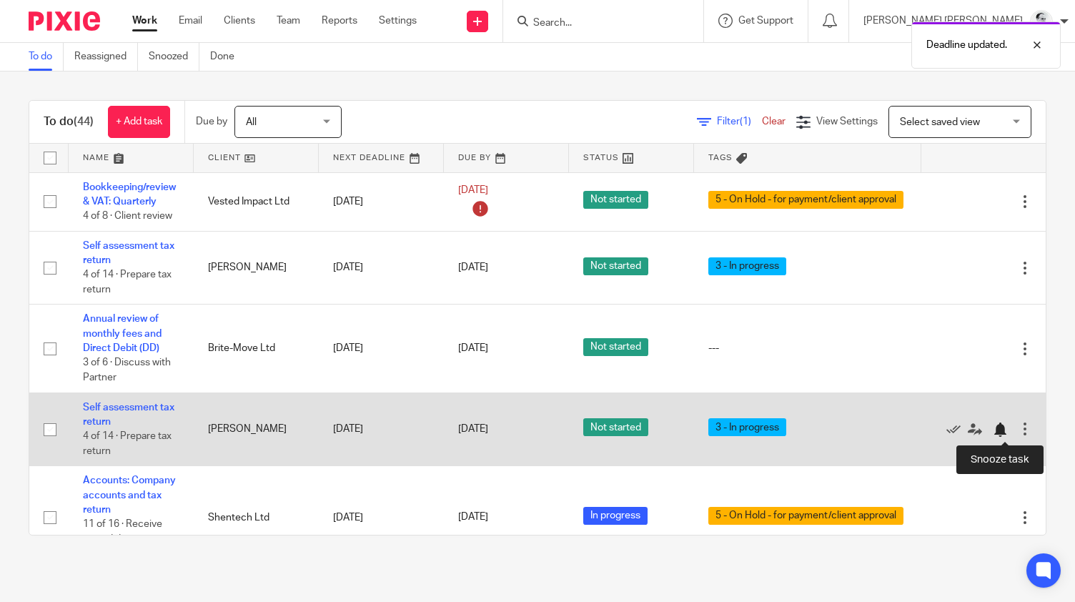
click at [1001, 432] on div at bounding box center [999, 429] width 14 height 14
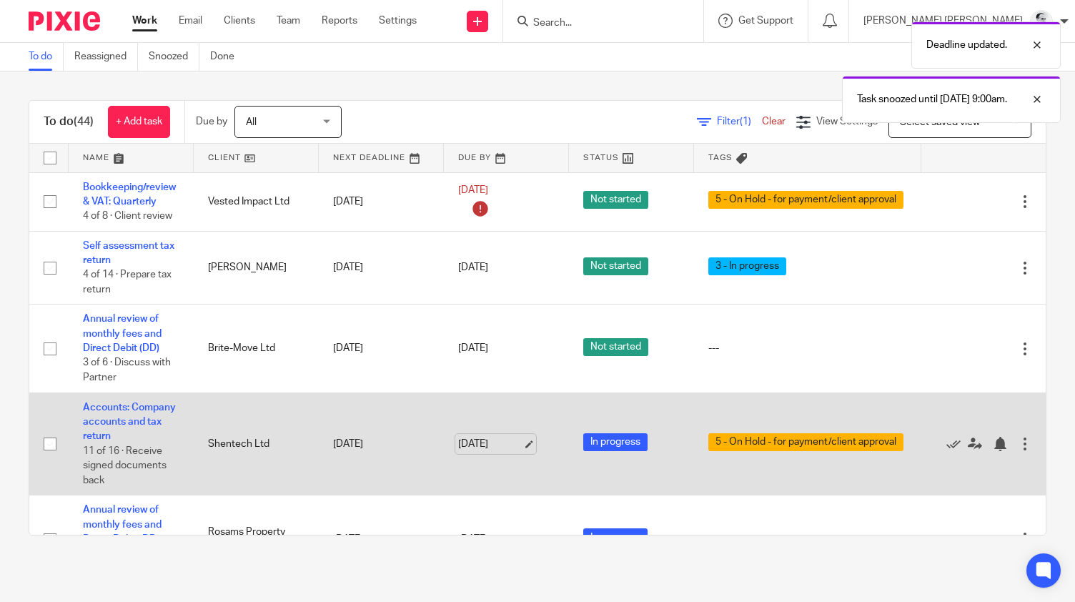
click at [490, 448] on link "17 Oct 2025" at bounding box center [490, 444] width 64 height 15
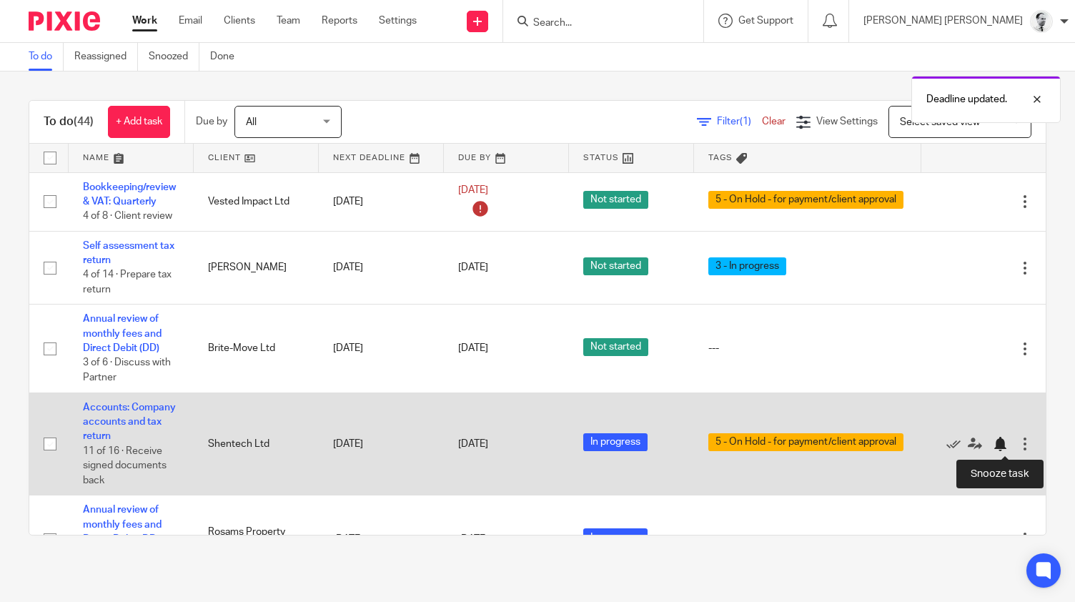
click at [1002, 439] on div at bounding box center [999, 444] width 14 height 14
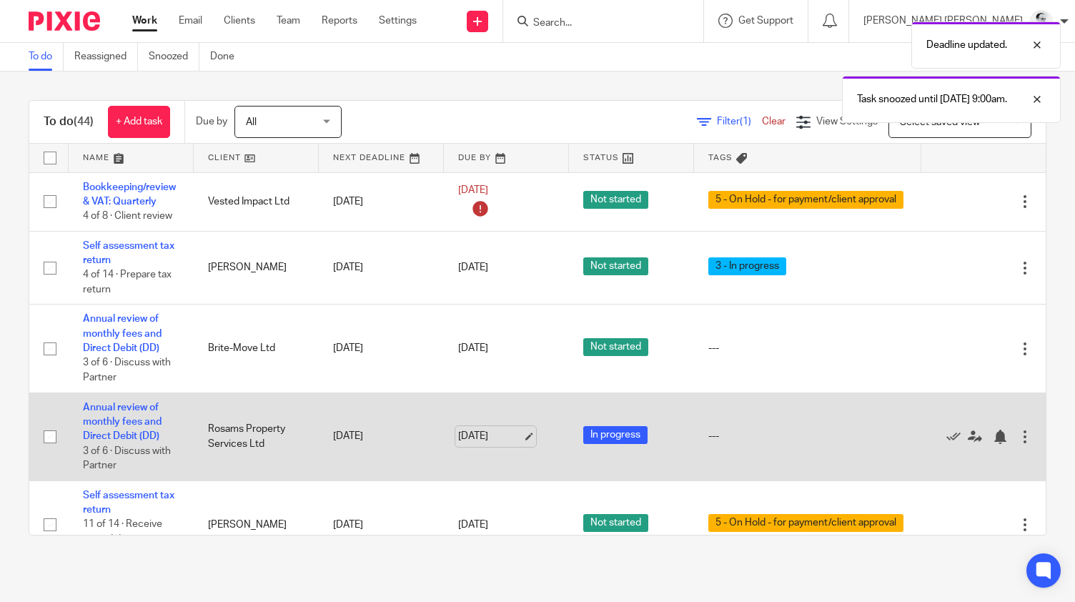
click at [489, 439] on link "17 Oct 2025" at bounding box center [490, 436] width 64 height 15
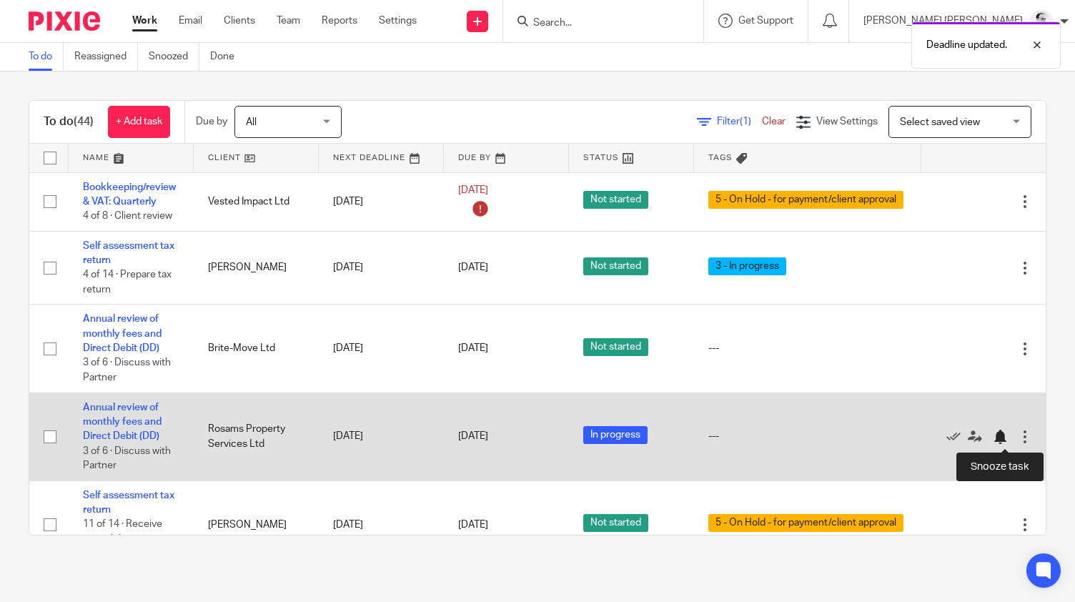
click at [998, 432] on div at bounding box center [999, 436] width 14 height 14
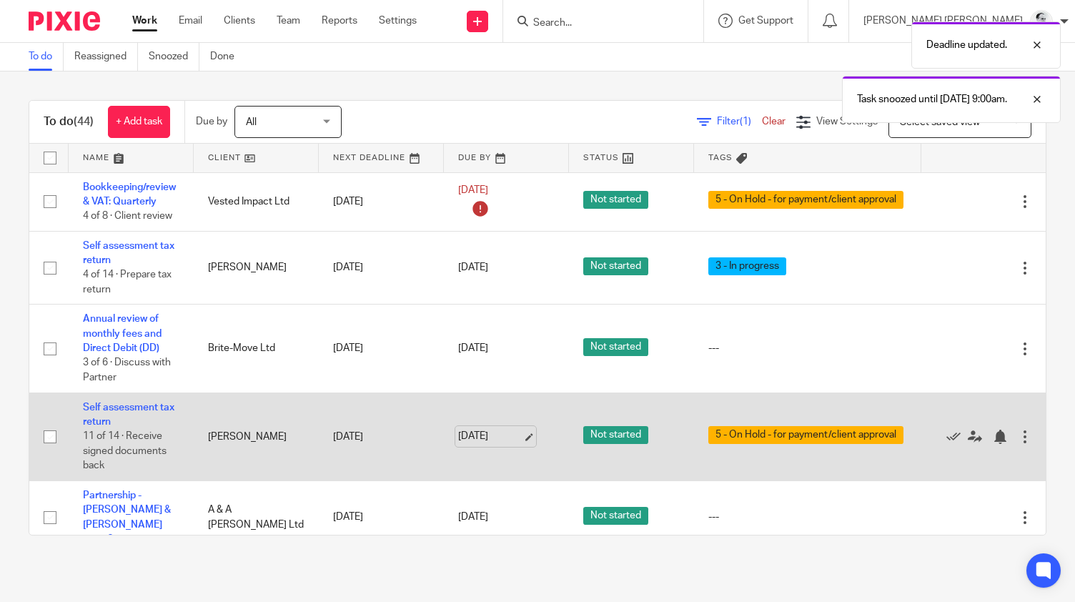
click at [492, 442] on link "17 Oct 2025" at bounding box center [490, 436] width 64 height 15
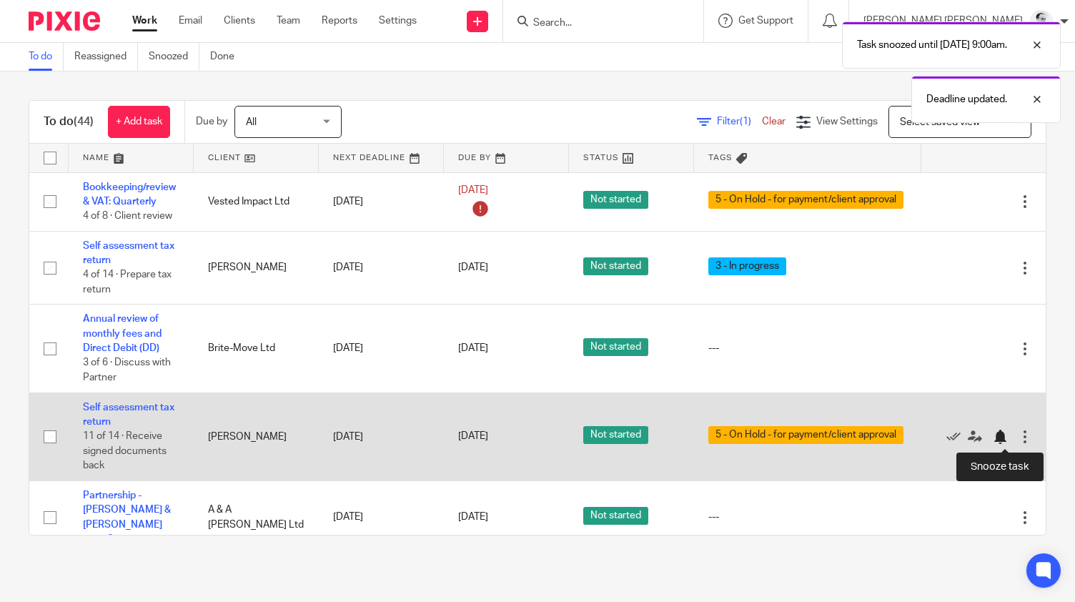
click at [1001, 439] on div at bounding box center [999, 436] width 14 height 14
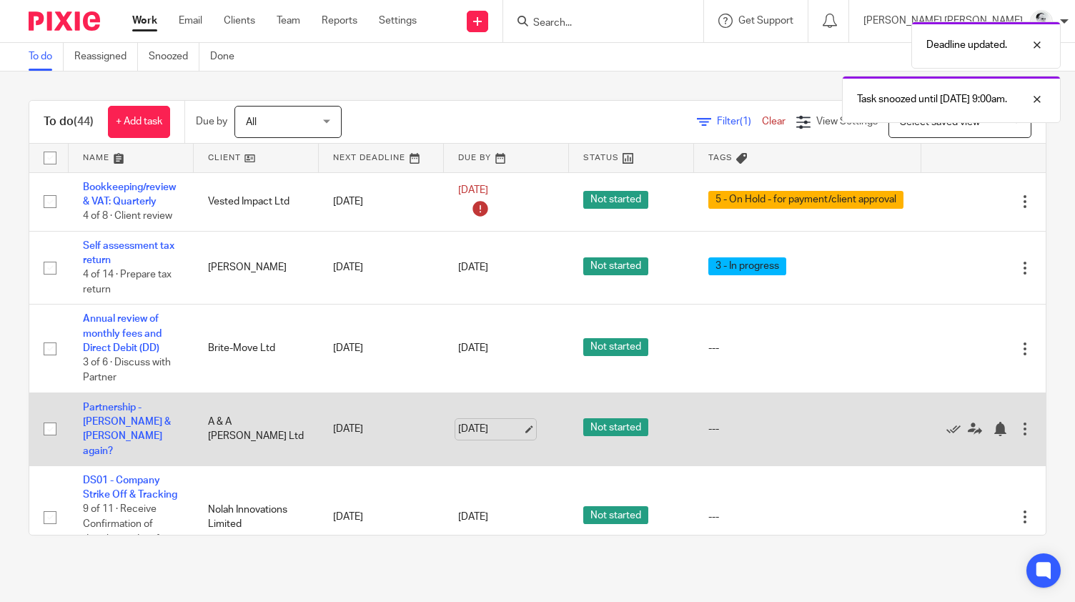
click at [491, 422] on link "17 Oct 2025" at bounding box center [490, 429] width 64 height 15
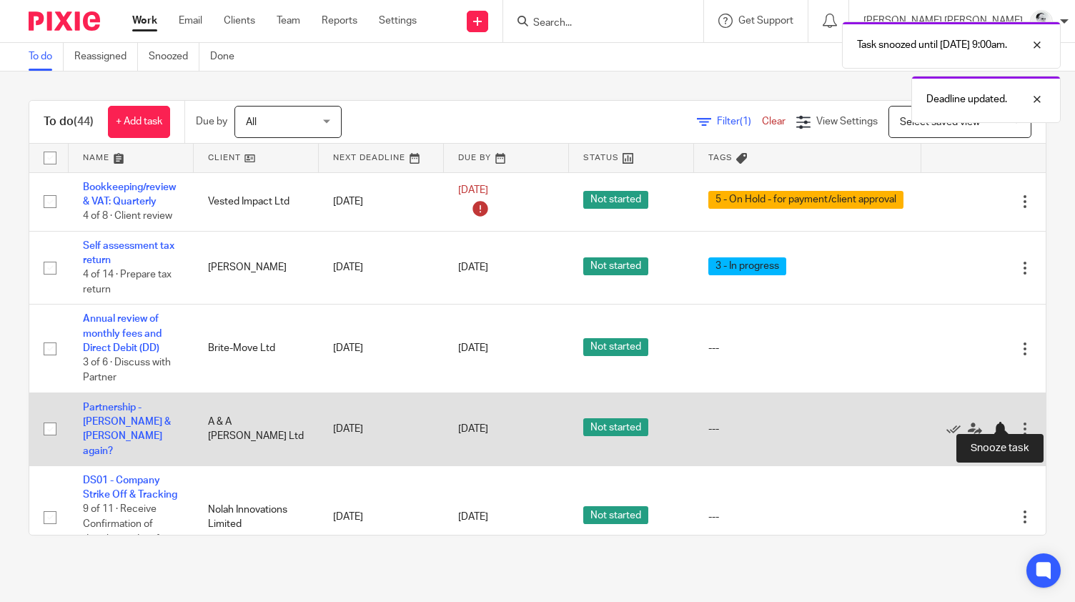
click at [1004, 422] on div at bounding box center [999, 429] width 14 height 14
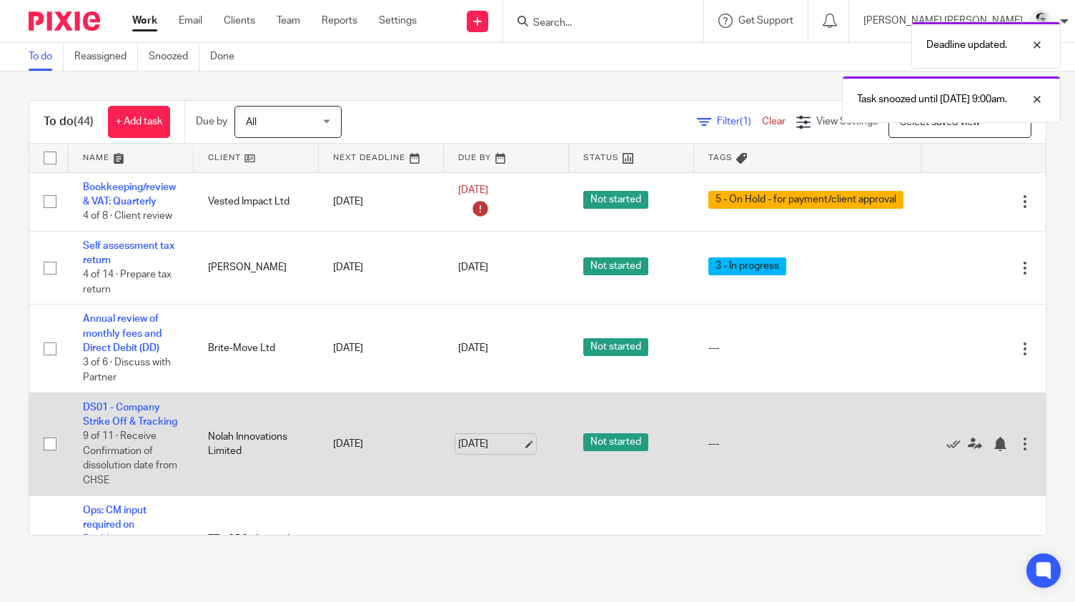
click at [475, 447] on link "[DATE]" at bounding box center [490, 444] width 64 height 15
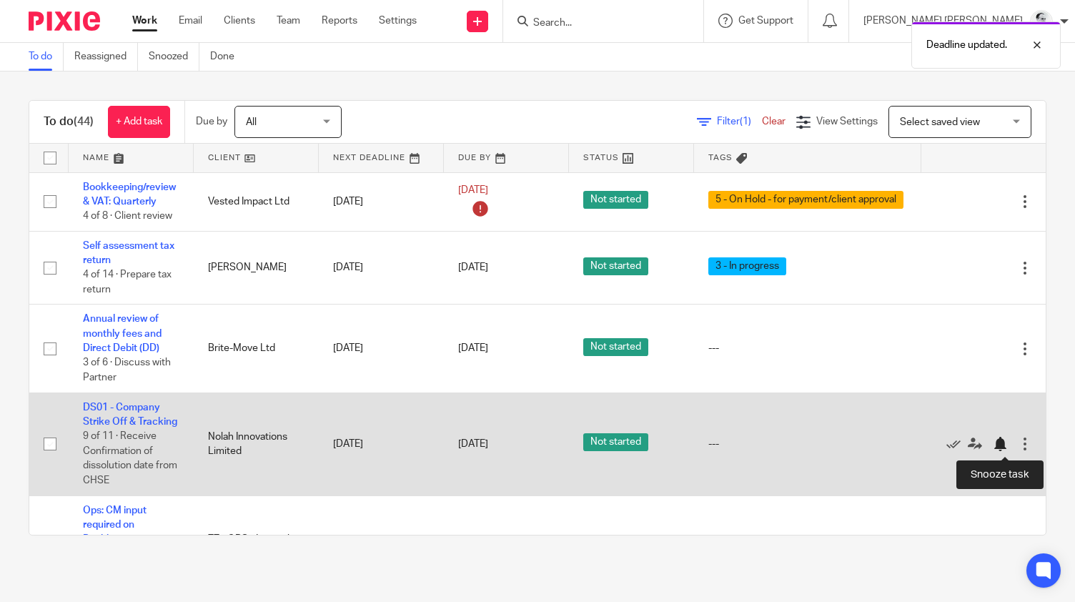
click at [1000, 448] on div at bounding box center [999, 444] width 14 height 14
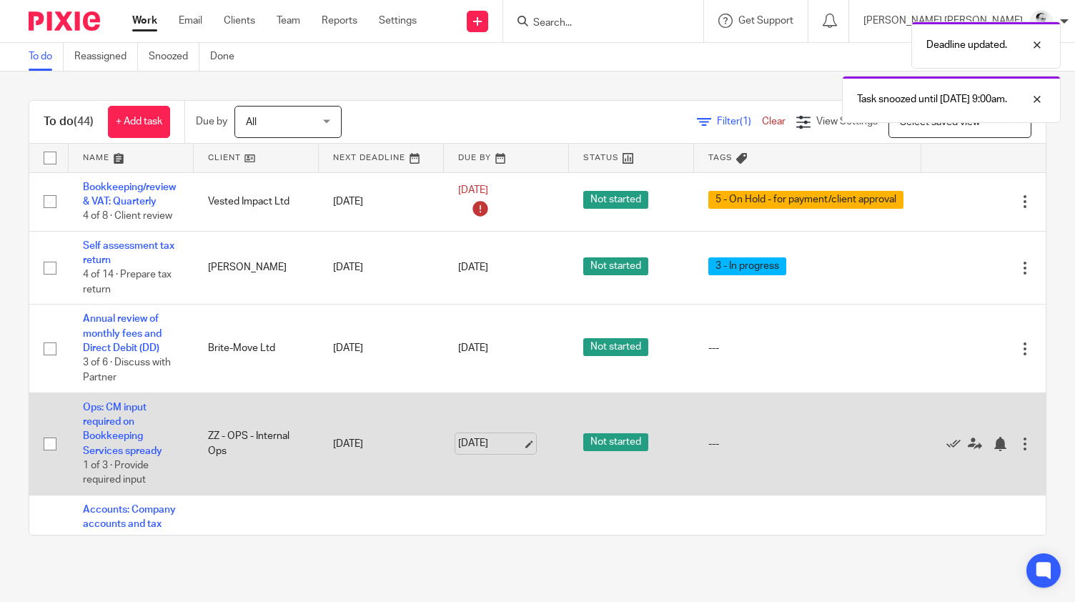
click at [478, 445] on link "[DATE]" at bounding box center [490, 443] width 64 height 15
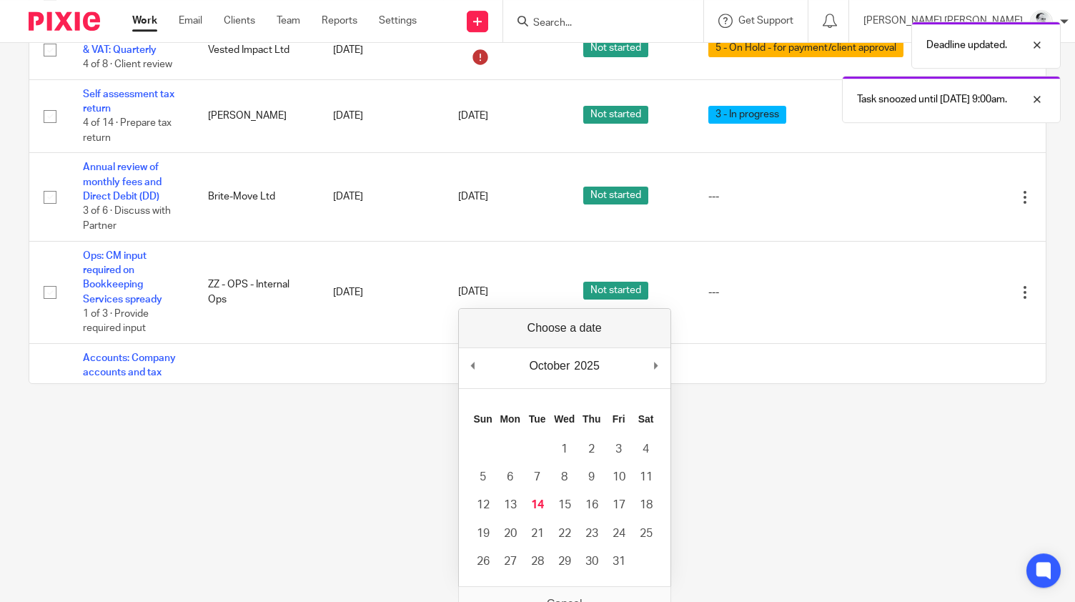
scroll to position [170, 0]
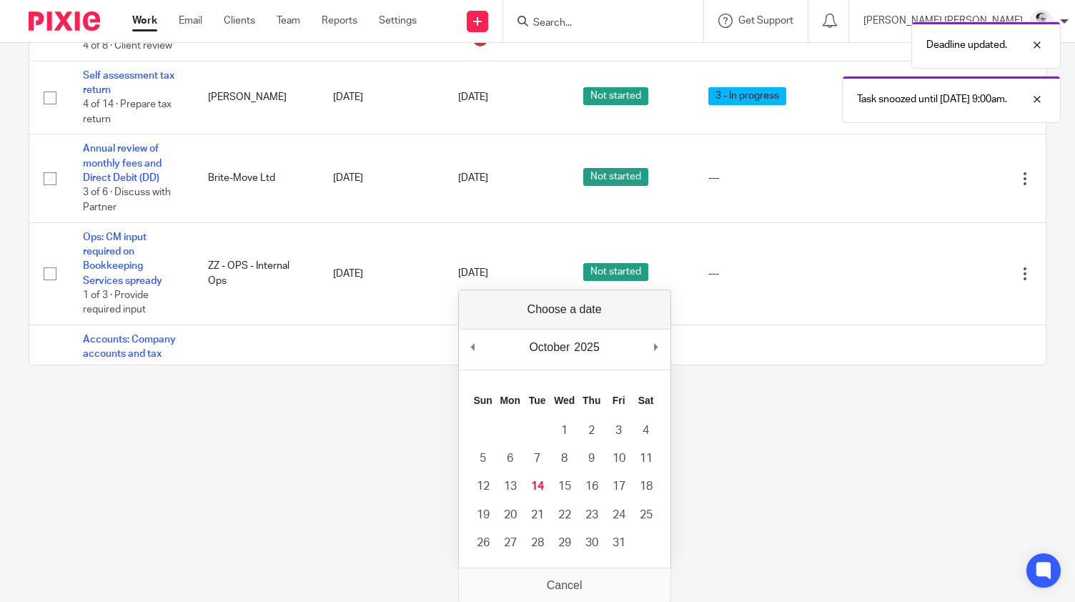
click at [906, 428] on main "To do Reassigned Snoozed Done To do (44) + Add task Due by All All Today Tomorr…" at bounding box center [537, 131] width 1075 height 602
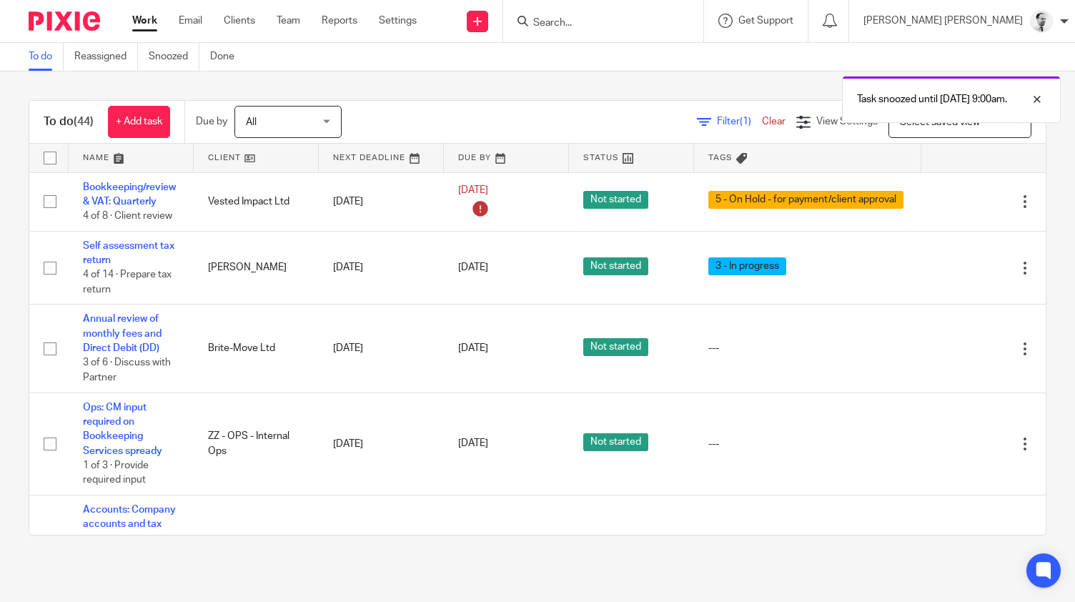
scroll to position [0, 0]
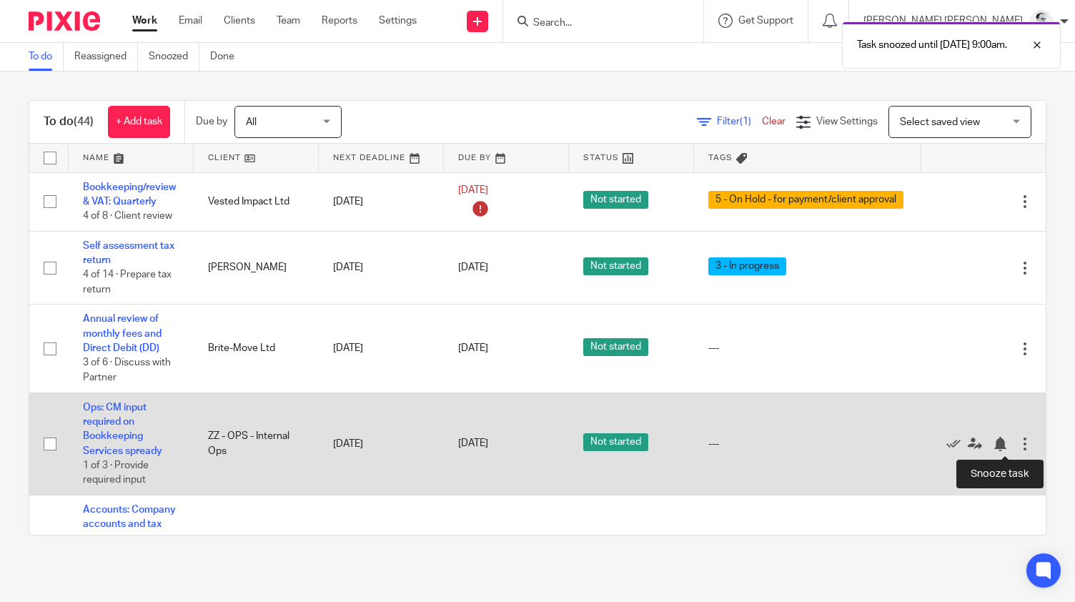
click at [1005, 437] on div "Edit task Delete" at bounding box center [983, 444] width 96 height 36
click at [1001, 450] on div at bounding box center [999, 444] width 14 height 14
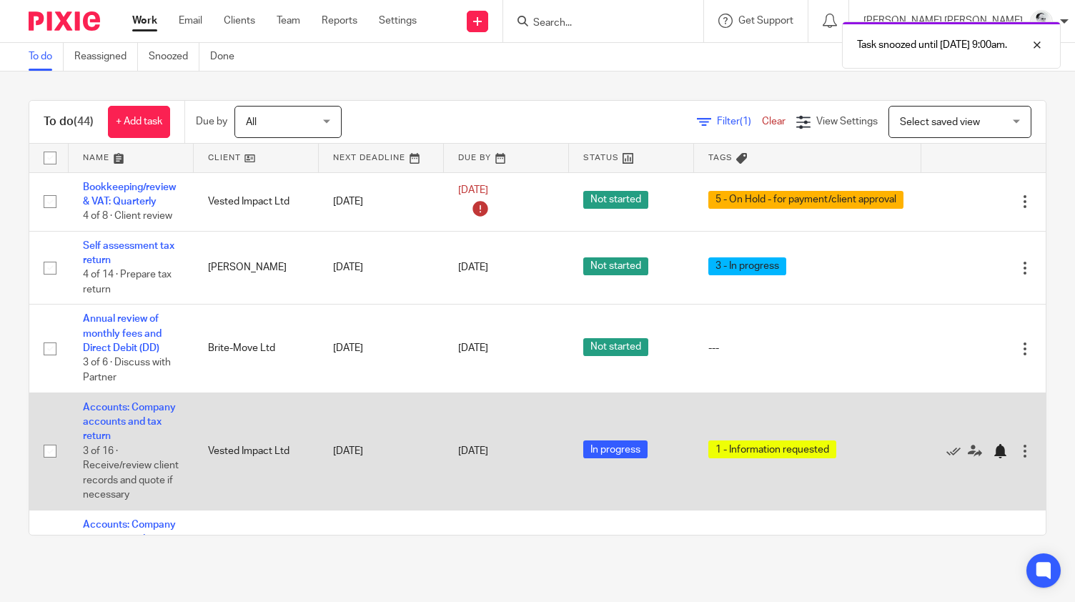
click at [1006, 447] on div at bounding box center [999, 451] width 14 height 14
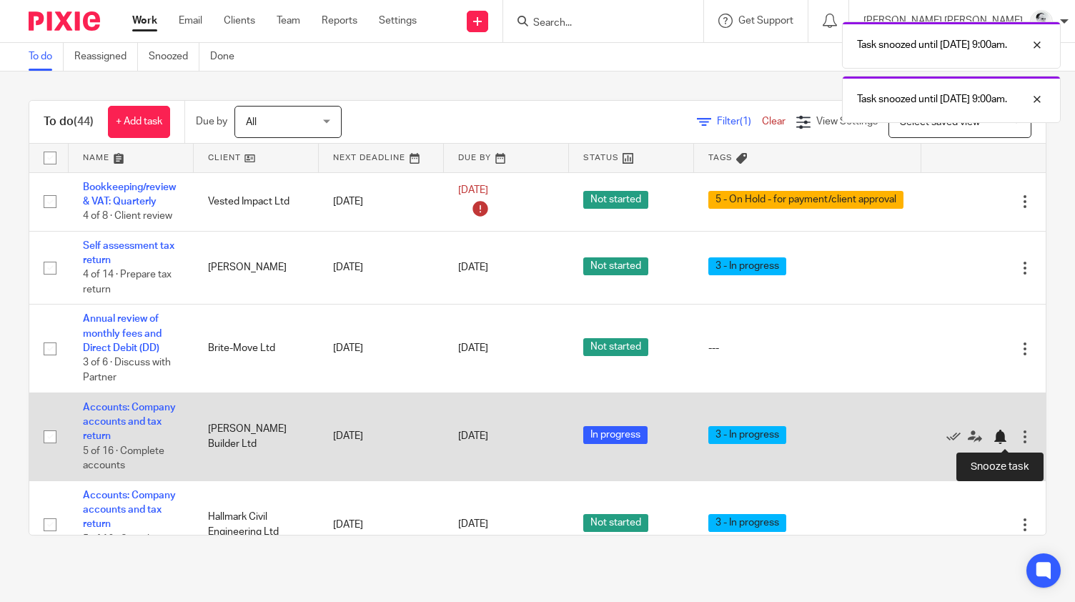
click at [1003, 440] on div at bounding box center [999, 436] width 14 height 14
click at [1002, 438] on div at bounding box center [999, 436] width 14 height 14
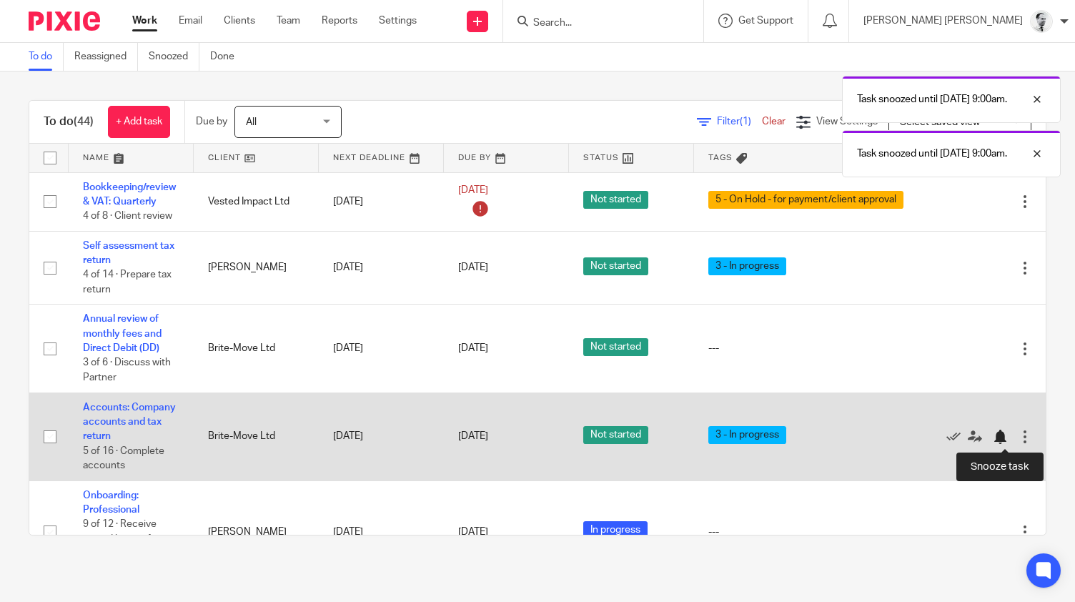
click at [1007, 437] on div at bounding box center [999, 436] width 14 height 14
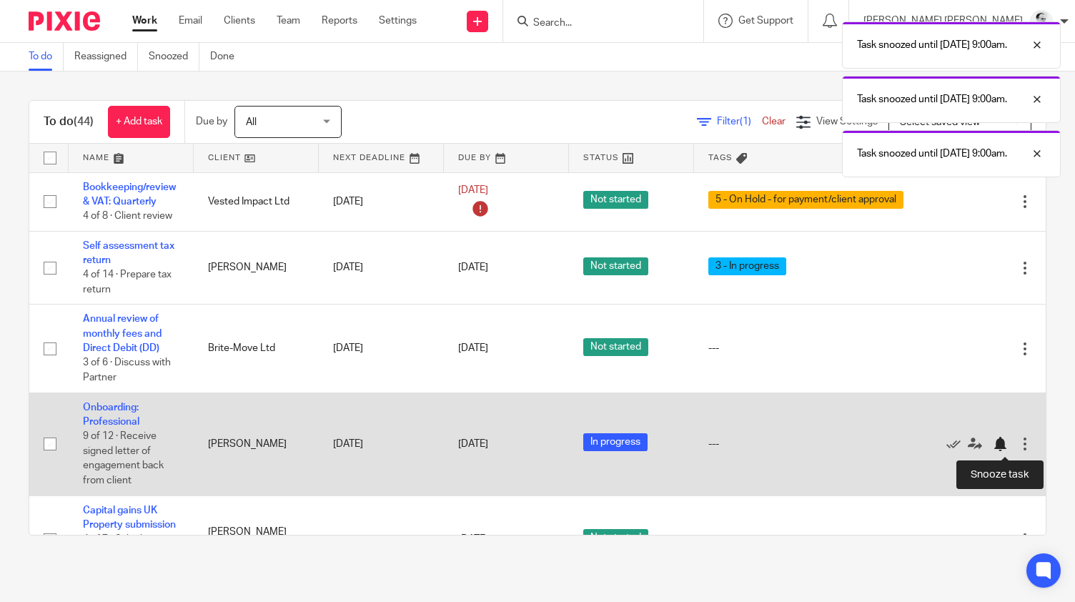
click at [1000, 447] on div at bounding box center [999, 444] width 14 height 14
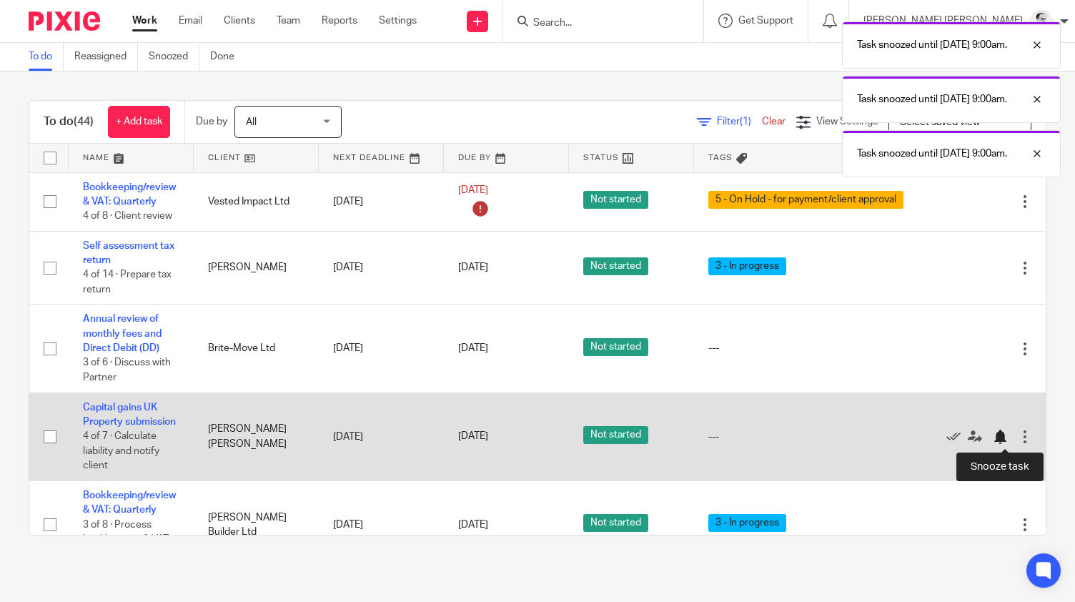
click at [1000, 439] on div at bounding box center [999, 436] width 14 height 14
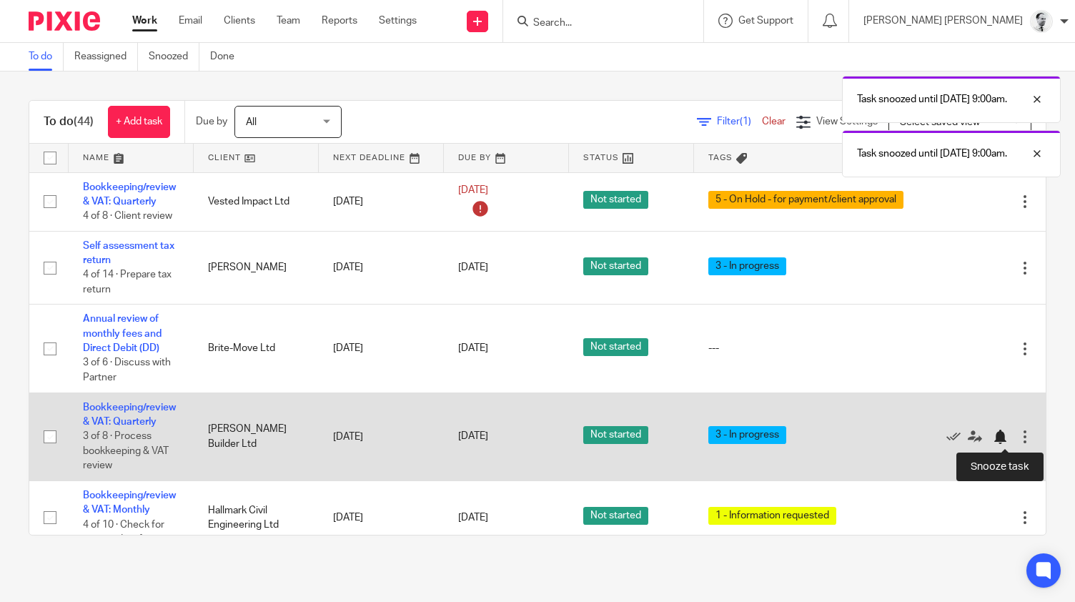
click at [1006, 441] on div at bounding box center [999, 436] width 14 height 14
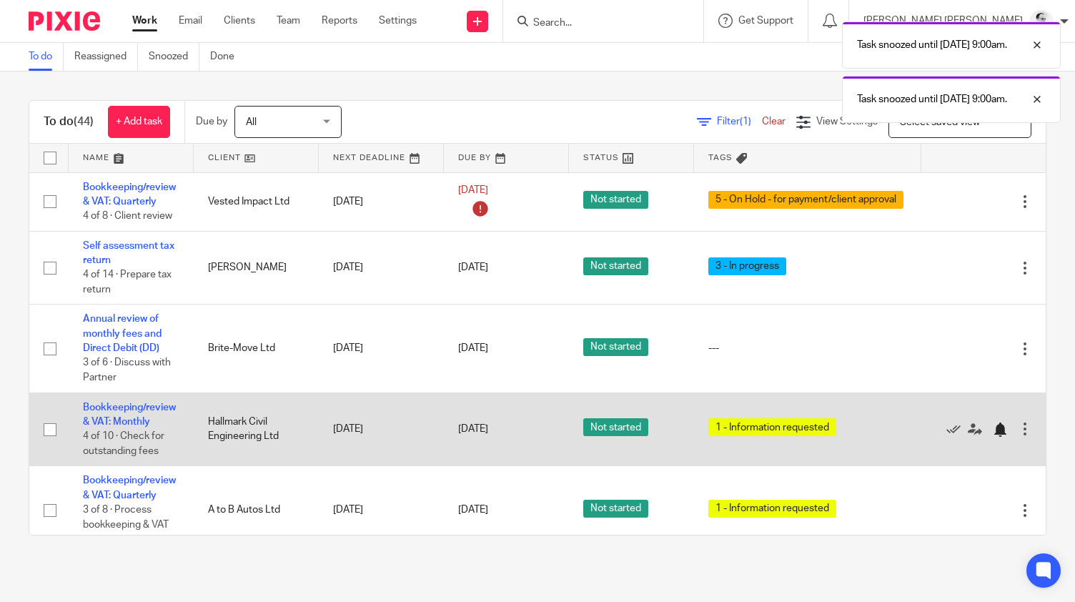
click at [1004, 424] on div at bounding box center [999, 429] width 14 height 14
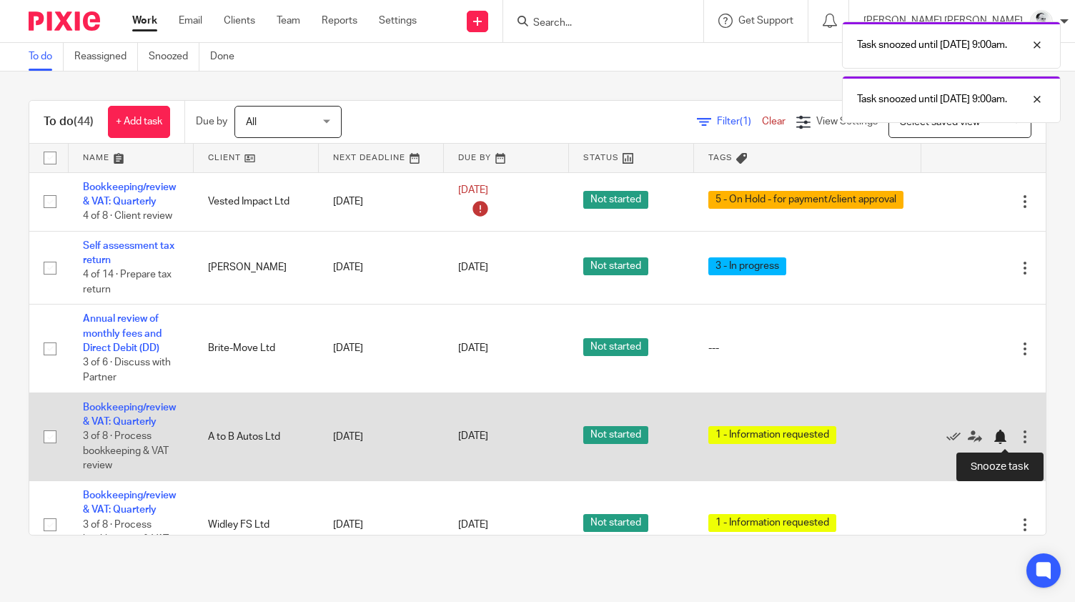
click at [1007, 439] on div at bounding box center [999, 436] width 14 height 14
click at [997, 438] on div at bounding box center [999, 436] width 14 height 14
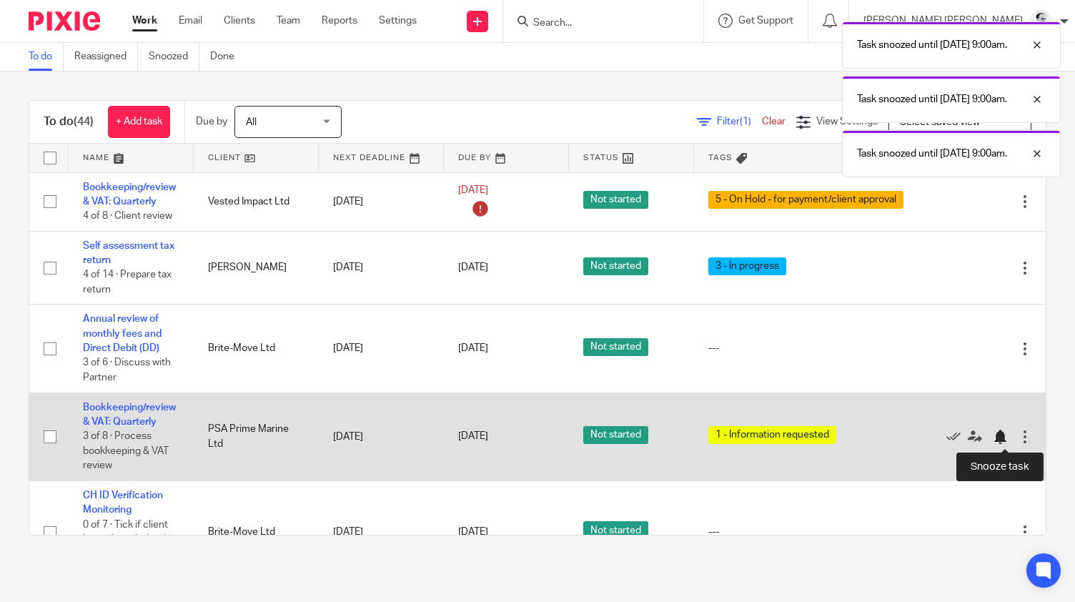
click at [1002, 444] on div at bounding box center [999, 436] width 14 height 14
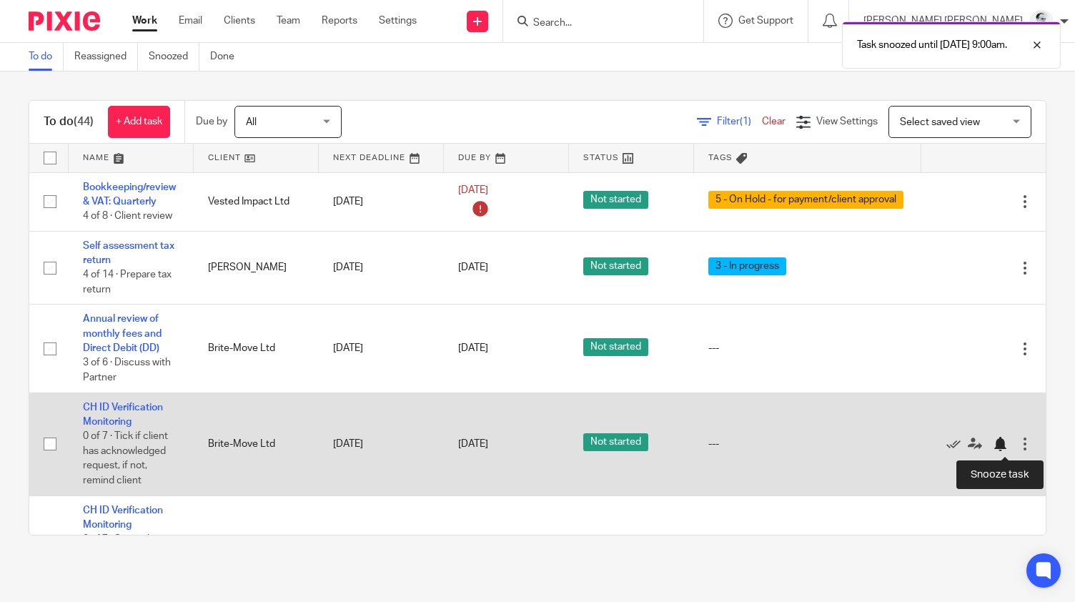
click at [1001, 447] on div at bounding box center [999, 444] width 14 height 14
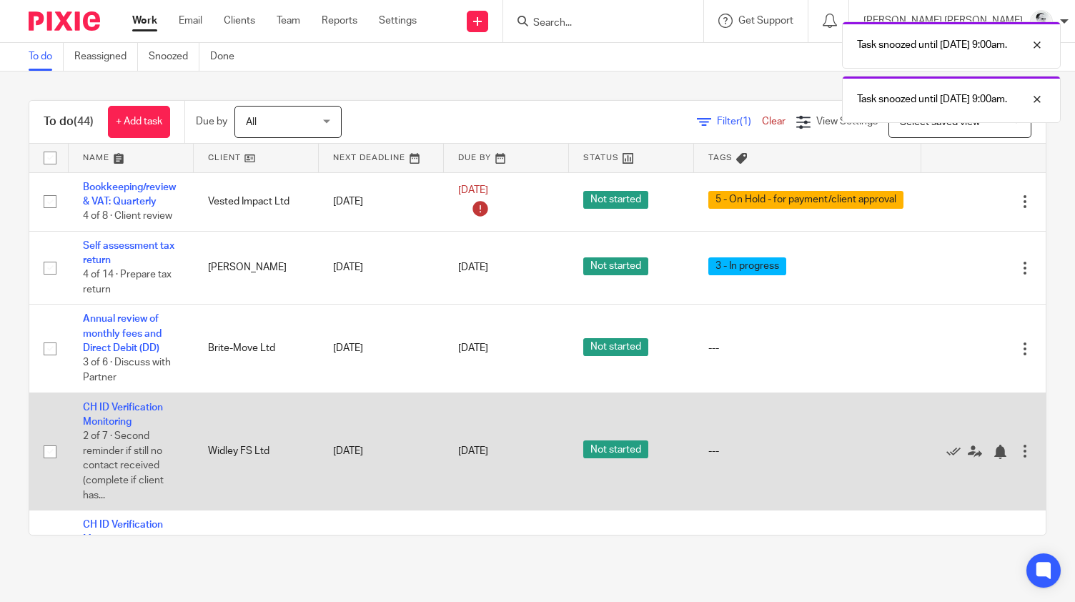
click at [1000, 461] on div "Edit task Delete" at bounding box center [983, 451] width 96 height 36
click at [1003, 455] on div at bounding box center [999, 451] width 14 height 14
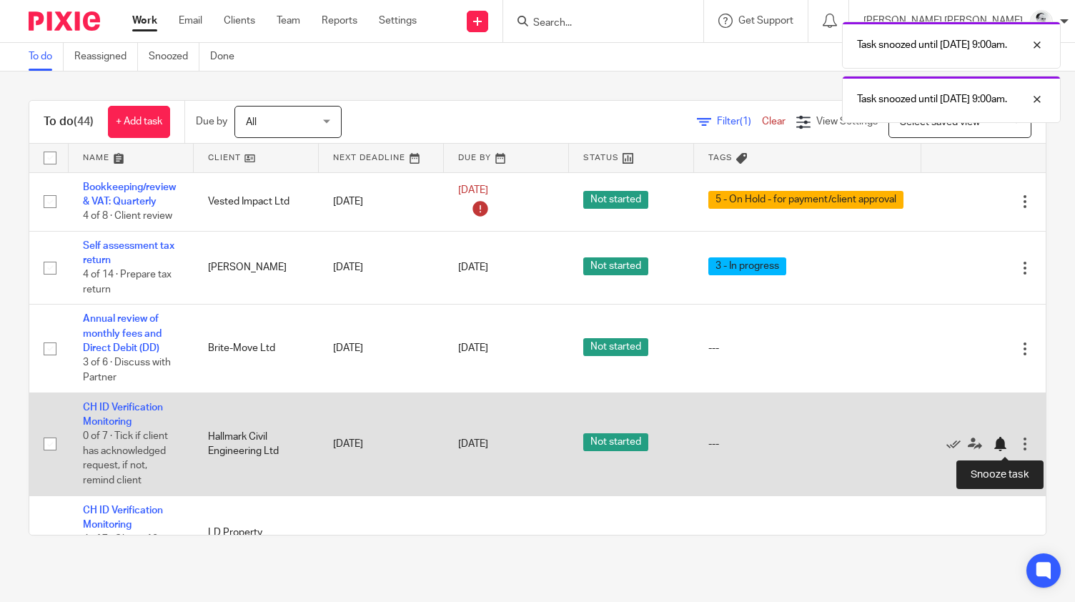
click at [1001, 447] on div at bounding box center [999, 444] width 14 height 14
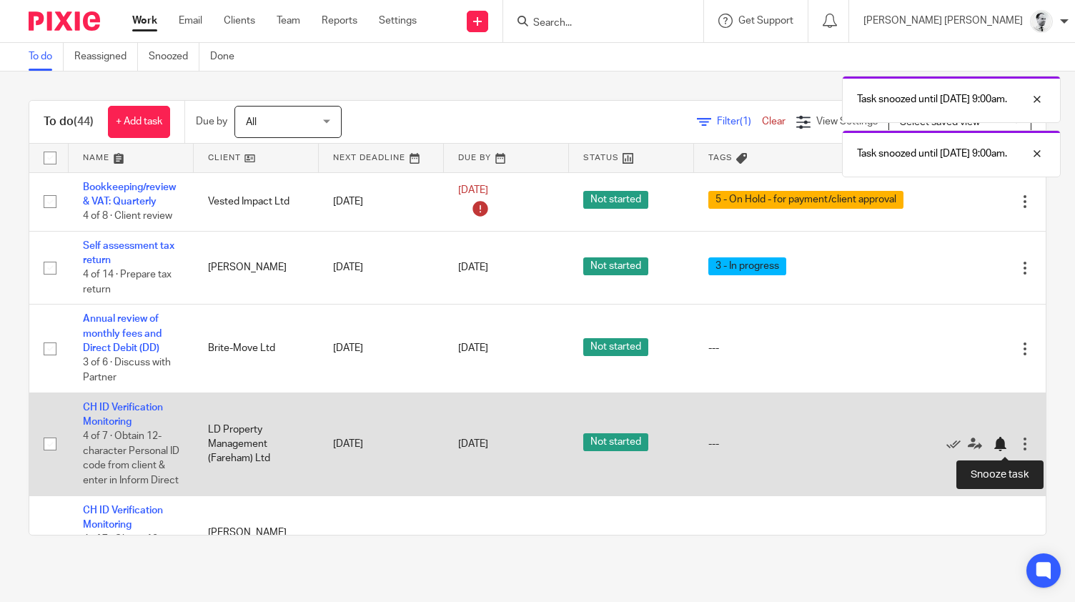
click at [1007, 444] on div at bounding box center [999, 444] width 14 height 14
click at [1001, 448] on div at bounding box center [999, 444] width 14 height 14
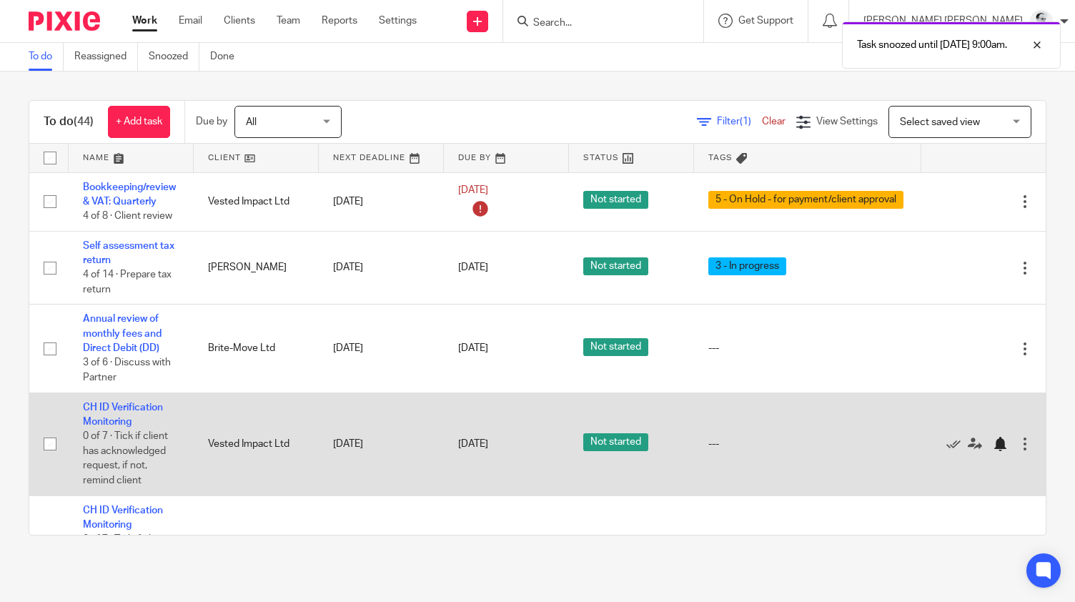
click at [997, 440] on div at bounding box center [999, 444] width 14 height 14
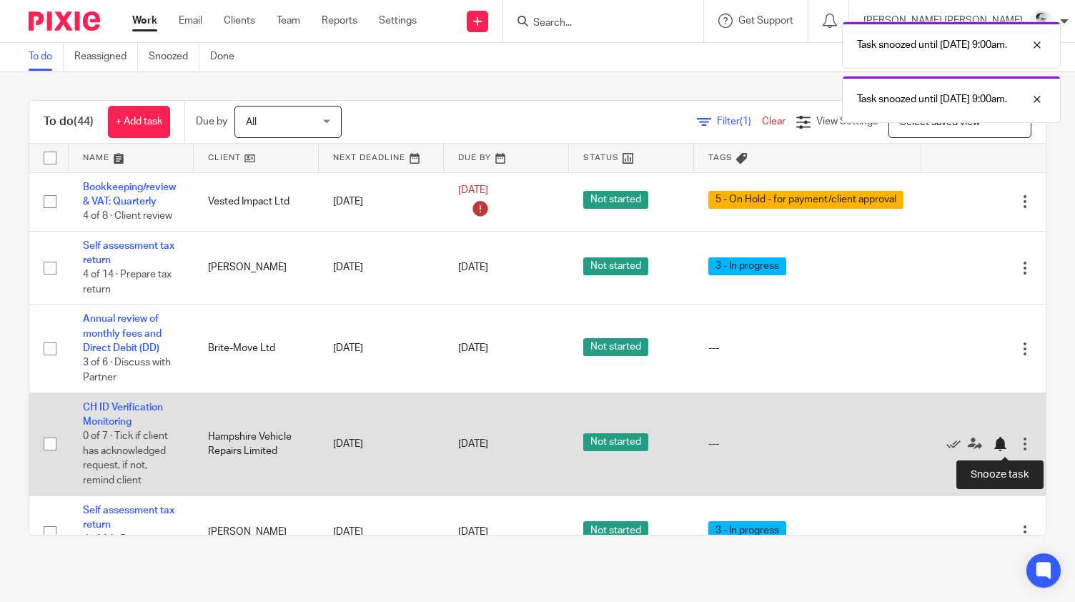
click at [1005, 447] on div at bounding box center [999, 444] width 14 height 14
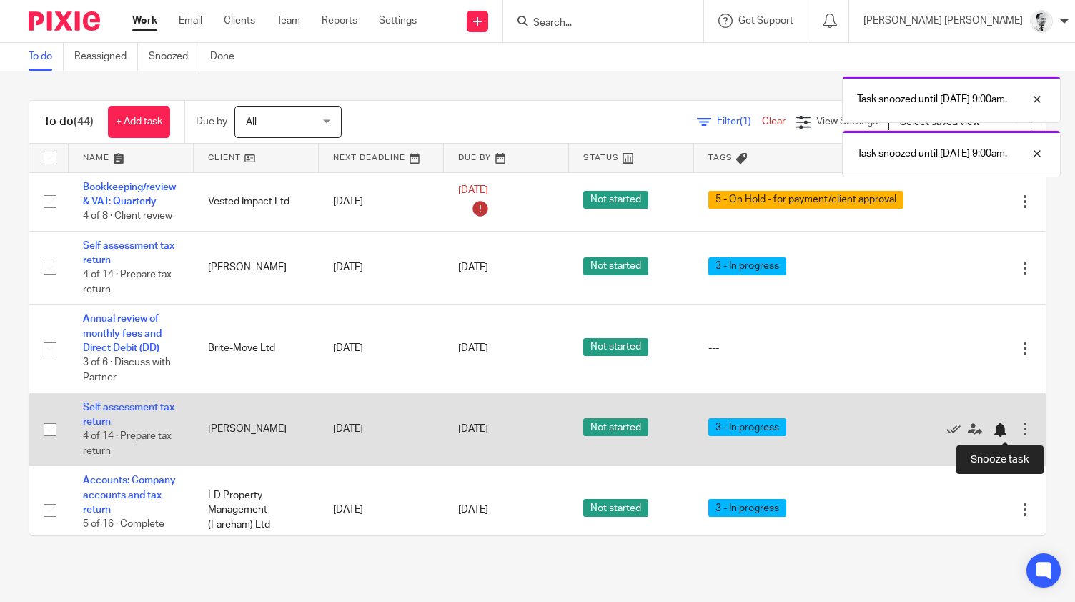
click at [995, 432] on div at bounding box center [999, 429] width 14 height 14
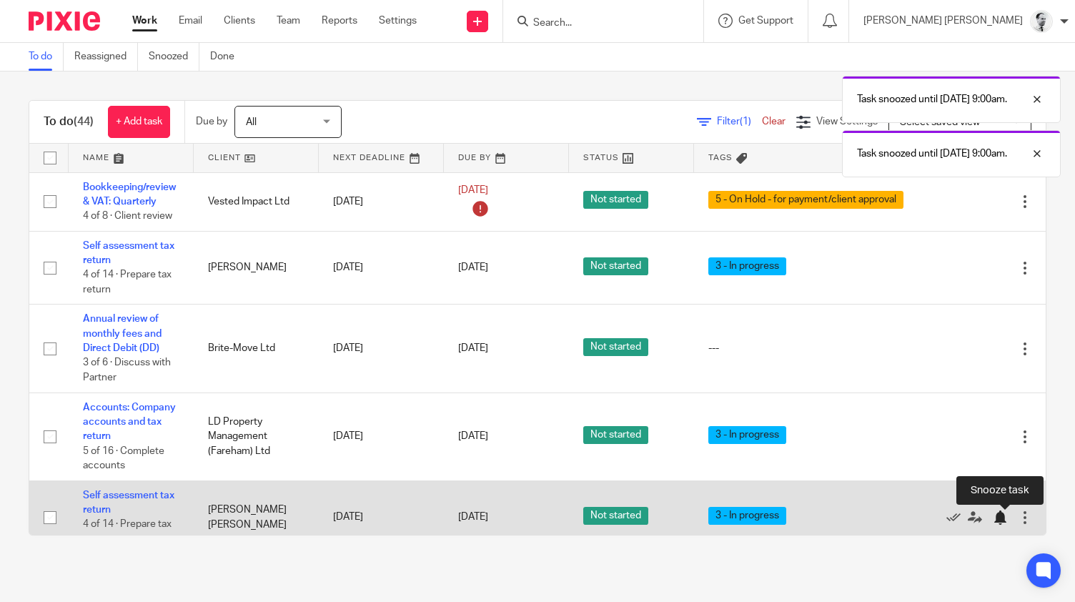
click at [1003, 517] on div at bounding box center [999, 517] width 14 height 14
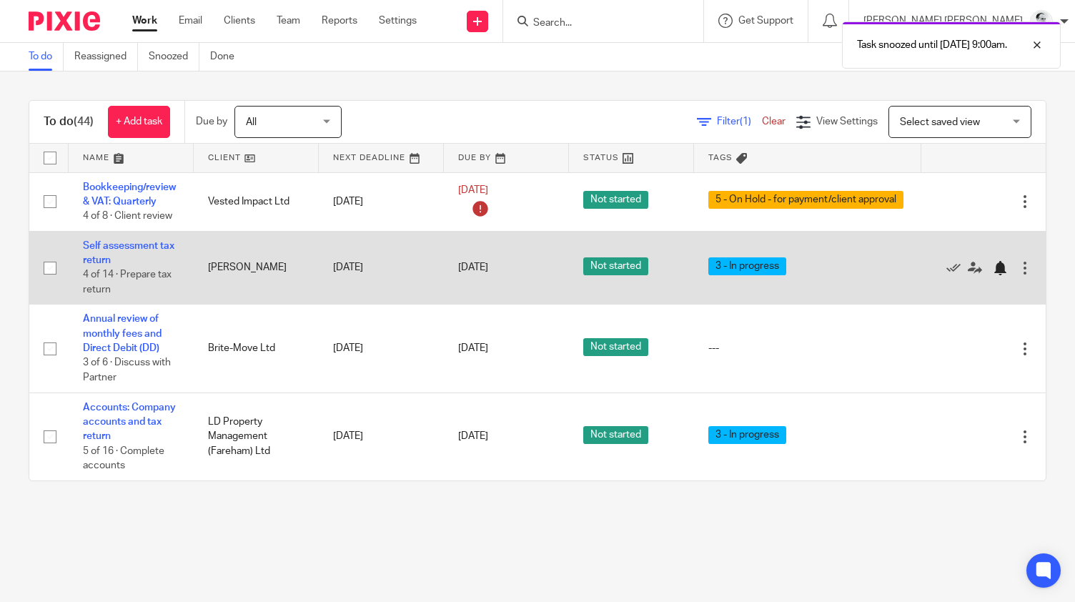
click at [997, 261] on div at bounding box center [999, 268] width 14 height 14
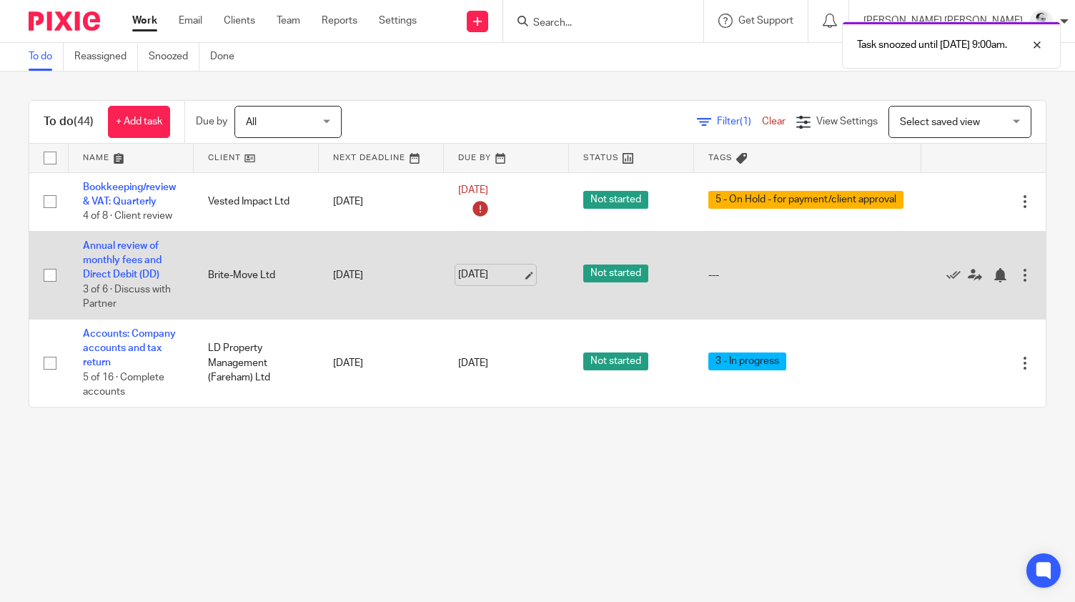
click at [458, 279] on link "17 Oct 2025" at bounding box center [490, 274] width 64 height 15
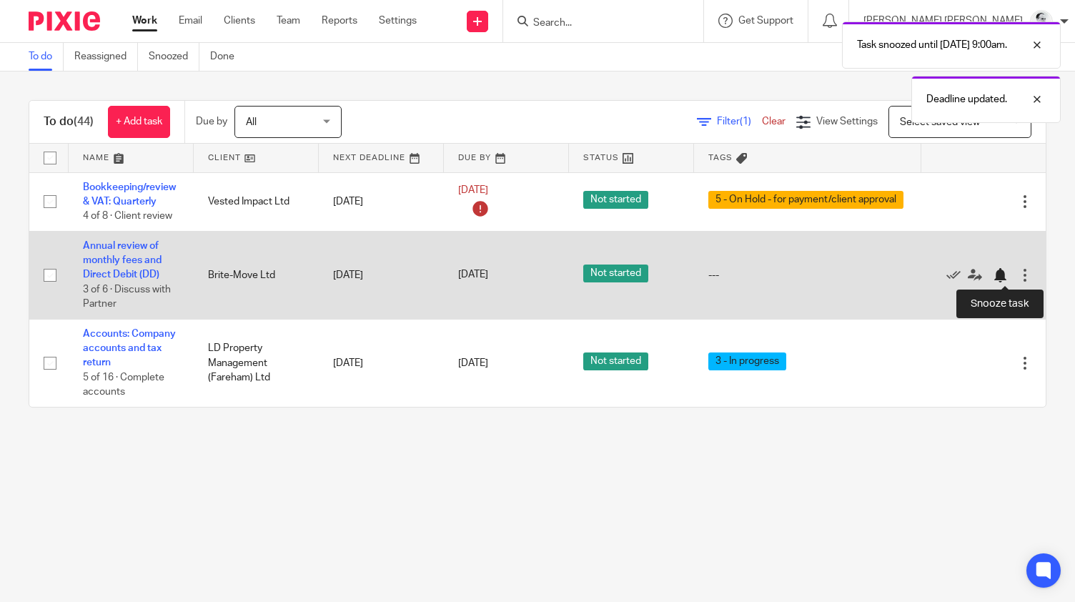
click at [1007, 281] on div at bounding box center [999, 275] width 14 height 14
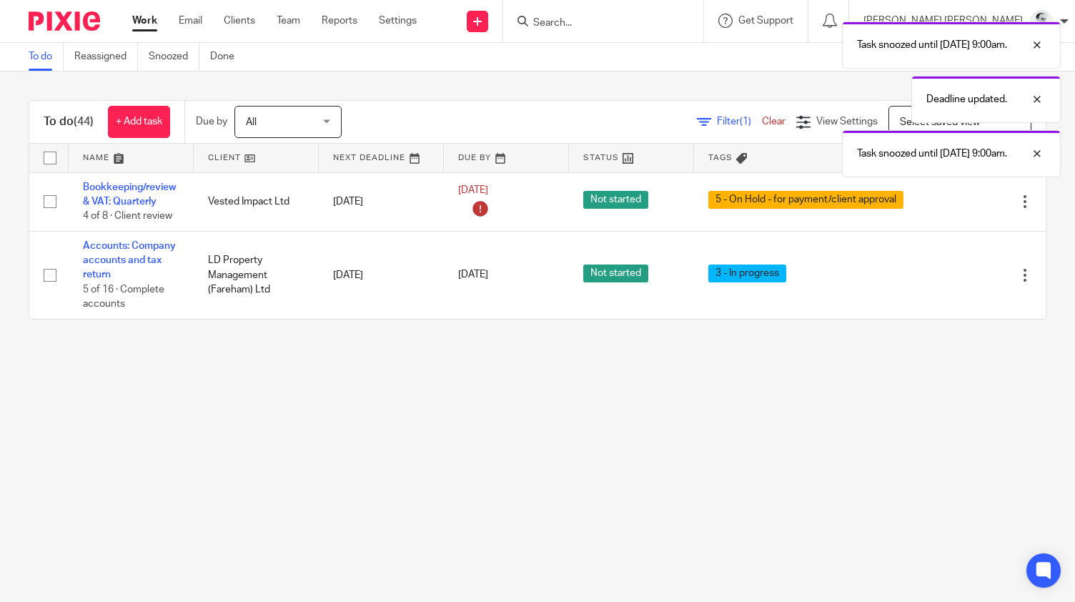
click at [502, 459] on main "To do Reassigned Snoozed Done To do (44) + Add task Due by All All Today Tomorr…" at bounding box center [537, 301] width 1075 height 602
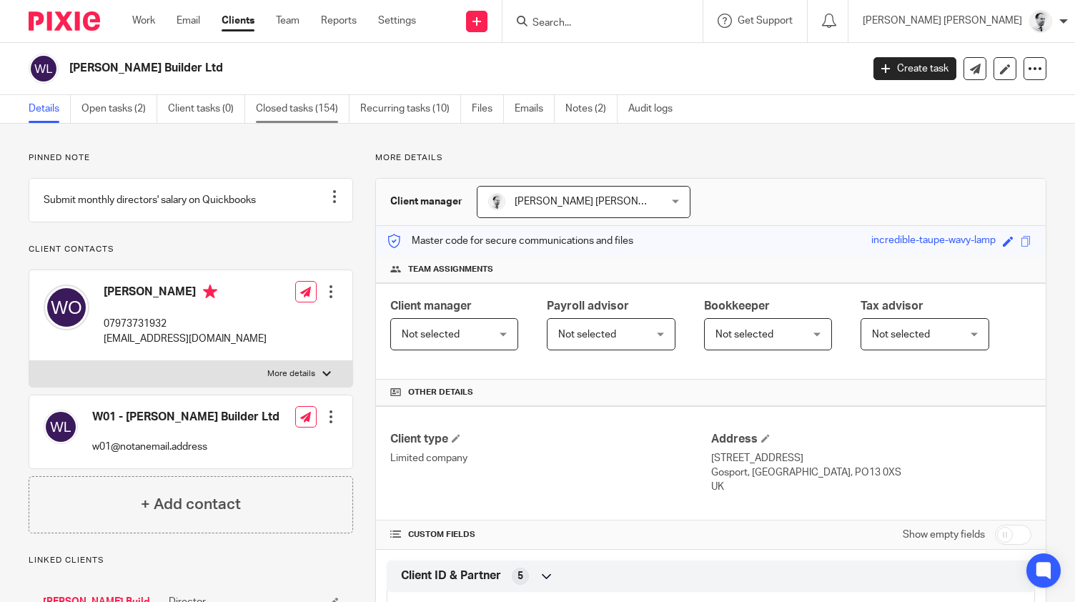
click at [284, 101] on link "Closed tasks (154)" at bounding box center [303, 109] width 94 height 28
click at [300, 104] on link "Closed tasks (154)" at bounding box center [303, 109] width 94 height 28
